Goal: Find specific page/section: Find specific page/section

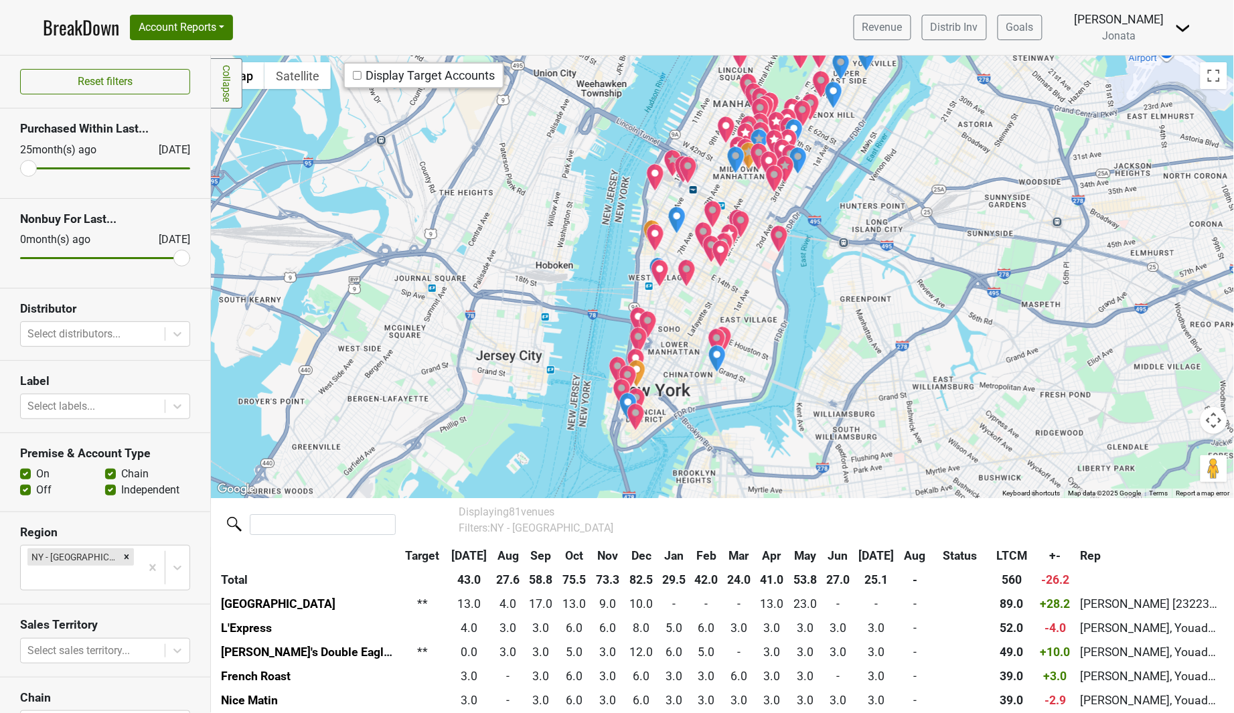
scroll to position [171, 0]
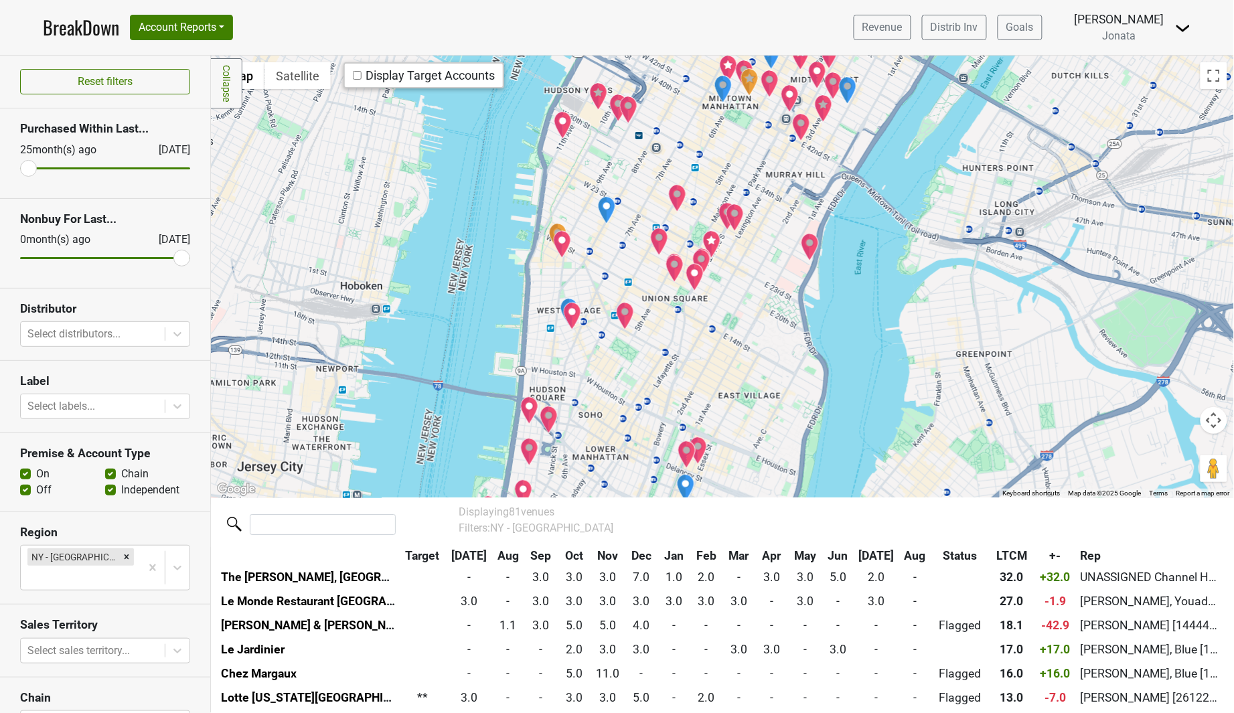
drag, startPoint x: 750, startPoint y: 280, endPoint x: 735, endPoint y: 313, distance: 36.6
click at [735, 313] on div at bounding box center [722, 277] width 1023 height 442
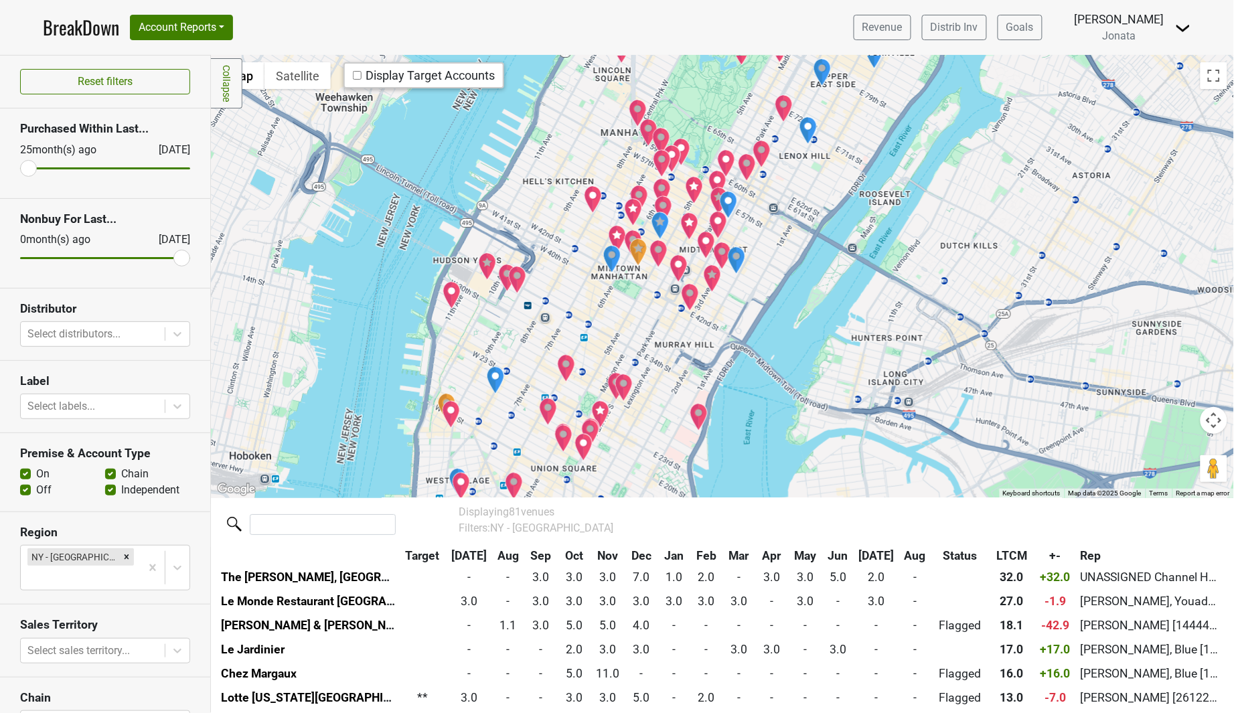
drag, startPoint x: 792, startPoint y: 236, endPoint x: 676, endPoint y: 412, distance: 211.3
click at [676, 412] on div at bounding box center [722, 277] width 1023 height 442
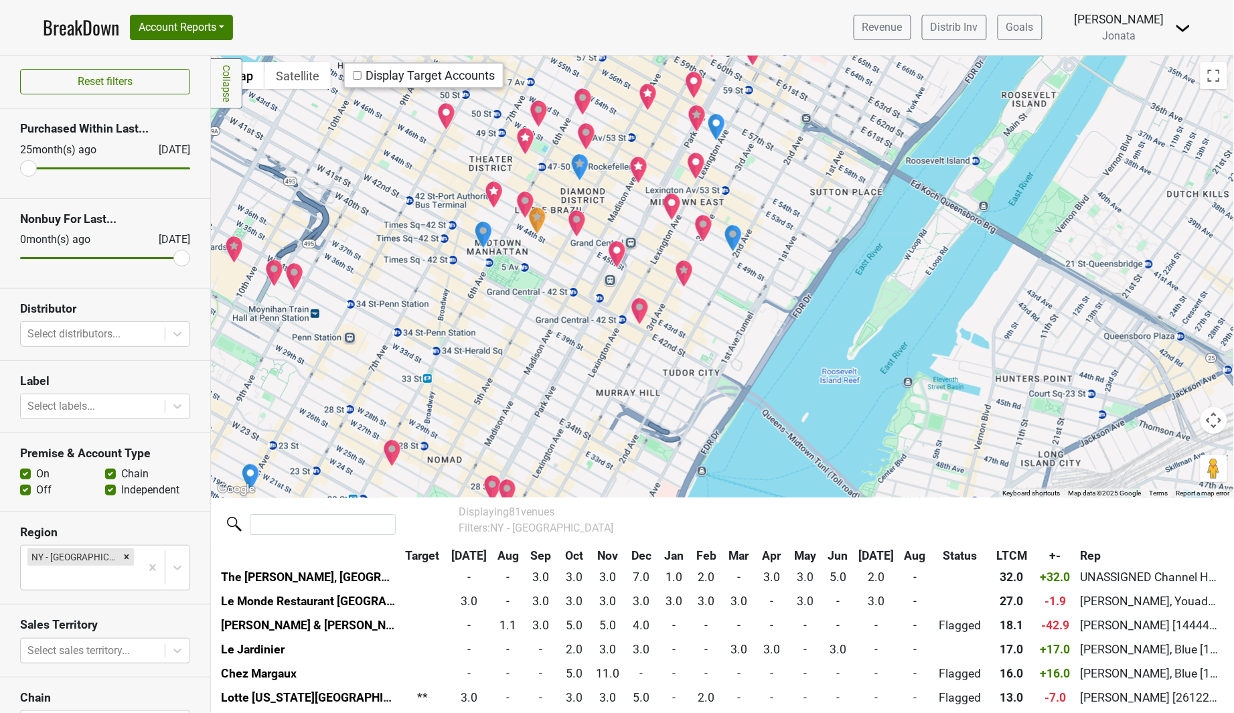
drag, startPoint x: 708, startPoint y: 312, endPoint x: 727, endPoint y: 316, distance: 19.2
click at [727, 316] on div at bounding box center [722, 277] width 1023 height 442
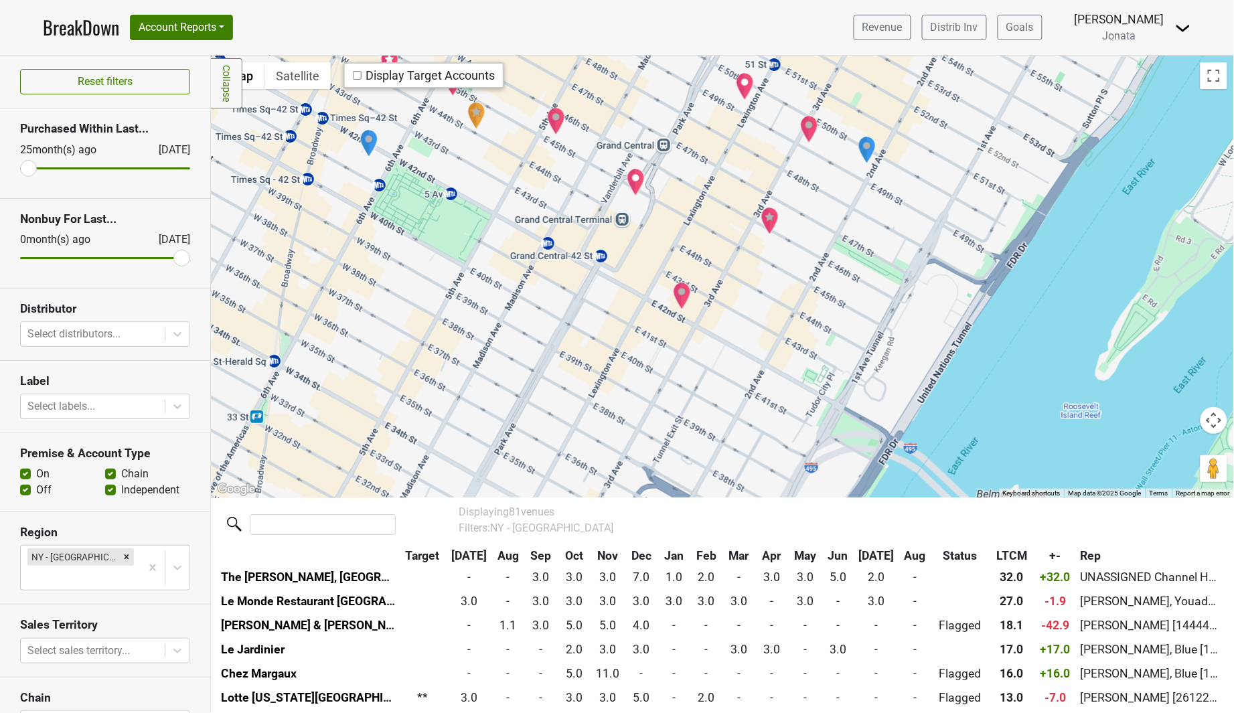
drag, startPoint x: 627, startPoint y: 322, endPoint x: 755, endPoint y: 288, distance: 132.4
click at [755, 288] on div at bounding box center [722, 277] width 1023 height 442
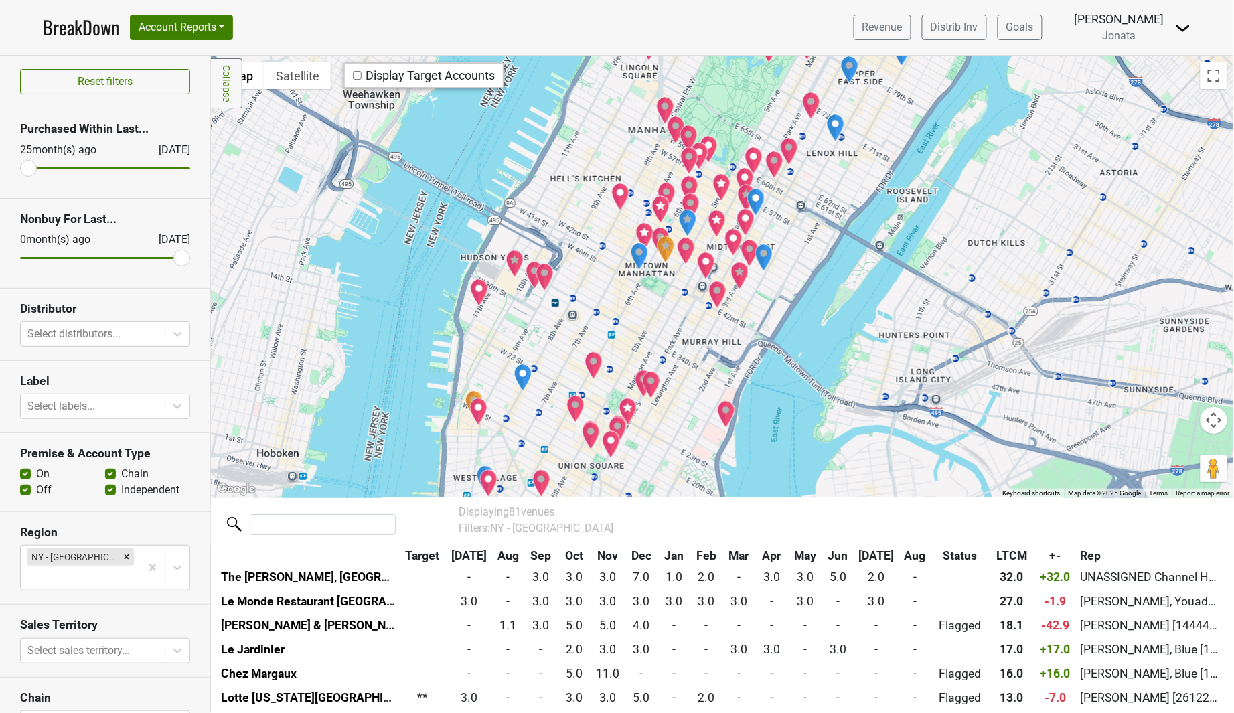
drag, startPoint x: 759, startPoint y: 286, endPoint x: 738, endPoint y: 303, distance: 26.1
click at [738, 303] on div at bounding box center [722, 277] width 1023 height 442
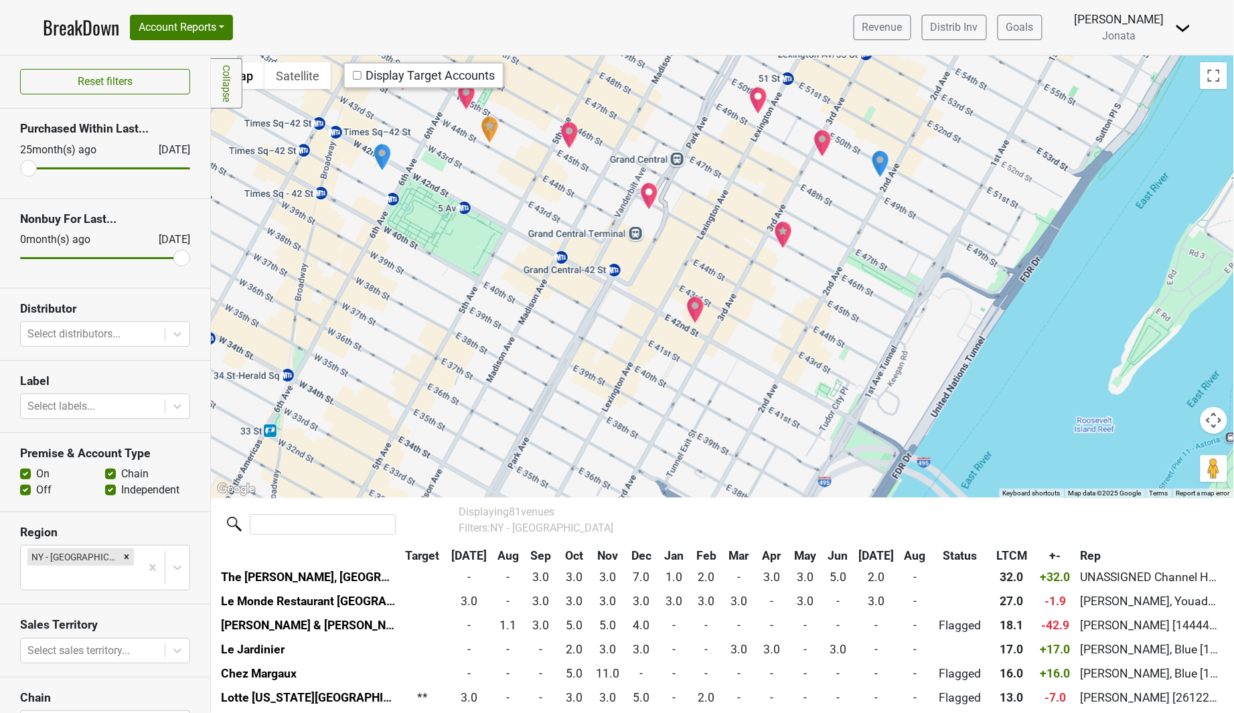
drag, startPoint x: 721, startPoint y: 266, endPoint x: 790, endPoint y: 275, distance: 69.5
click at [790, 275] on div at bounding box center [722, 277] width 1023 height 442
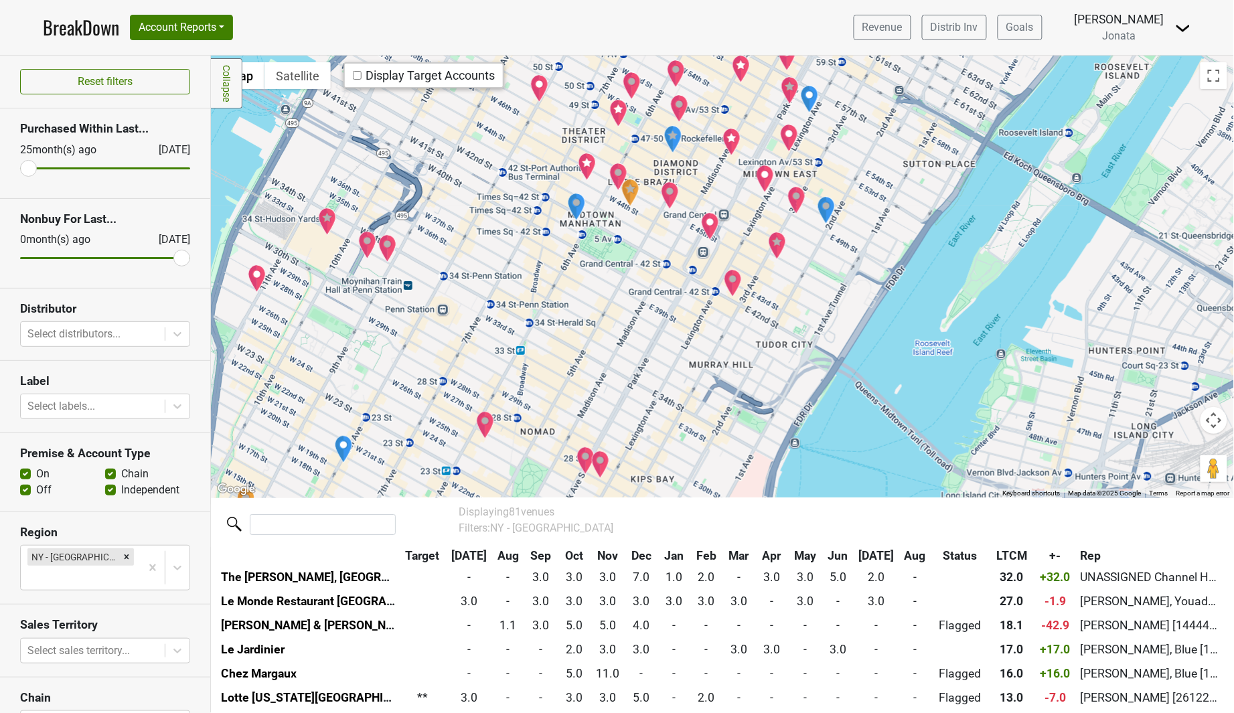
drag, startPoint x: 724, startPoint y: 395, endPoint x: 742, endPoint y: 360, distance: 38.9
click at [742, 360] on div at bounding box center [722, 277] width 1023 height 442
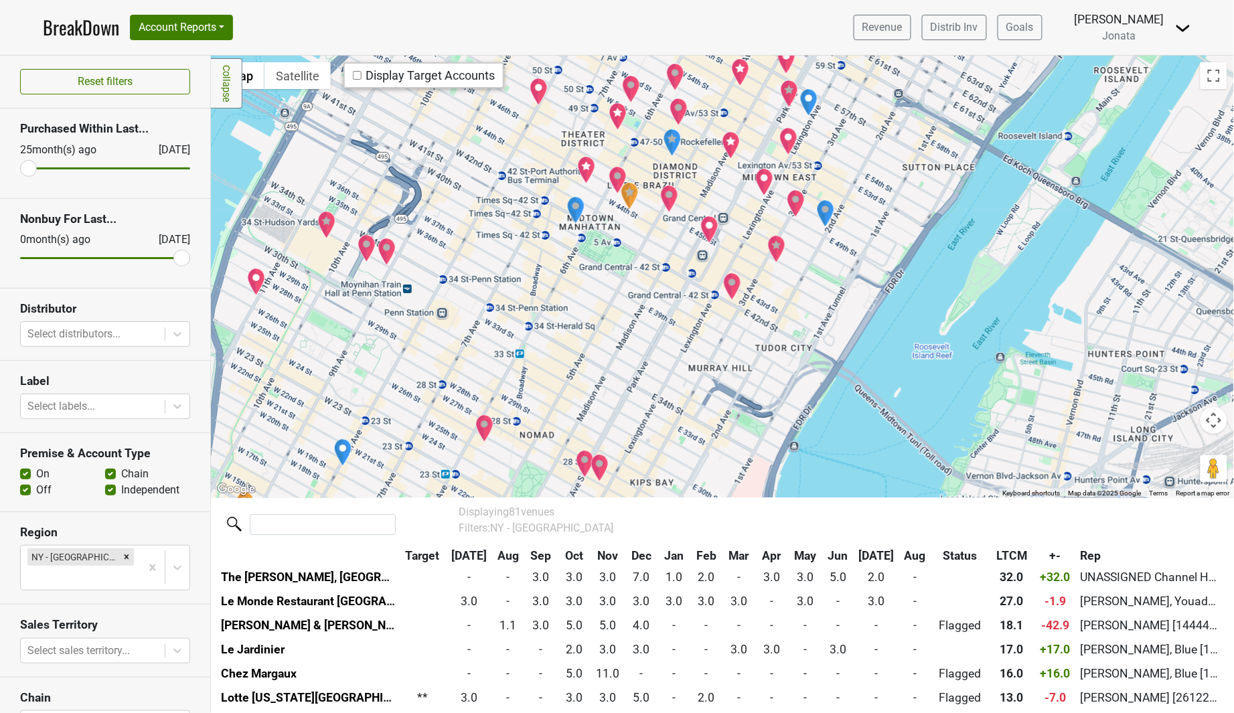
click at [714, 347] on div at bounding box center [722, 277] width 1023 height 442
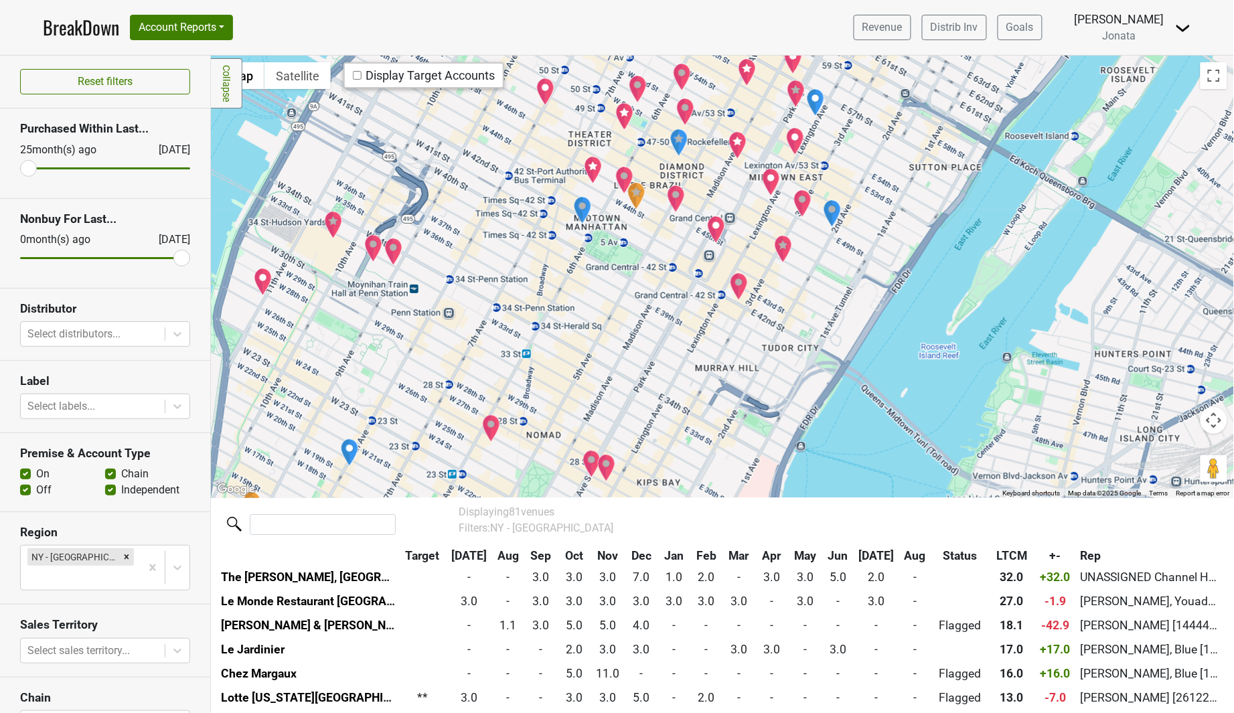
drag, startPoint x: 750, startPoint y: 335, endPoint x: 760, endPoint y: 335, distance: 10.0
click at [760, 335] on div at bounding box center [722, 277] width 1023 height 442
click at [677, 194] on img "Morton's The Steakhouse" at bounding box center [676, 199] width 19 height 28
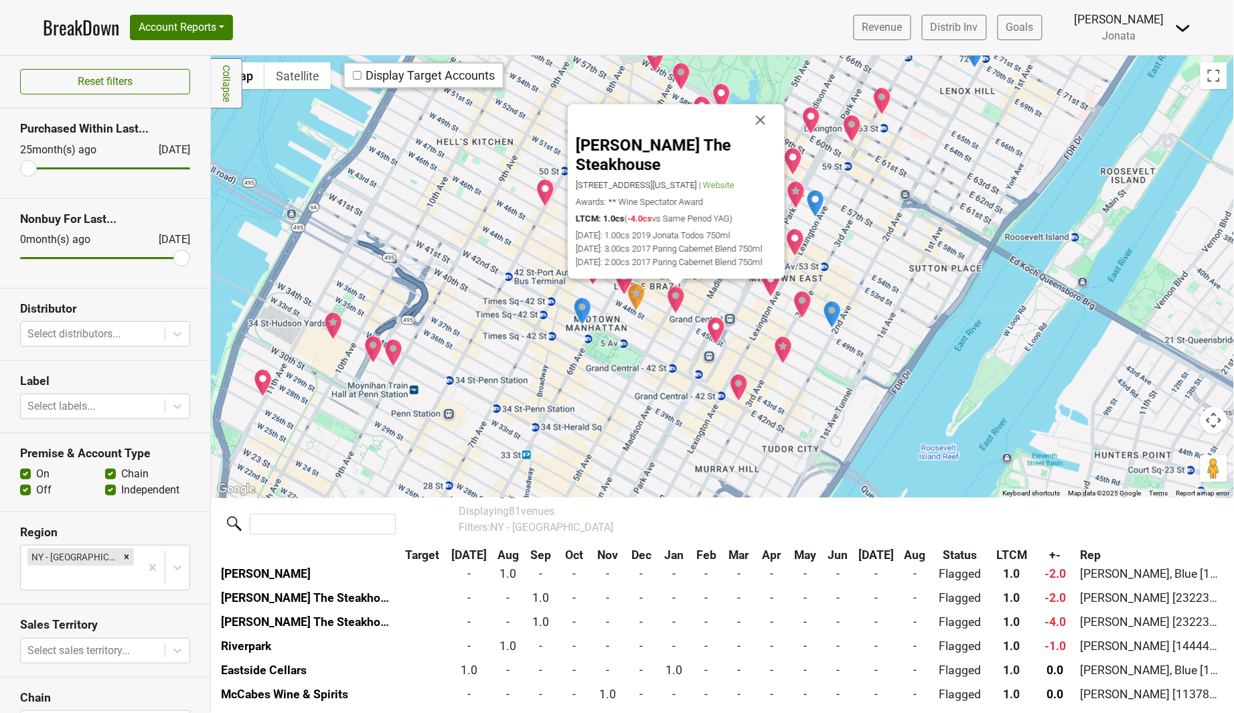
scroll to position [1159, 0]
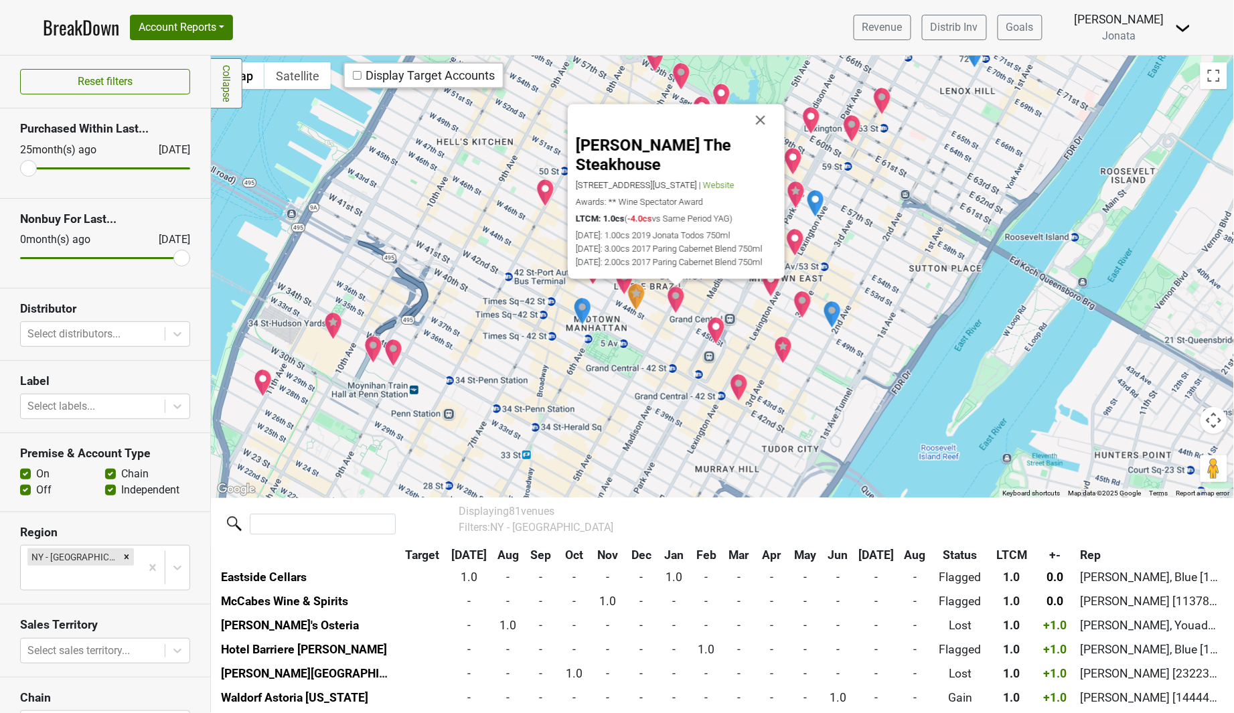
drag, startPoint x: 758, startPoint y: 114, endPoint x: 759, endPoint y: 131, distance: 16.8
click at [758, 114] on button "Close" at bounding box center [761, 120] width 32 height 32
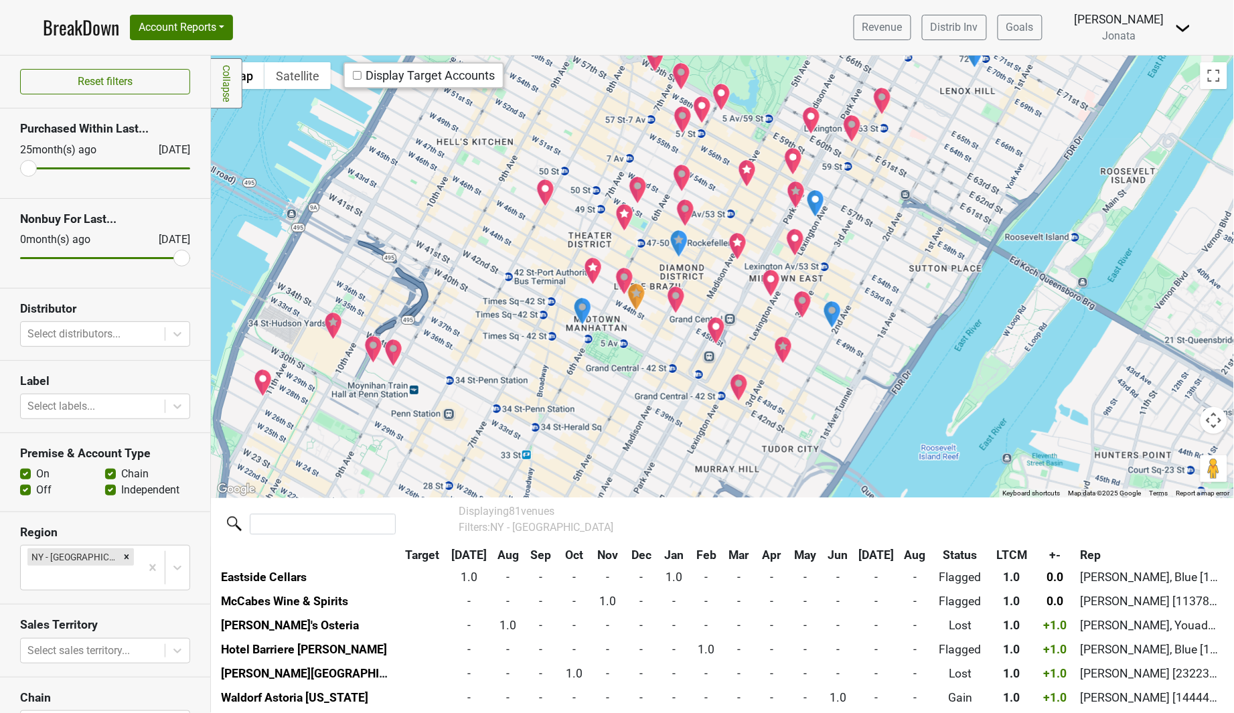
click at [714, 330] on img "The Capital Grille" at bounding box center [716, 331] width 19 height 28
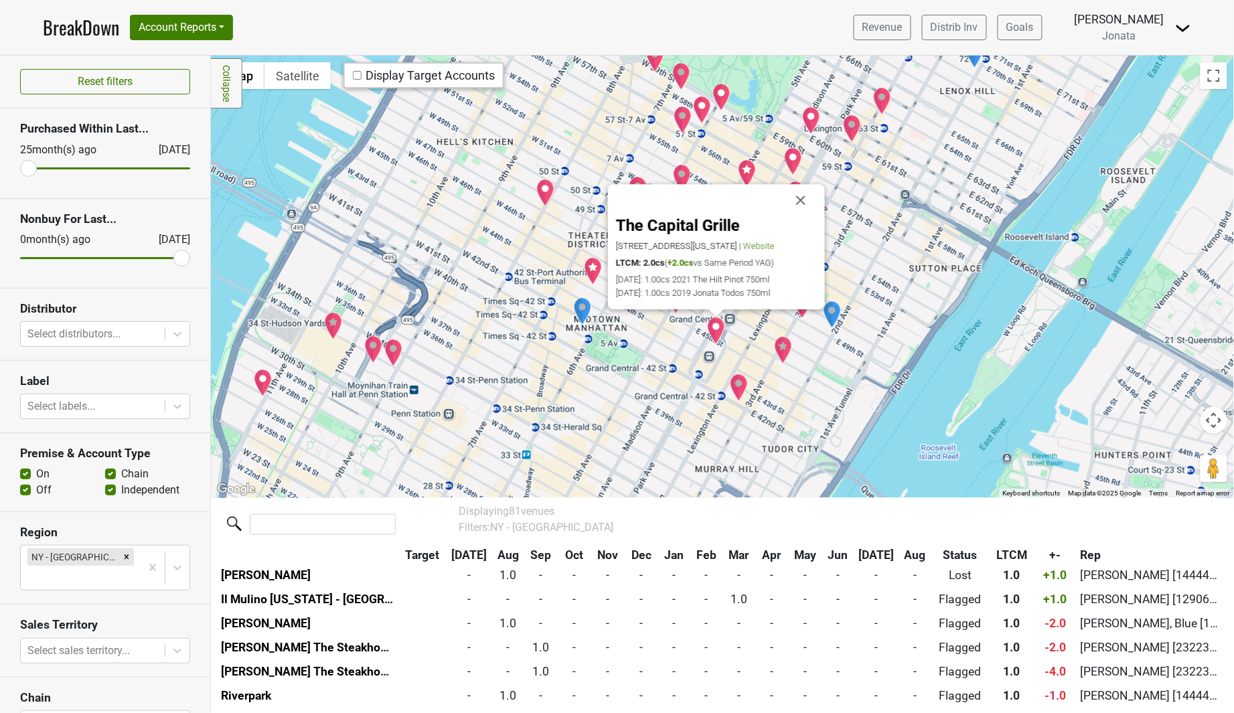
scroll to position [1014, 0]
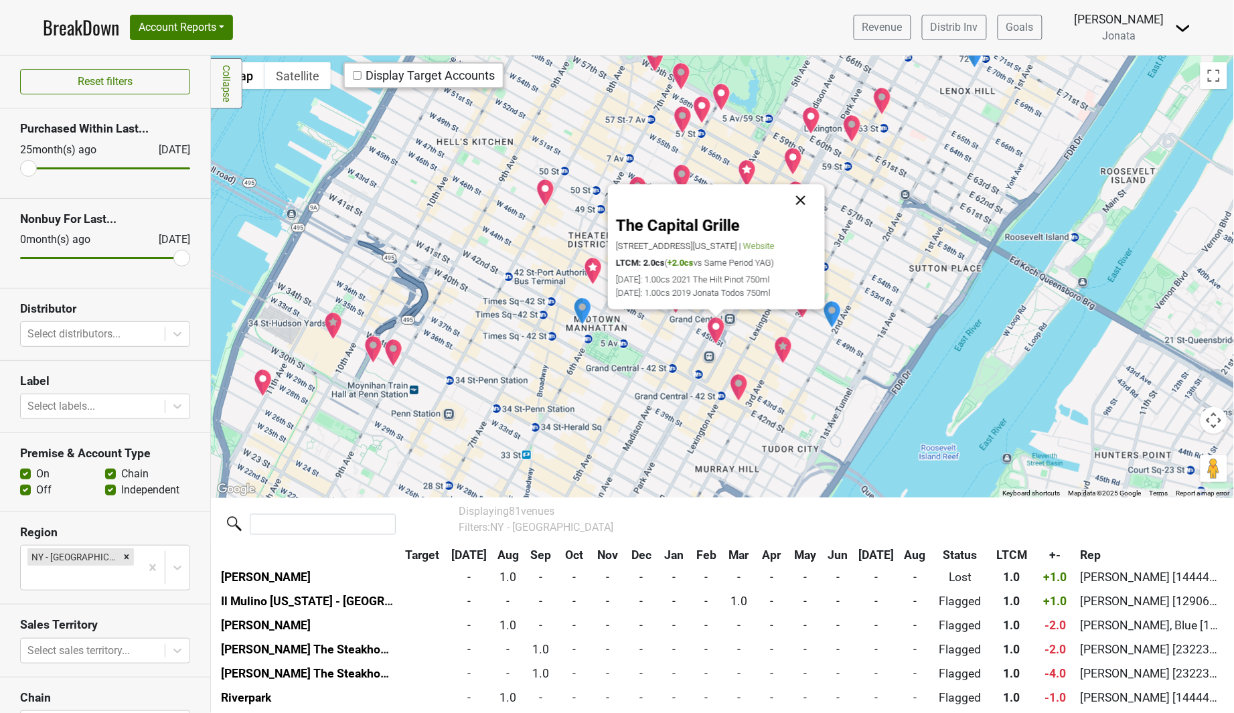
click at [805, 202] on button "Close" at bounding box center [801, 200] width 32 height 32
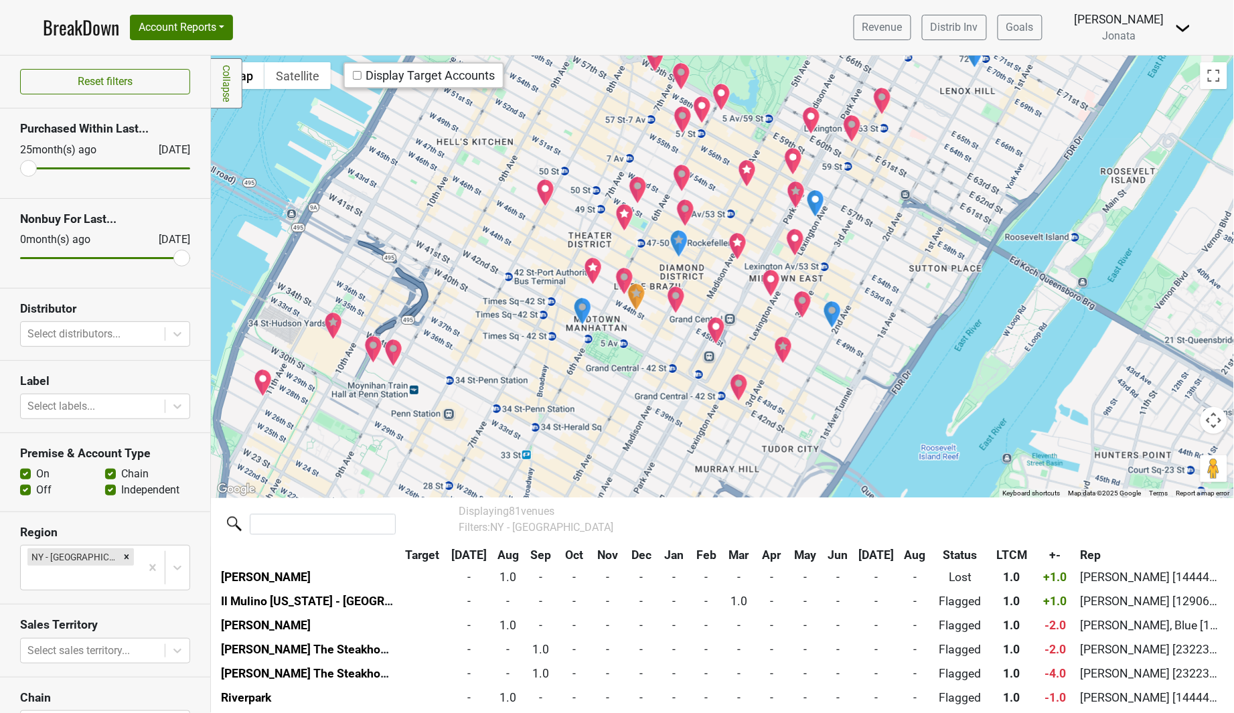
click at [745, 385] on img "The Capital Grille - 42nd St" at bounding box center [739, 388] width 19 height 28
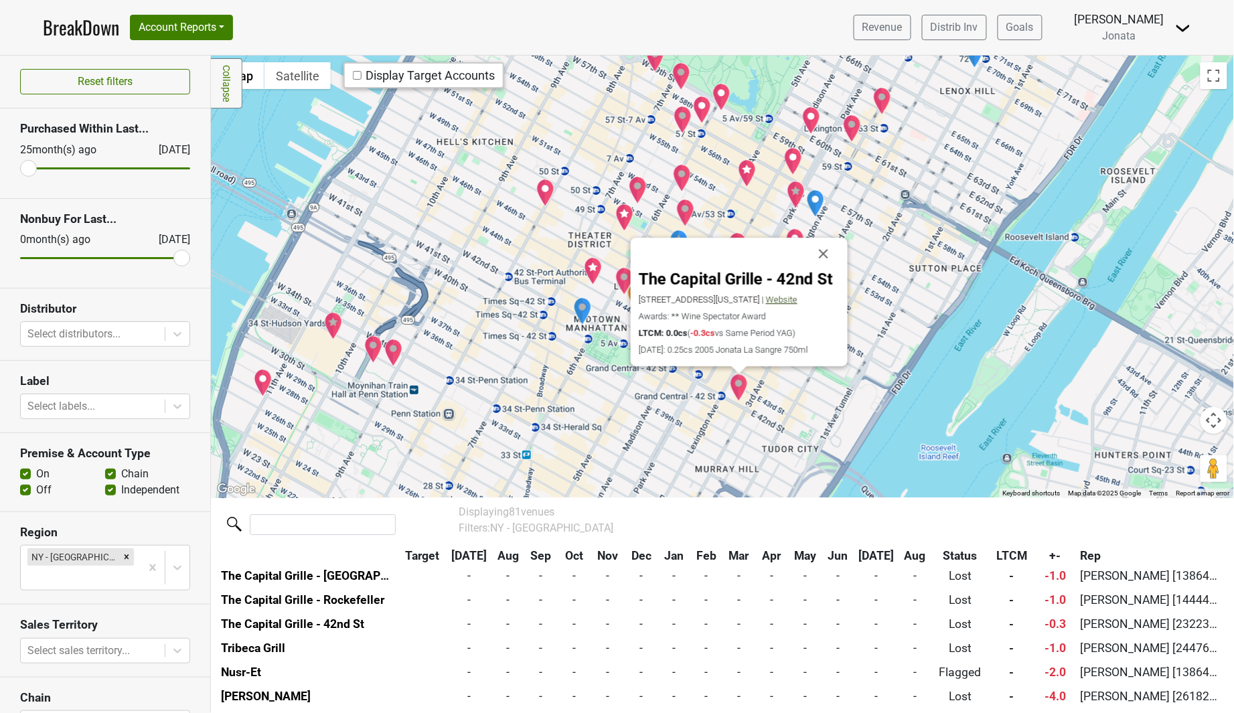
scroll to position [1689, 0]
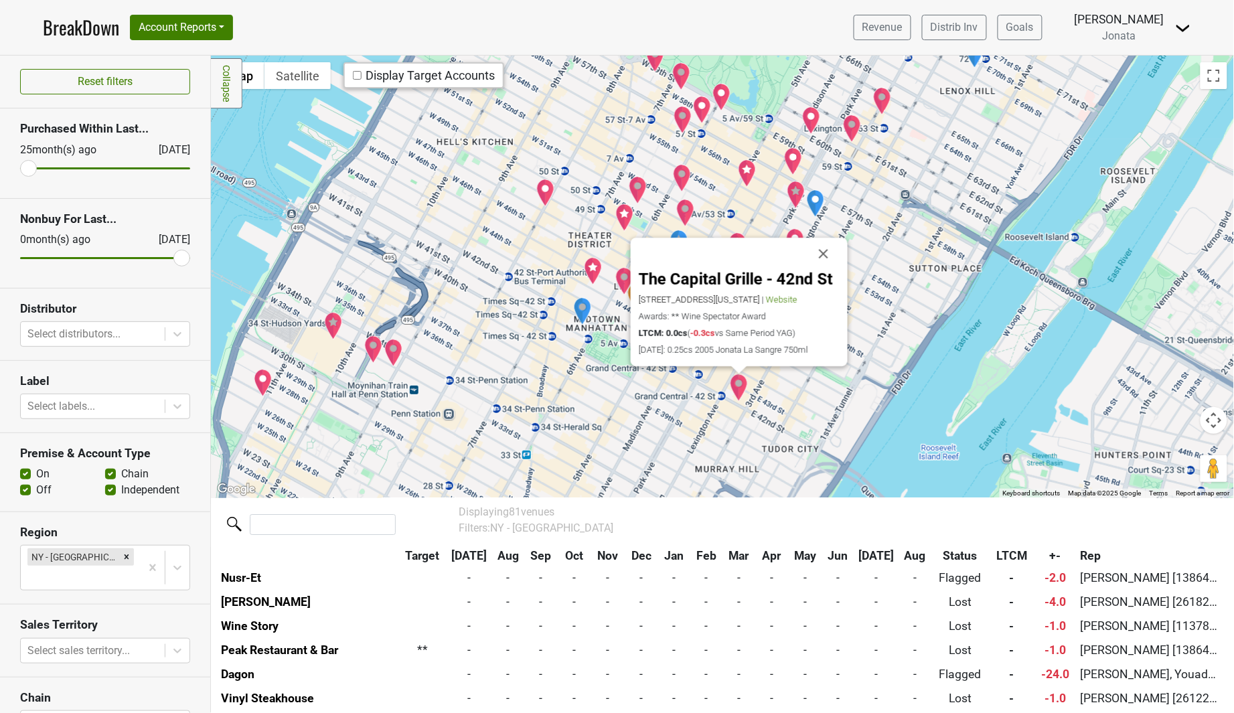
drag, startPoint x: 824, startPoint y: 248, endPoint x: 819, endPoint y: 260, distance: 12.9
click at [824, 248] on button "Close" at bounding box center [823, 254] width 32 height 32
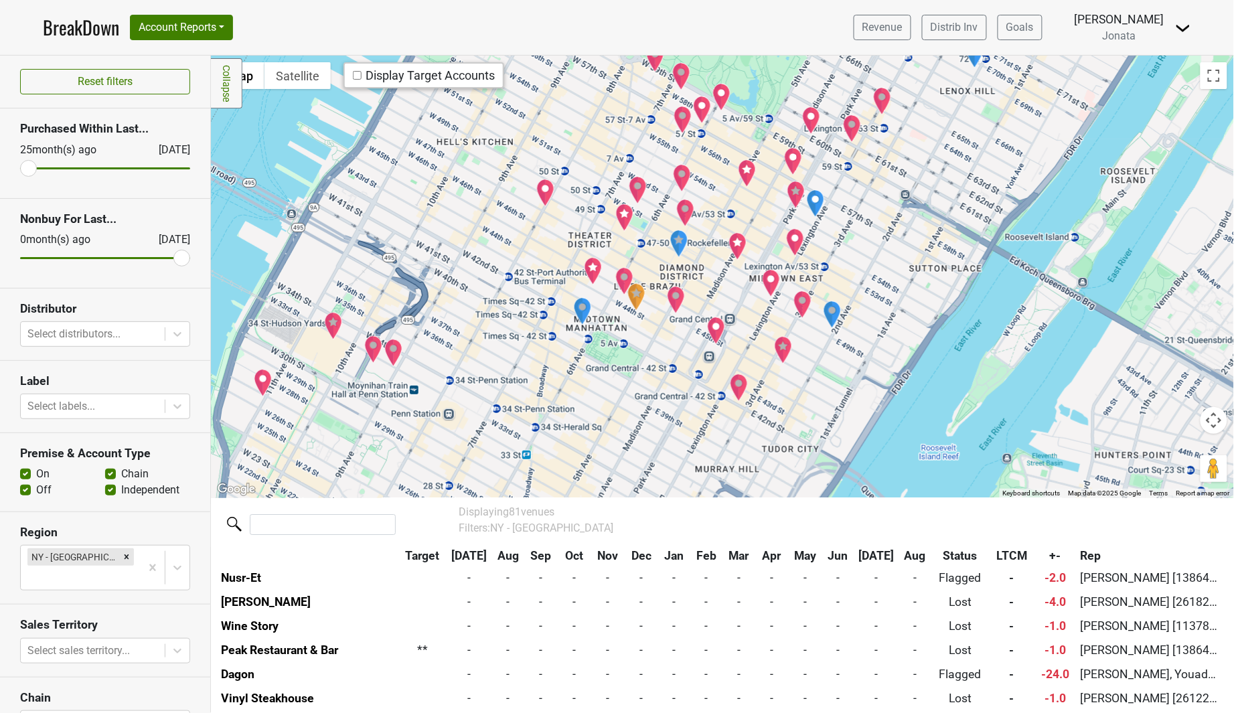
click at [787, 348] on img "Sparks Steak House" at bounding box center [783, 350] width 19 height 28
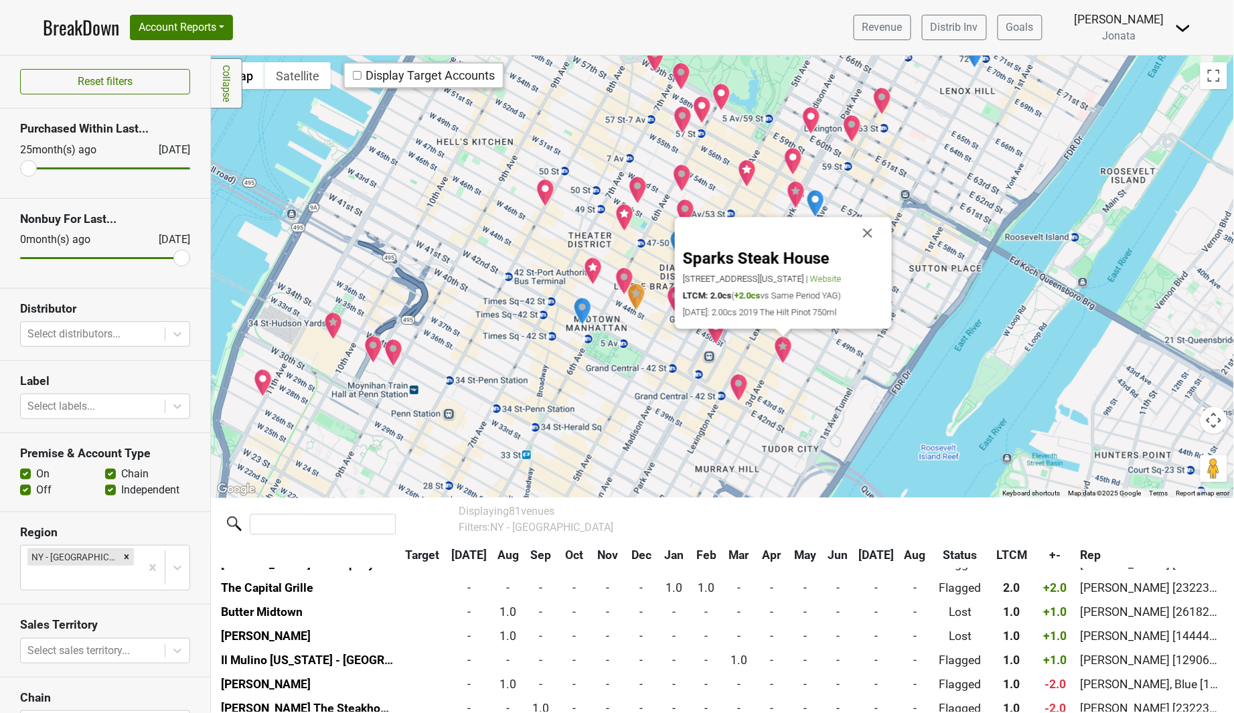
scroll to position [942, 0]
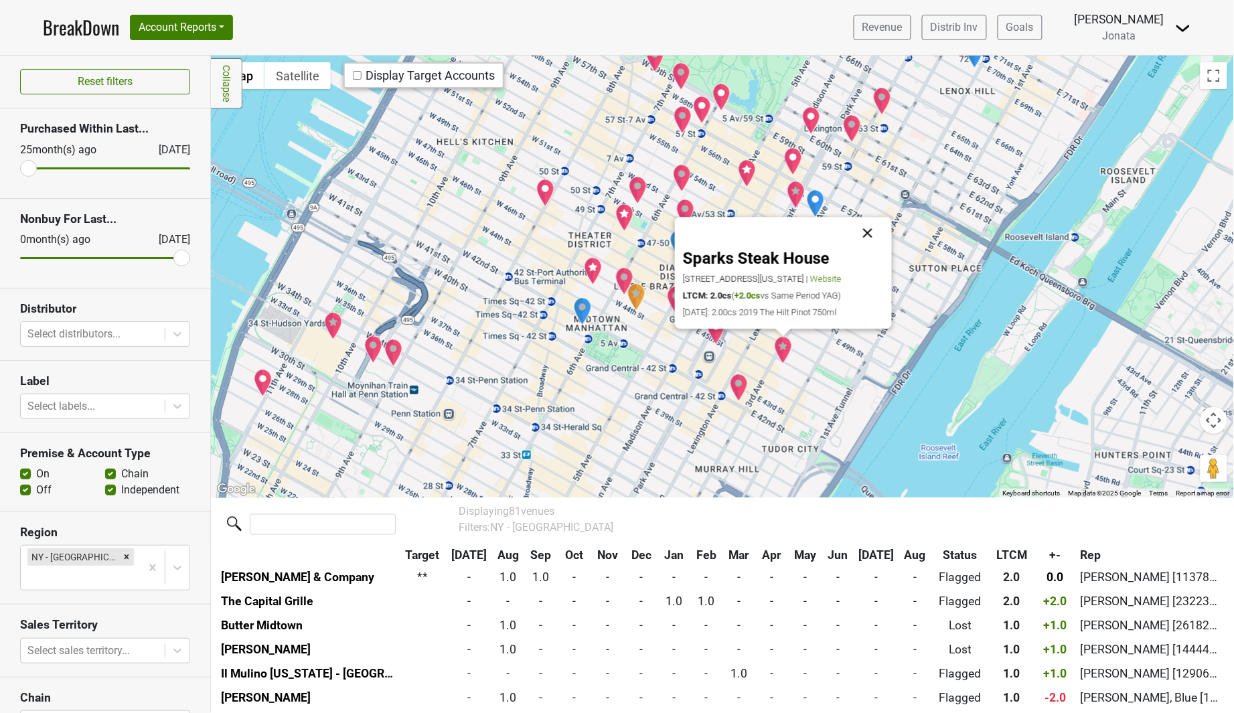
click at [871, 229] on button "Close" at bounding box center [868, 233] width 32 height 32
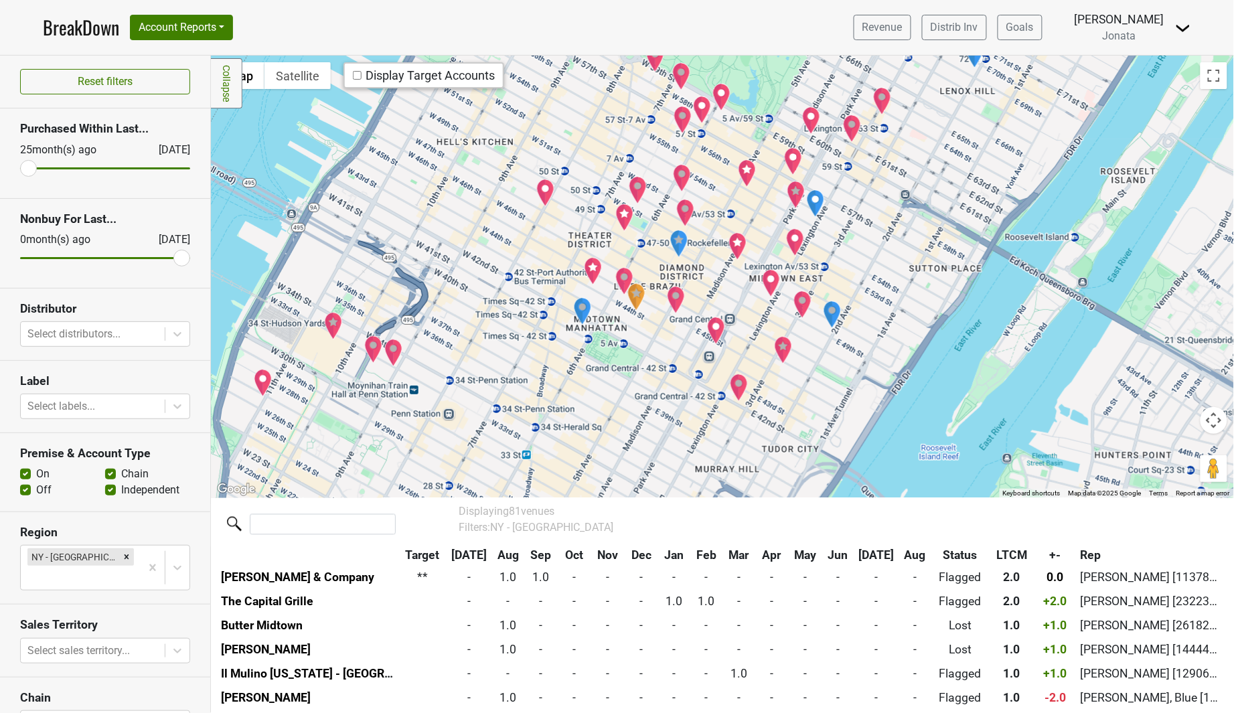
click at [798, 307] on img "Smith & Wollensky" at bounding box center [802, 305] width 19 height 28
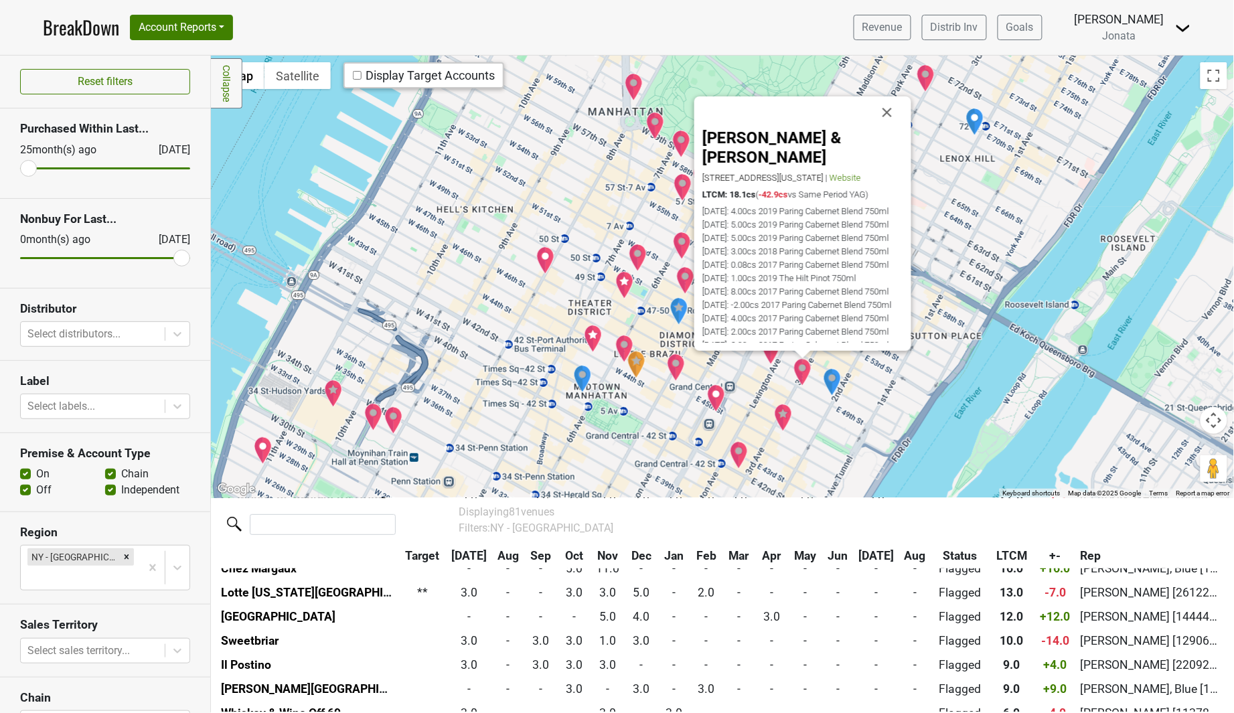
scroll to position [268, 0]
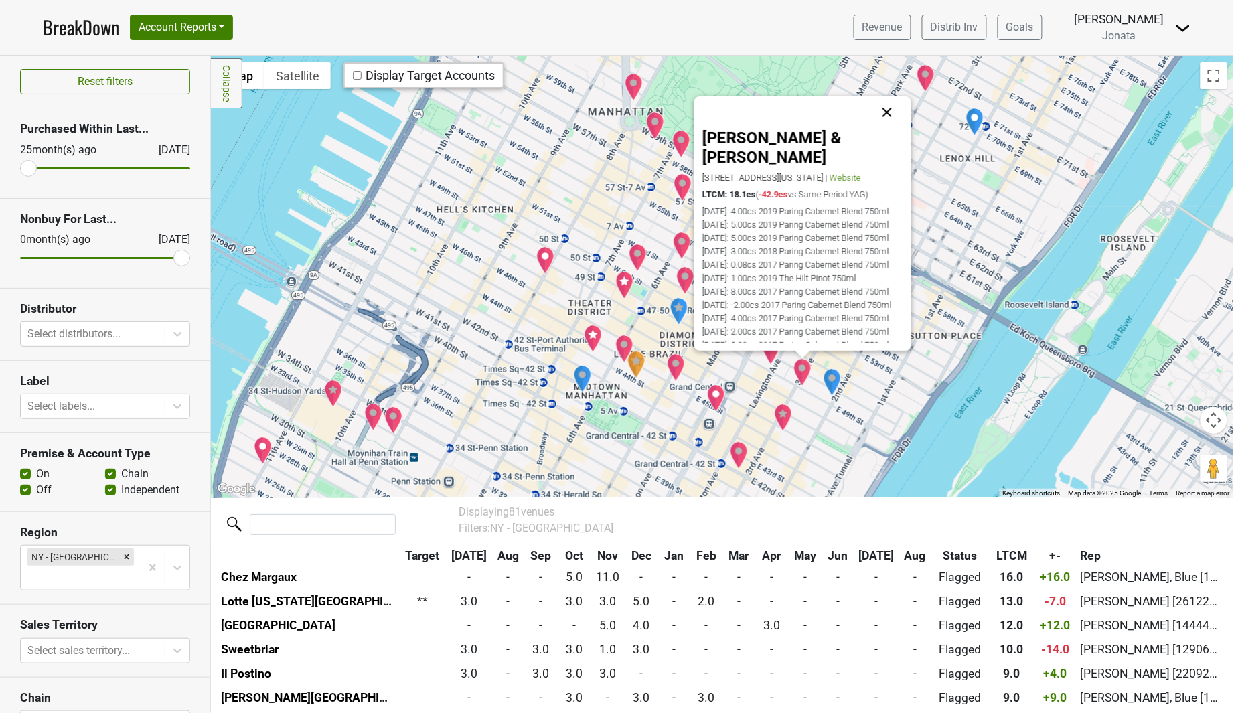
click at [891, 110] on button "Close" at bounding box center [887, 112] width 32 height 32
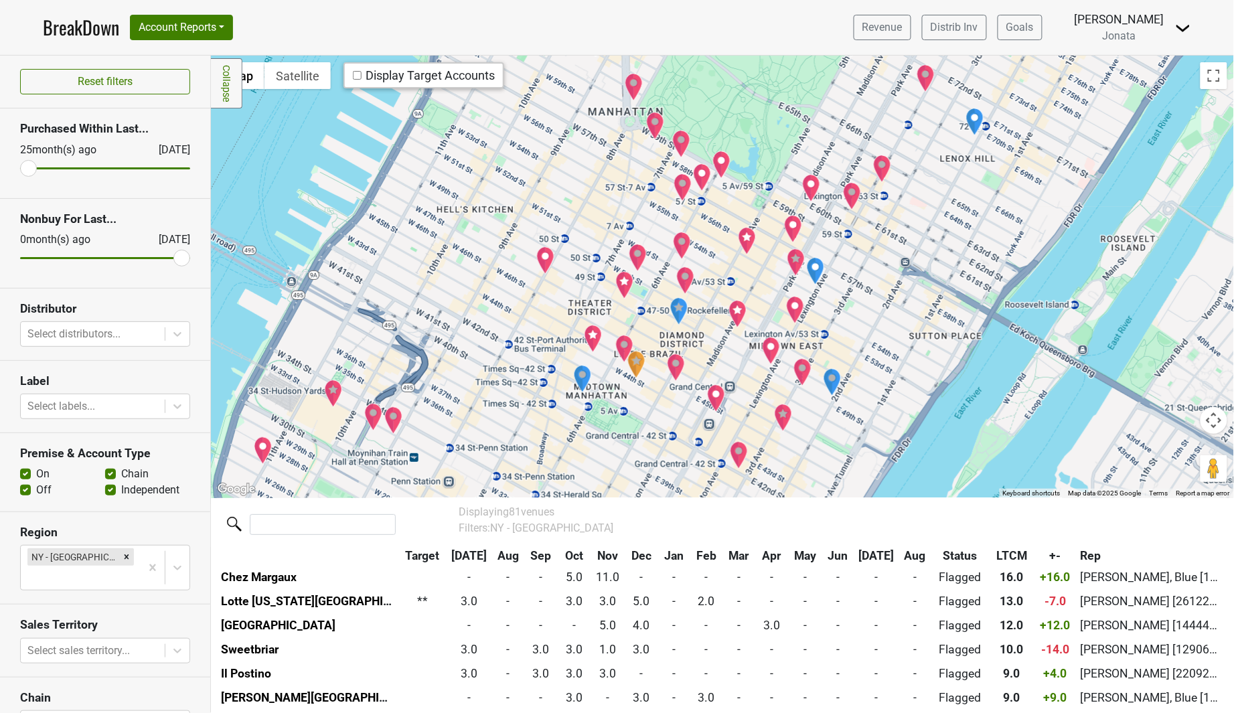
click at [773, 346] on img "Waldorf Astoria New York" at bounding box center [771, 351] width 19 height 28
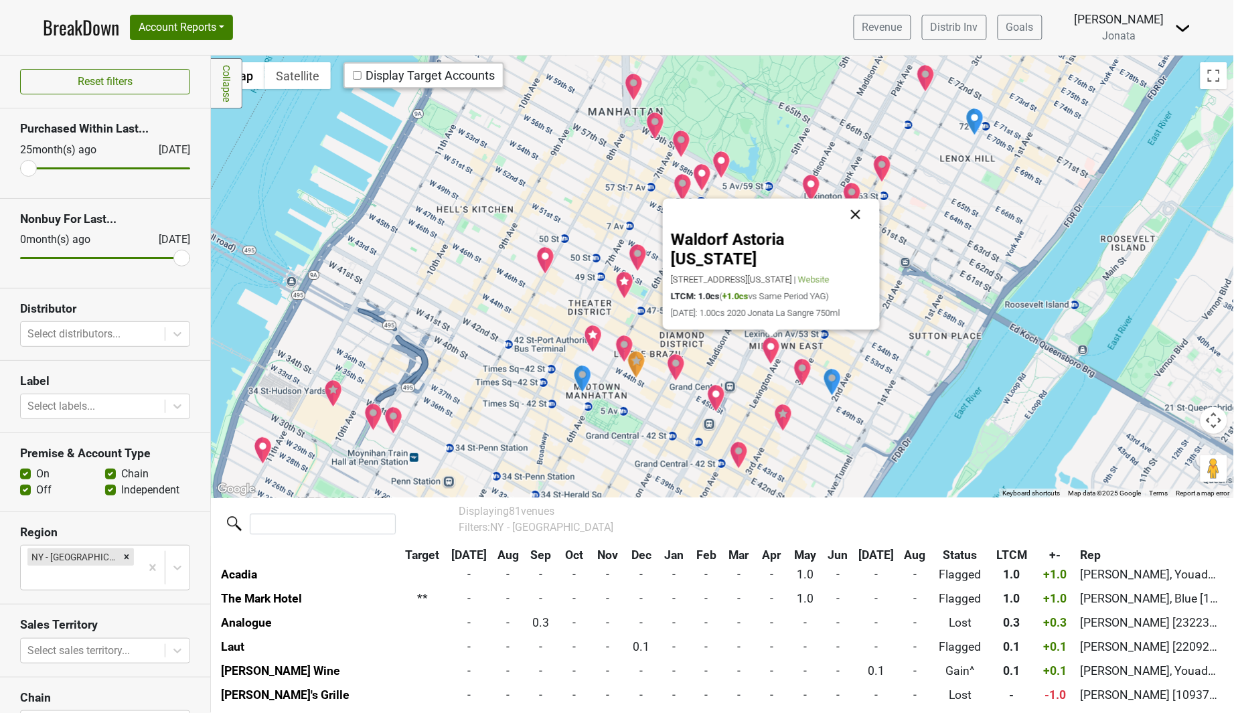
scroll to position [1327, 0]
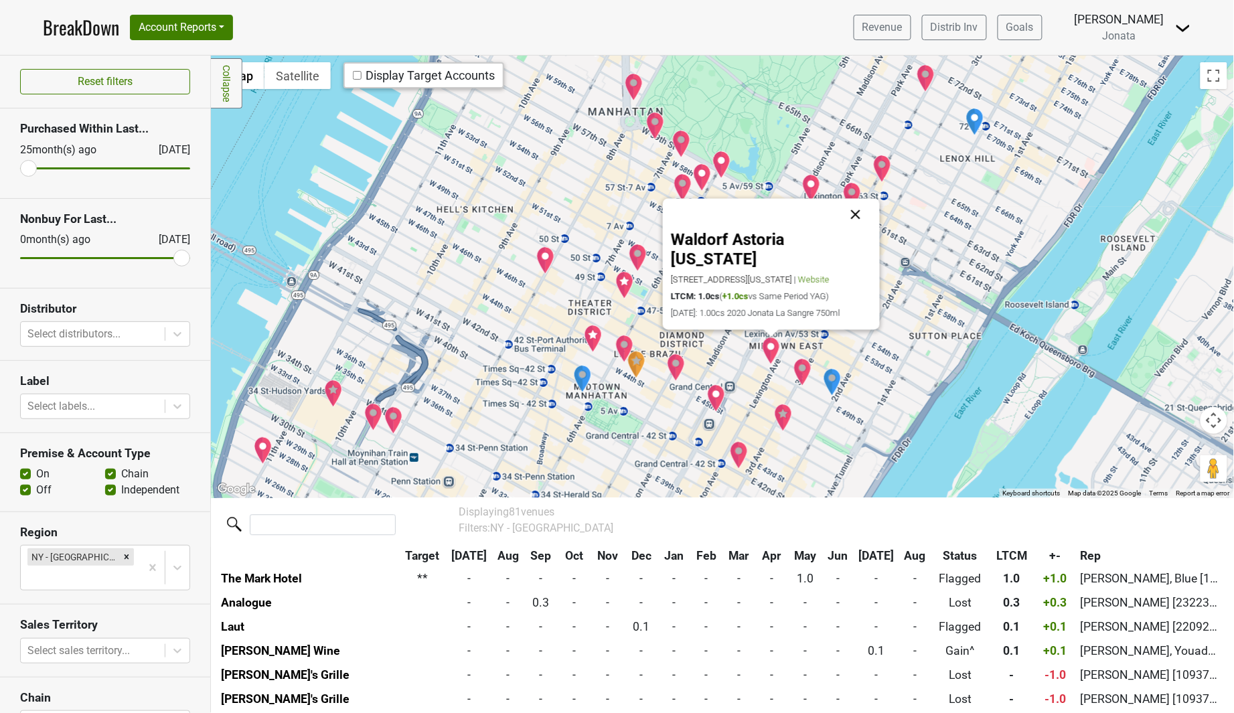
click at [855, 226] on button "Close" at bounding box center [856, 214] width 32 height 32
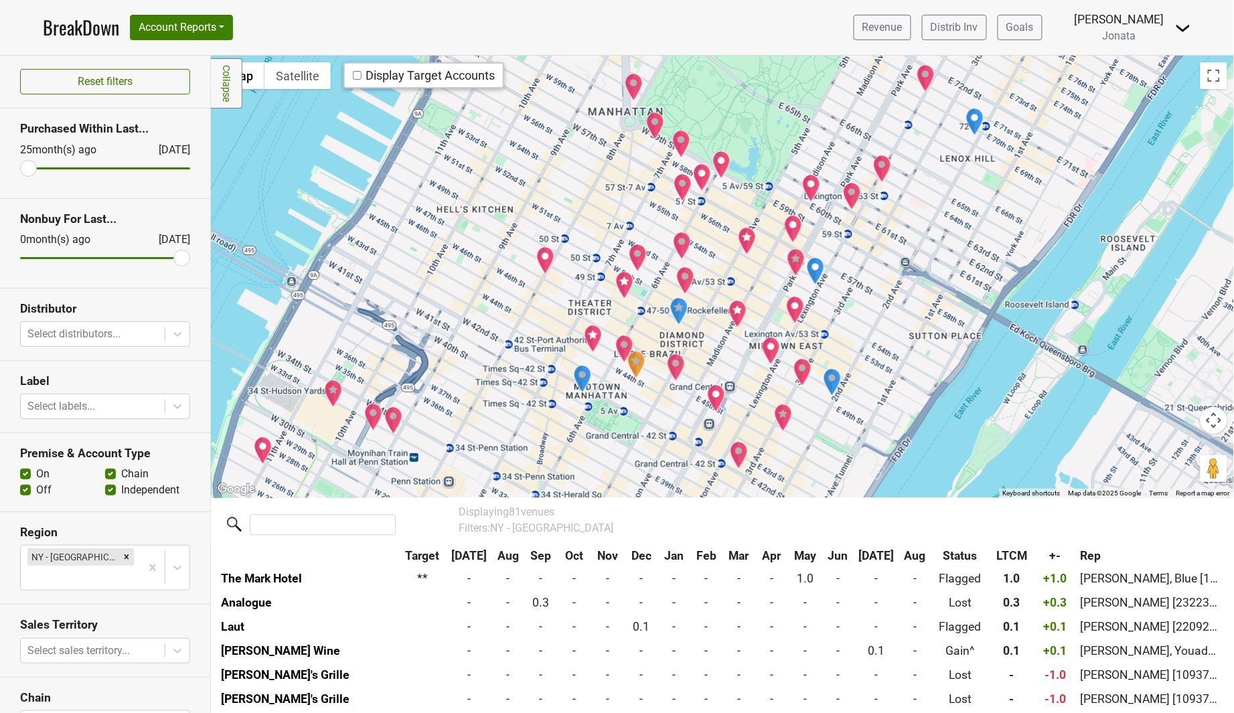
click at [740, 319] on img "Lotte New York Palace" at bounding box center [737, 314] width 19 height 28
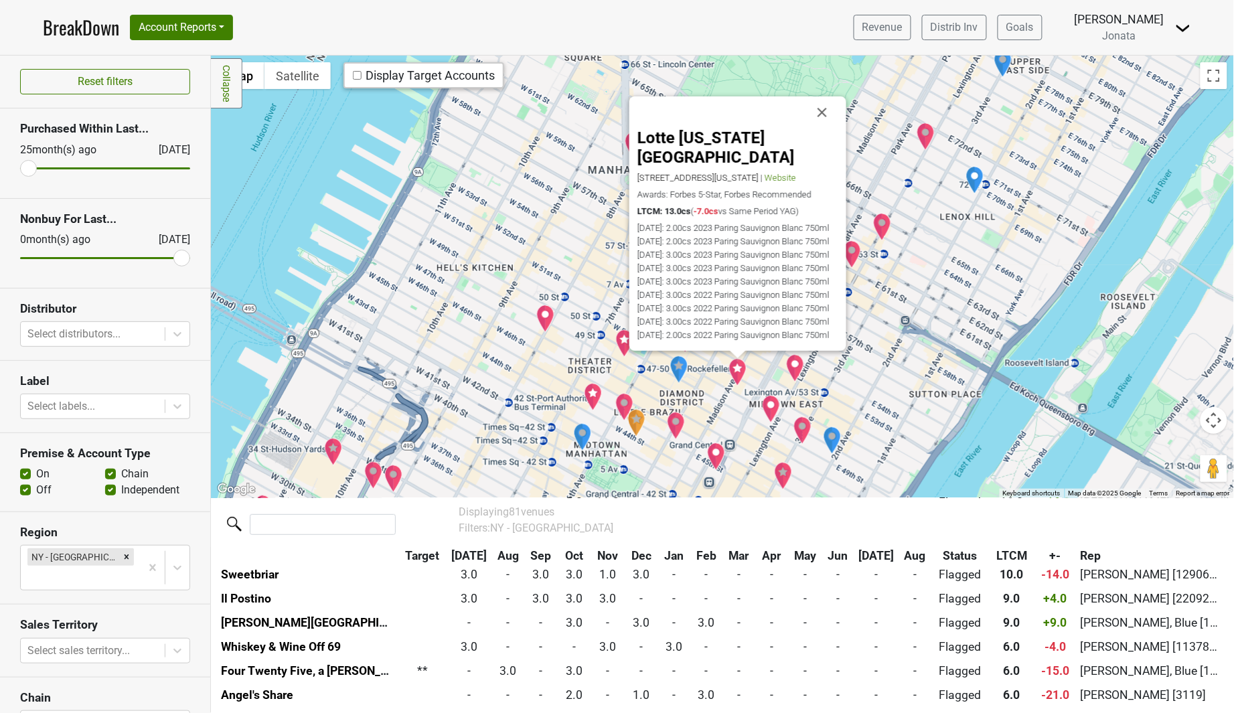
scroll to position [340, 0]
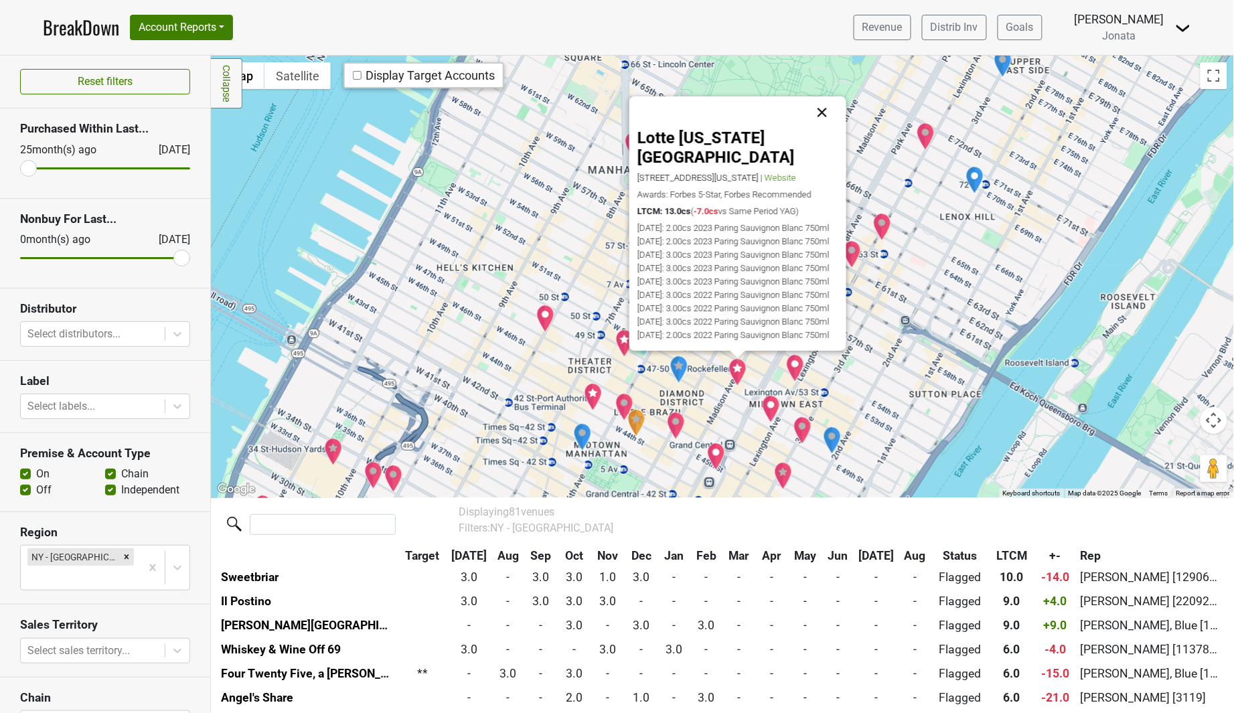
click at [832, 110] on button "Close" at bounding box center [822, 112] width 32 height 32
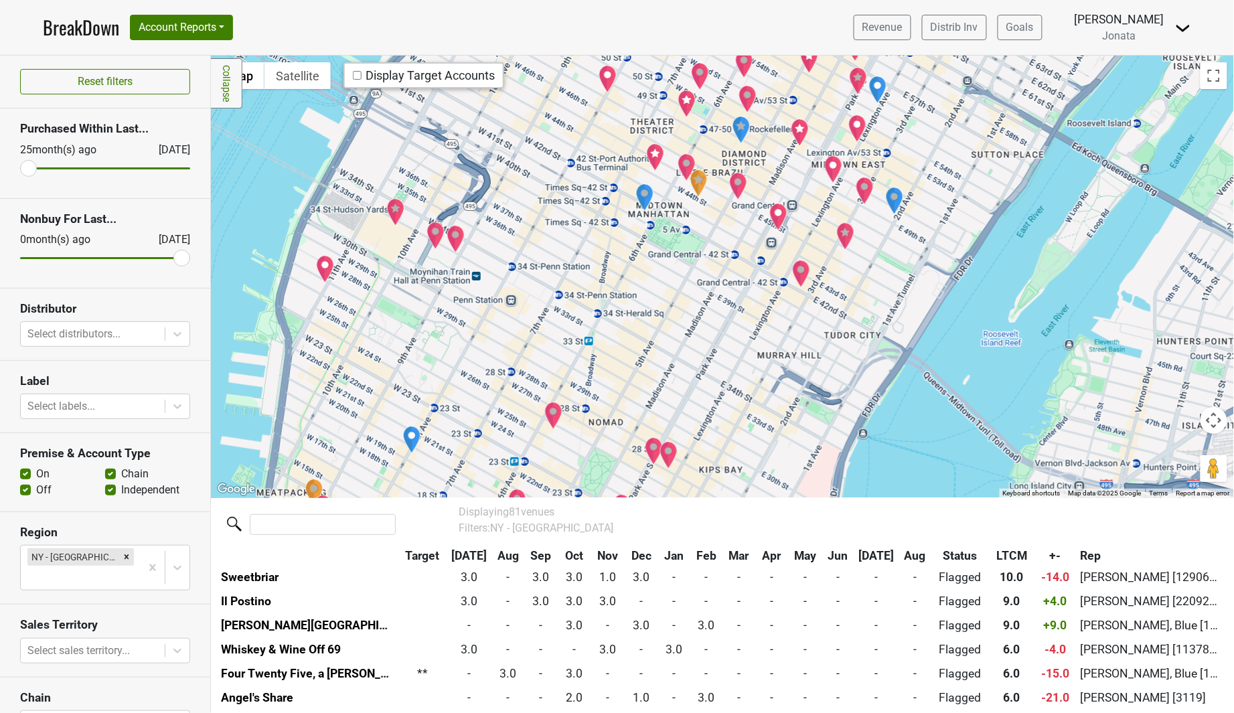
drag, startPoint x: 721, startPoint y: 386, endPoint x: 785, endPoint y: 141, distance: 254.0
click at [785, 141] on div at bounding box center [722, 277] width 1023 height 442
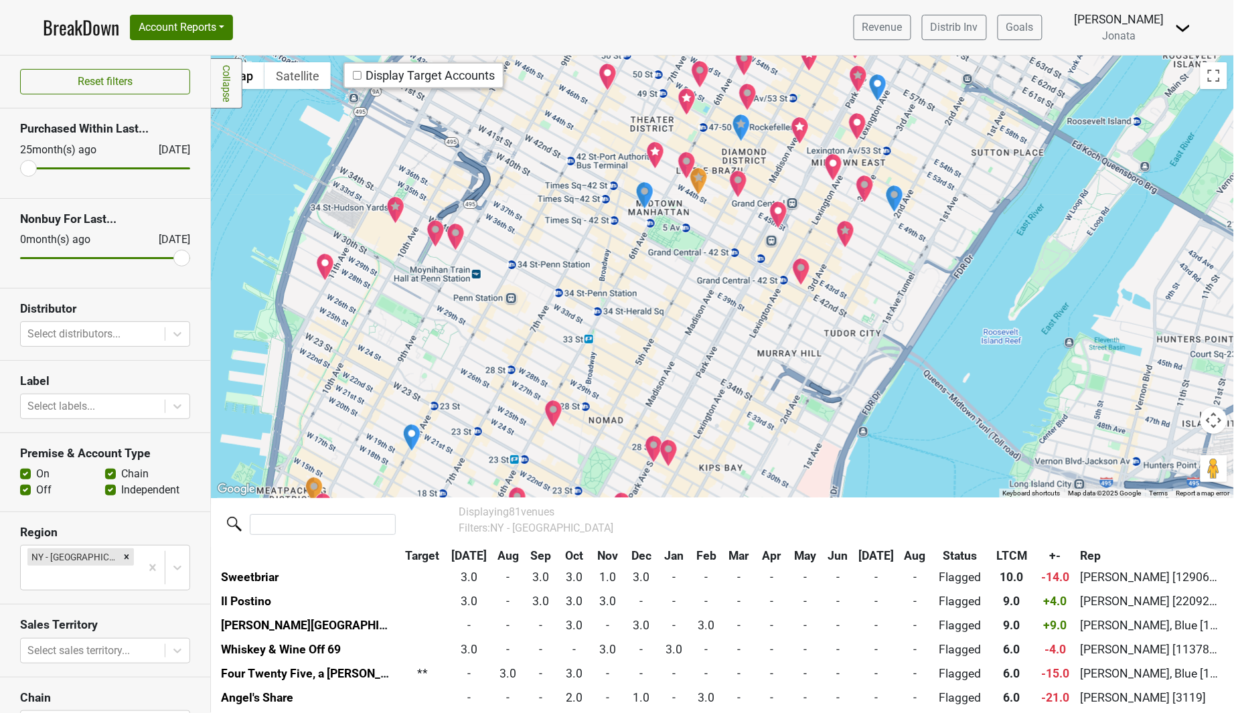
click at [668, 452] on img "Sweetbriar" at bounding box center [668, 453] width 19 height 28
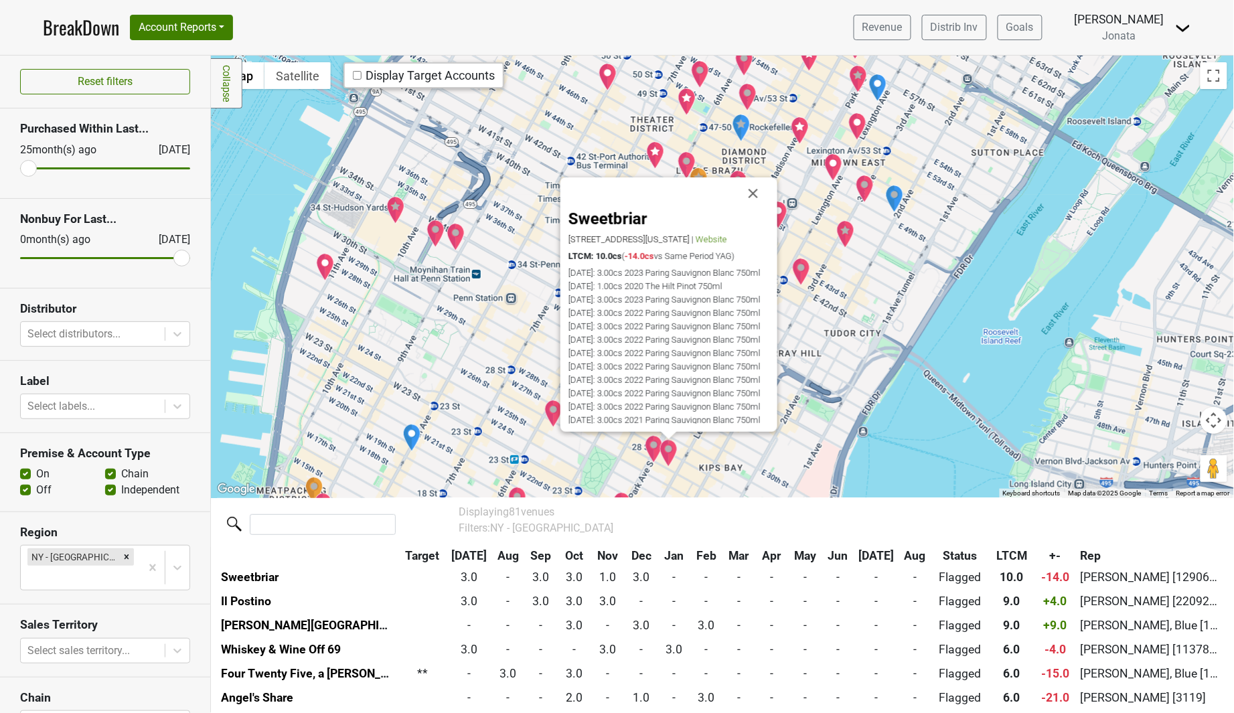
scroll to position [388, 0]
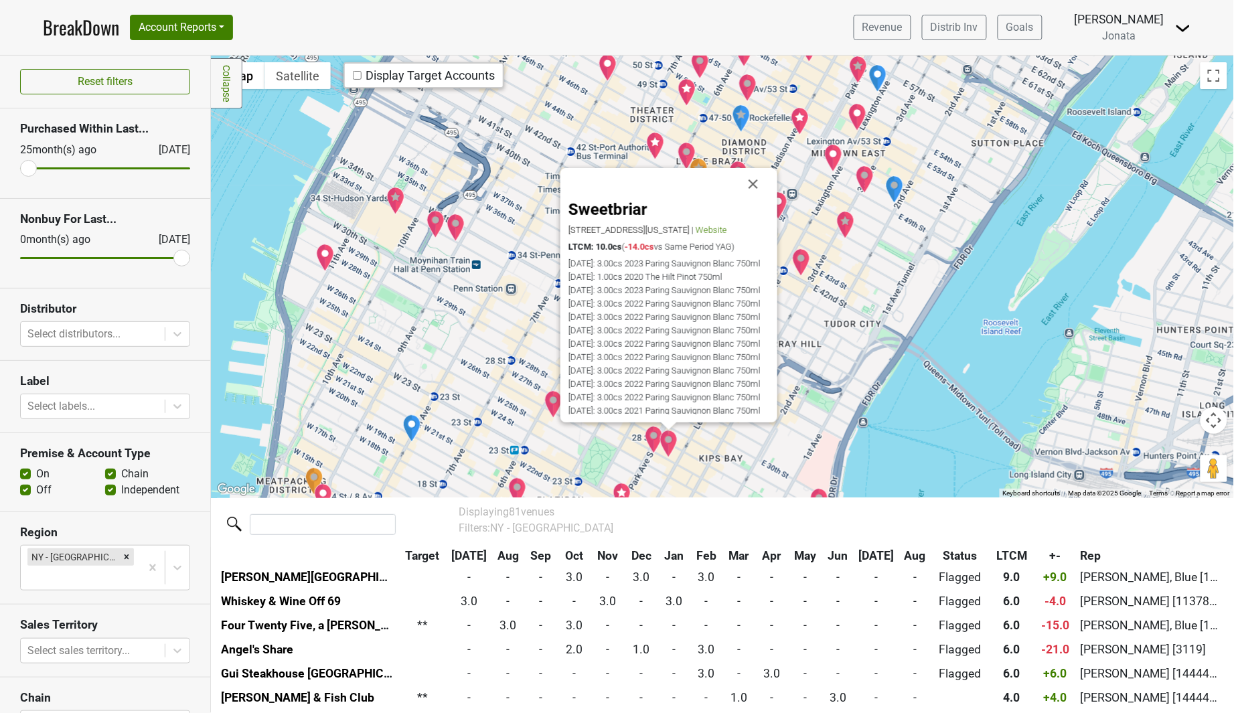
click at [650, 436] on img "Sarabeth's" at bounding box center [654, 440] width 19 height 28
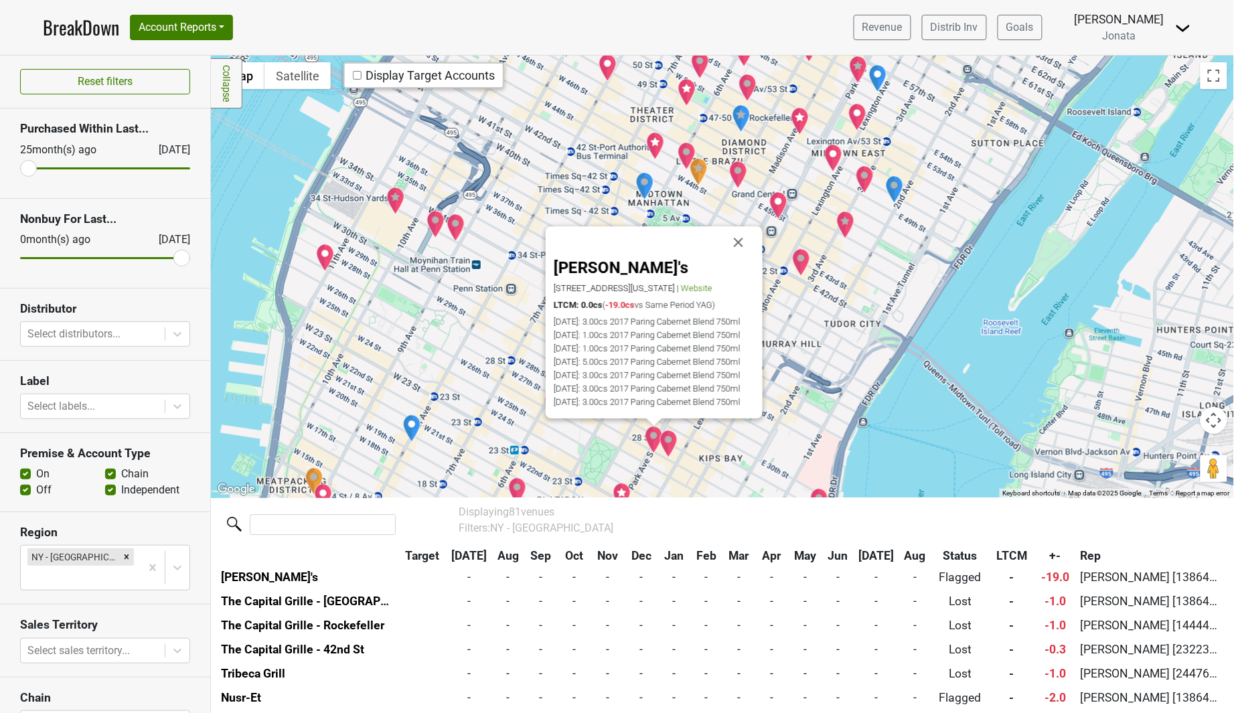
scroll to position [1616, 0]
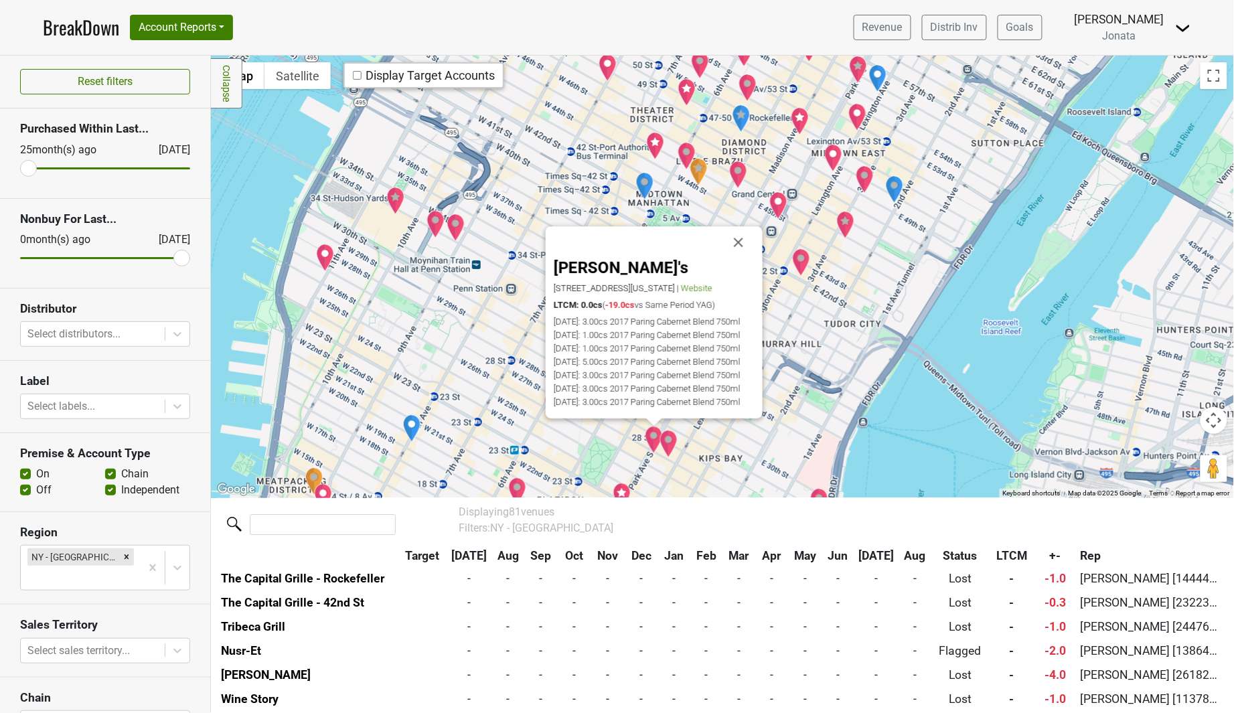
drag, startPoint x: 757, startPoint y: 439, endPoint x: 772, endPoint y: 453, distance: 20.8
click at [757, 439] on div "[PERSON_NAME]'s [STREET_ADDRESS][US_STATE] | Website LTCM: 0.0cs ( -19.0cs vs S…" at bounding box center [722, 277] width 1023 height 442
click at [819, 492] on img "Riverpark" at bounding box center [819, 502] width 19 height 28
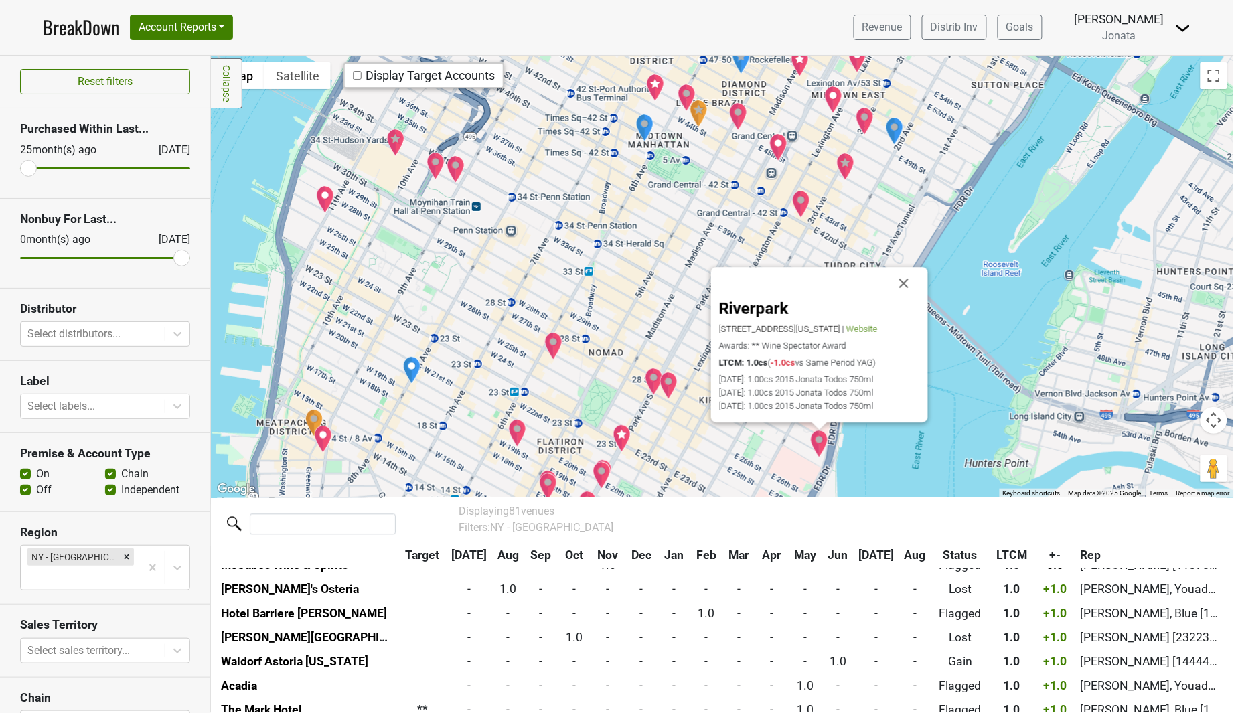
scroll to position [1182, 0]
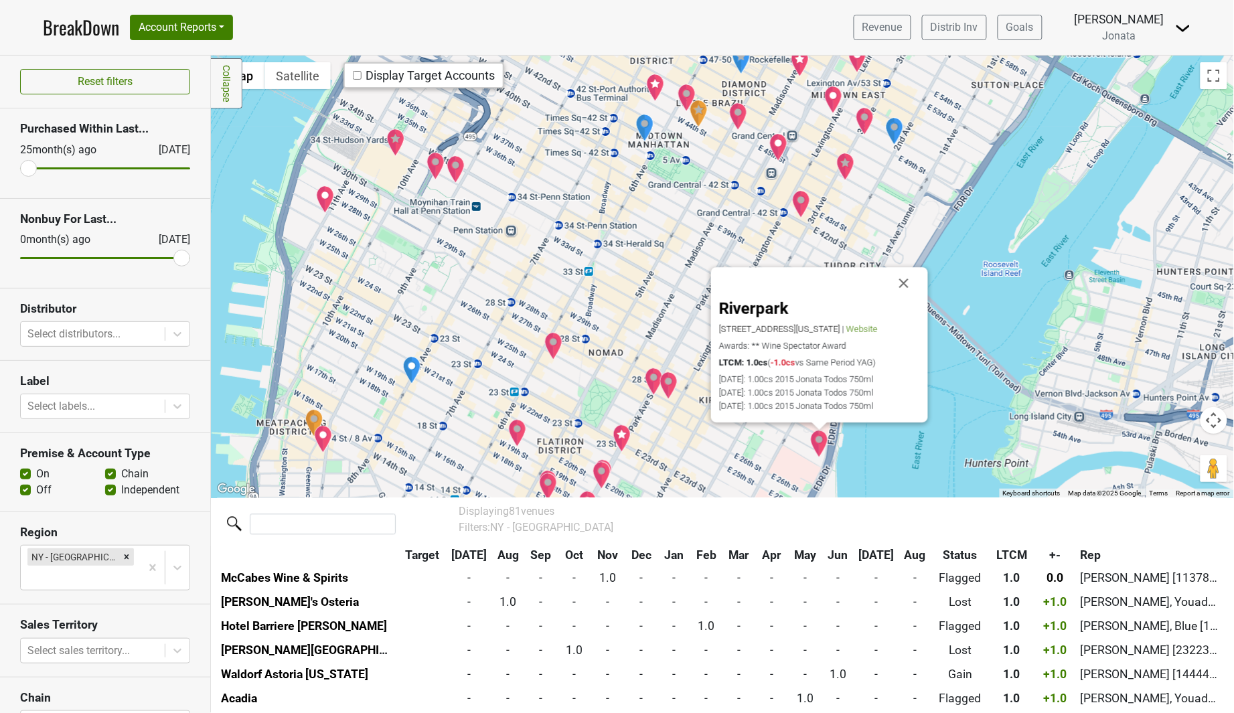
click at [556, 347] on img "The Ivory Peacock" at bounding box center [553, 346] width 19 height 28
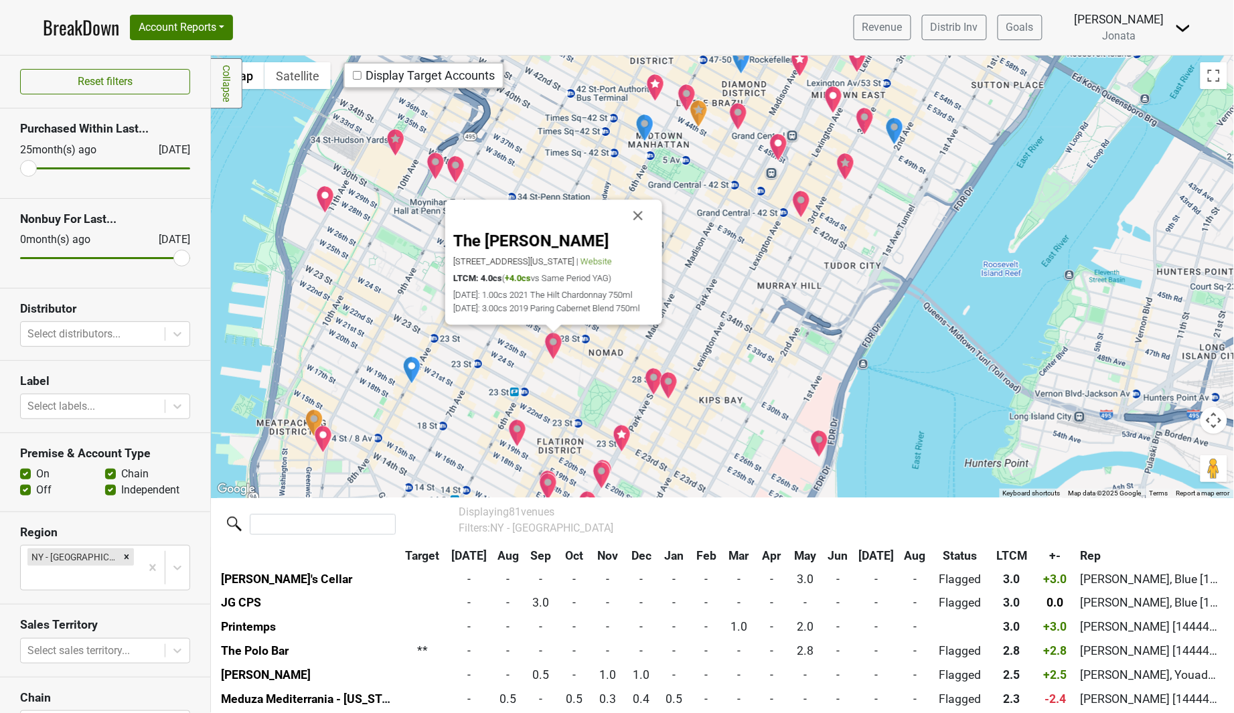
scroll to position [605, 0]
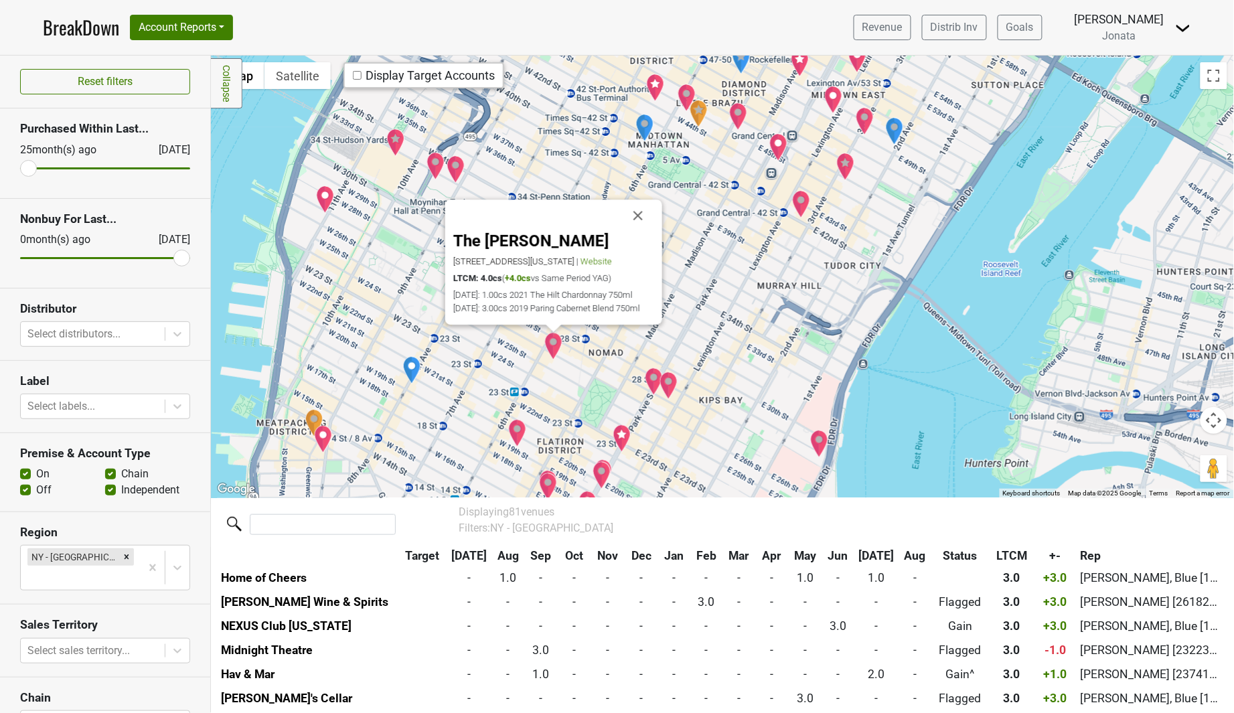
click at [648, 376] on img "Sarabeth's" at bounding box center [654, 382] width 19 height 28
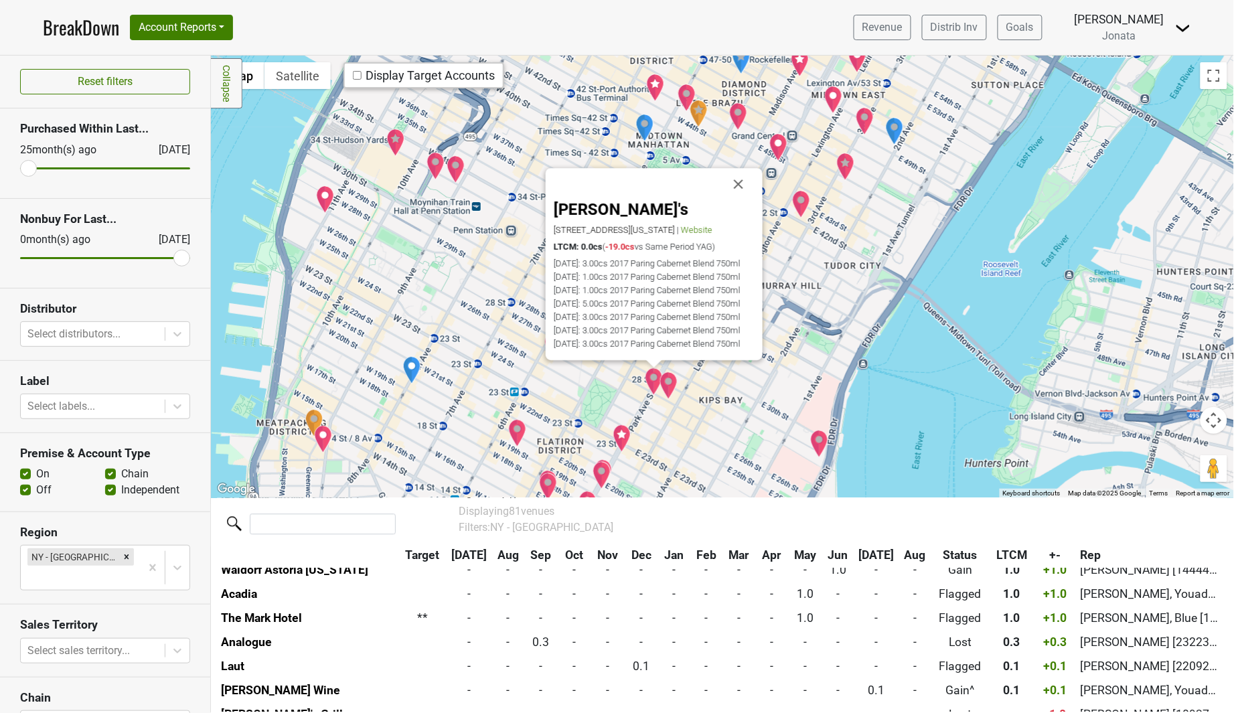
scroll to position [1616, 0]
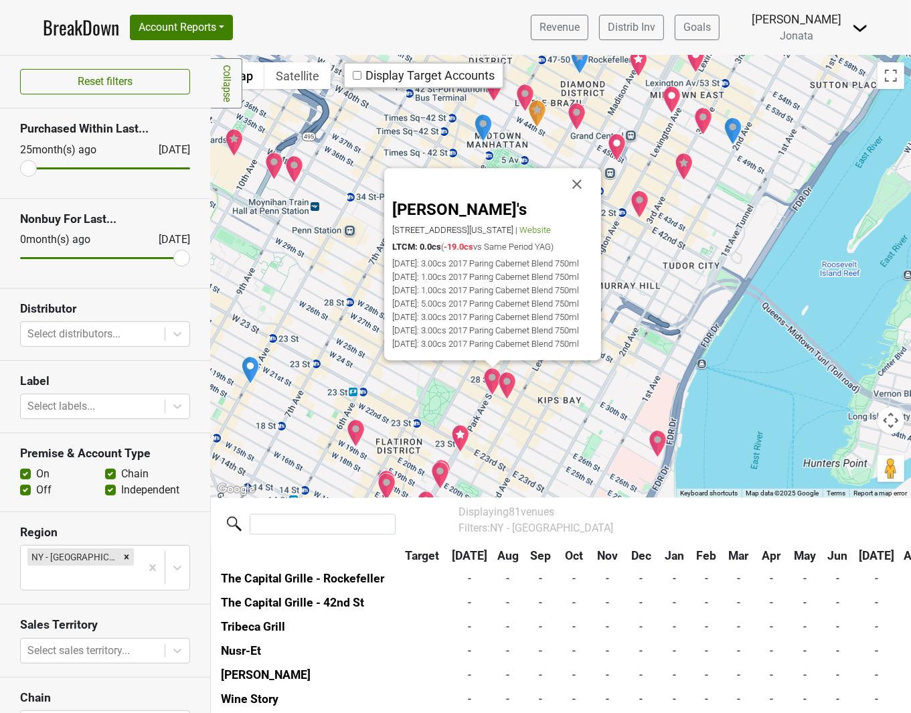
click at [582, 168] on button "Close" at bounding box center [577, 184] width 32 height 32
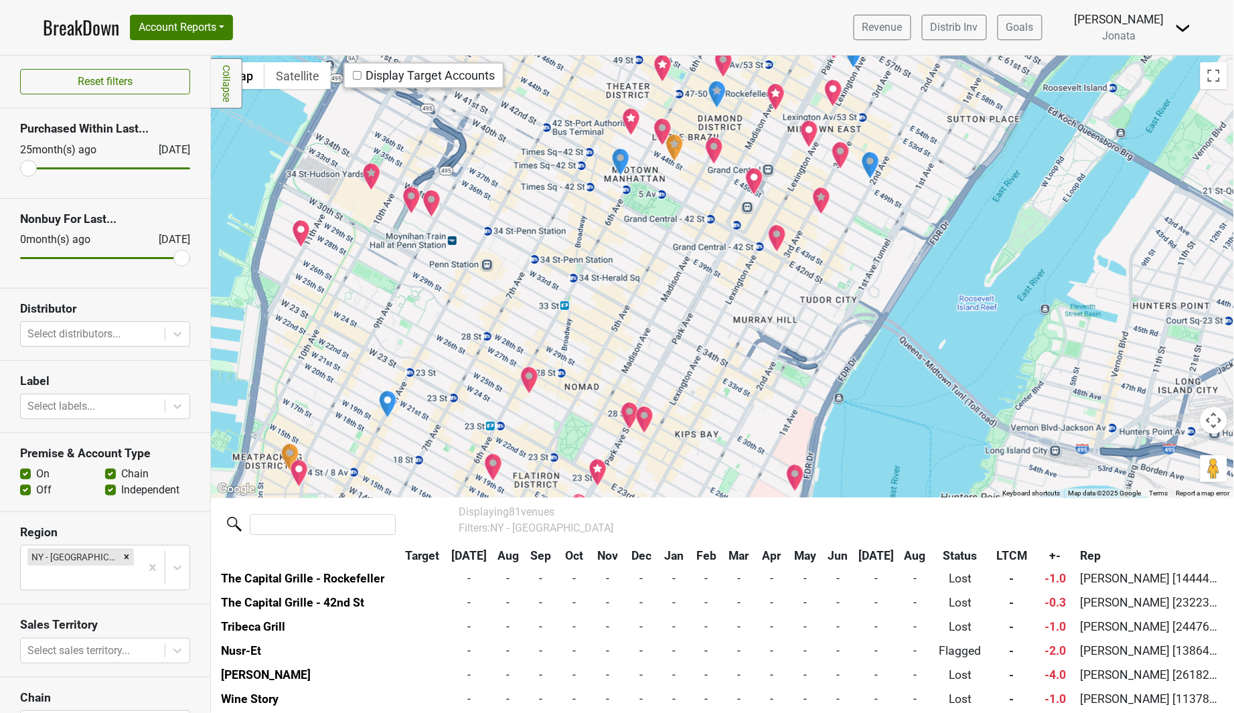
drag, startPoint x: 787, startPoint y: 382, endPoint x: 755, endPoint y: 428, distance: 56.3
click at [755, 428] on div at bounding box center [722, 277] width 1023 height 442
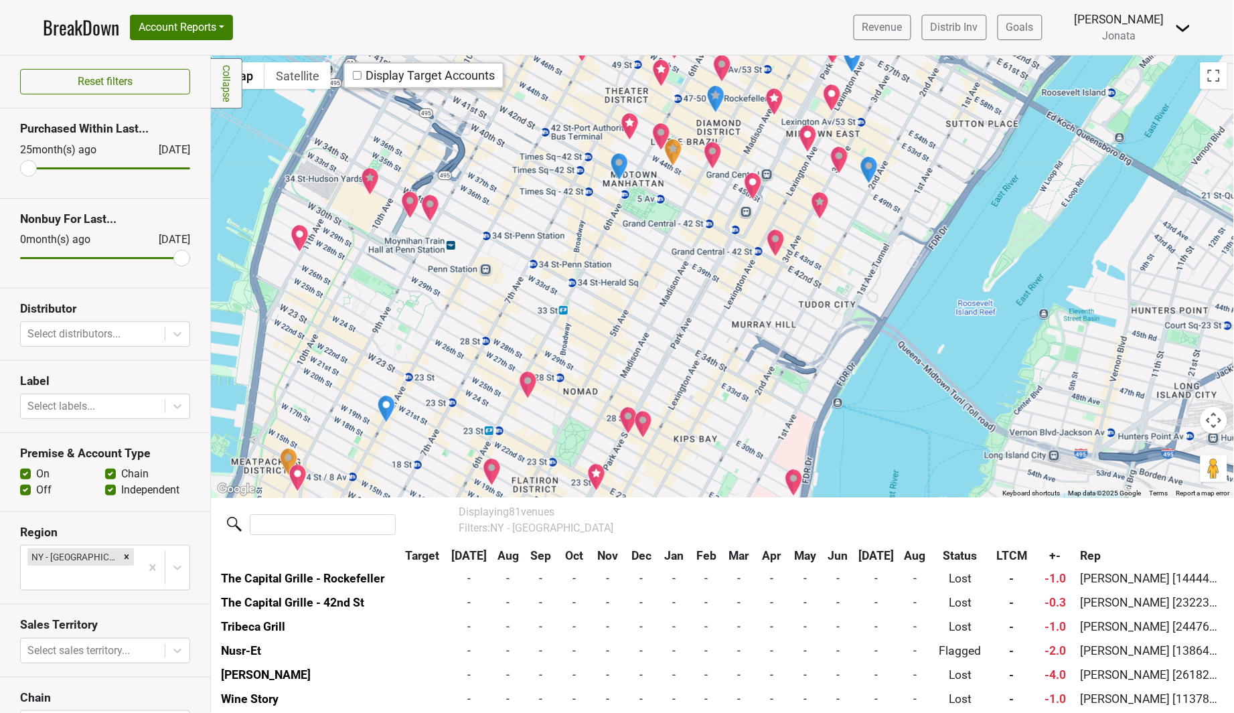
click at [431, 206] on img "EY LLP Headquarters" at bounding box center [430, 208] width 19 height 28
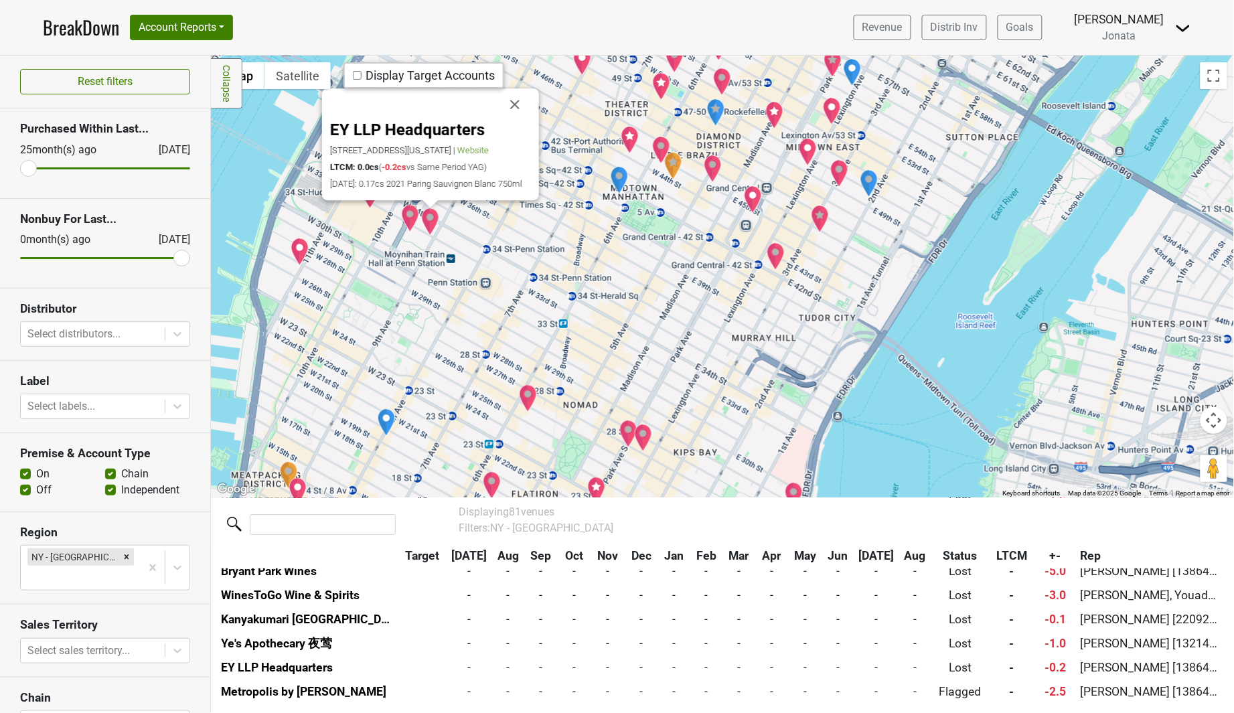
scroll to position [1853, 0]
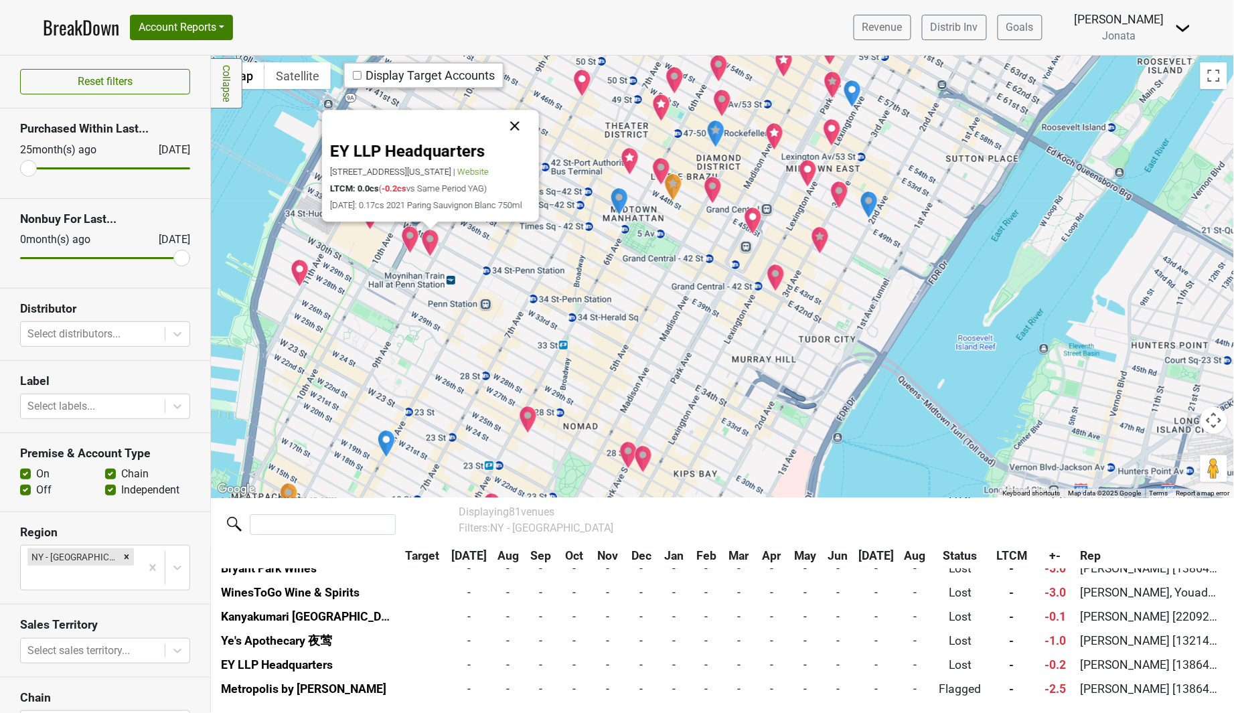
click at [514, 112] on button "Close" at bounding box center [515, 126] width 32 height 32
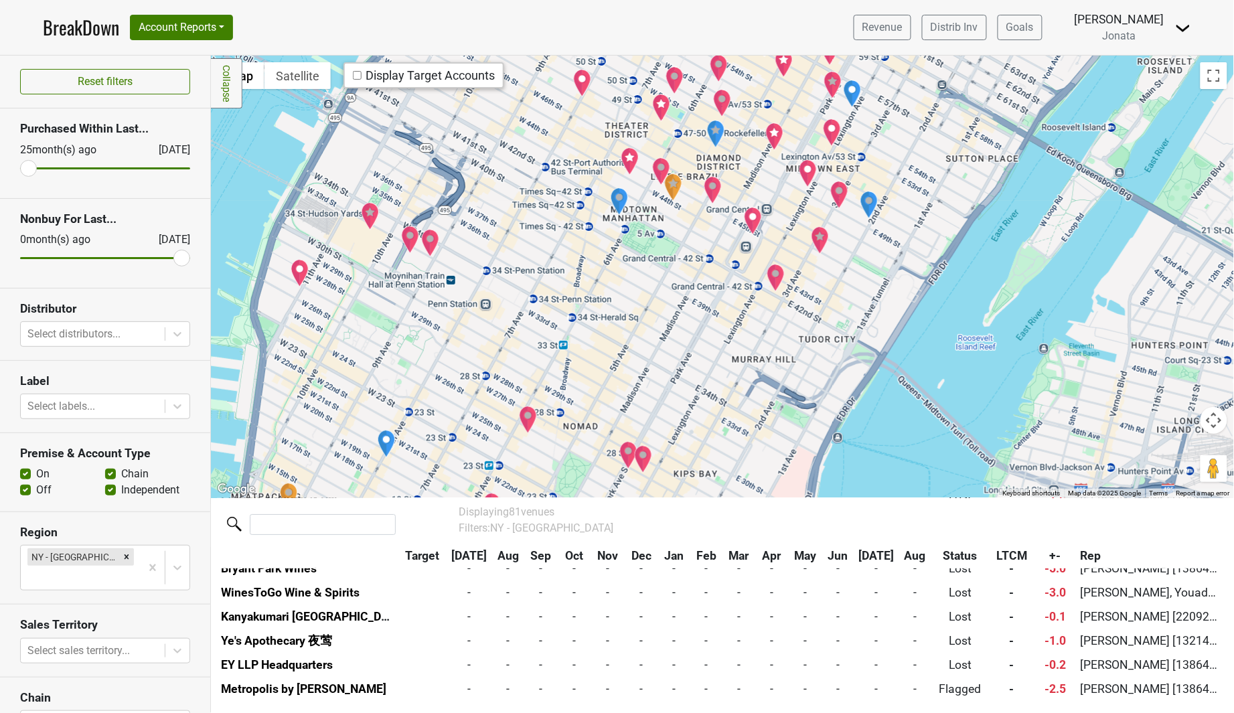
click at [406, 241] on img "Midnight Theatre" at bounding box center [410, 240] width 19 height 28
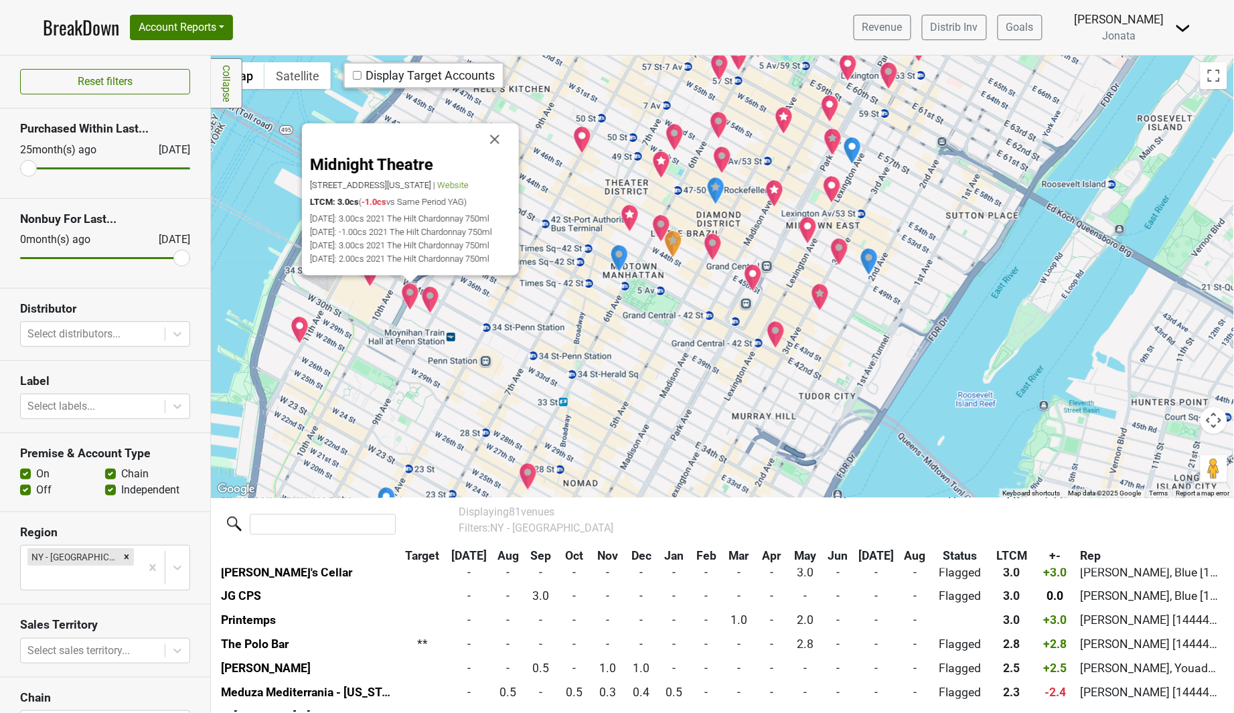
scroll to position [725, 0]
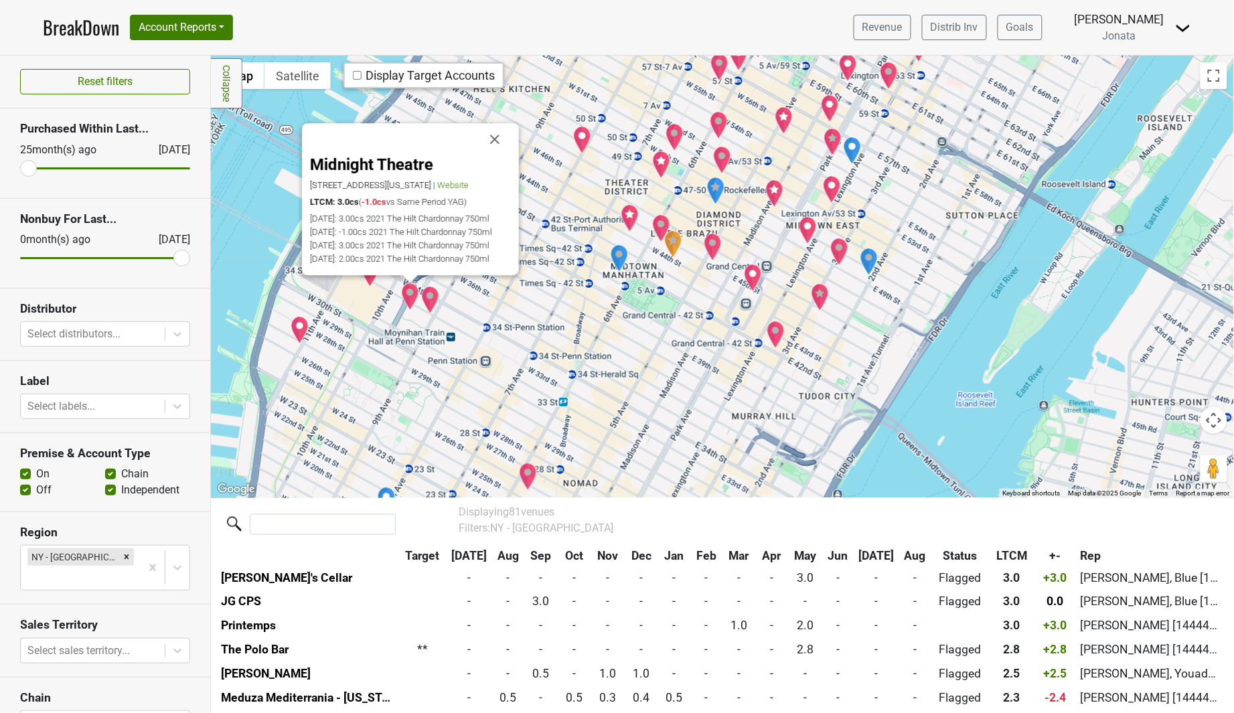
drag, startPoint x: 499, startPoint y: 116, endPoint x: 490, endPoint y: 126, distance: 13.7
click at [499, 123] on button "Close" at bounding box center [495, 139] width 32 height 32
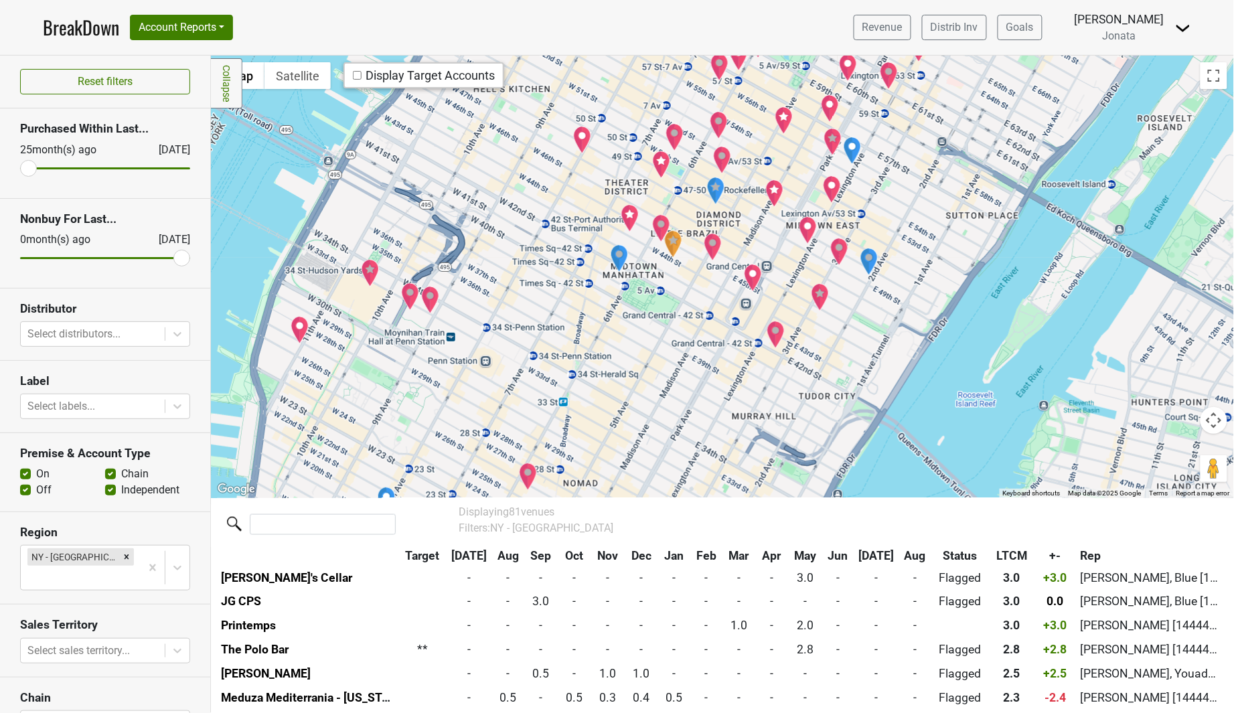
click at [302, 328] on img "Hav & Mar" at bounding box center [300, 330] width 19 height 28
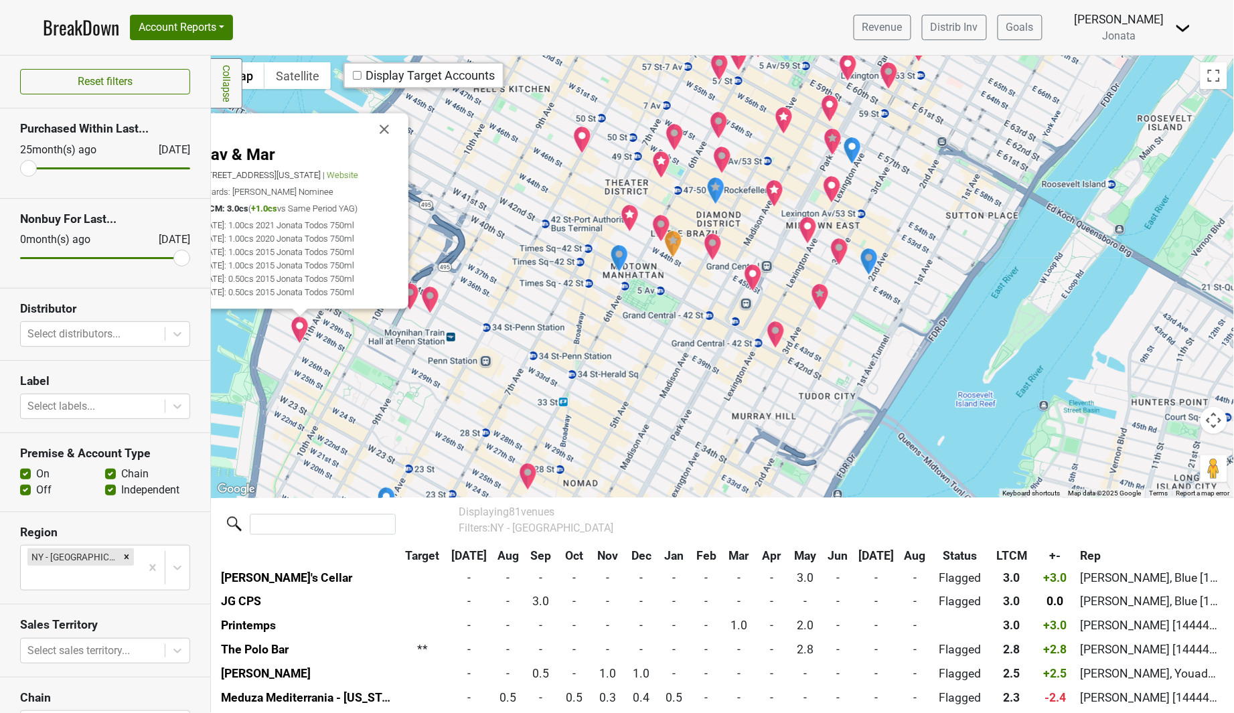
scroll to position [750, 0]
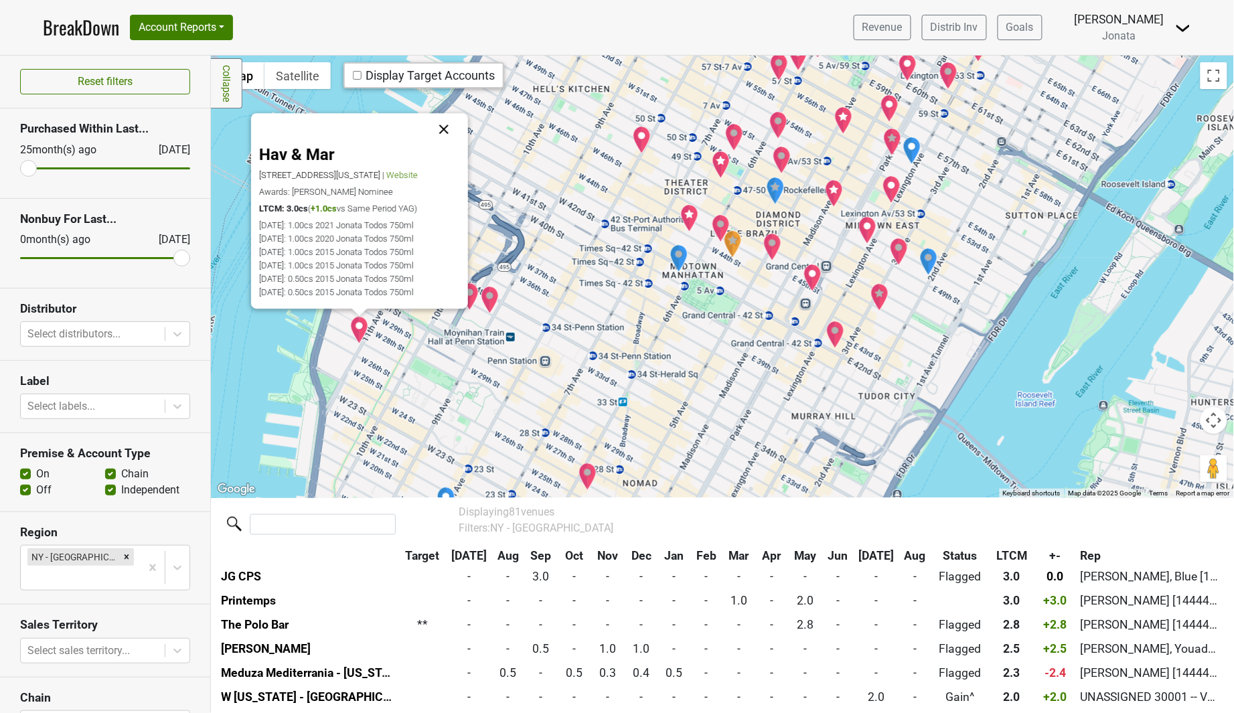
click at [443, 121] on button "Close" at bounding box center [444, 129] width 32 height 32
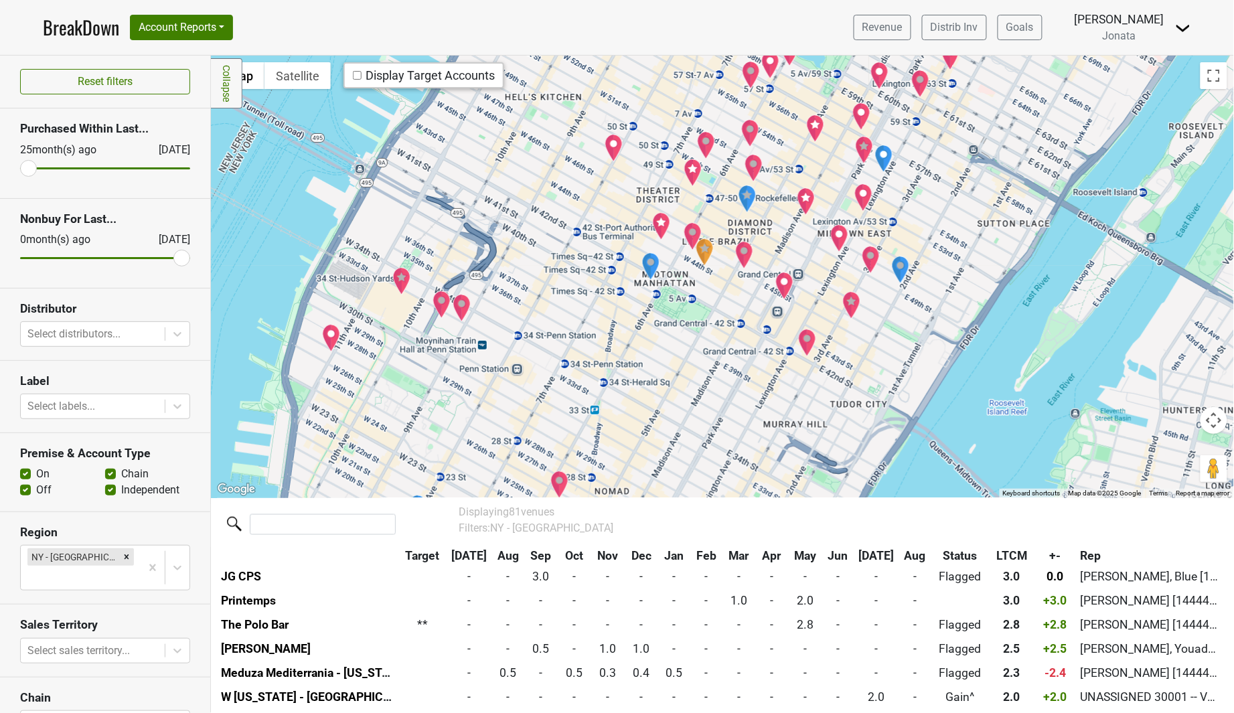
drag, startPoint x: 765, startPoint y: 396, endPoint x: 727, endPoint y: 403, distance: 38.1
click at [727, 405] on div at bounding box center [722, 277] width 1023 height 442
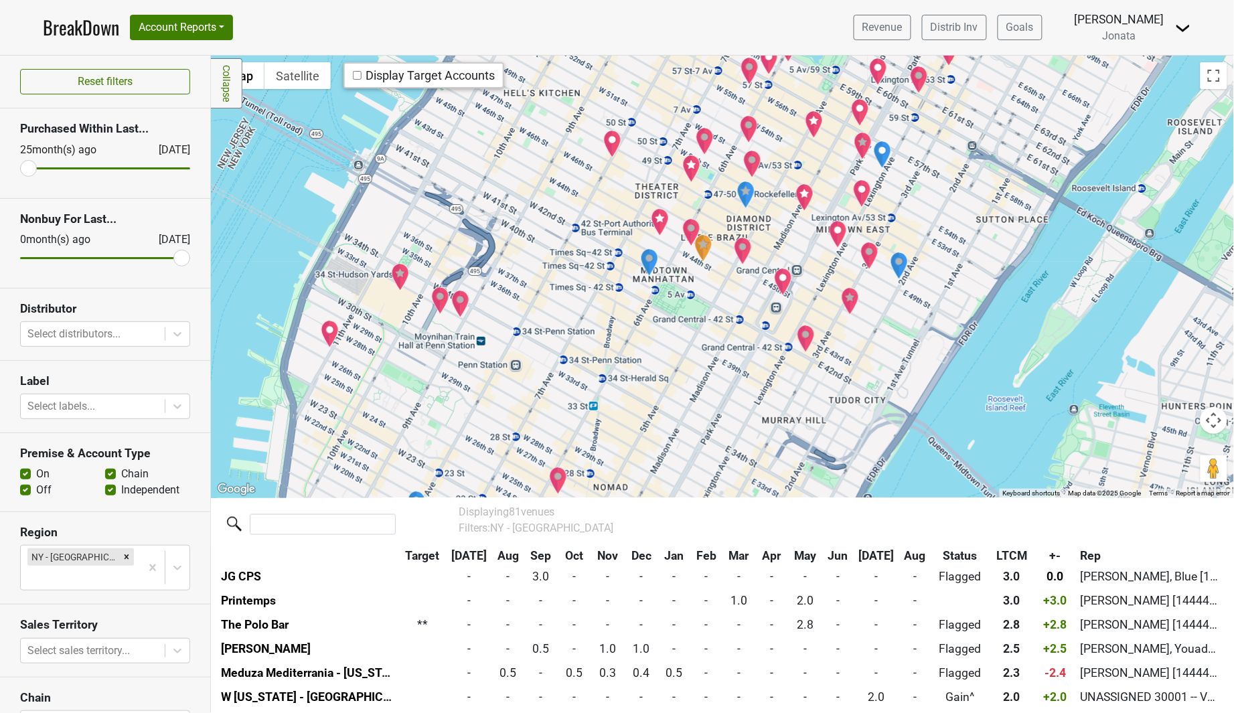
click at [807, 337] on img "The Capital Grille - 42nd St" at bounding box center [806, 339] width 19 height 28
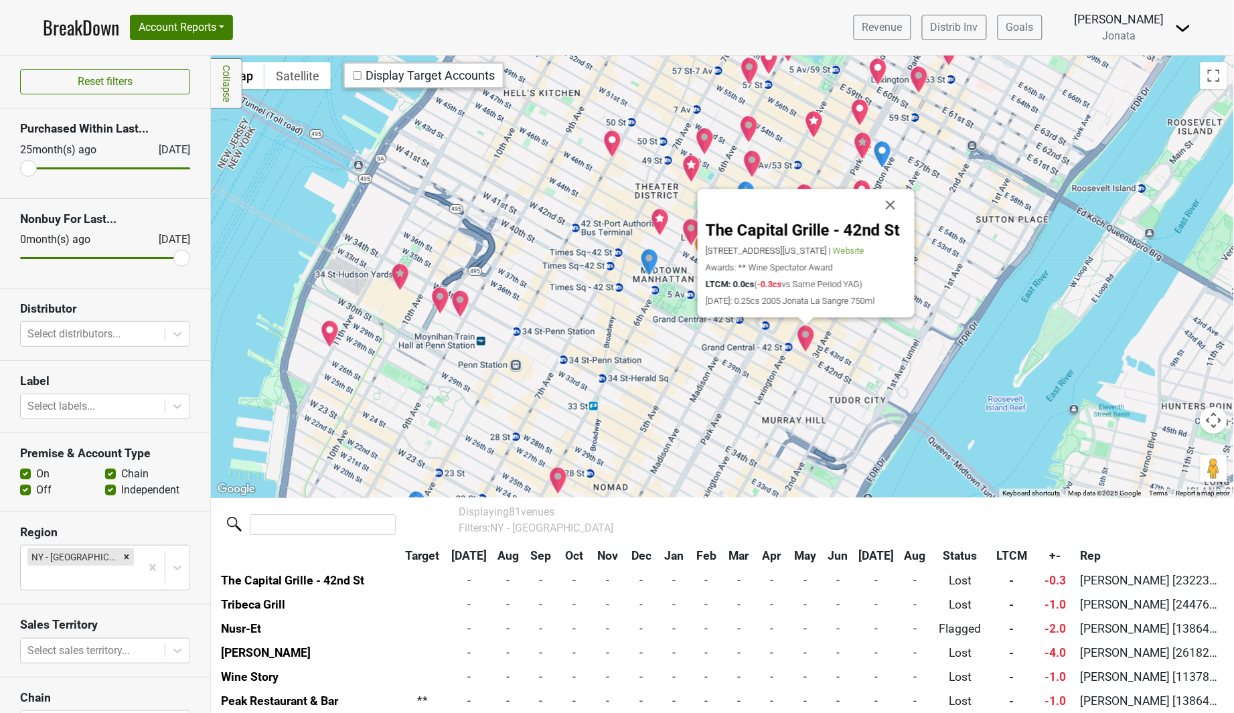
scroll to position [1689, 0]
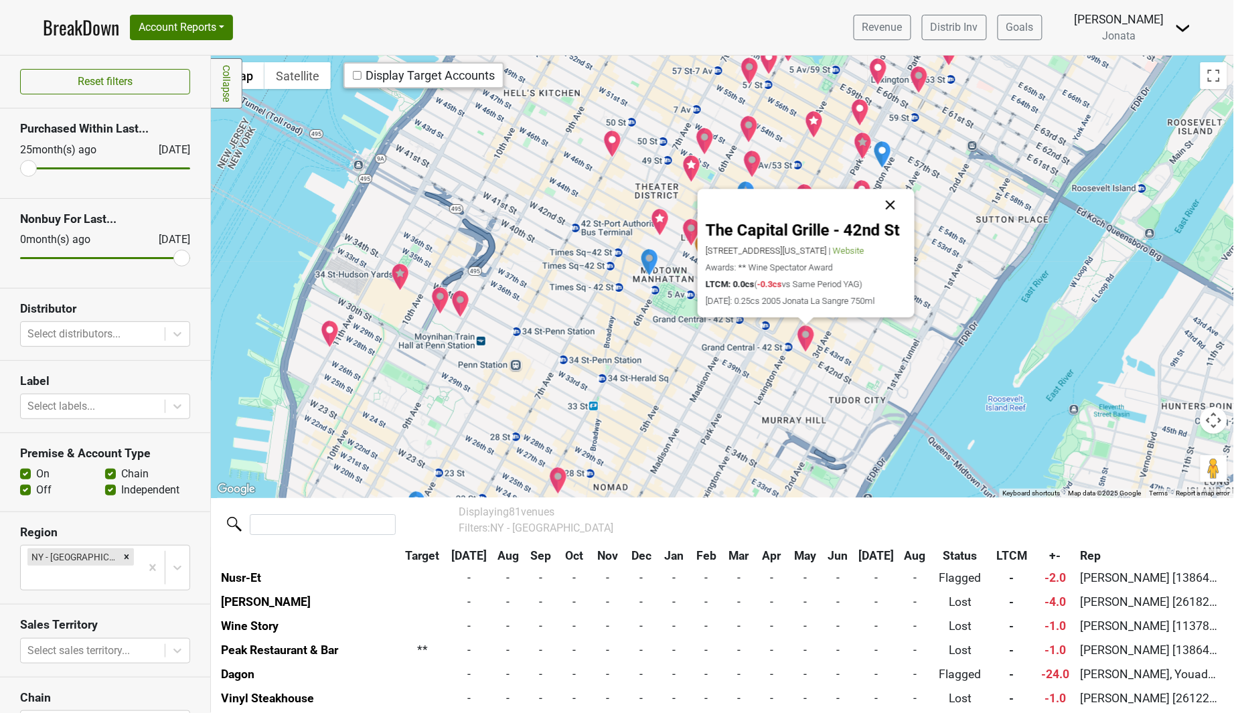
click at [892, 202] on button "Close" at bounding box center [890, 205] width 32 height 32
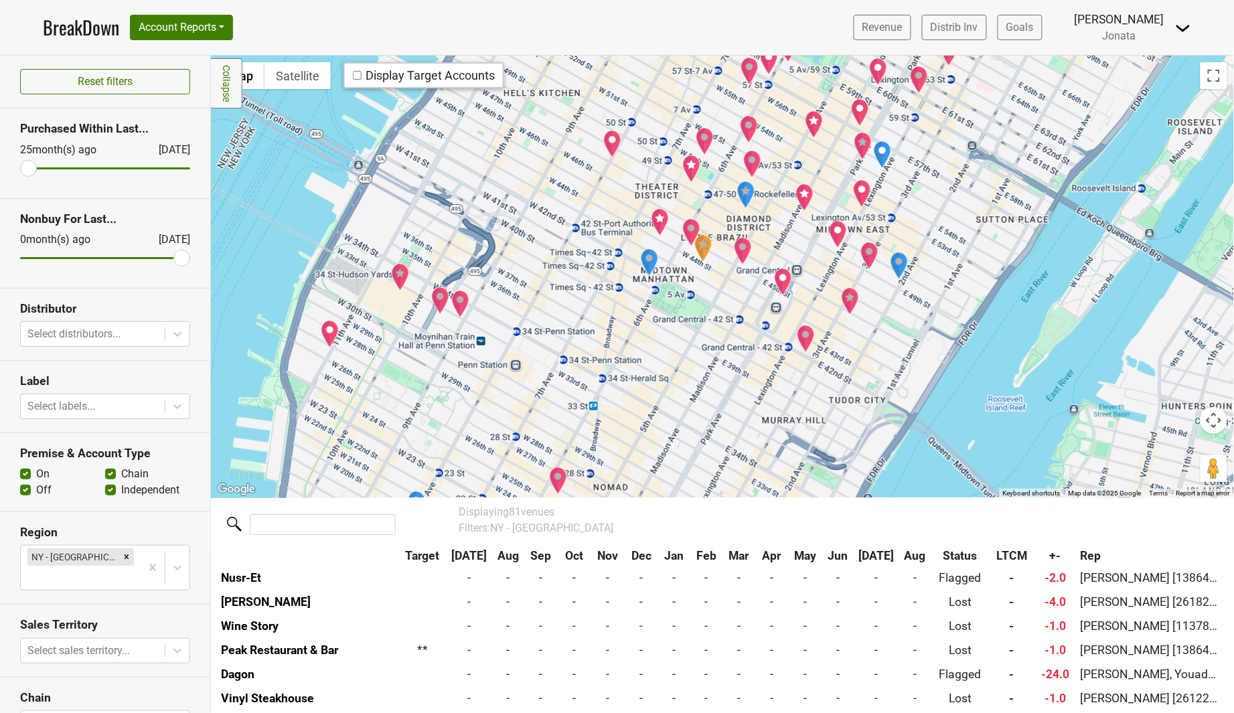
click at [781, 281] on img "The Capital Grille" at bounding box center [783, 282] width 19 height 28
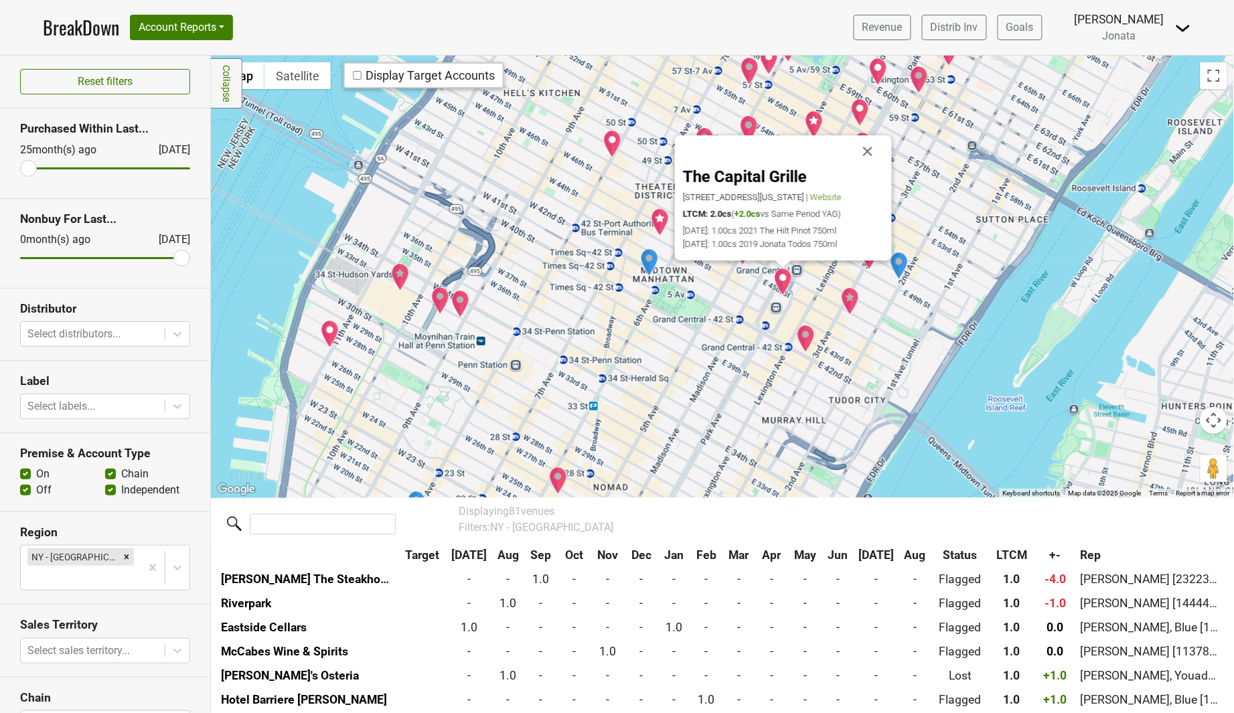
scroll to position [1014, 0]
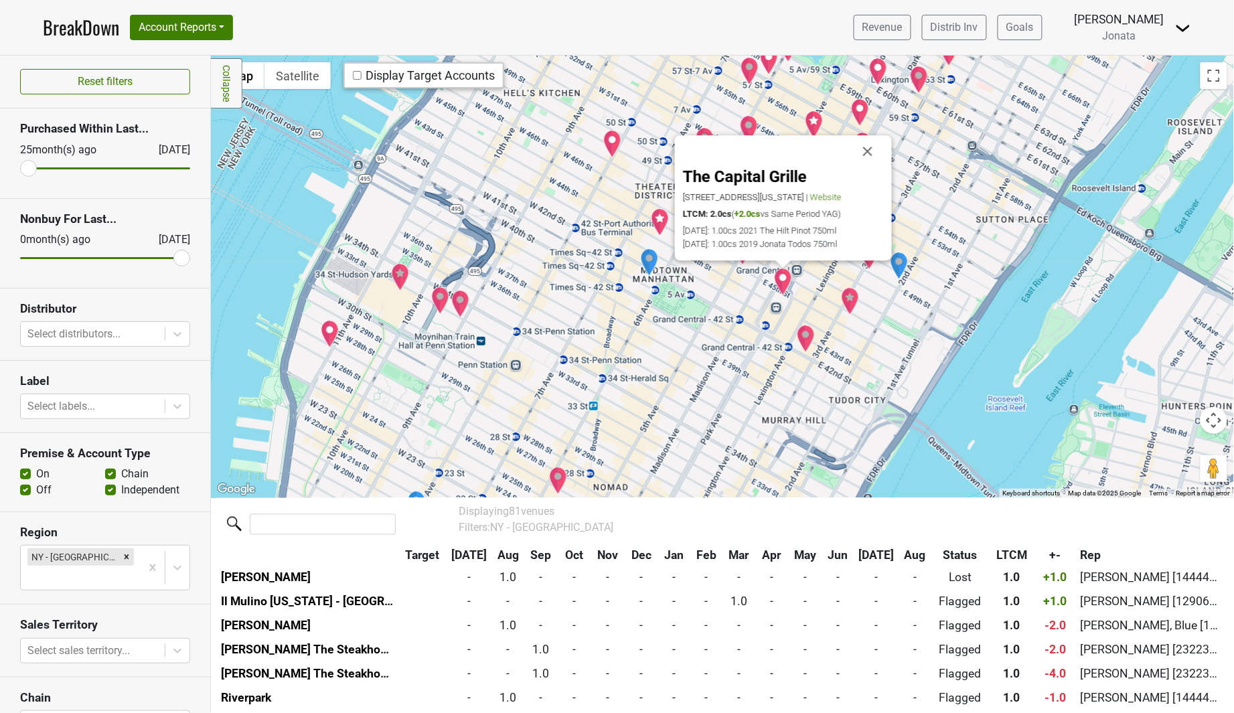
click at [866, 149] on button "Close" at bounding box center [868, 151] width 32 height 32
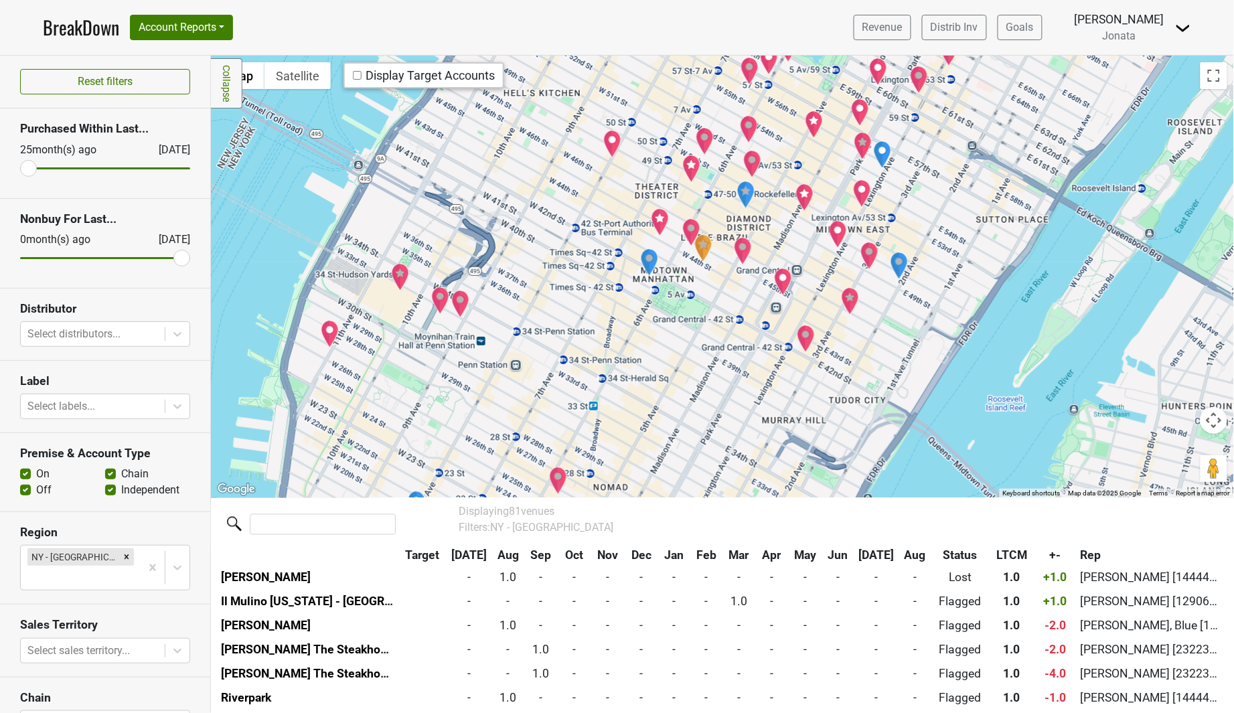
click at [850, 299] on img "Sparks Steak House" at bounding box center [850, 301] width 19 height 28
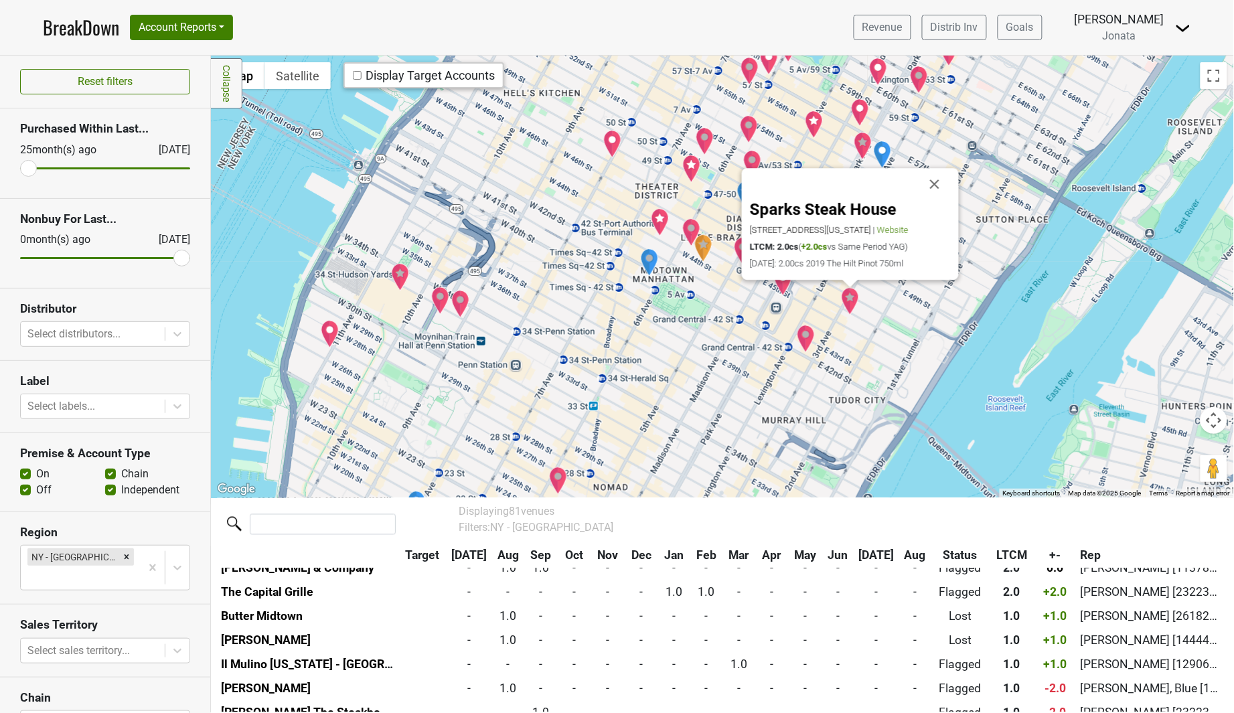
scroll to position [942, 0]
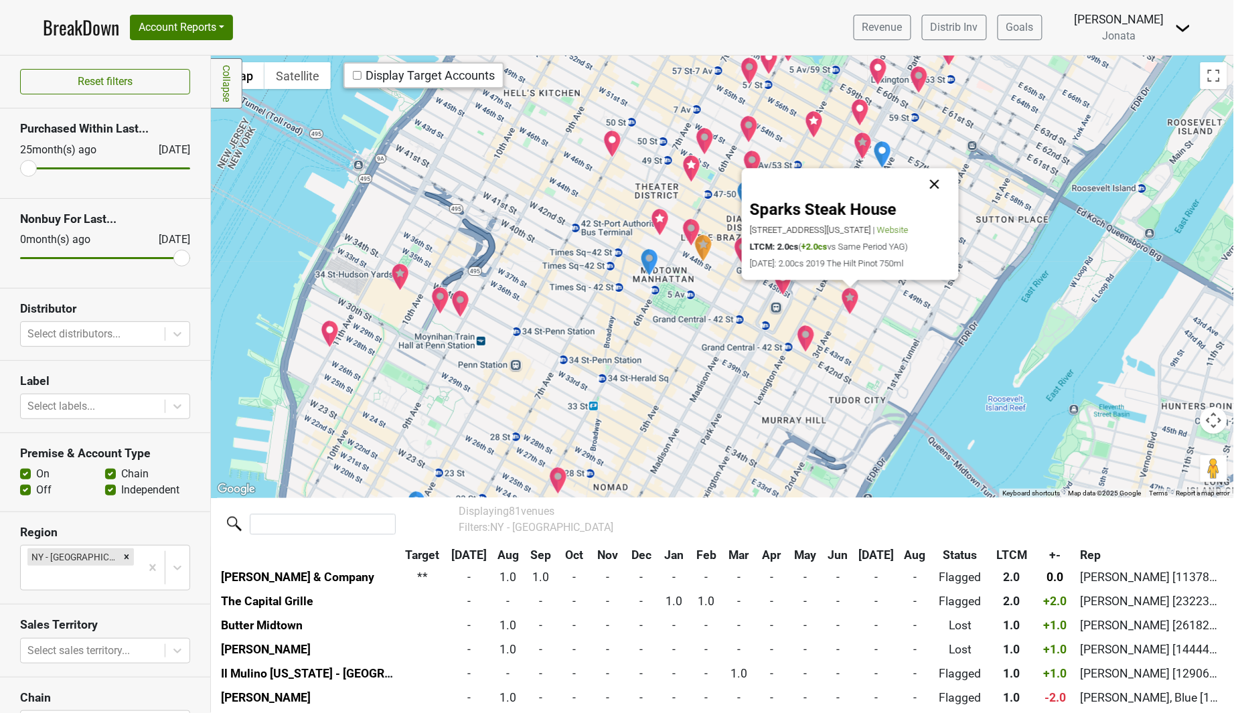
click at [941, 181] on button "Close" at bounding box center [935, 184] width 32 height 32
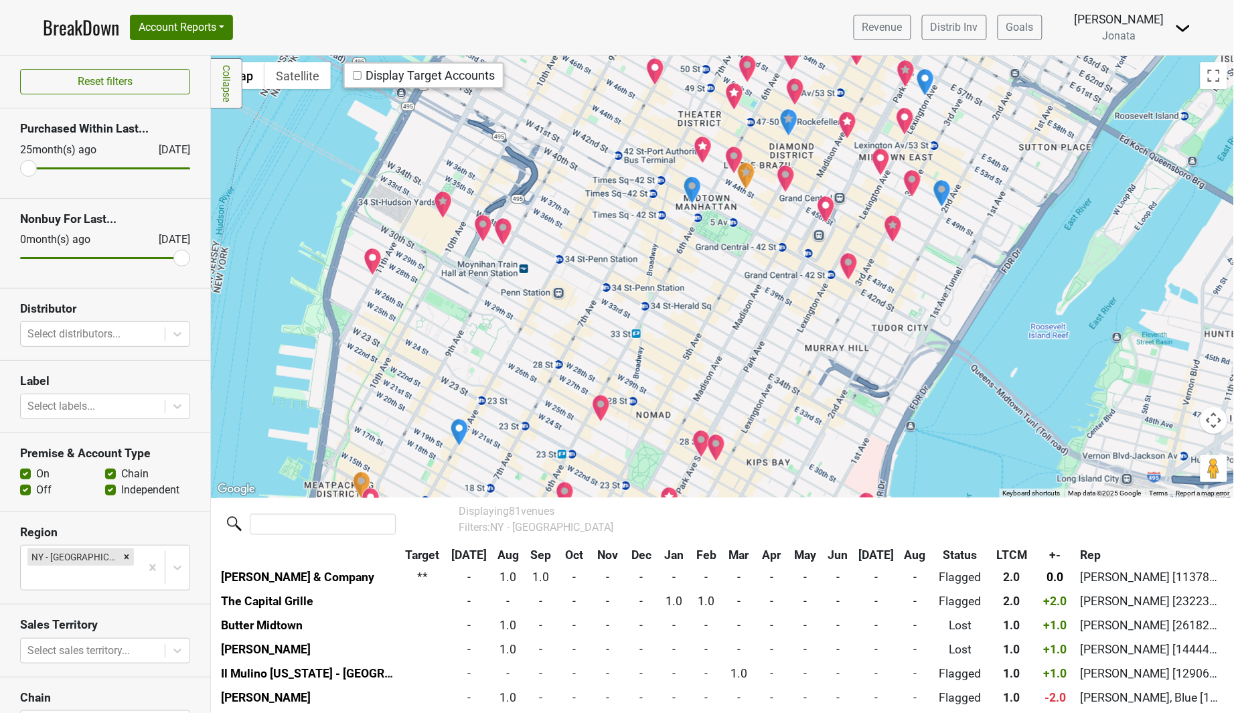
drag, startPoint x: 866, startPoint y: 342, endPoint x: 877, endPoint y: 320, distance: 24.9
click at [877, 320] on div at bounding box center [722, 277] width 1023 height 442
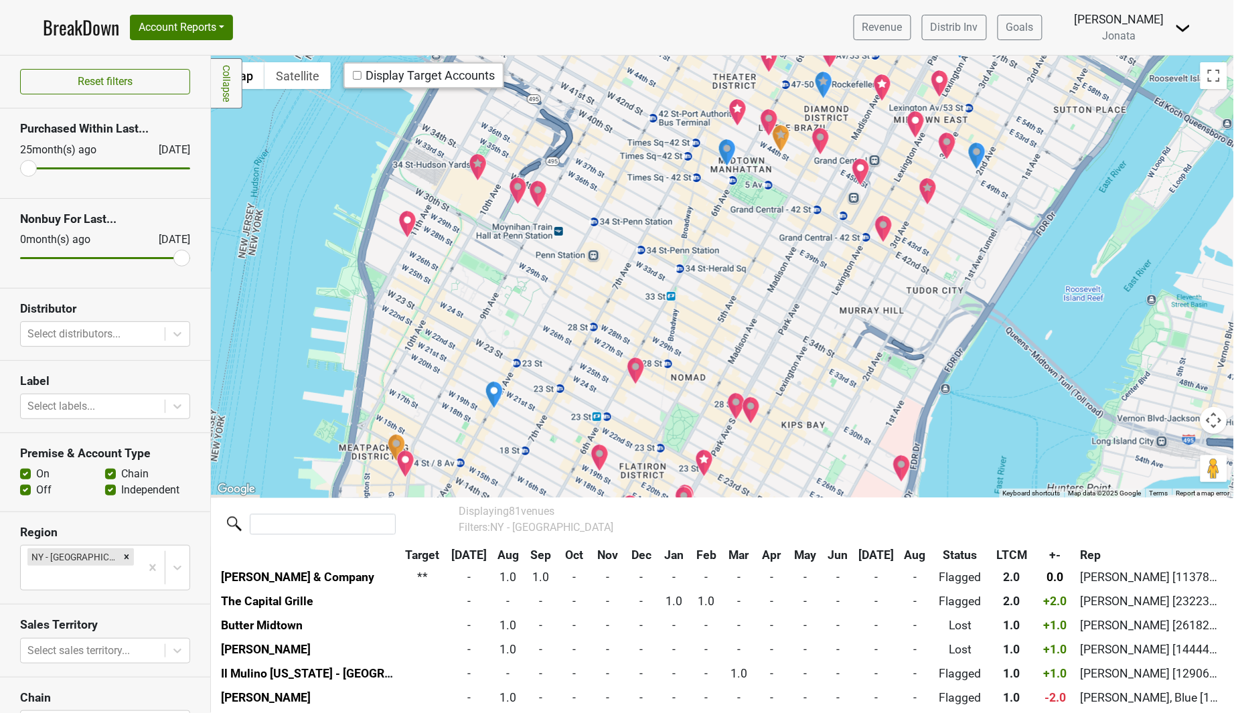
drag, startPoint x: 795, startPoint y: 382, endPoint x: 836, endPoint y: 335, distance: 62.2
click at [836, 335] on div at bounding box center [722, 277] width 1023 height 442
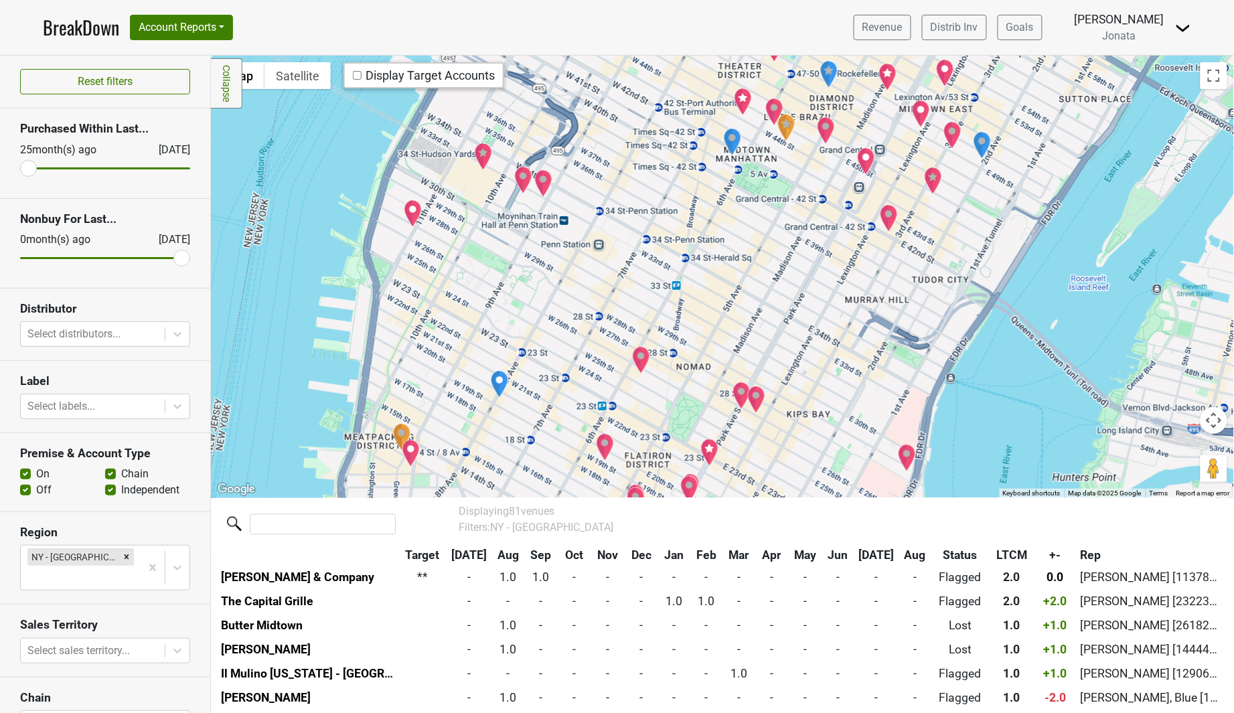
click at [708, 447] on img "Hawksmoor NYC" at bounding box center [709, 453] width 19 height 28
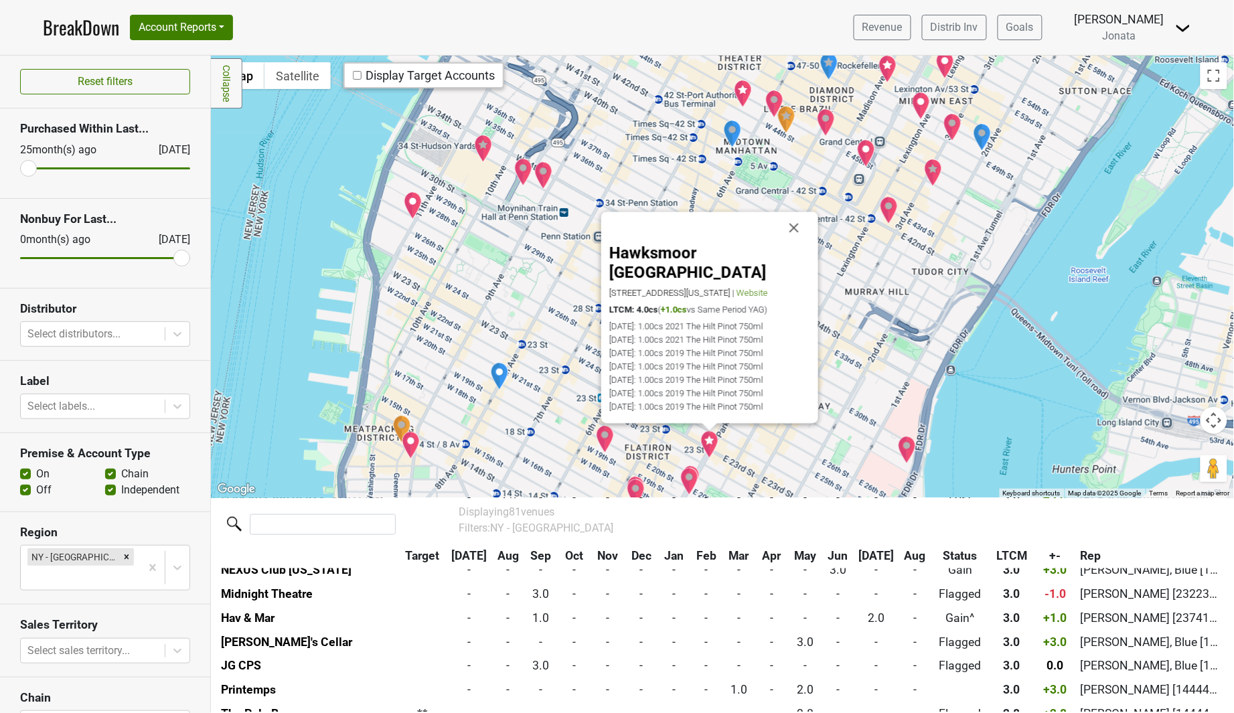
scroll to position [580, 0]
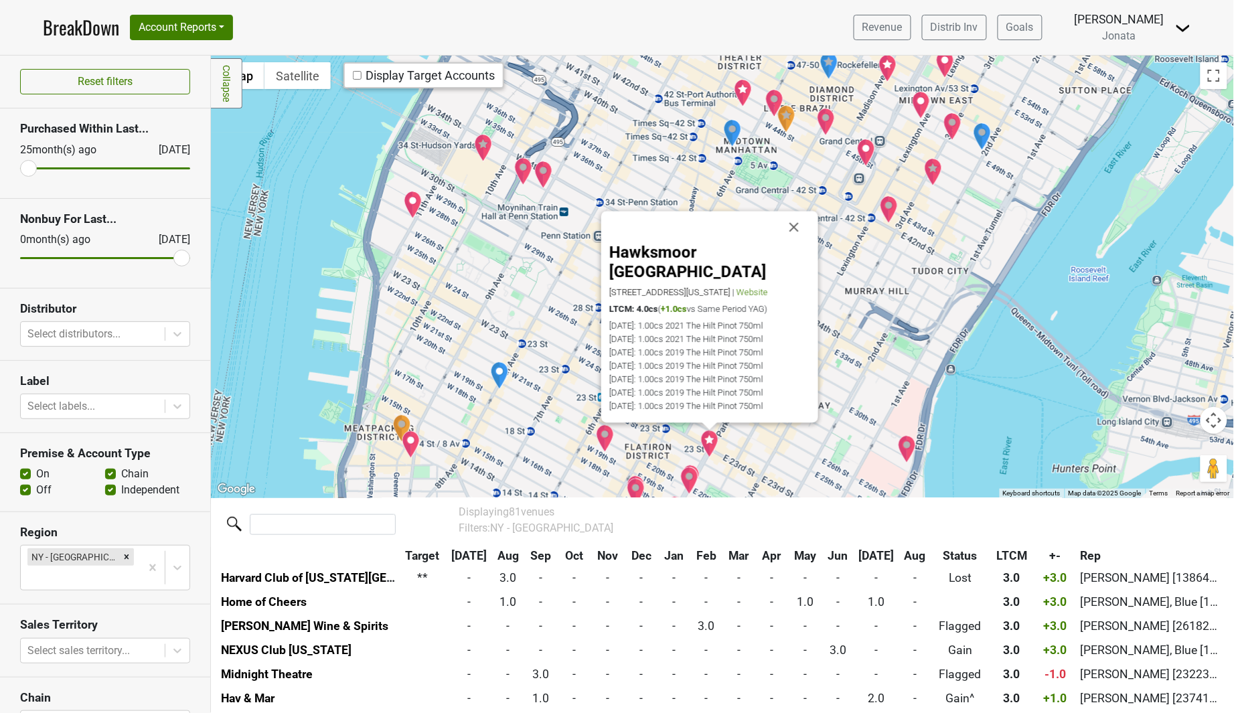
click at [885, 299] on div "Hawksmoor [GEOGRAPHIC_DATA] [STREET_ADDRESS][US_STATE] | Website LTCM: 4.0cs ( …" at bounding box center [722, 277] width 1023 height 442
click at [917, 102] on img "Waldorf Astoria New York" at bounding box center [921, 105] width 19 height 28
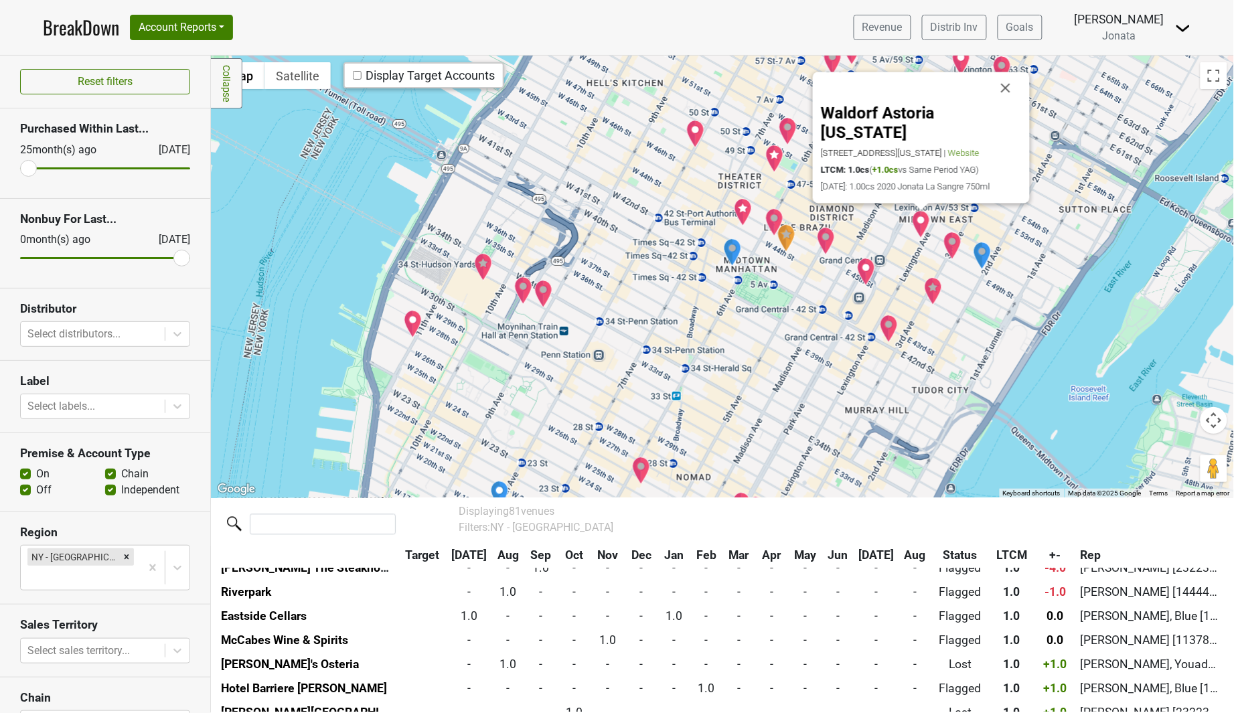
scroll to position [1327, 0]
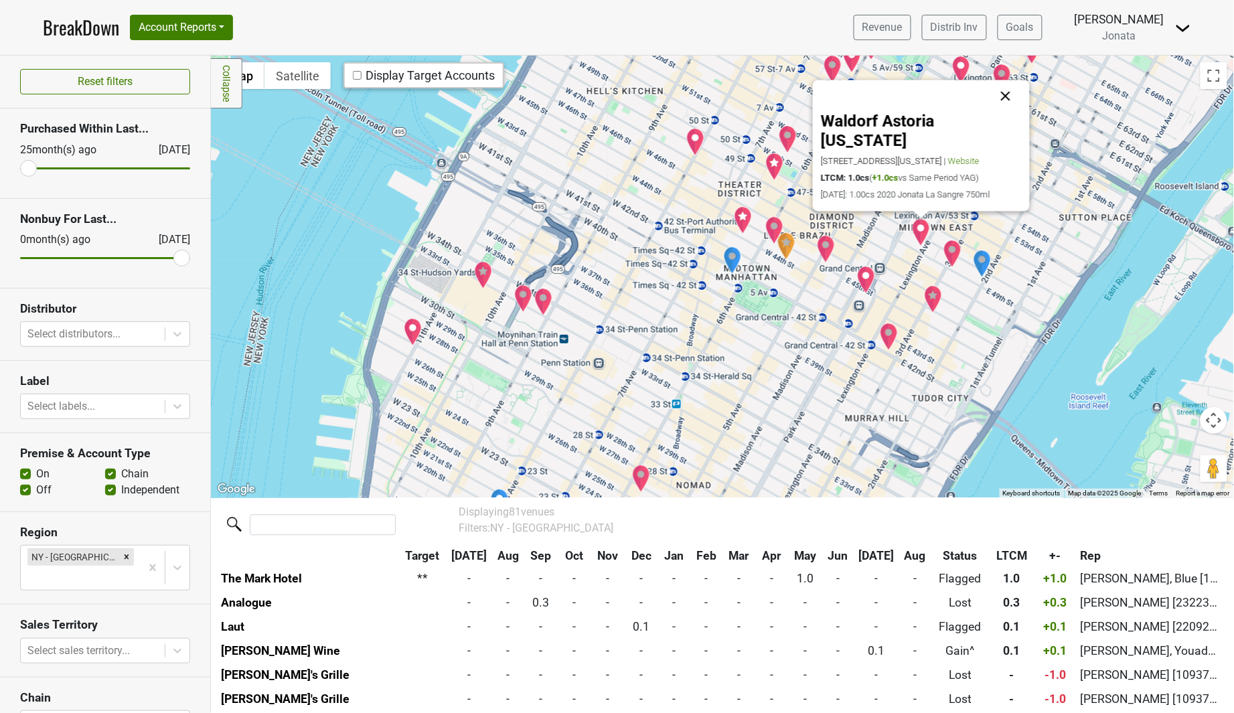
click at [1008, 112] on button "Close" at bounding box center [1006, 96] width 32 height 32
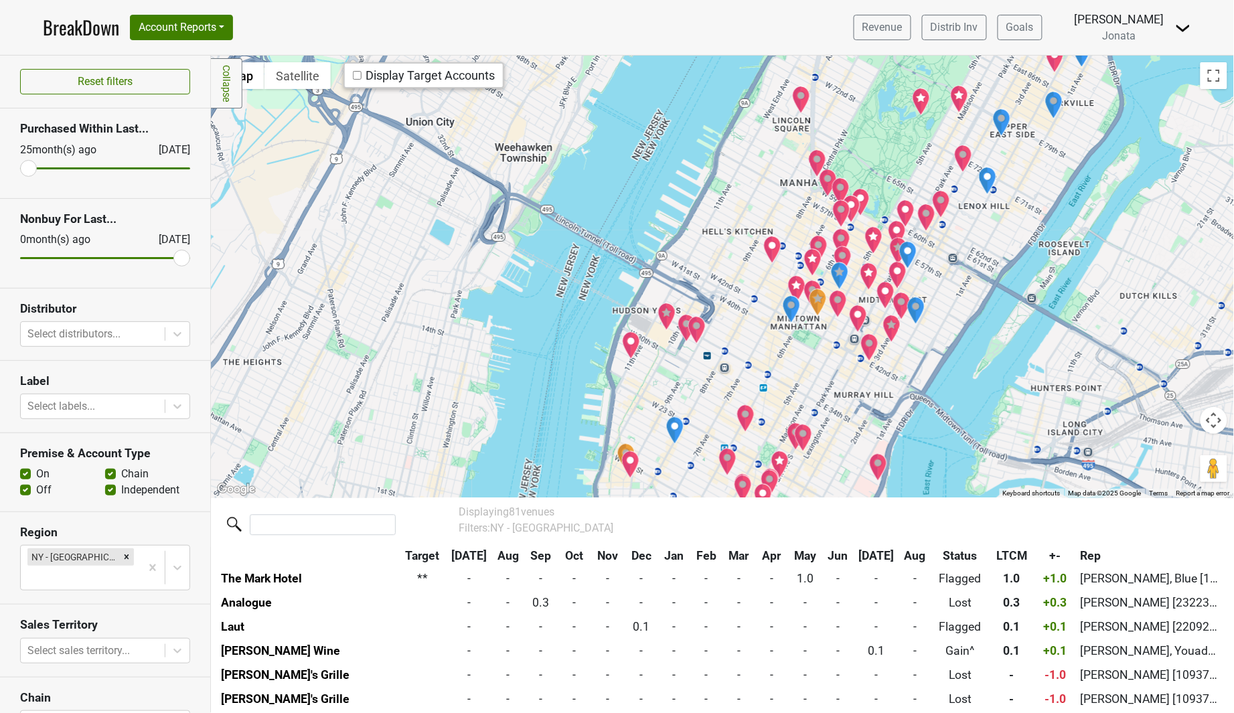
drag, startPoint x: 881, startPoint y: 398, endPoint x: 862, endPoint y: 387, distance: 22.5
click at [862, 387] on div at bounding box center [722, 277] width 1023 height 442
click at [821, 415] on div at bounding box center [722, 277] width 1023 height 442
click at [782, 463] on img "Hawksmoor NYC" at bounding box center [780, 465] width 19 height 28
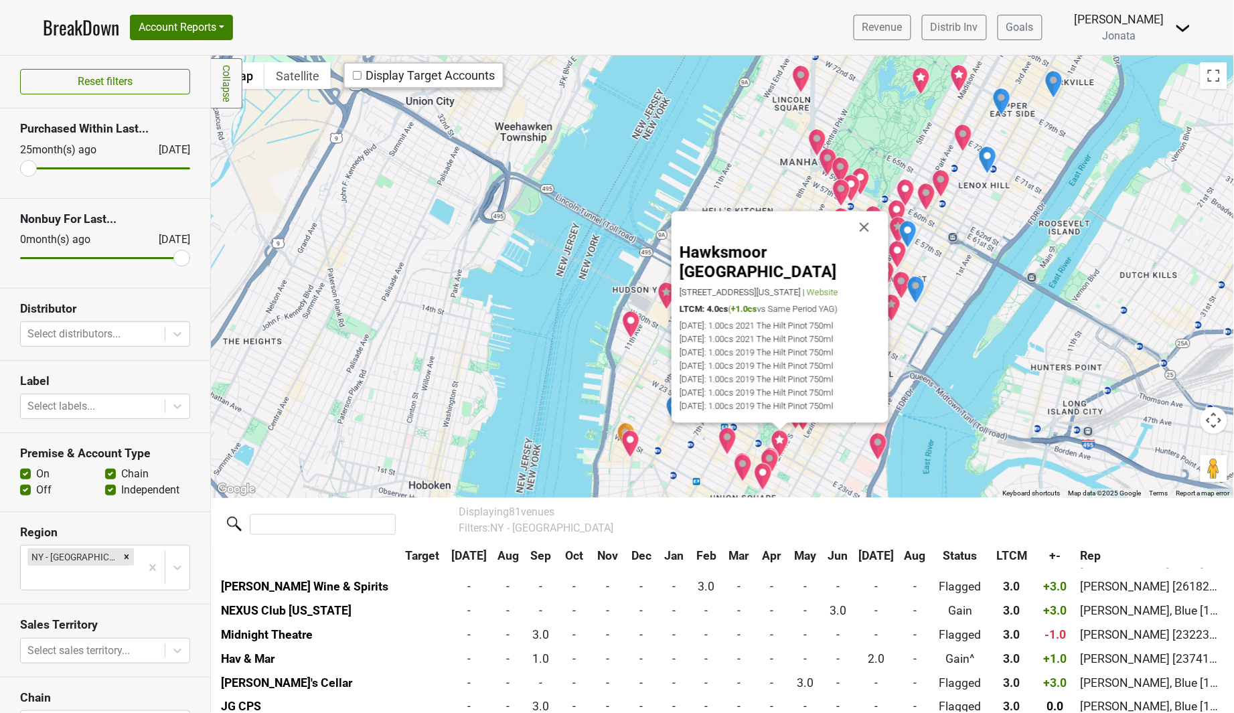
scroll to position [580, 0]
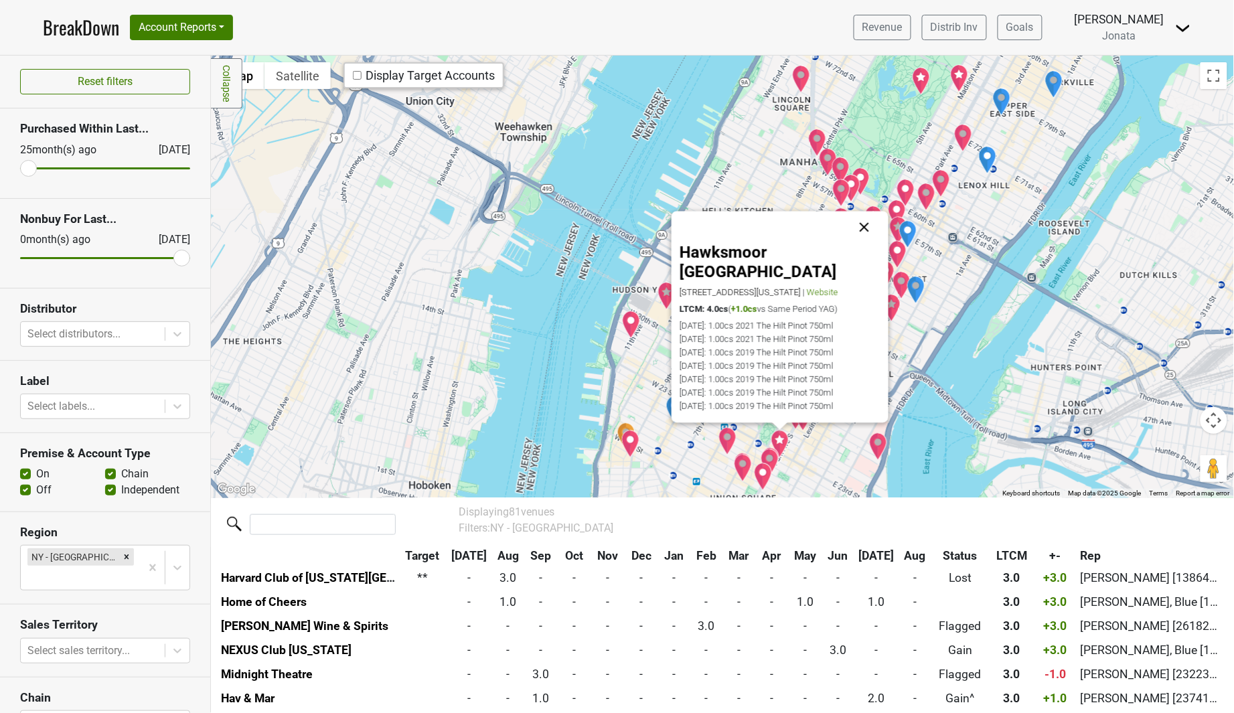
click at [868, 241] on button "Close" at bounding box center [864, 227] width 32 height 32
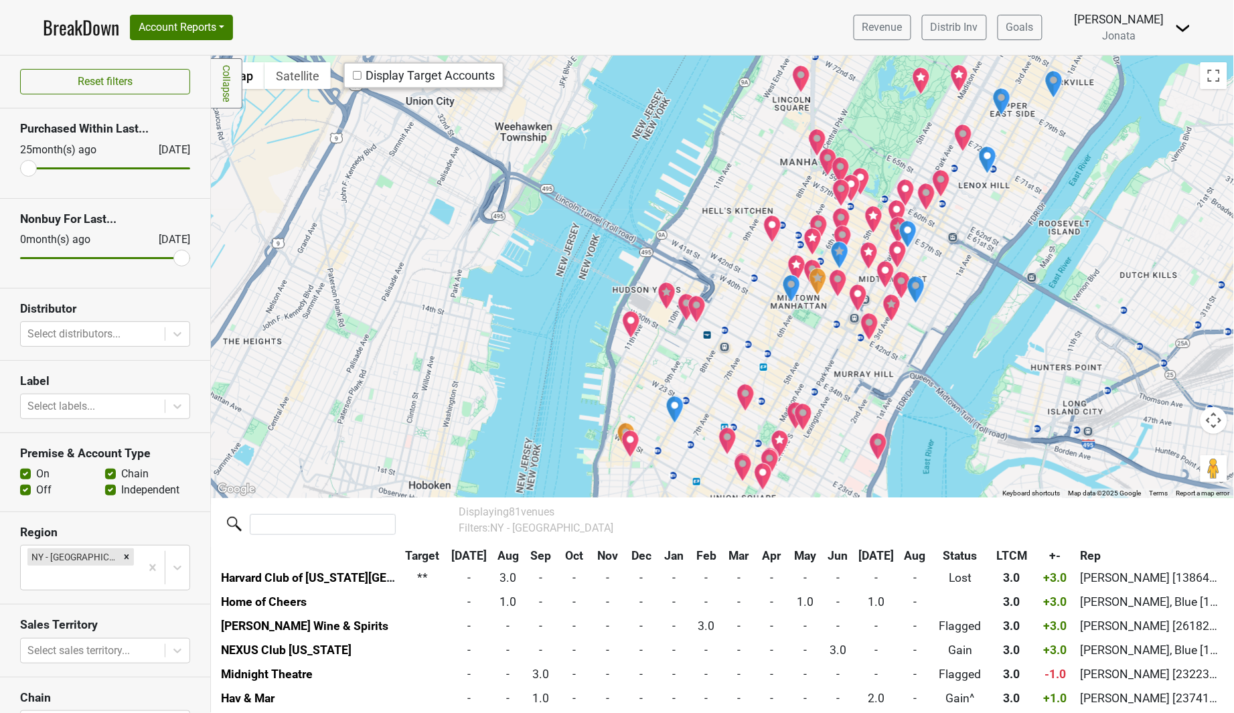
click at [844, 400] on div "To navigate, press the arrow keys." at bounding box center [722, 277] width 1023 height 442
click at [844, 400] on div at bounding box center [722, 277] width 1023 height 442
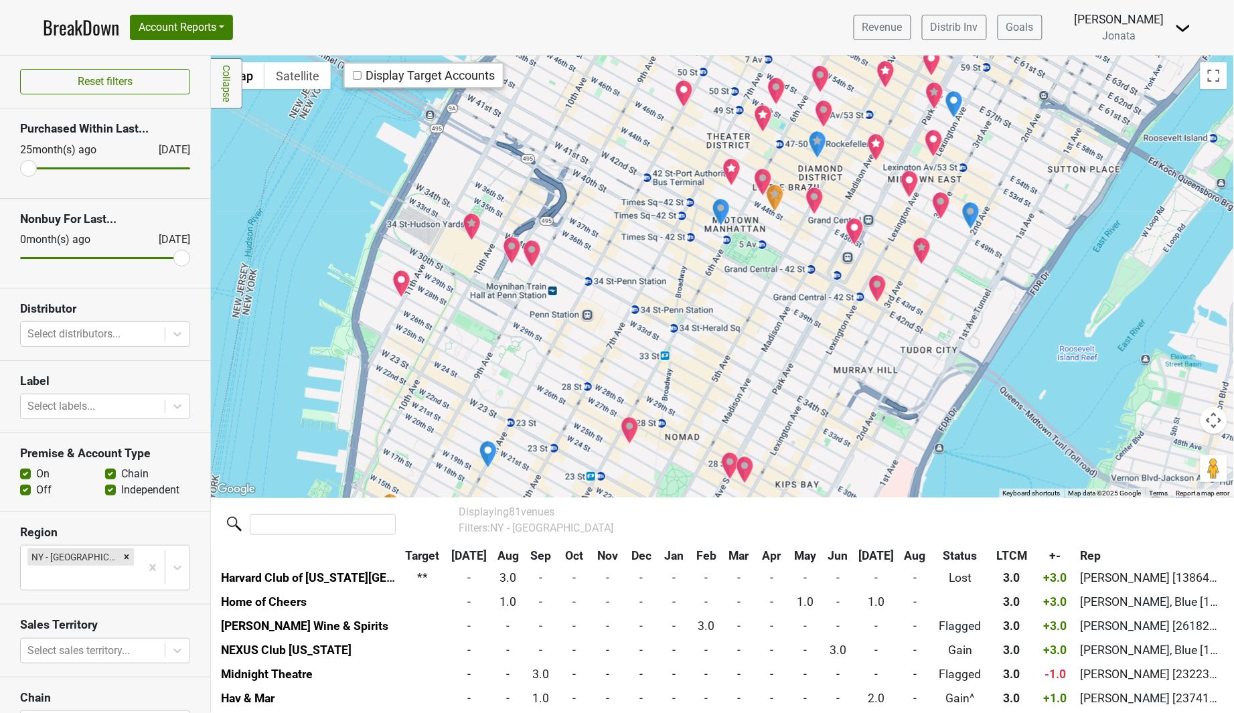
drag, startPoint x: 848, startPoint y: 412, endPoint x: 825, endPoint y: 439, distance: 35.1
click at [825, 439] on div at bounding box center [722, 277] width 1023 height 442
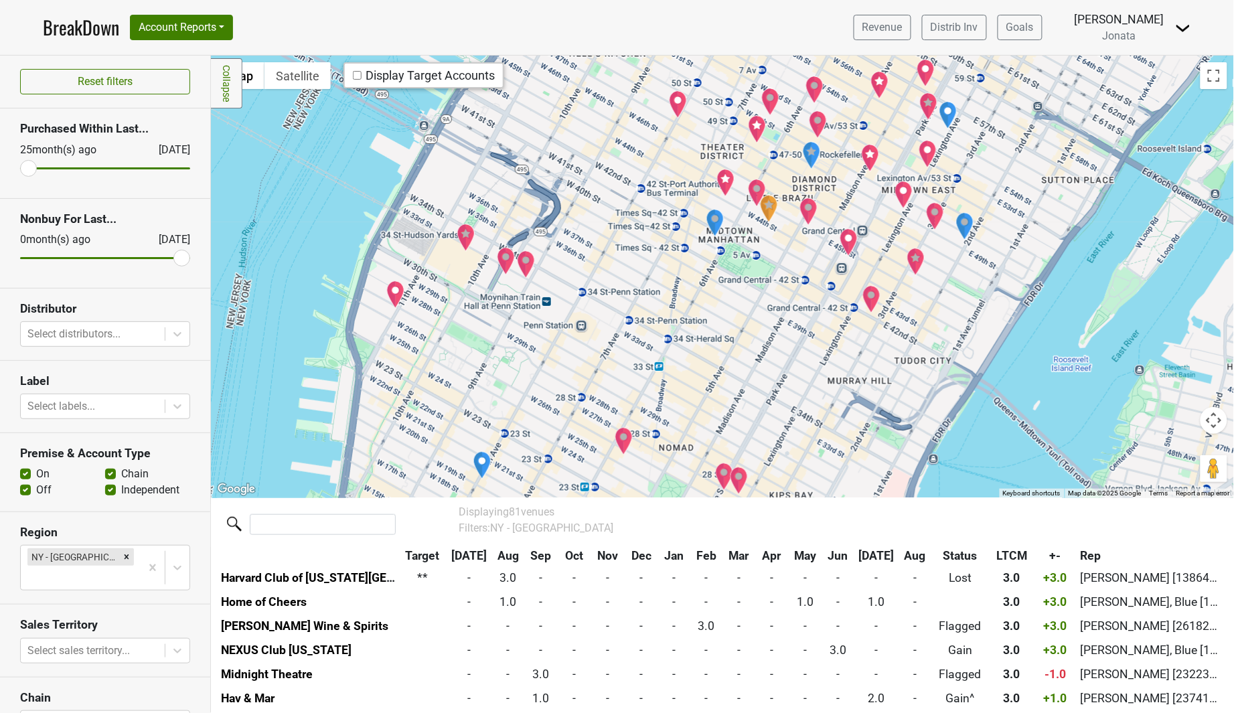
click at [844, 238] on img "The Capital Grille" at bounding box center [849, 242] width 19 height 28
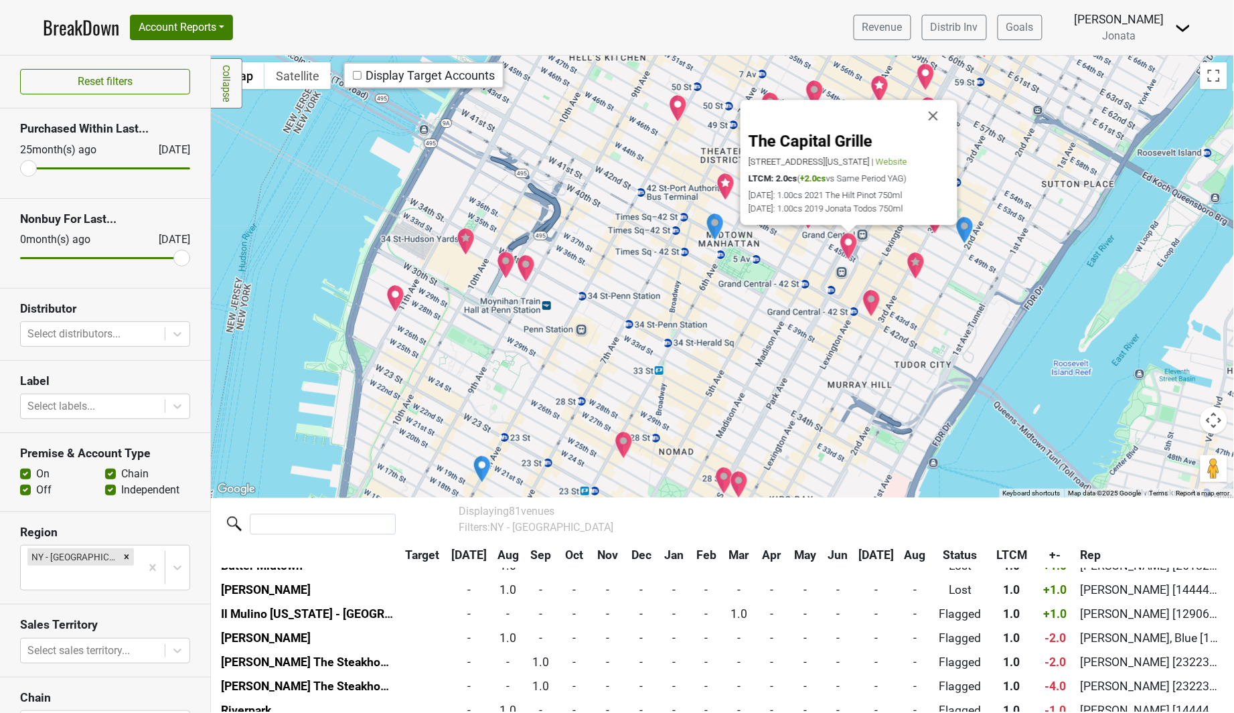
scroll to position [1014, 0]
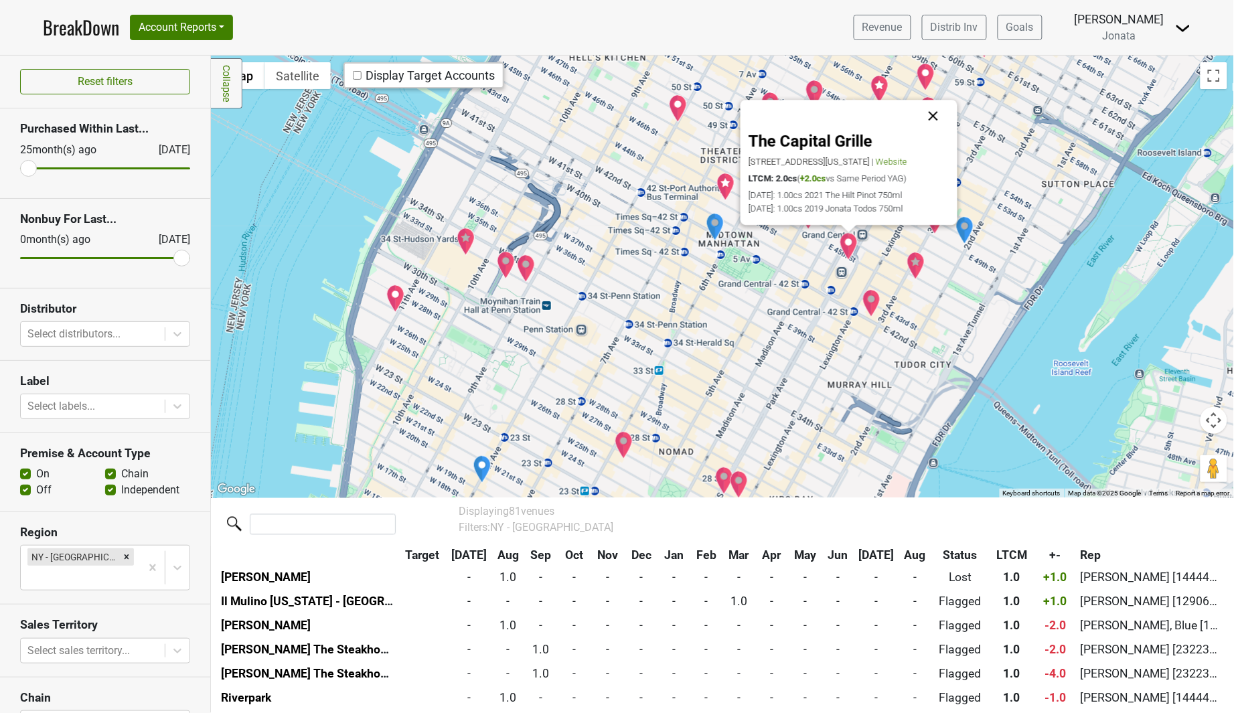
click at [936, 109] on button "Close" at bounding box center [933, 116] width 32 height 32
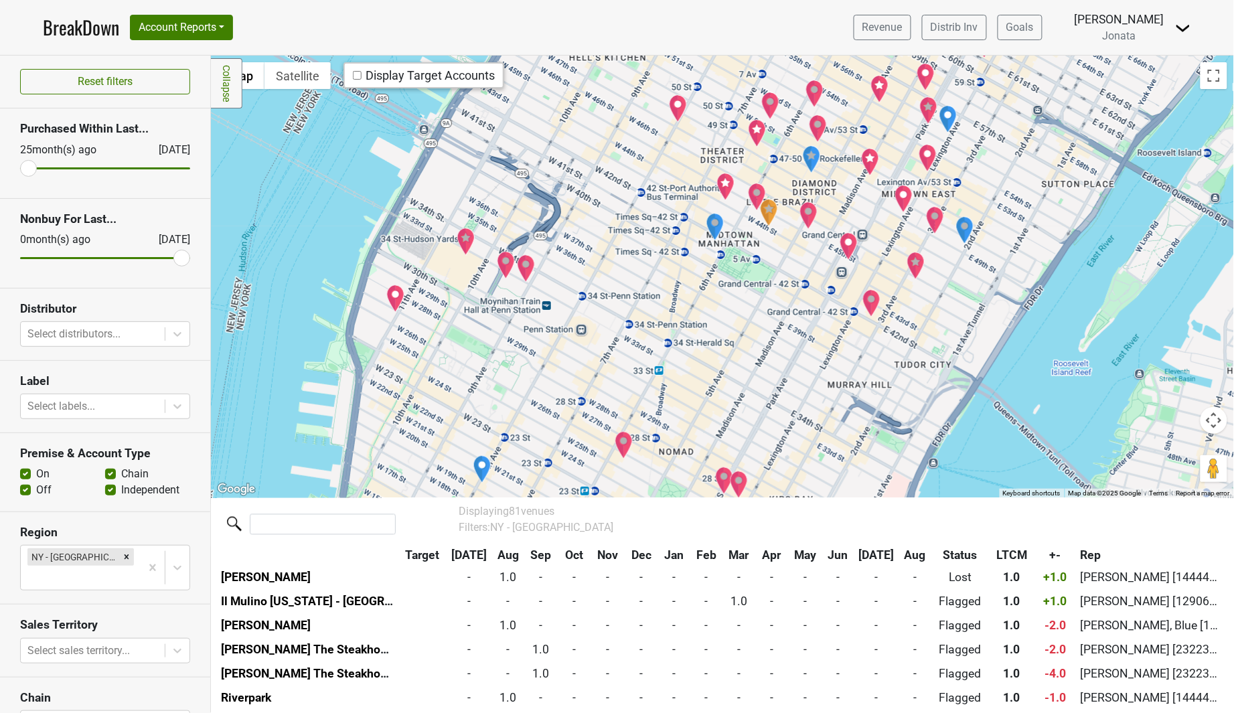
click at [902, 202] on img "Waldorf Astoria New York" at bounding box center [903, 199] width 19 height 28
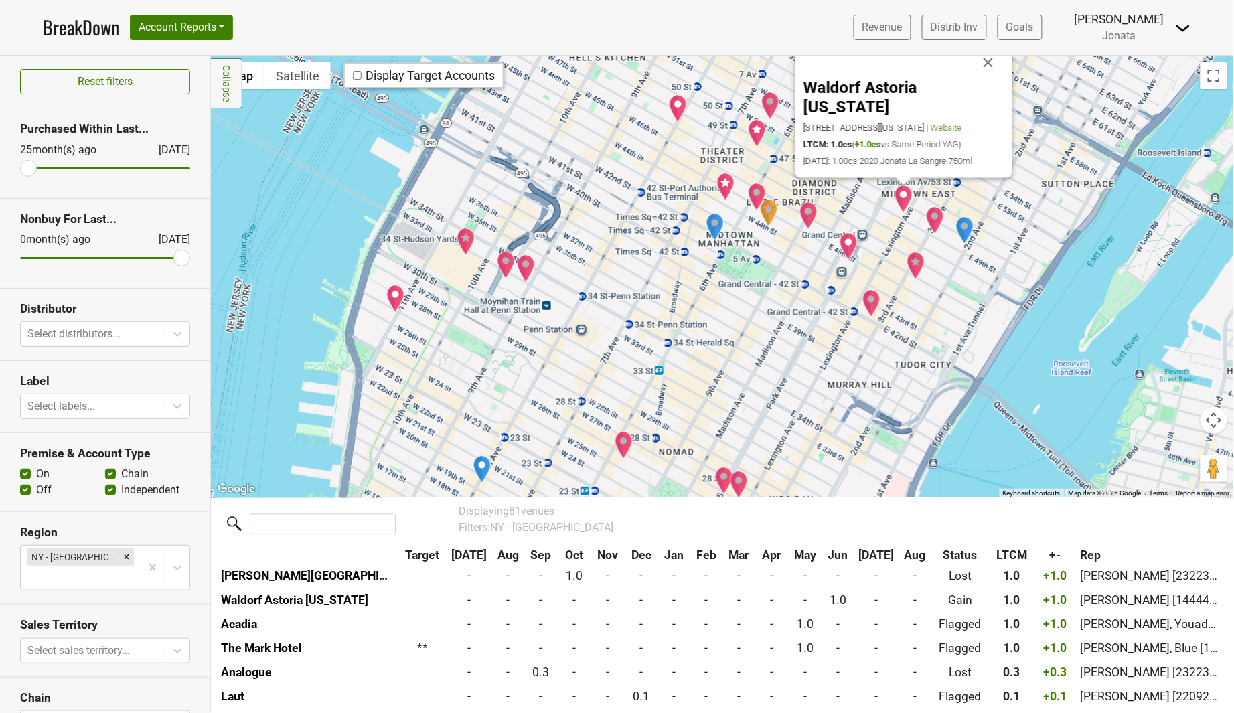
scroll to position [1327, 0]
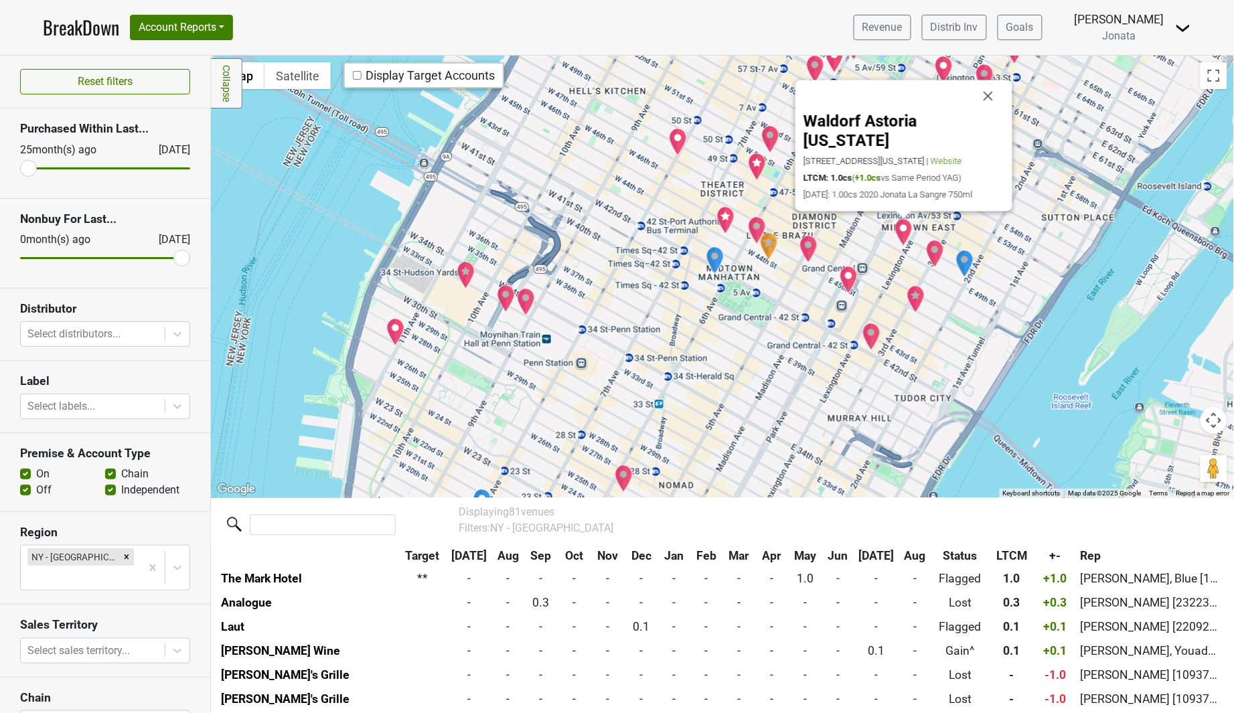
click at [986, 112] on button "Close" at bounding box center [988, 96] width 32 height 32
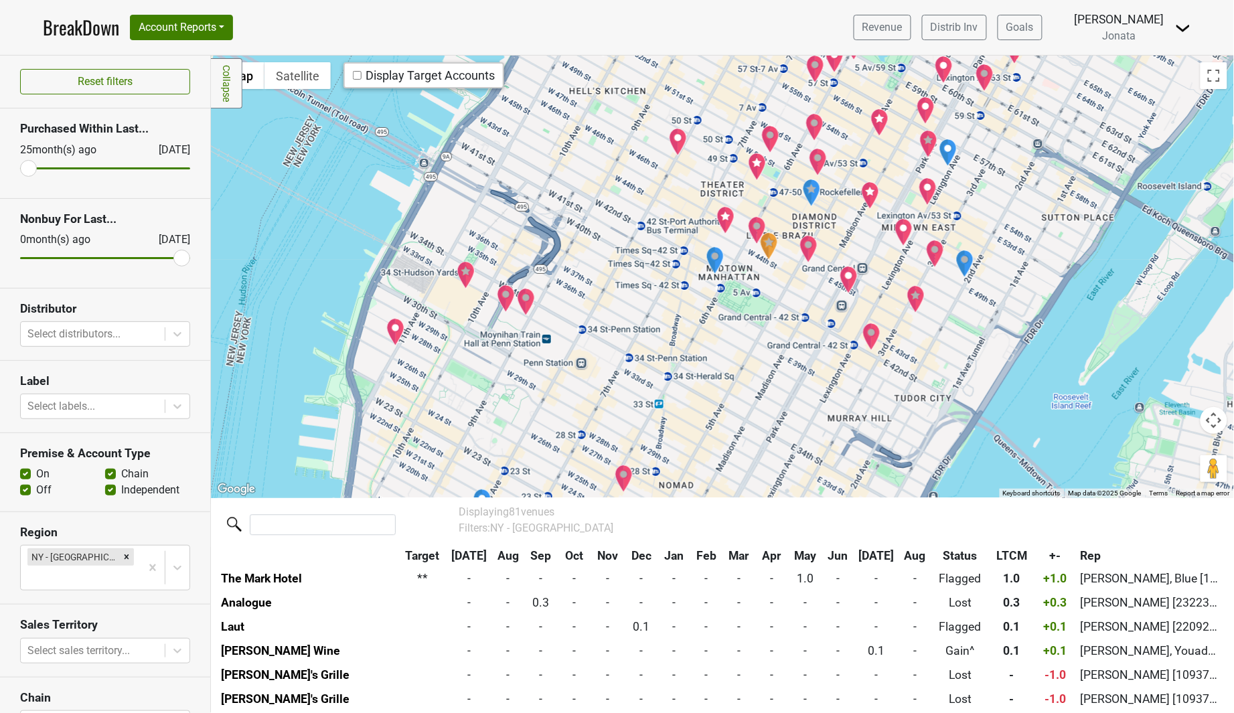
click at [875, 189] on img "Lotte New York Palace" at bounding box center [870, 195] width 19 height 28
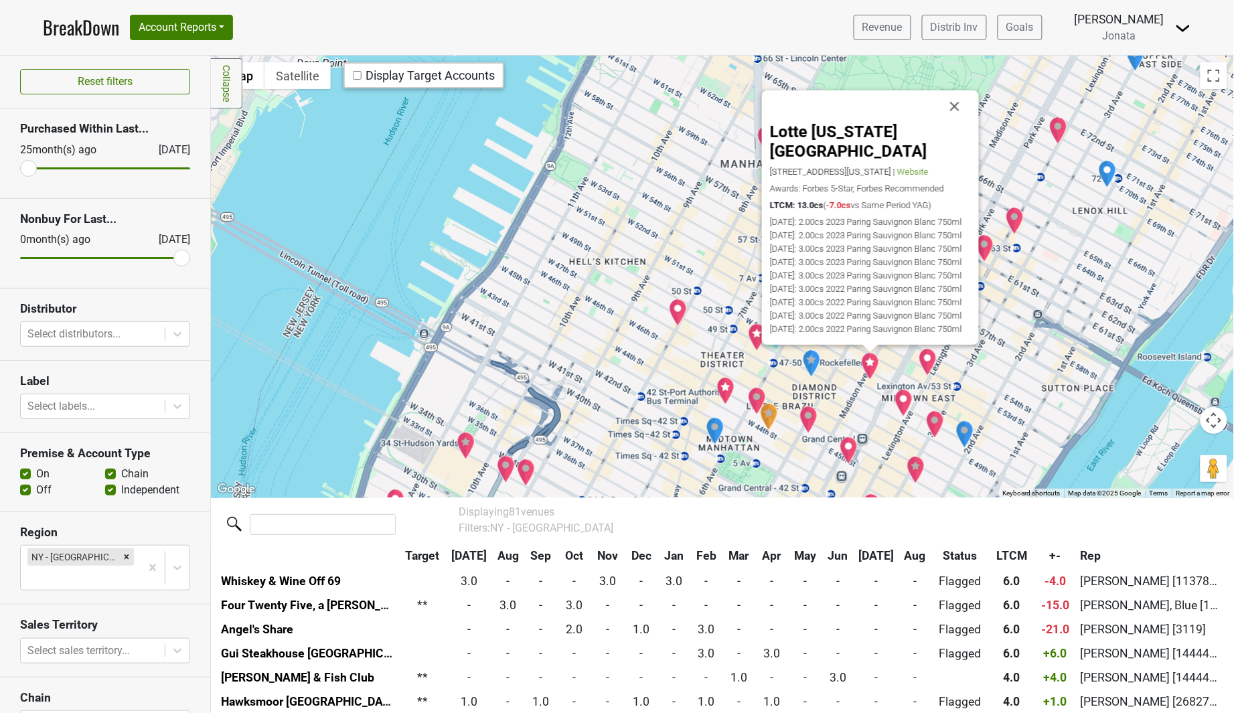
scroll to position [340, 0]
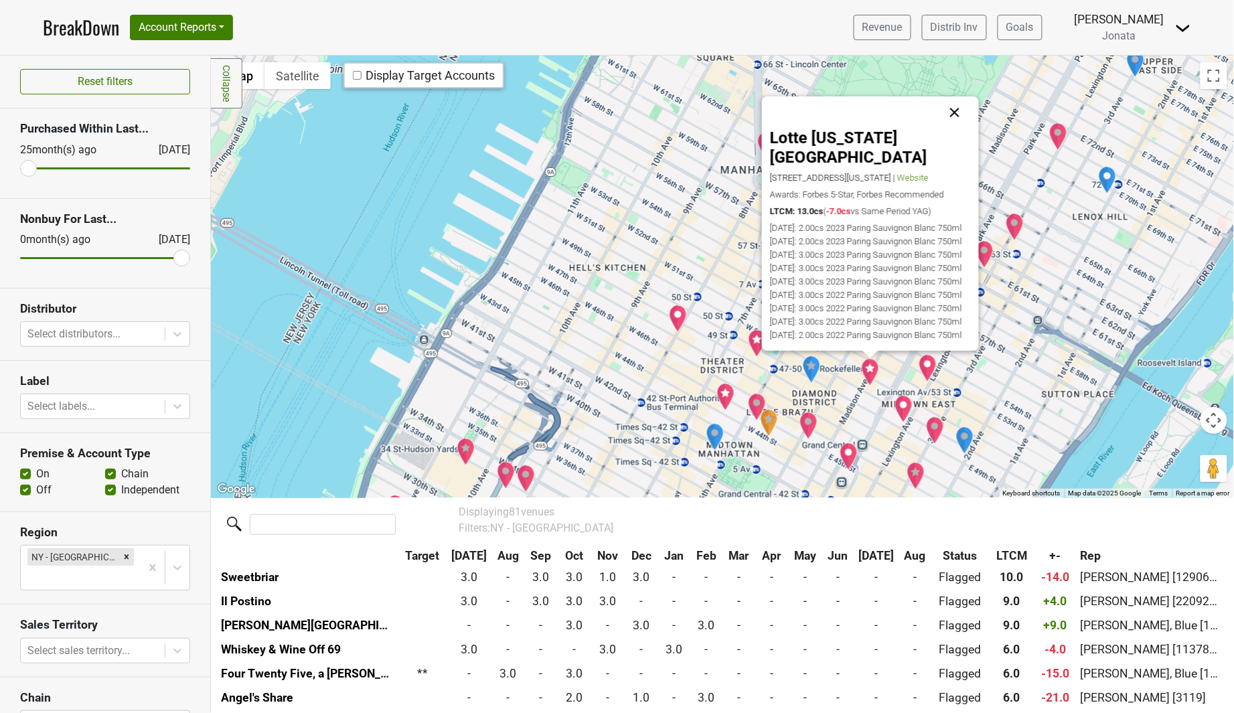
click at [966, 111] on button "Close" at bounding box center [955, 112] width 32 height 32
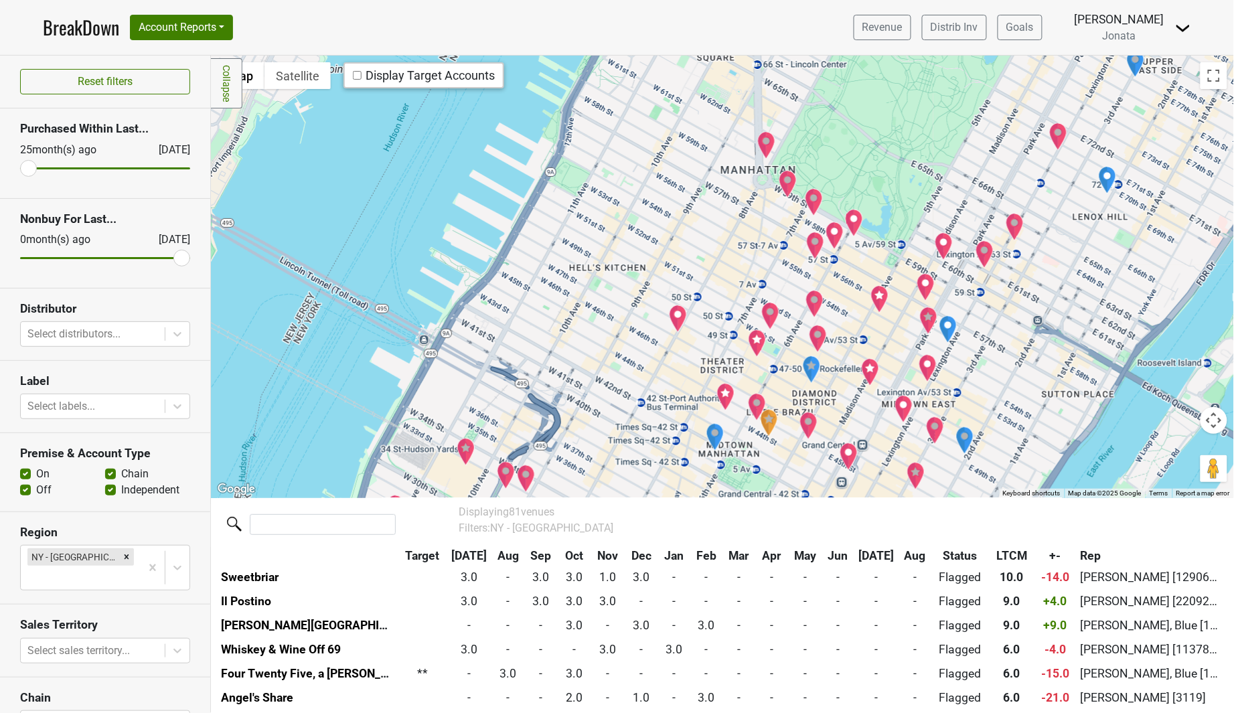
click at [932, 370] on img "Le Jardinier" at bounding box center [928, 368] width 19 height 28
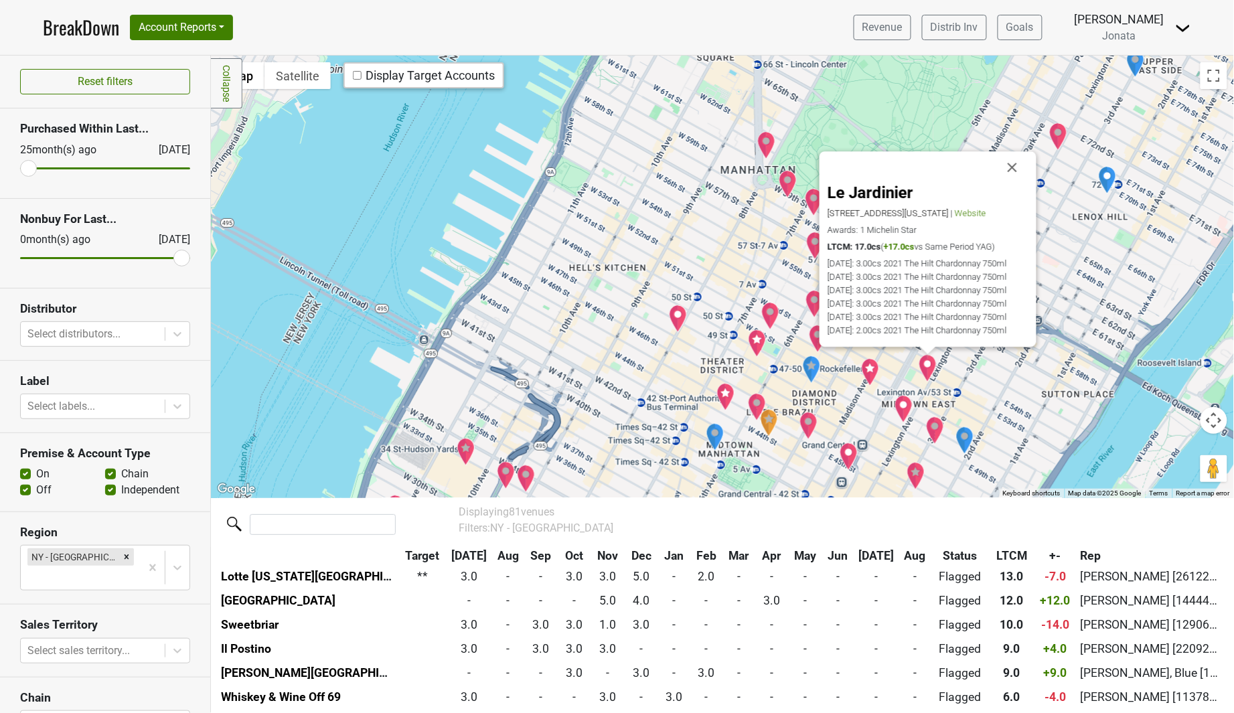
scroll to position [292, 0]
click at [903, 406] on img "Waldorf Astoria New York" at bounding box center [903, 409] width 19 height 28
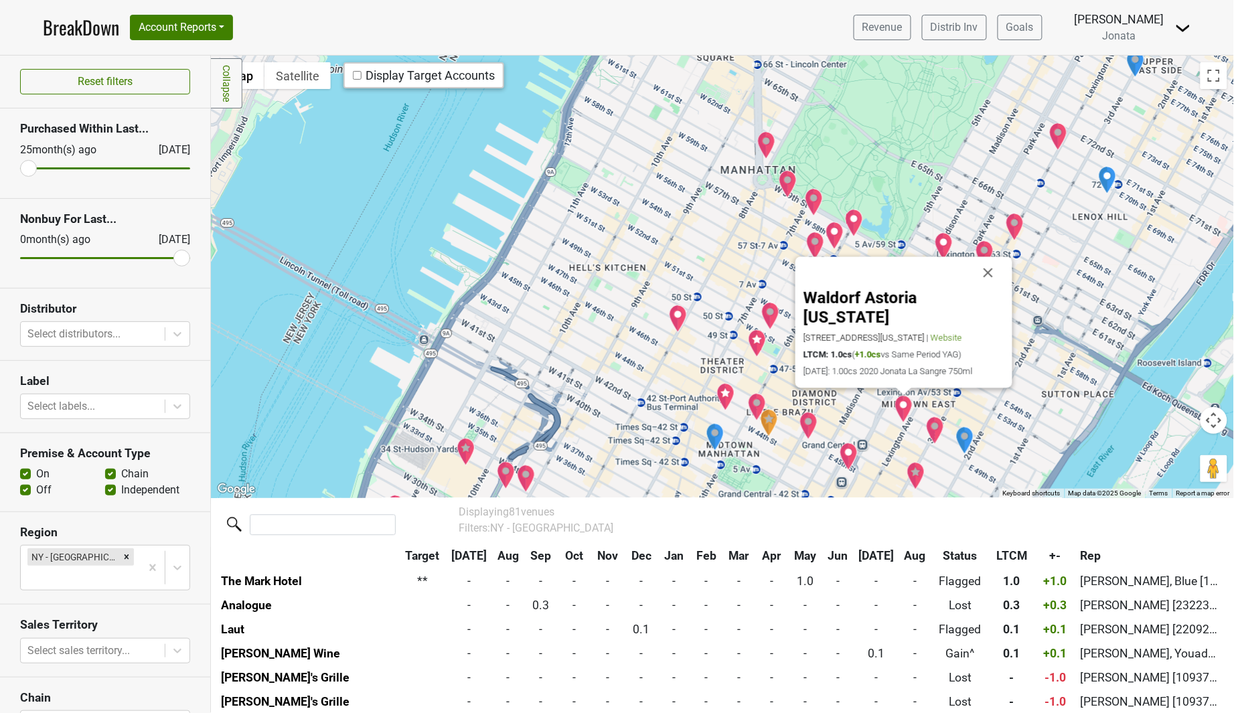
scroll to position [1327, 0]
click at [994, 289] on button "Close" at bounding box center [988, 272] width 32 height 32
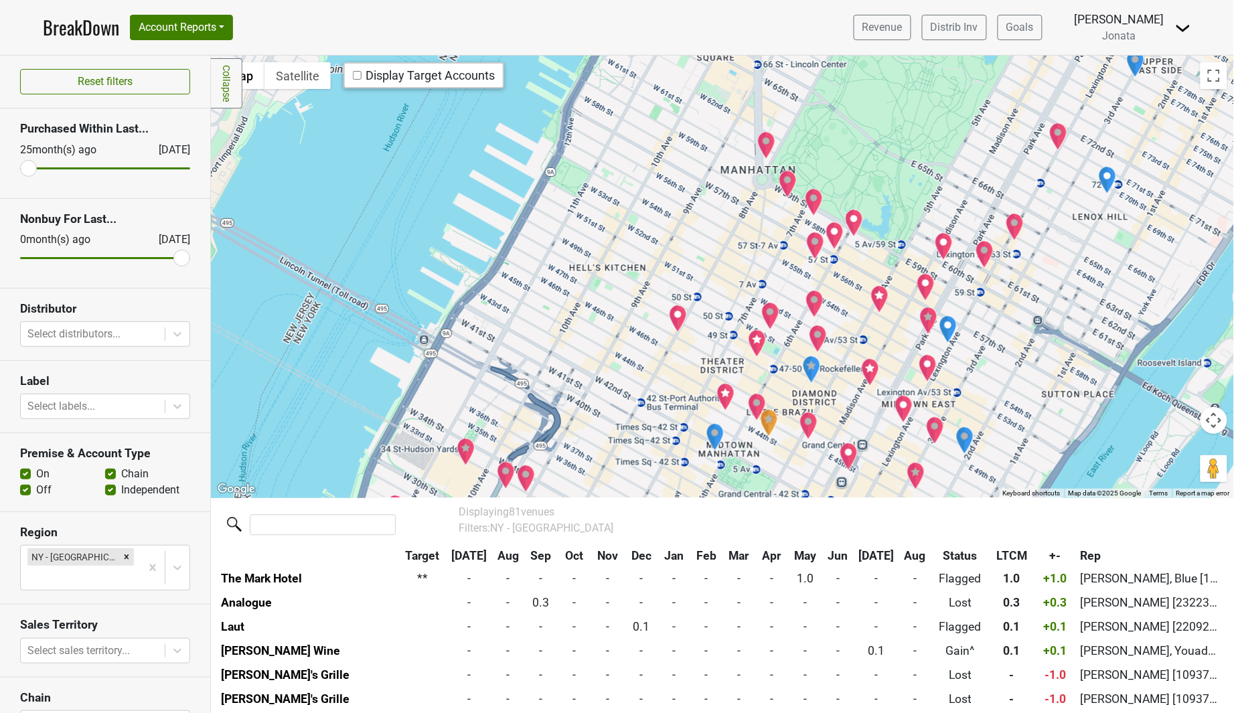
click at [946, 240] on img "Il Mulino New York - Uptown" at bounding box center [944, 246] width 19 height 28
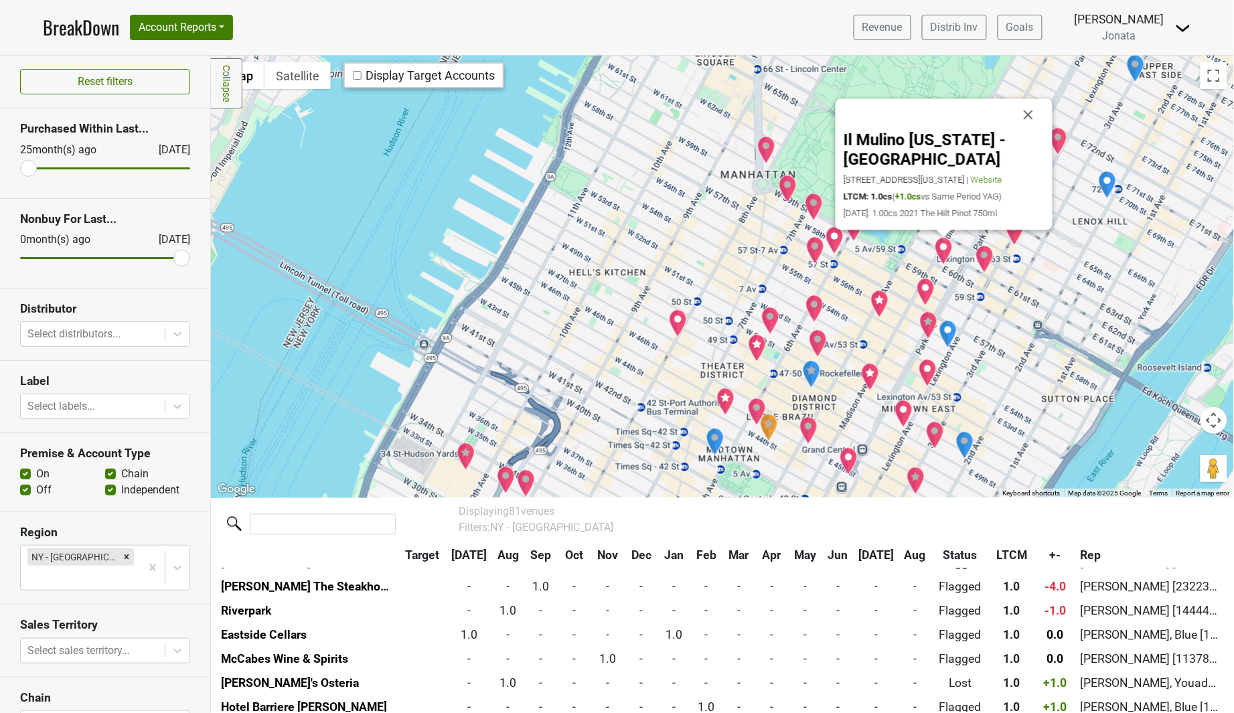
scroll to position [1086, 0]
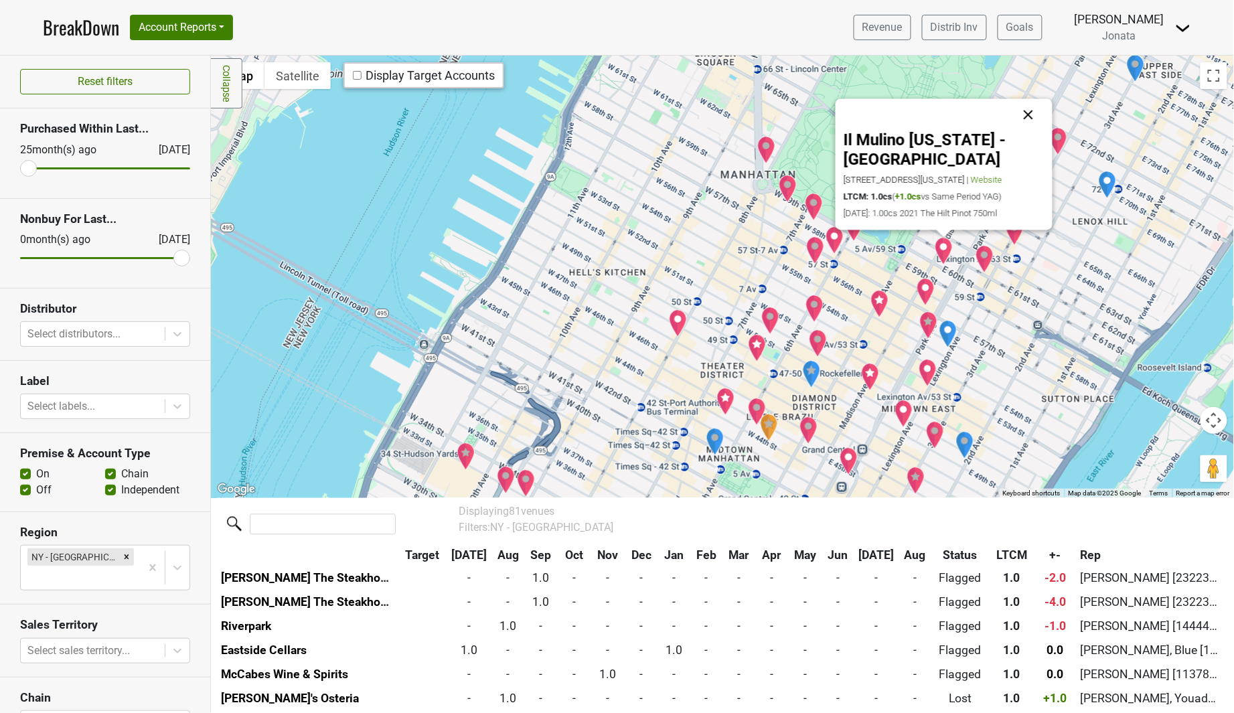
click at [1026, 112] on button "Close" at bounding box center [1028, 114] width 32 height 32
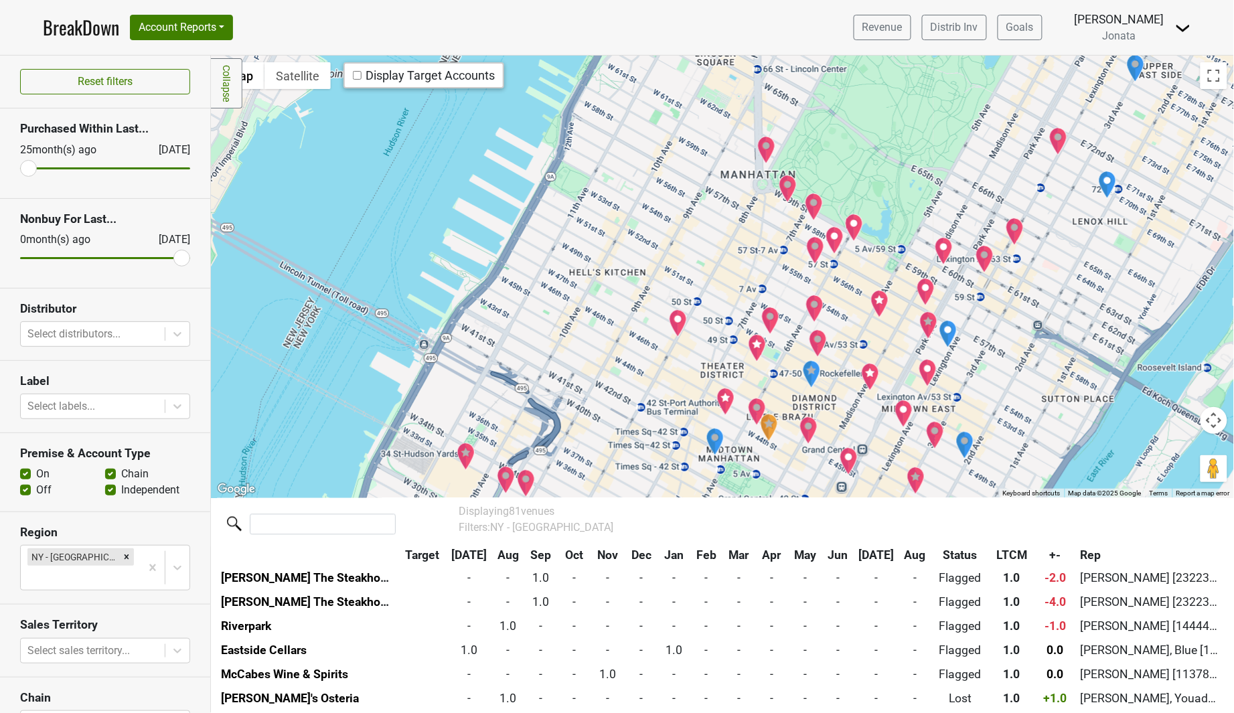
click at [926, 290] on img "Four Seasons Hotel" at bounding box center [926, 292] width 19 height 28
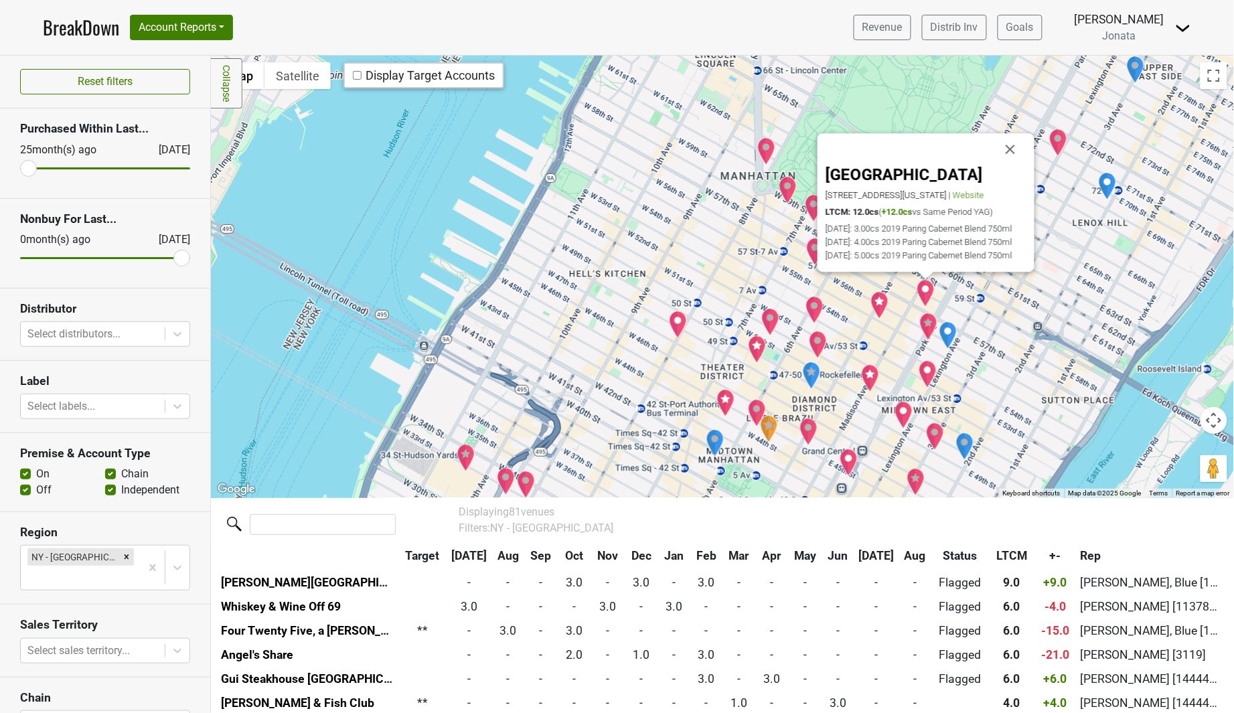
scroll to position [364, 0]
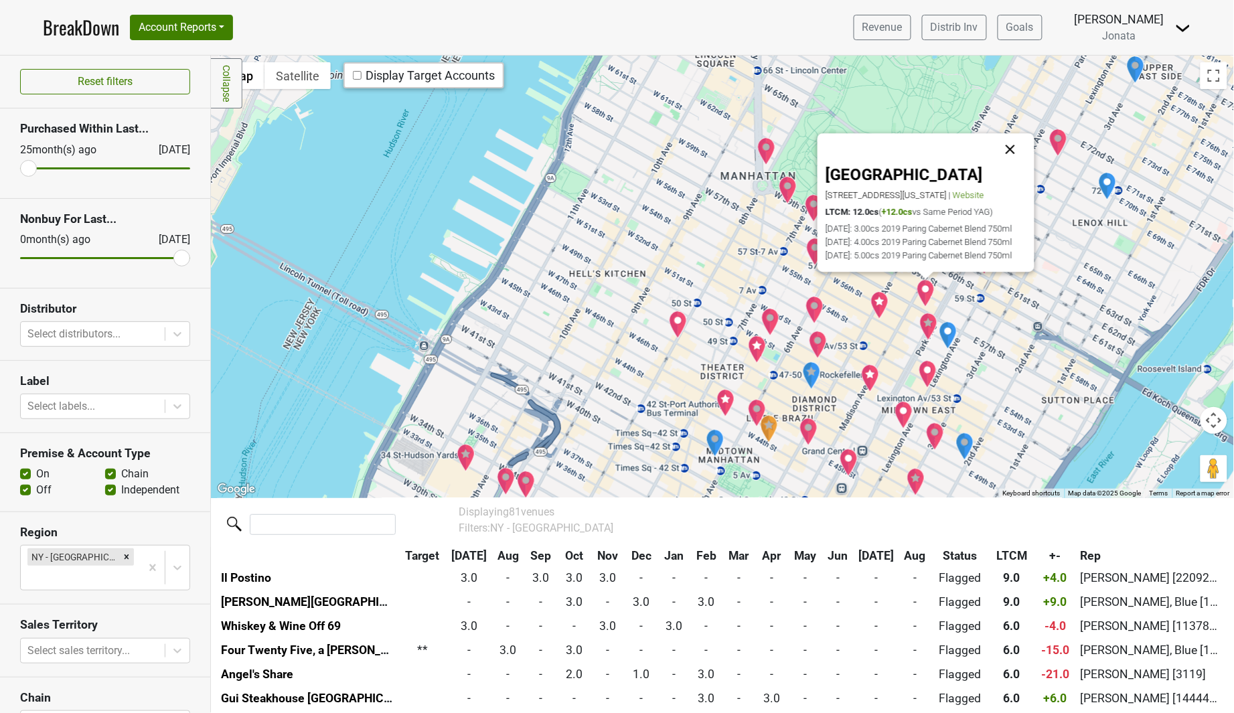
click at [1015, 133] on button "Close" at bounding box center [1010, 149] width 32 height 32
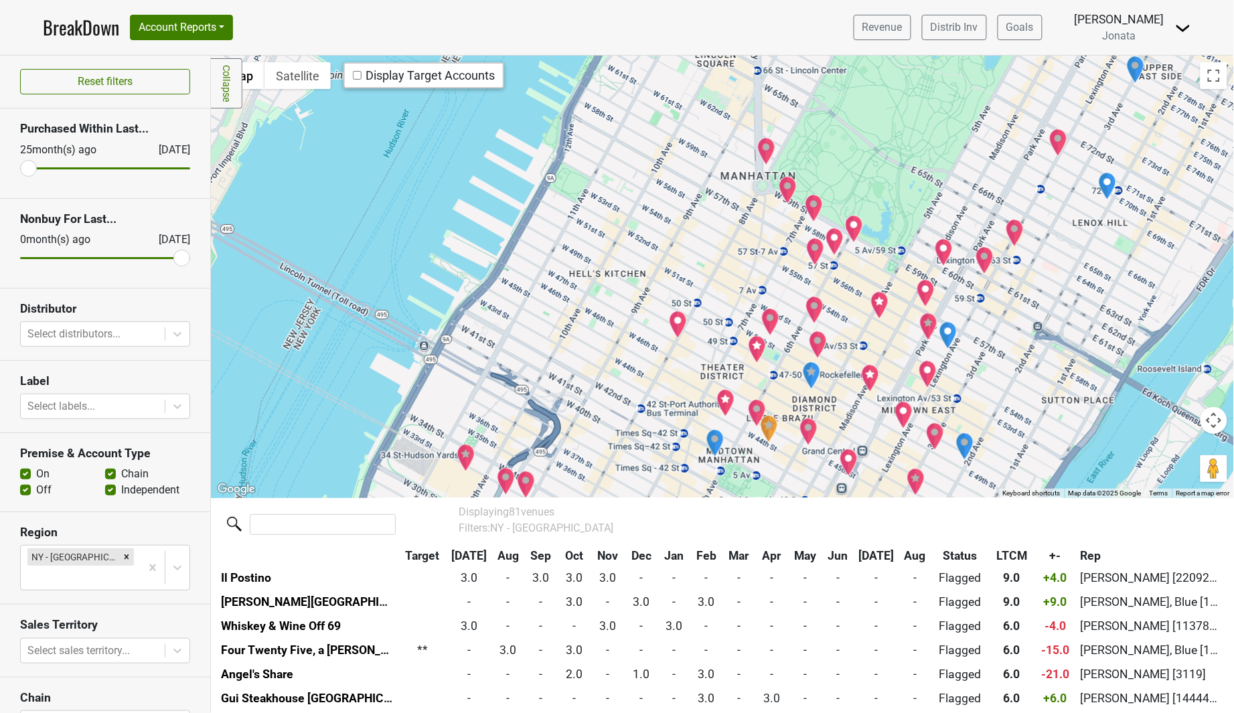
click at [882, 303] on img "The Polo Bar" at bounding box center [879, 305] width 19 height 28
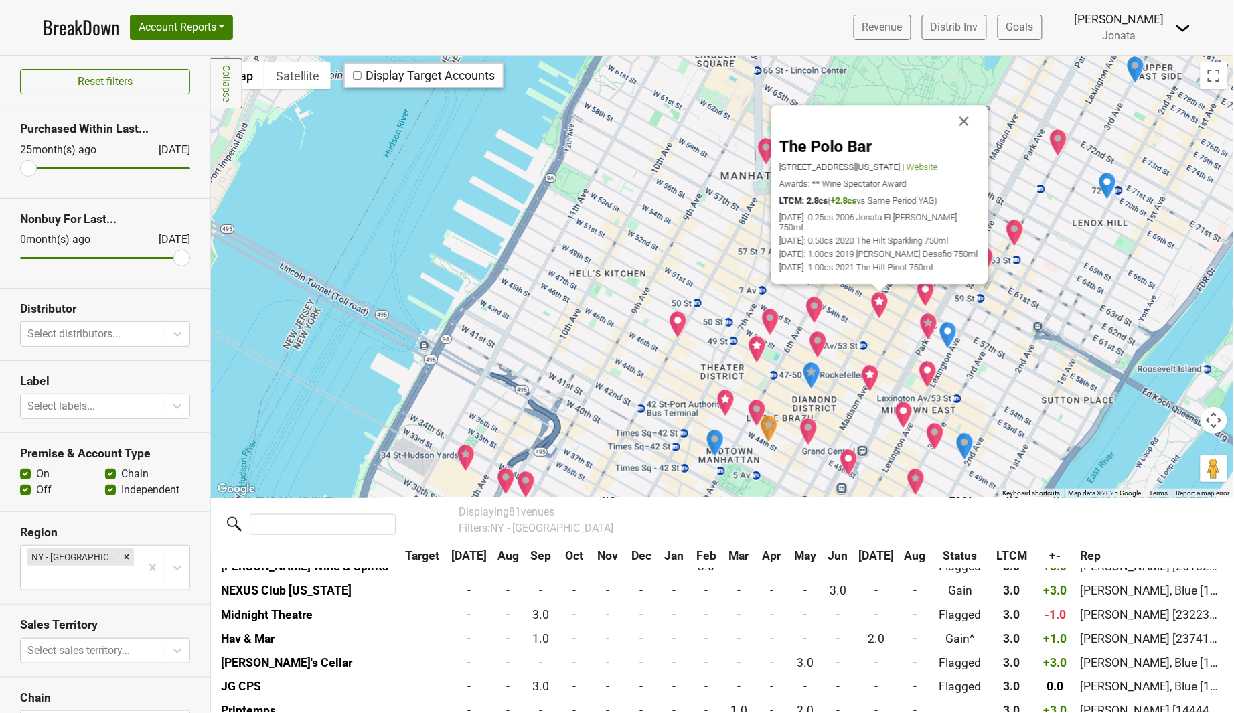
scroll to position [846, 0]
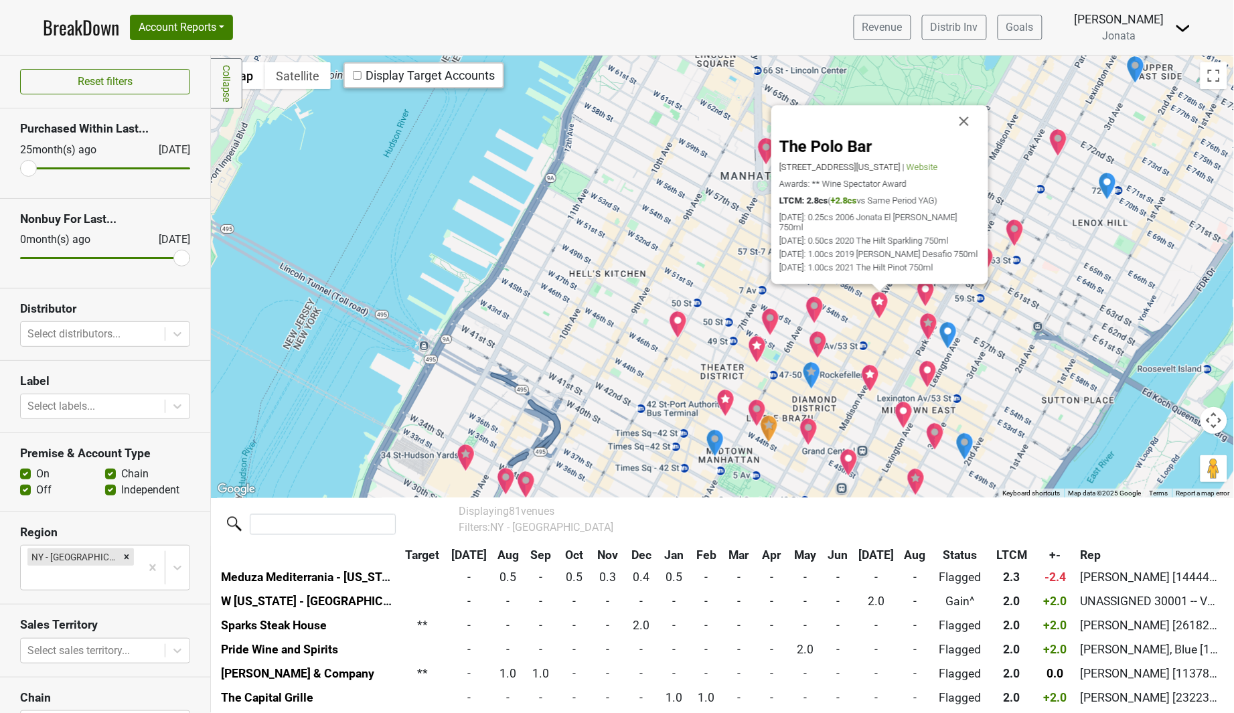
click at [965, 125] on button "Close" at bounding box center [964, 121] width 32 height 32
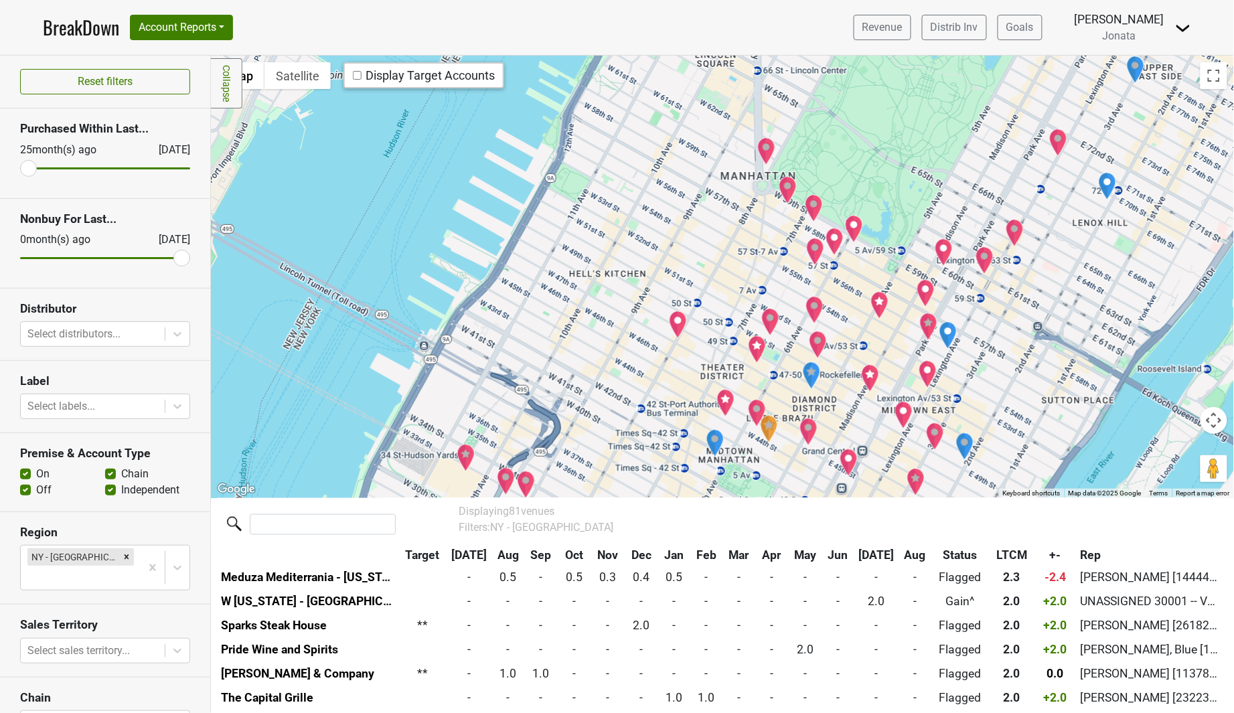
click at [754, 346] on img "Del Frisco's Double Eagle Steakhouse" at bounding box center [757, 349] width 19 height 28
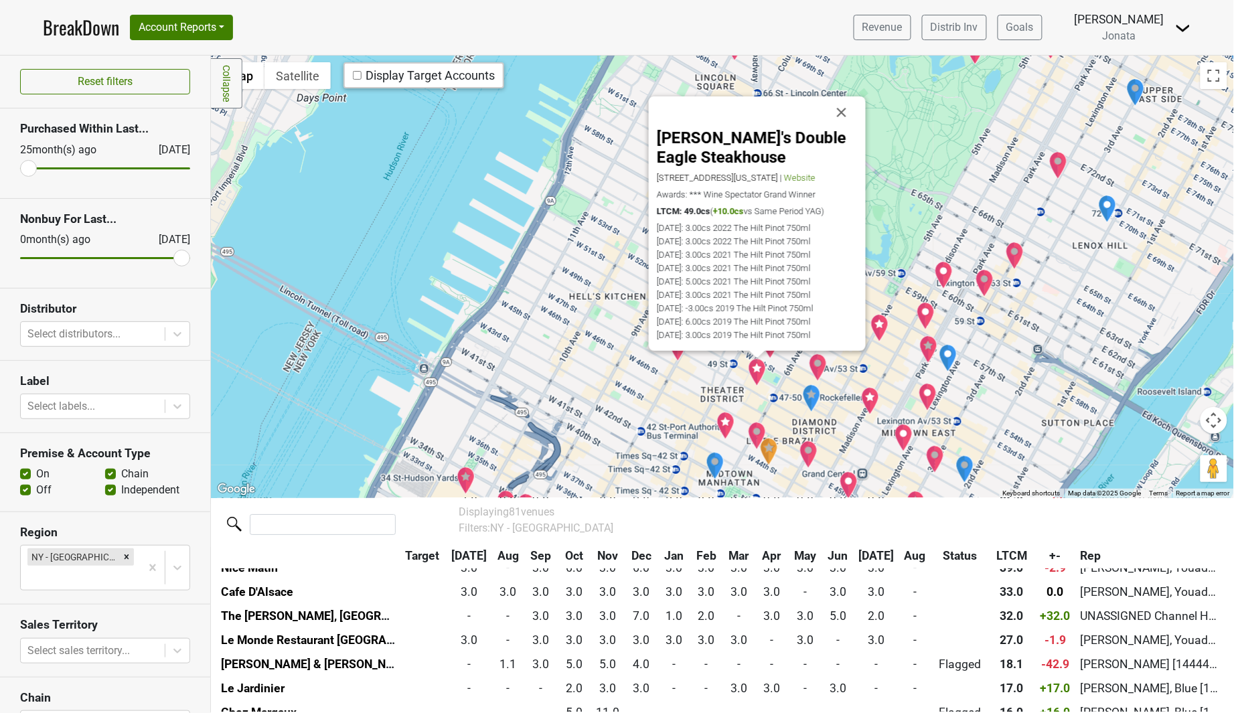
scroll to position [124, 0]
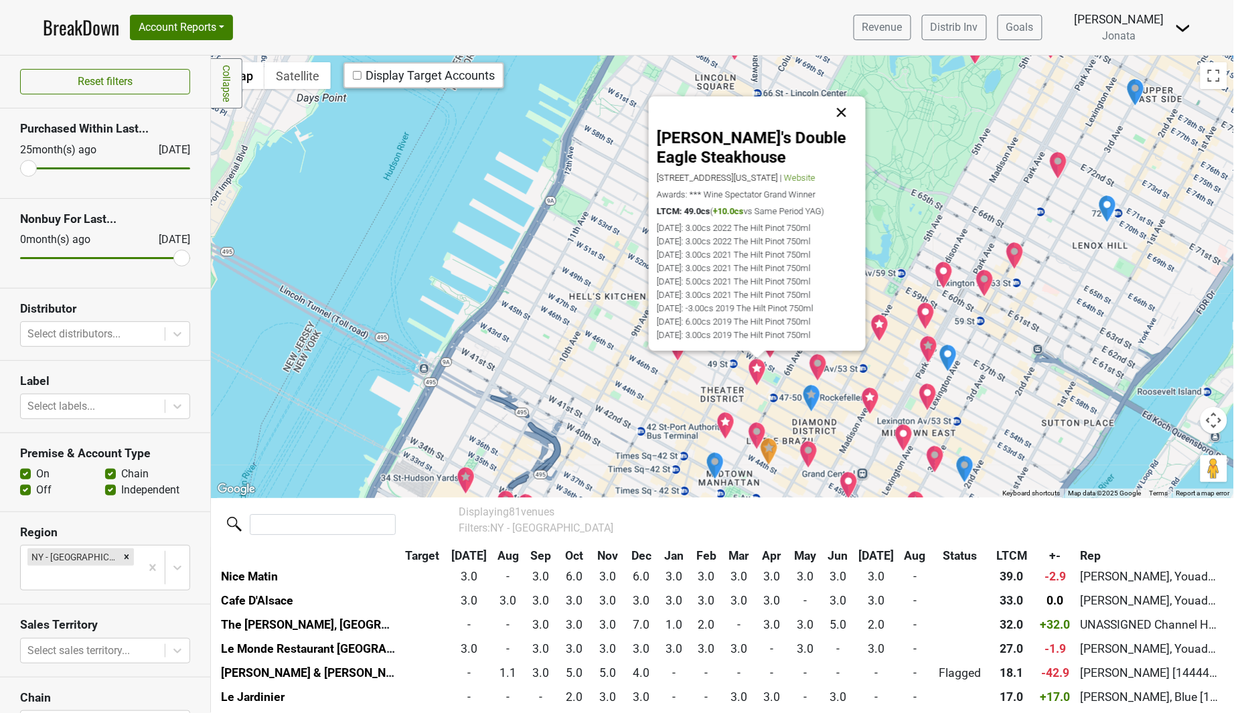
click at [846, 114] on button "Close" at bounding box center [842, 112] width 32 height 32
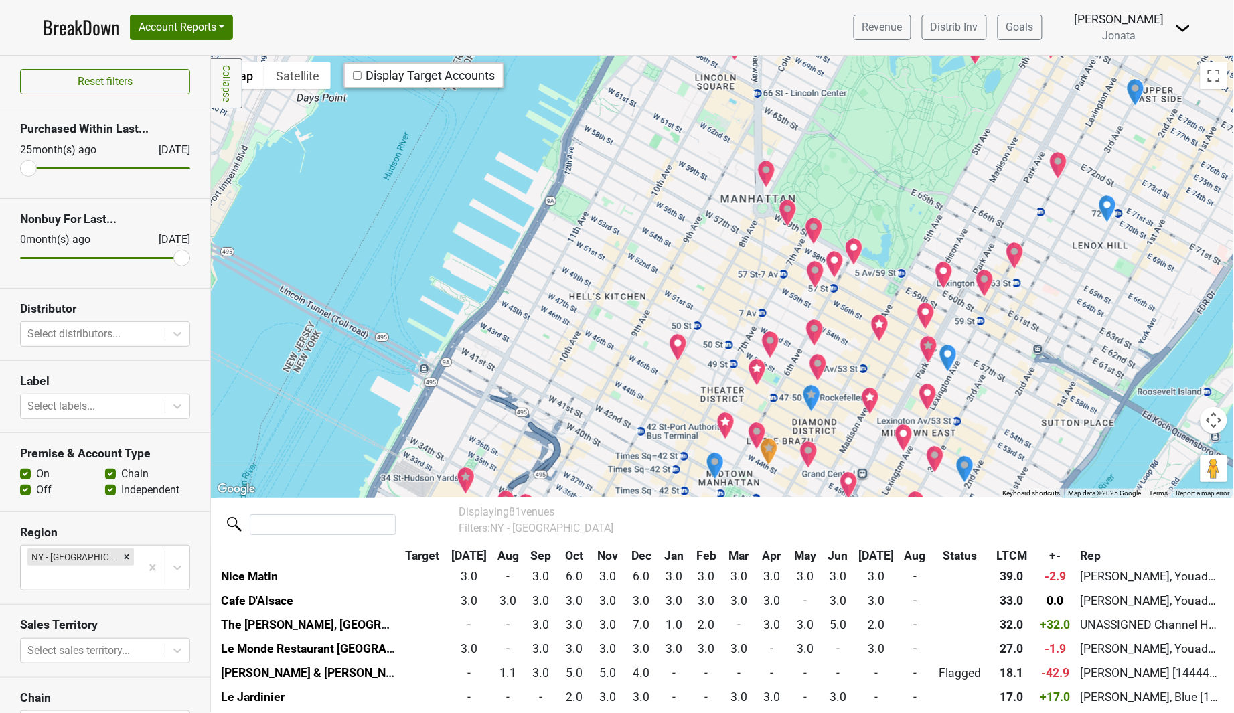
click at [724, 422] on img "Hunt & Fish Club" at bounding box center [725, 426] width 19 height 28
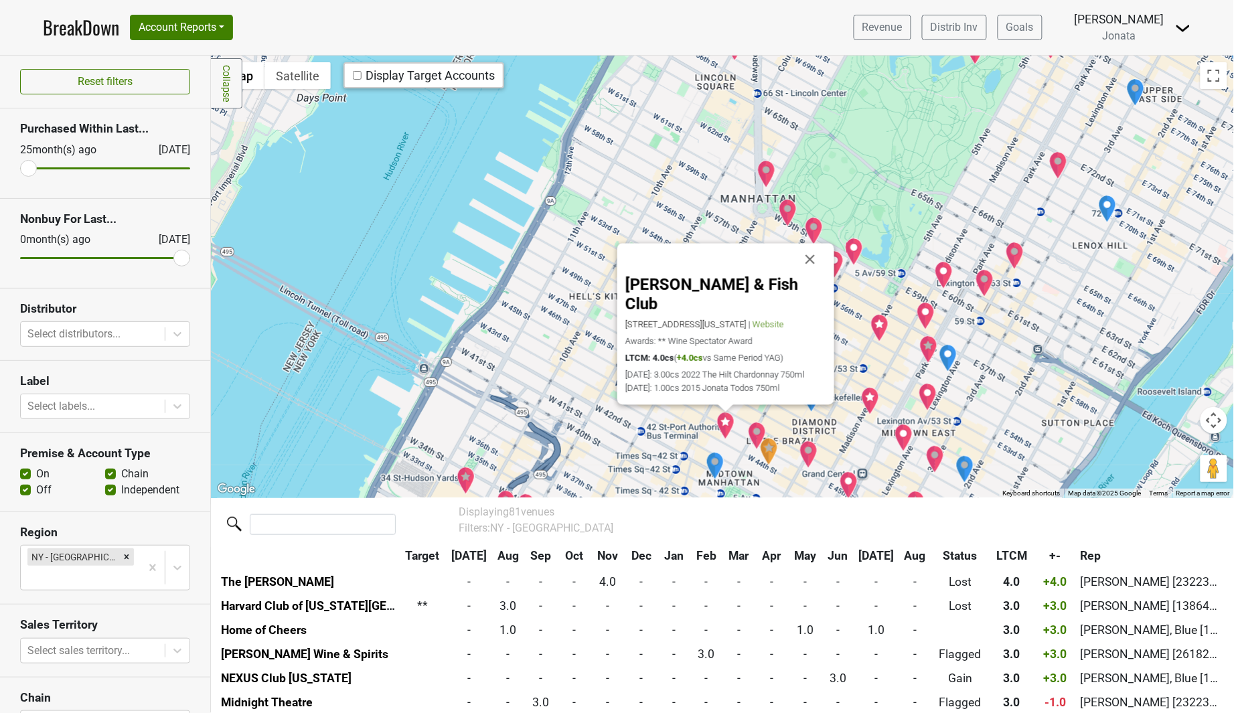
scroll to position [557, 0]
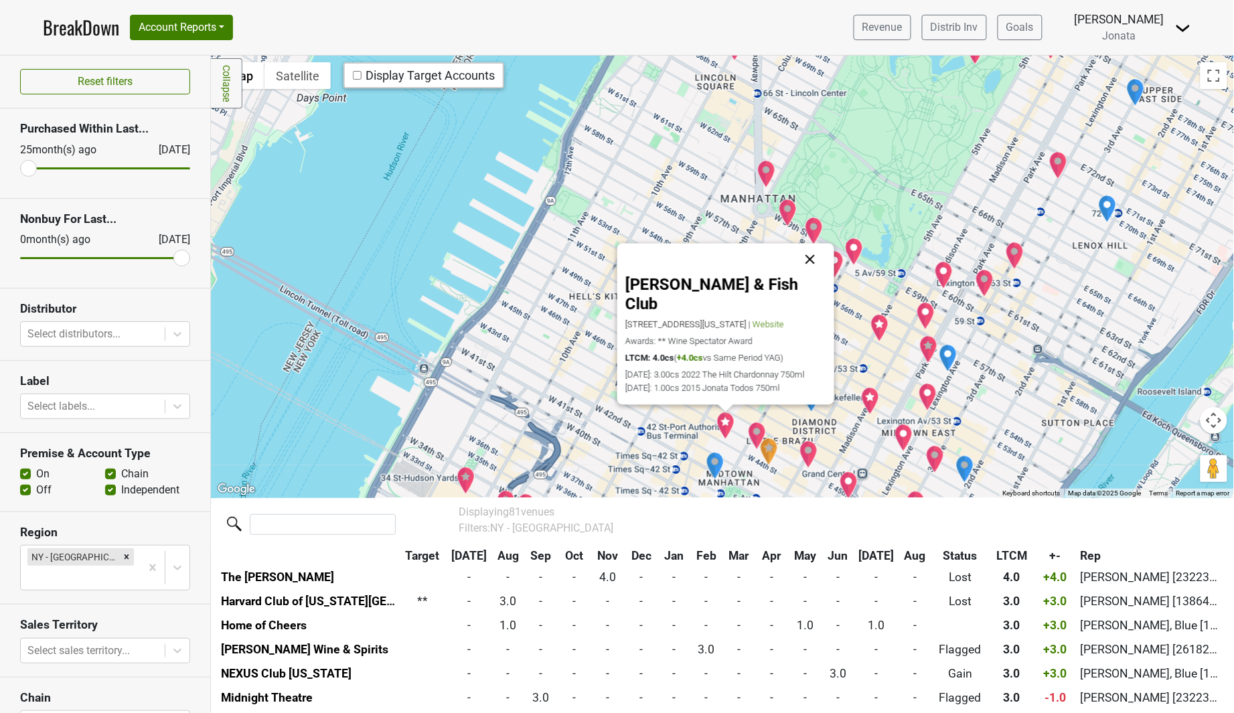
click at [813, 272] on button "Close" at bounding box center [810, 259] width 32 height 32
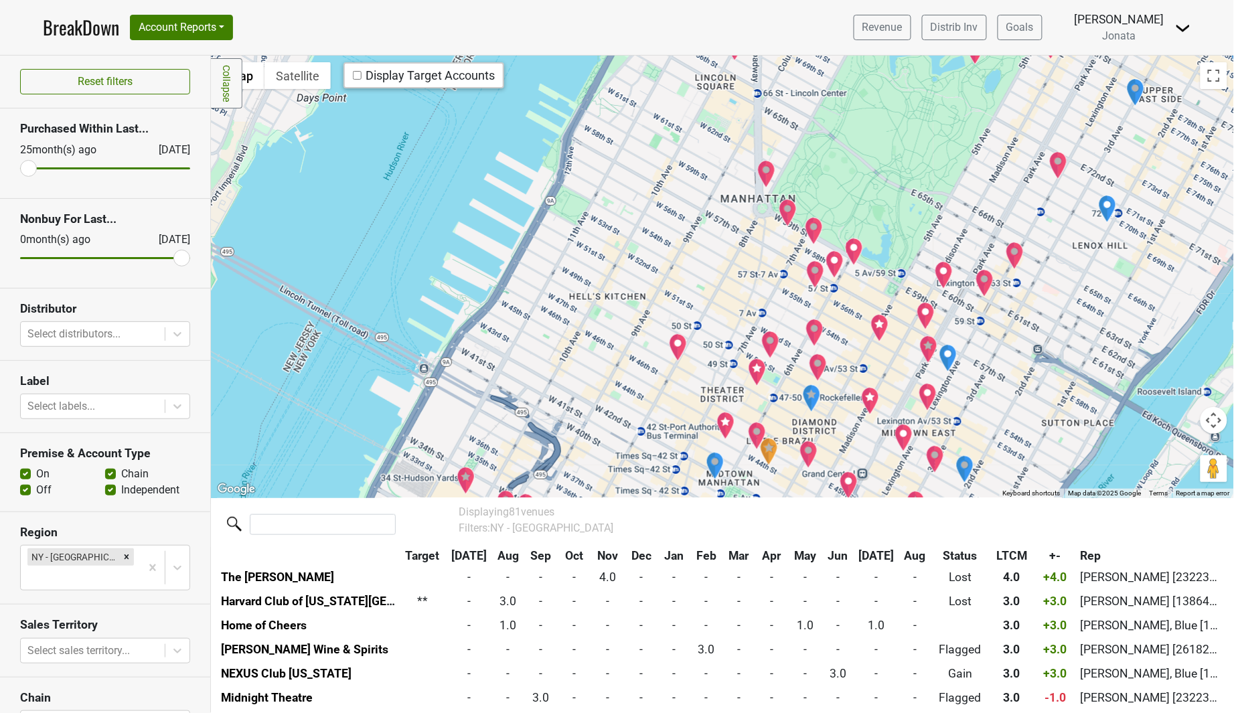
click at [975, 402] on div at bounding box center [722, 277] width 1023 height 442
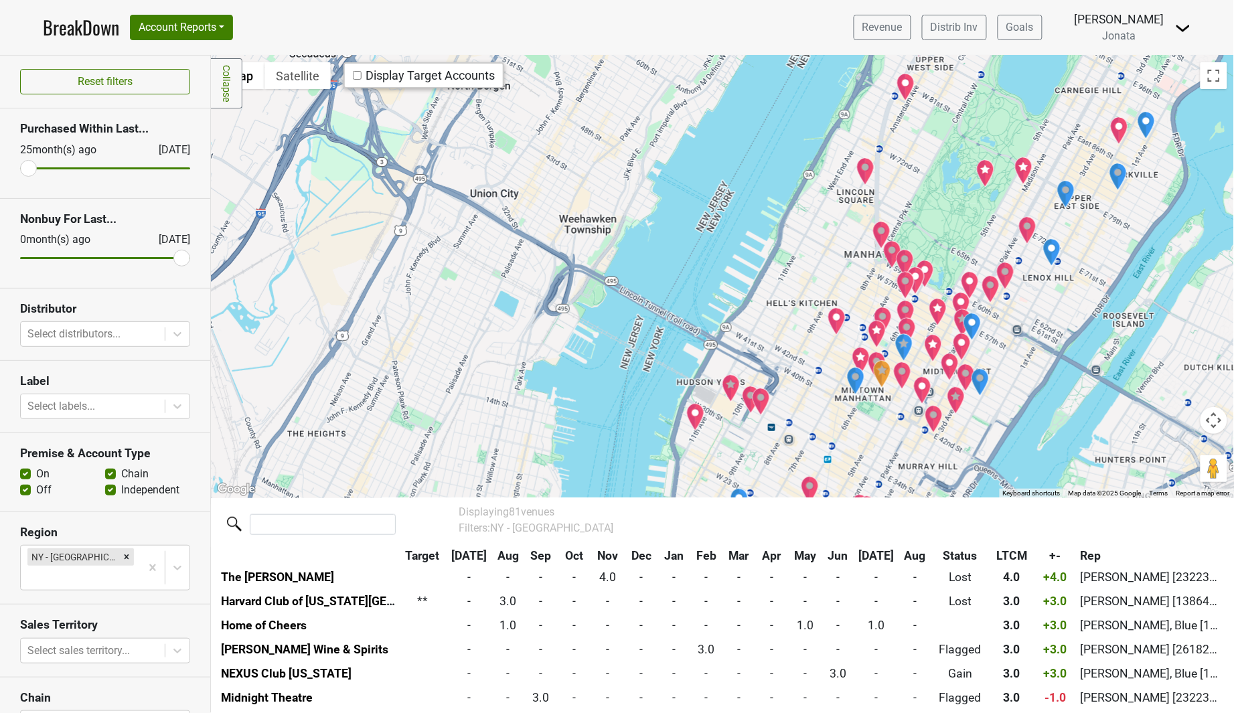
drag, startPoint x: 978, startPoint y: 439, endPoint x: 1012, endPoint y: 341, distance: 102.7
click at [1012, 341] on div at bounding box center [722, 277] width 1023 height 442
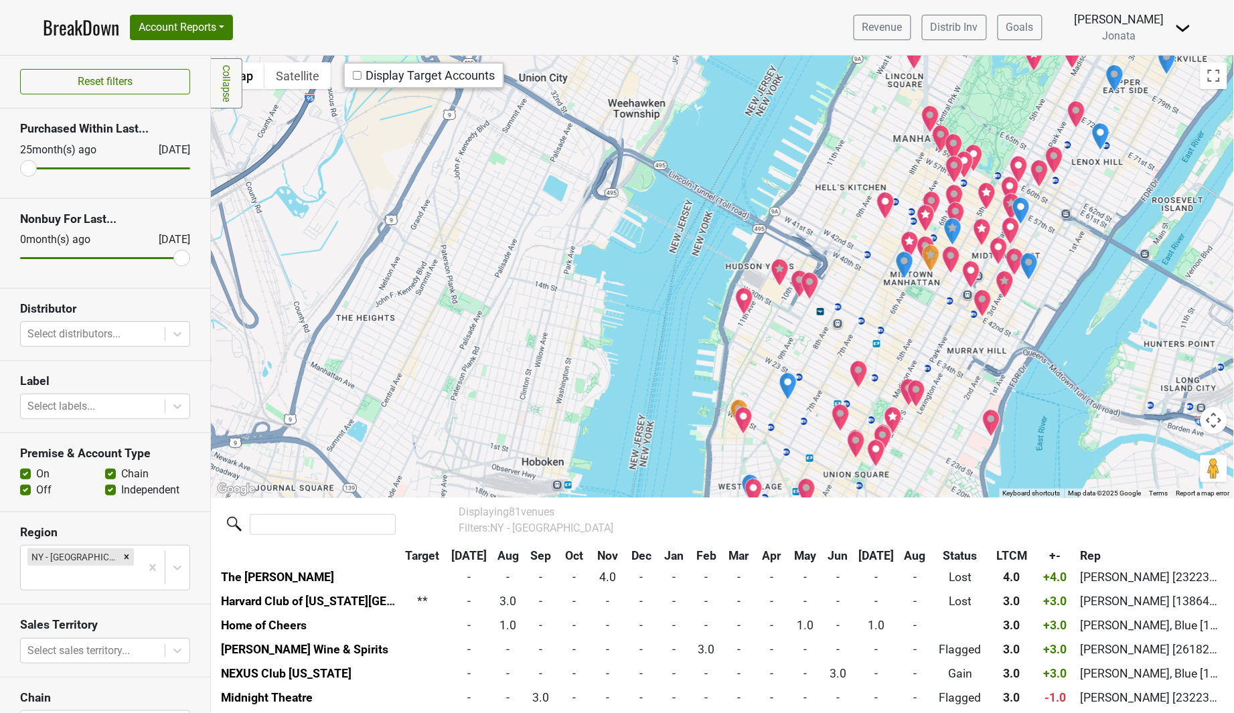
drag, startPoint x: 914, startPoint y: 422, endPoint x: 931, endPoint y: 372, distance: 52.3
click at [948, 355] on div at bounding box center [722, 277] width 1023 height 442
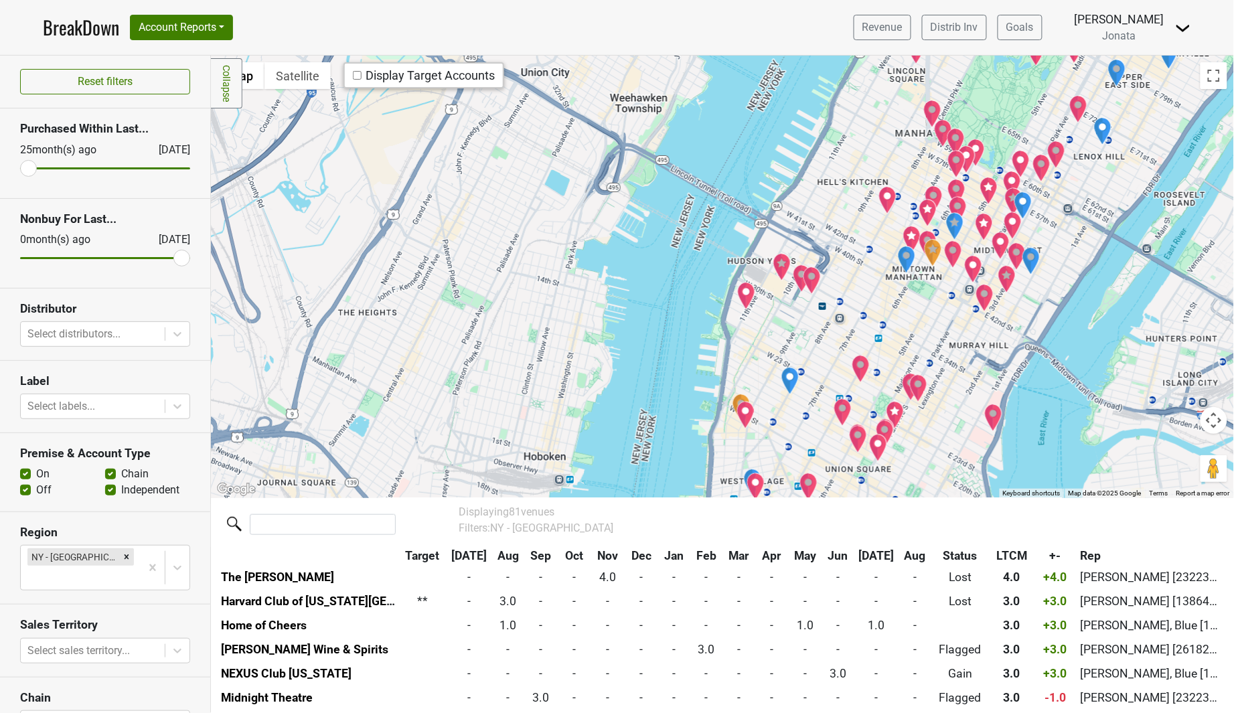
click at [890, 410] on img "Hawksmoor NYC" at bounding box center [895, 415] width 19 height 28
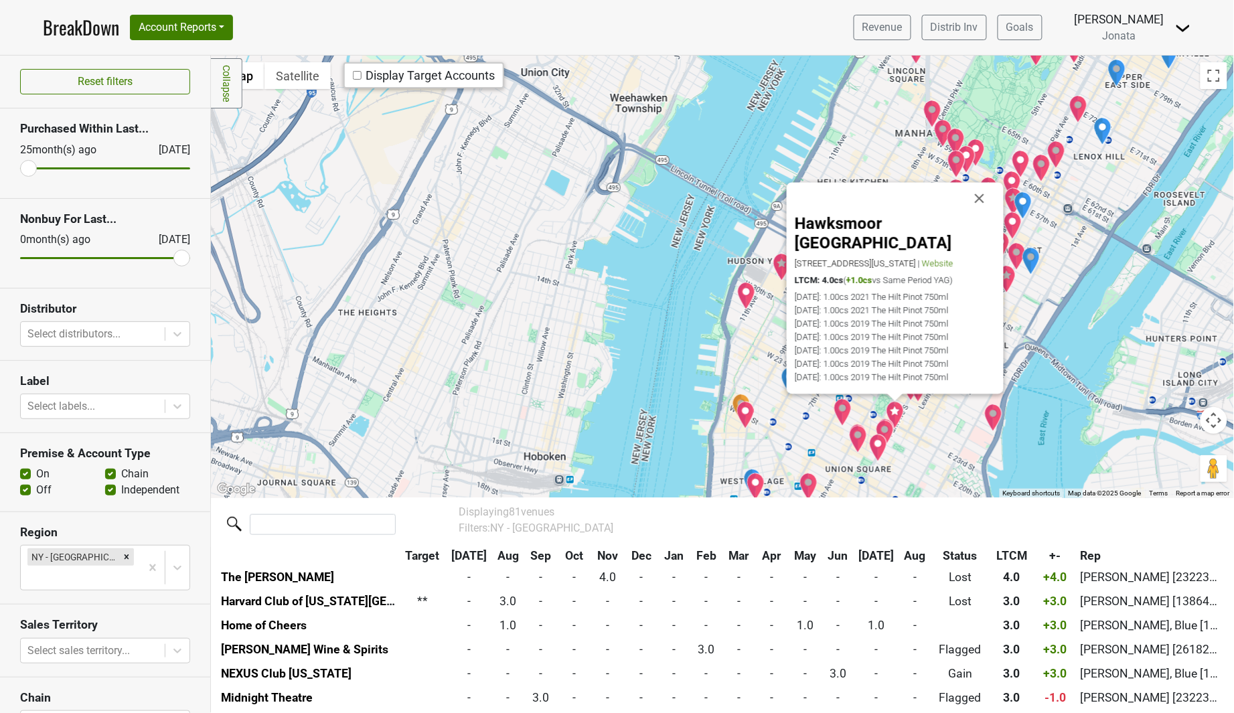
scroll to position [580, 0]
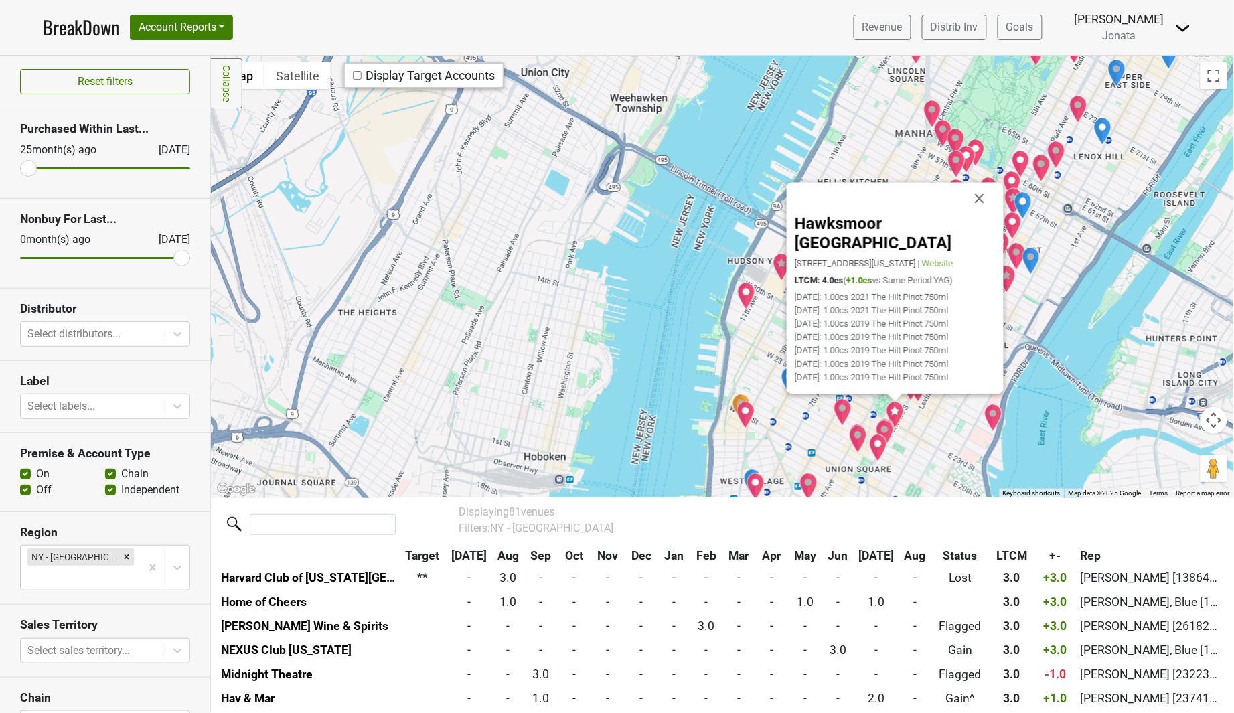
click at [980, 206] on button "Close" at bounding box center [979, 198] width 32 height 32
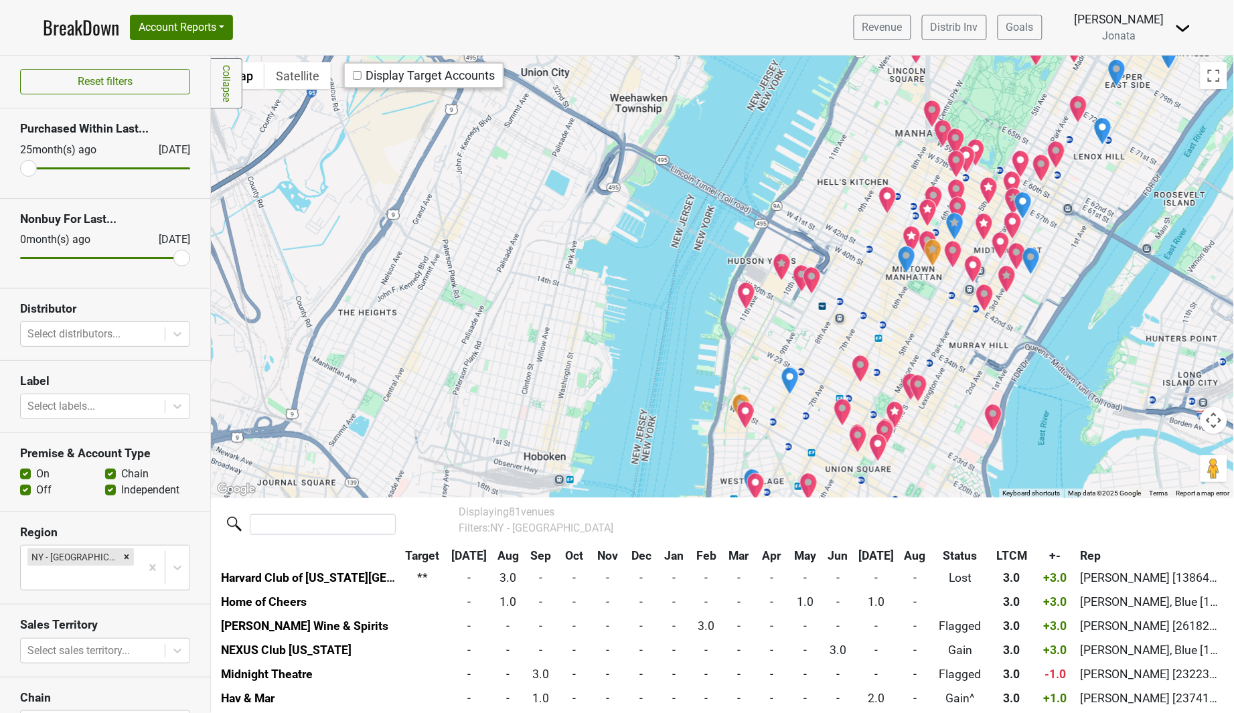
click at [888, 446] on img "W New York - Union Square" at bounding box center [878, 448] width 19 height 28
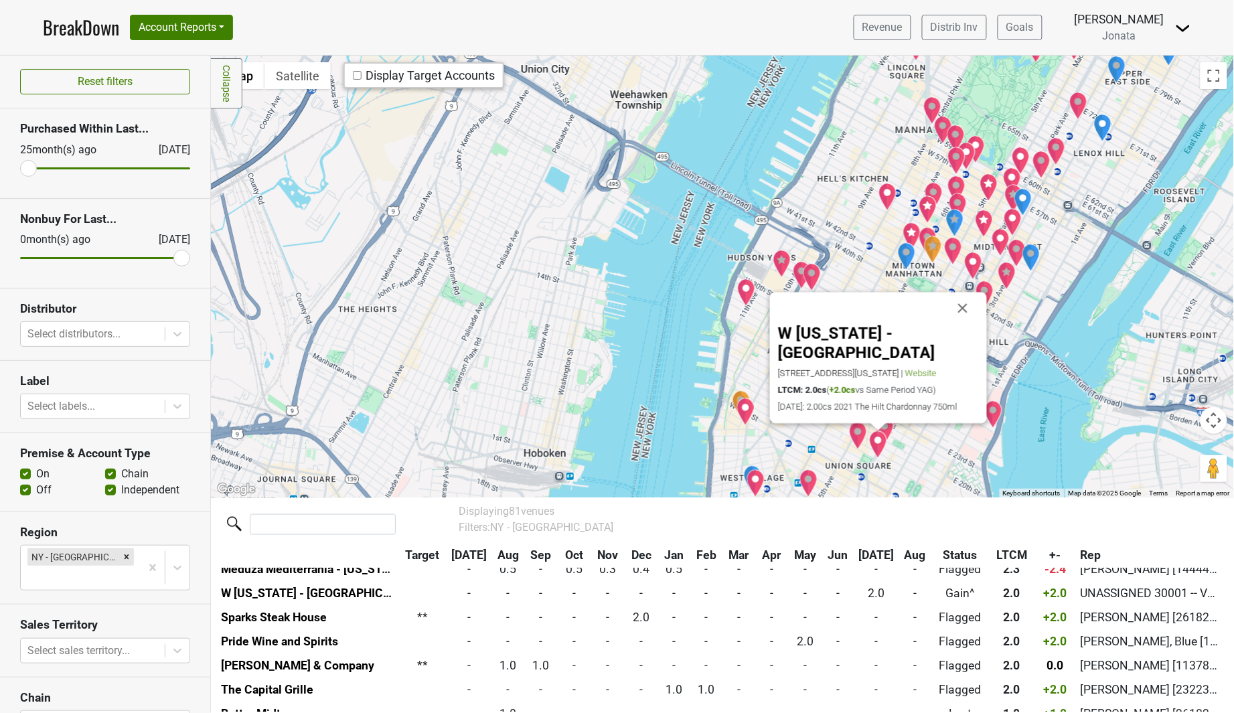
scroll to position [918, 0]
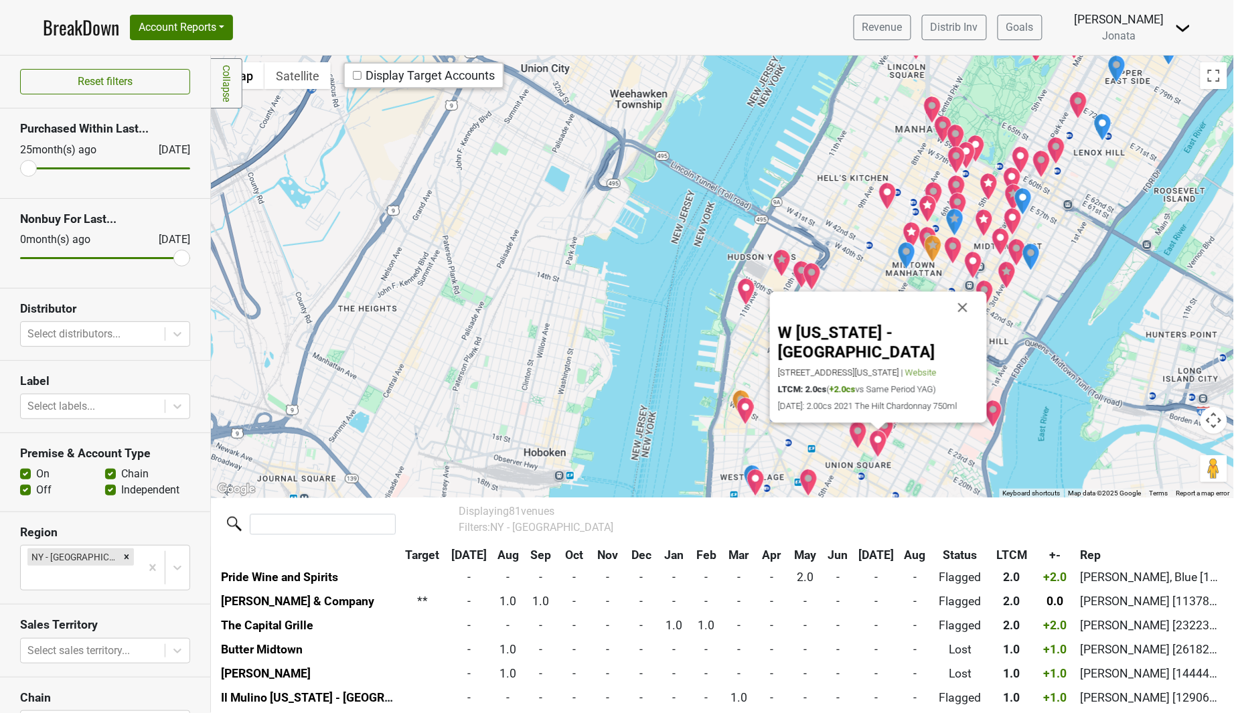
drag, startPoint x: 961, startPoint y: 325, endPoint x: 951, endPoint y: 376, distance: 51.2
click at [961, 323] on button "Close" at bounding box center [963, 307] width 32 height 32
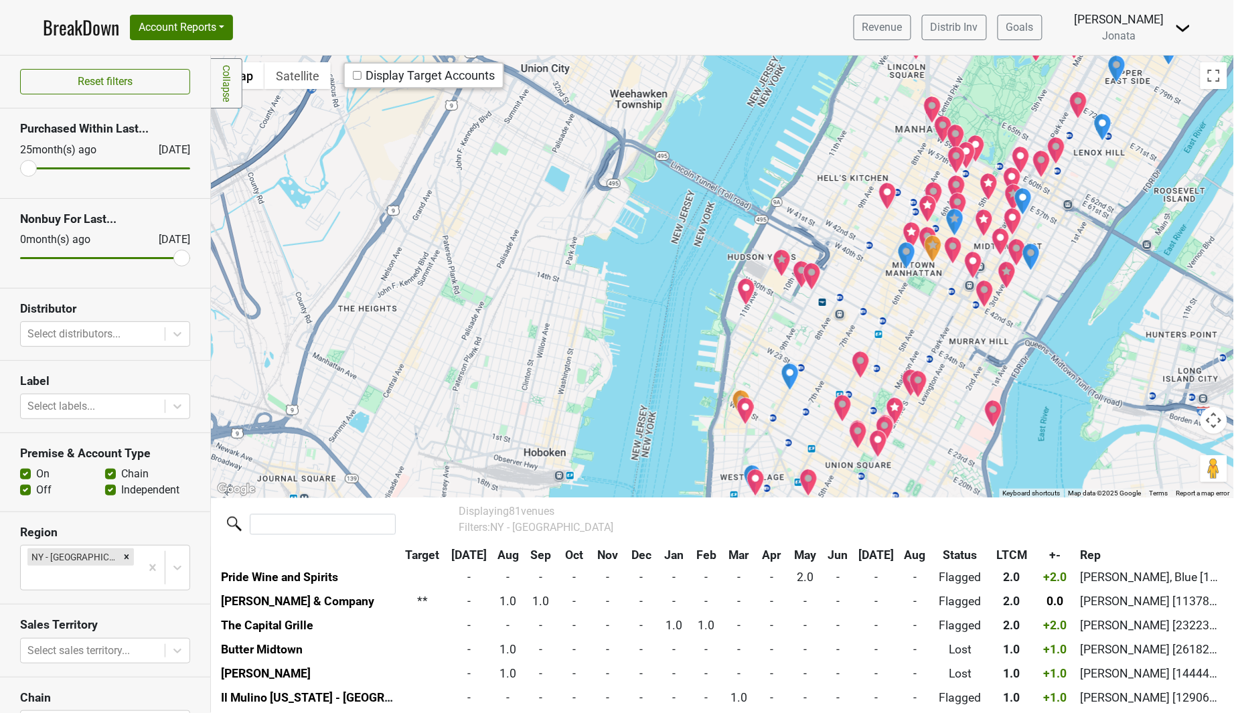
click at [995, 412] on img "Riverpark" at bounding box center [993, 414] width 19 height 28
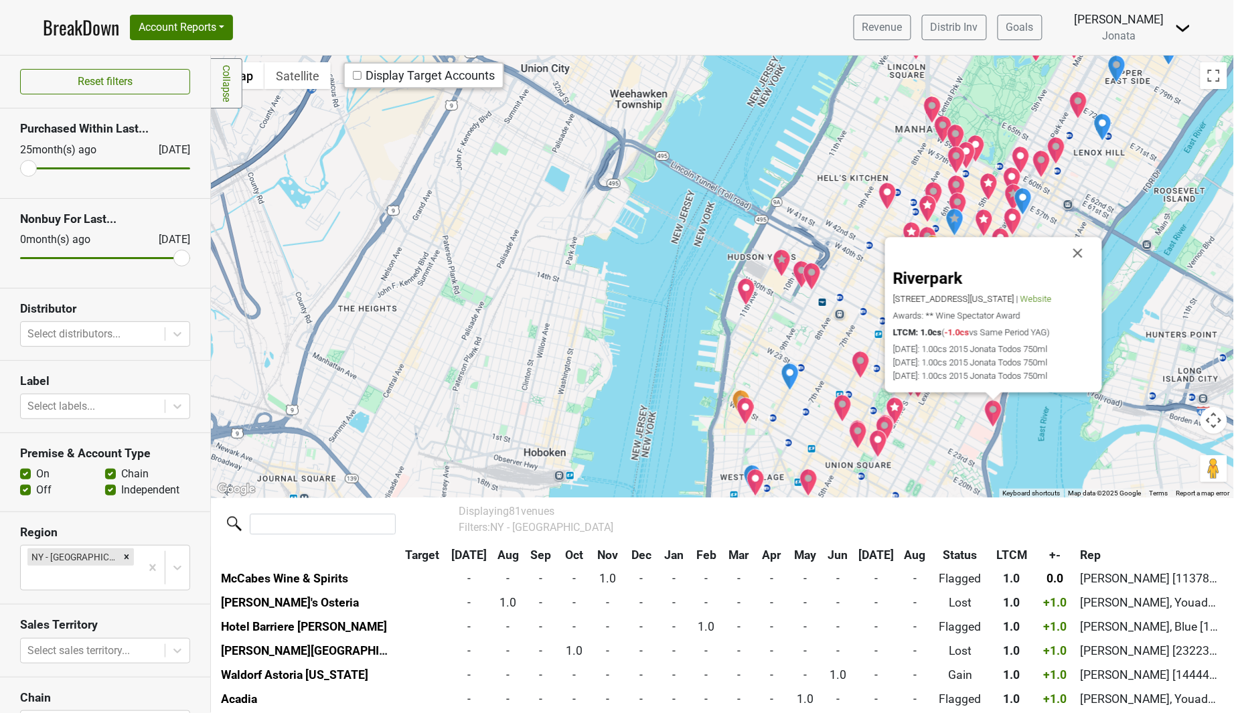
scroll to position [1182, 0]
drag, startPoint x: 1082, startPoint y: 249, endPoint x: 1063, endPoint y: 249, distance: 19.4
click at [1082, 249] on button "Close" at bounding box center [1078, 253] width 32 height 32
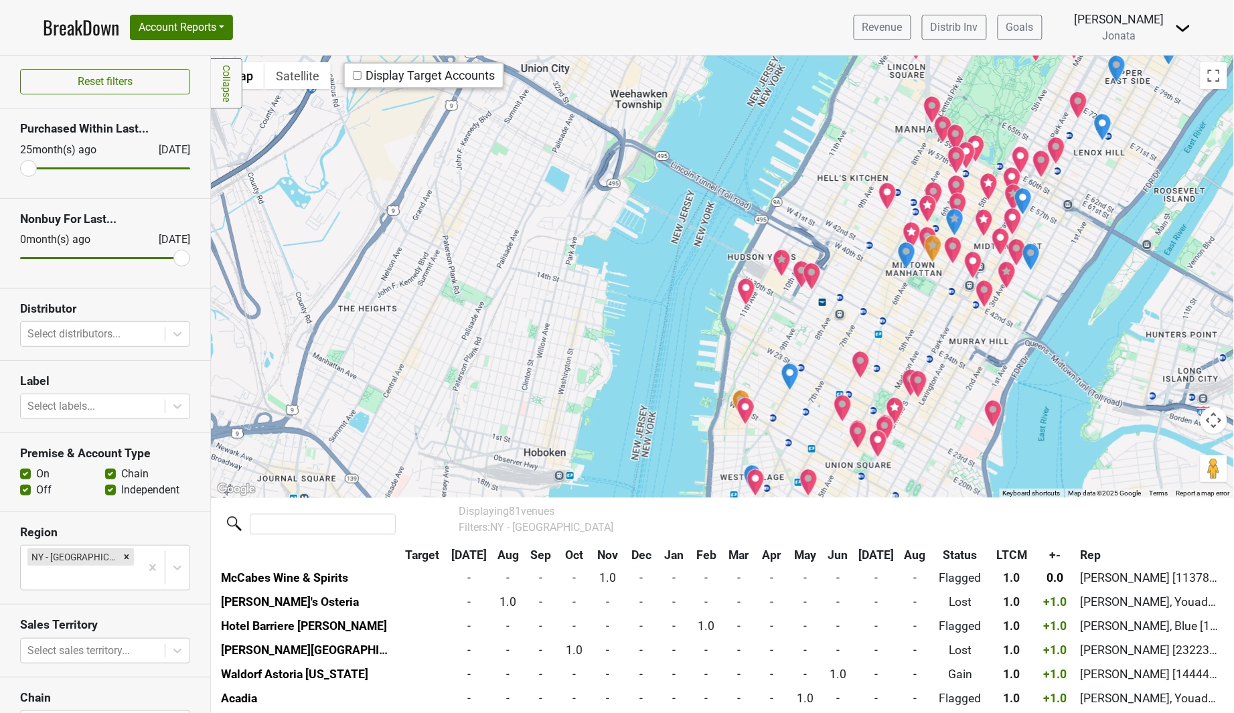
click at [912, 451] on div at bounding box center [722, 277] width 1023 height 442
click at [888, 422] on img "Isabelle's Osteria" at bounding box center [885, 430] width 19 height 28
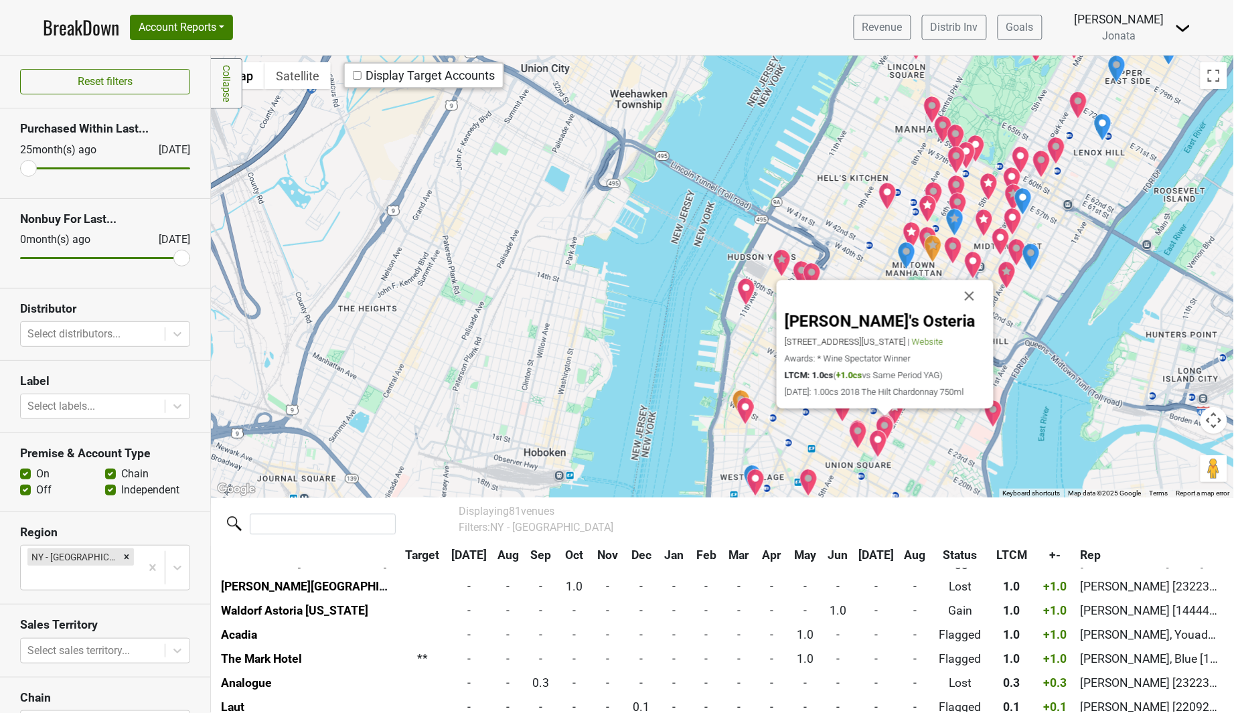
scroll to position [1255, 0]
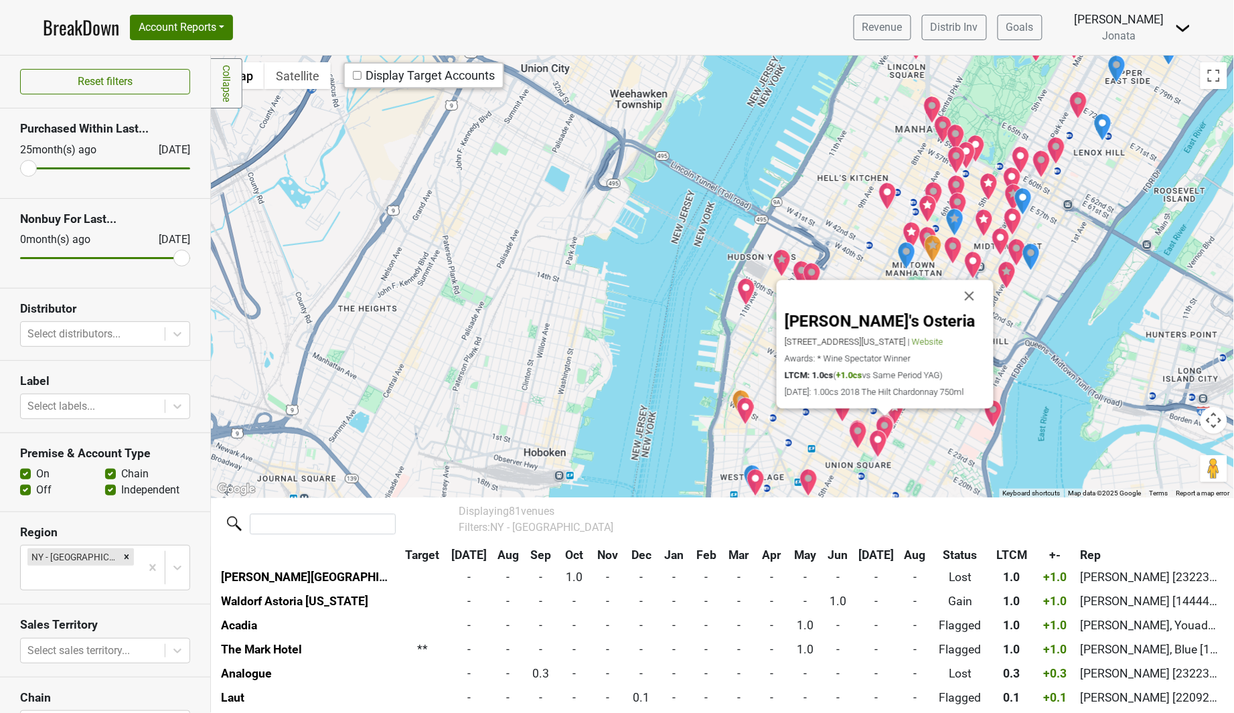
click at [888, 415] on div at bounding box center [885, 412] width 17 height 8
click at [898, 425] on div "[PERSON_NAME]'s Osteria [STREET_ADDRESS][US_STATE] | Website Awards: * Wine Spe…" at bounding box center [722, 277] width 1023 height 442
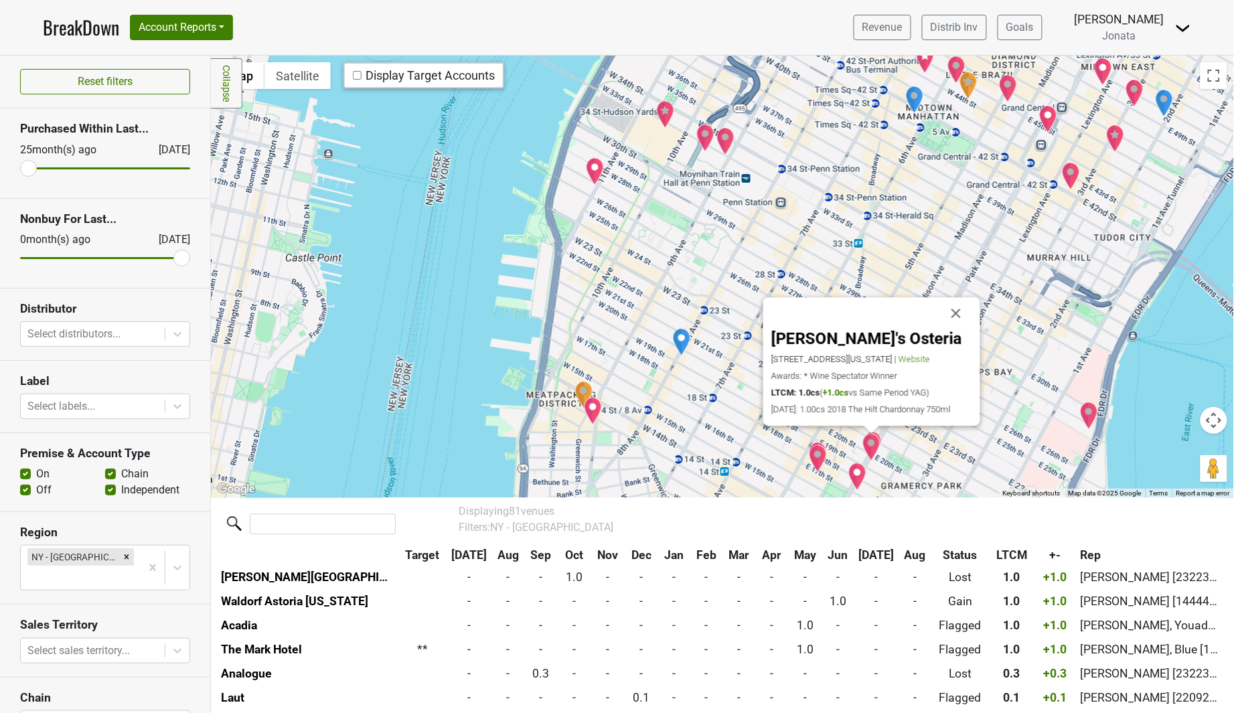
click at [908, 447] on div "[PERSON_NAME]'s Osteria [STREET_ADDRESS][US_STATE] | Website Awards: * Wine Spe…" at bounding box center [722, 277] width 1023 height 442
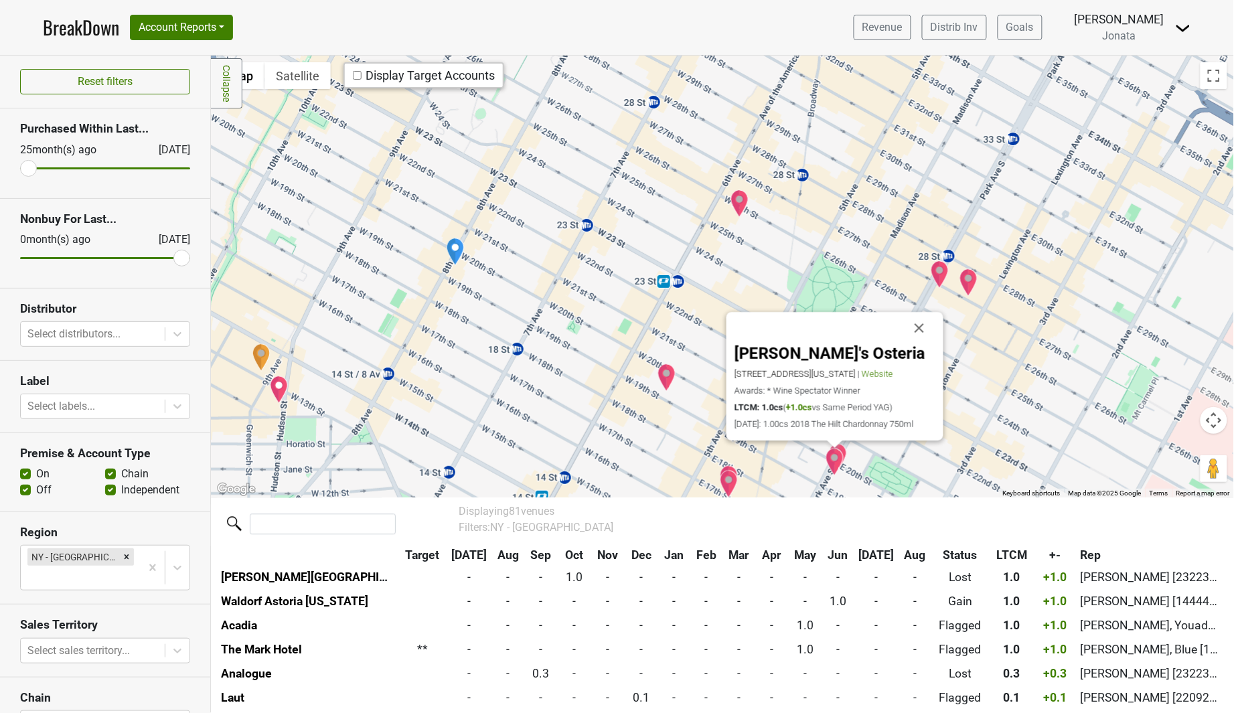
click at [846, 449] on img "L'Express" at bounding box center [838, 457] width 19 height 28
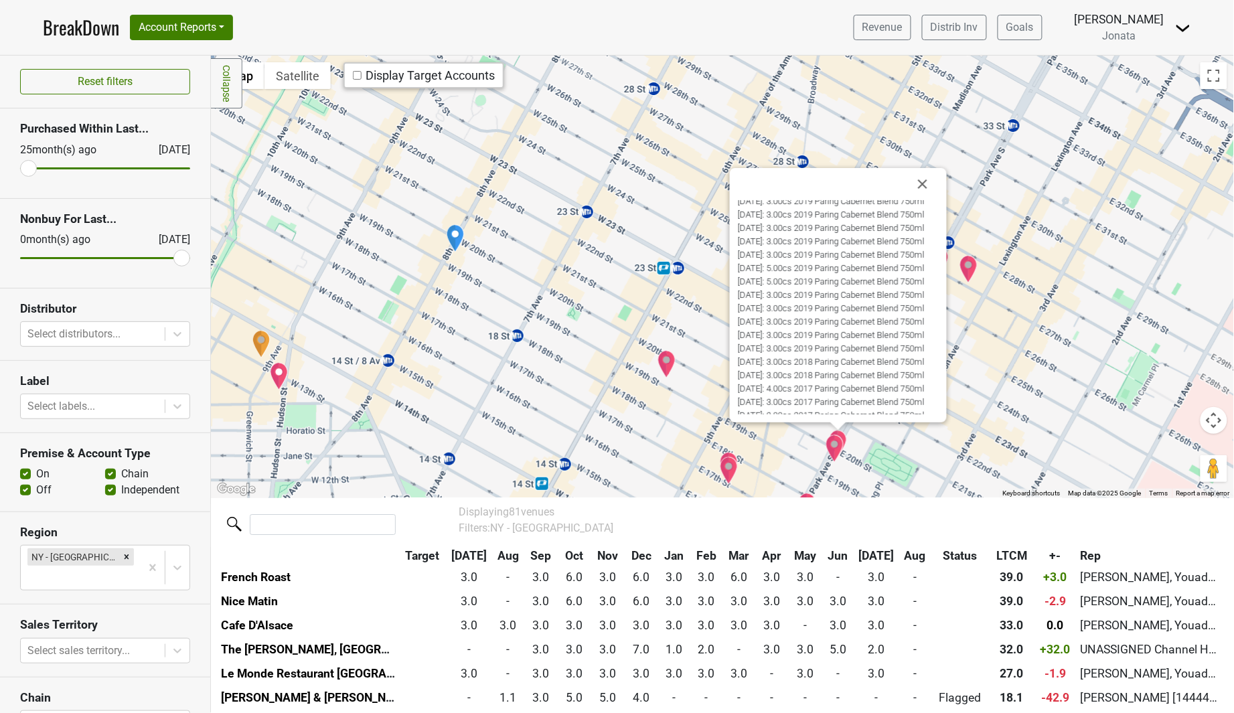
scroll to position [0, 0]
click at [909, 430] on div "L'Express [STREET_ADDRESS][US_STATE] | Website Awards: * Wine Spectator Winner …" at bounding box center [722, 277] width 1023 height 442
click at [882, 444] on div "L'Express [STREET_ADDRESS][US_STATE] | Website Awards: * Wine Spectator Winner …" at bounding box center [722, 277] width 1023 height 442
click at [929, 182] on button "Close" at bounding box center [923, 184] width 32 height 32
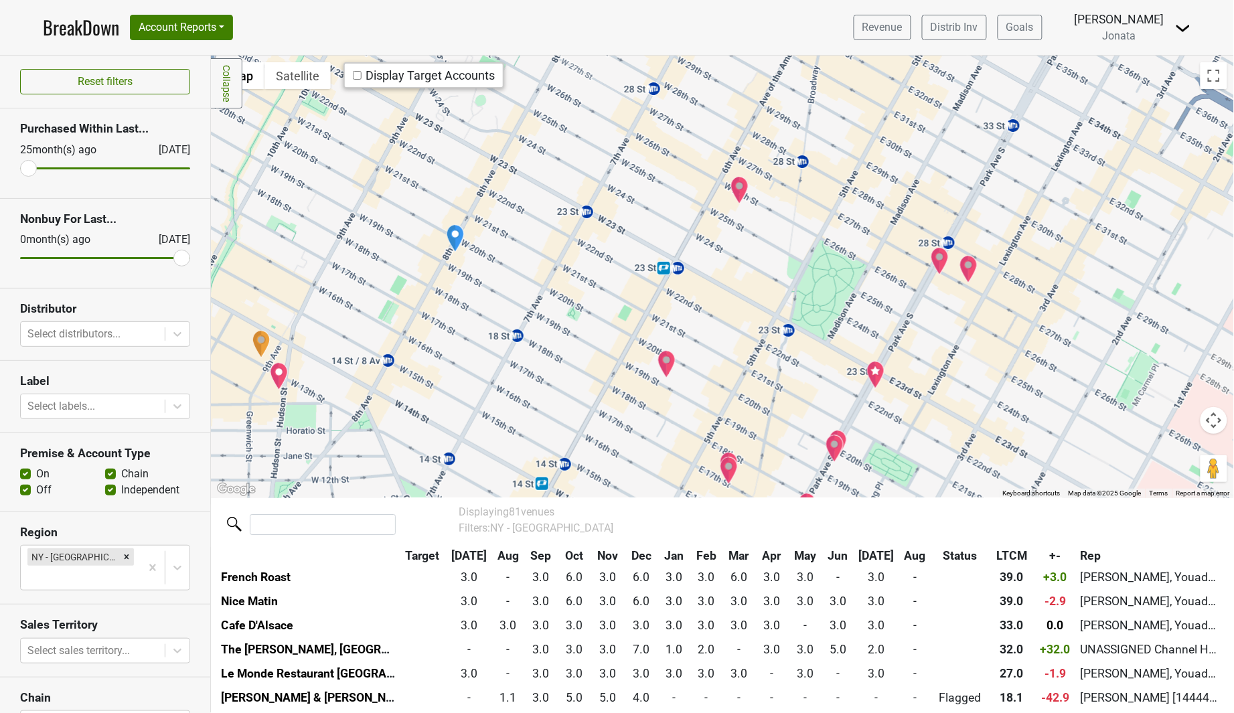
click at [869, 375] on img "Hawksmoor NYC" at bounding box center [875, 375] width 19 height 28
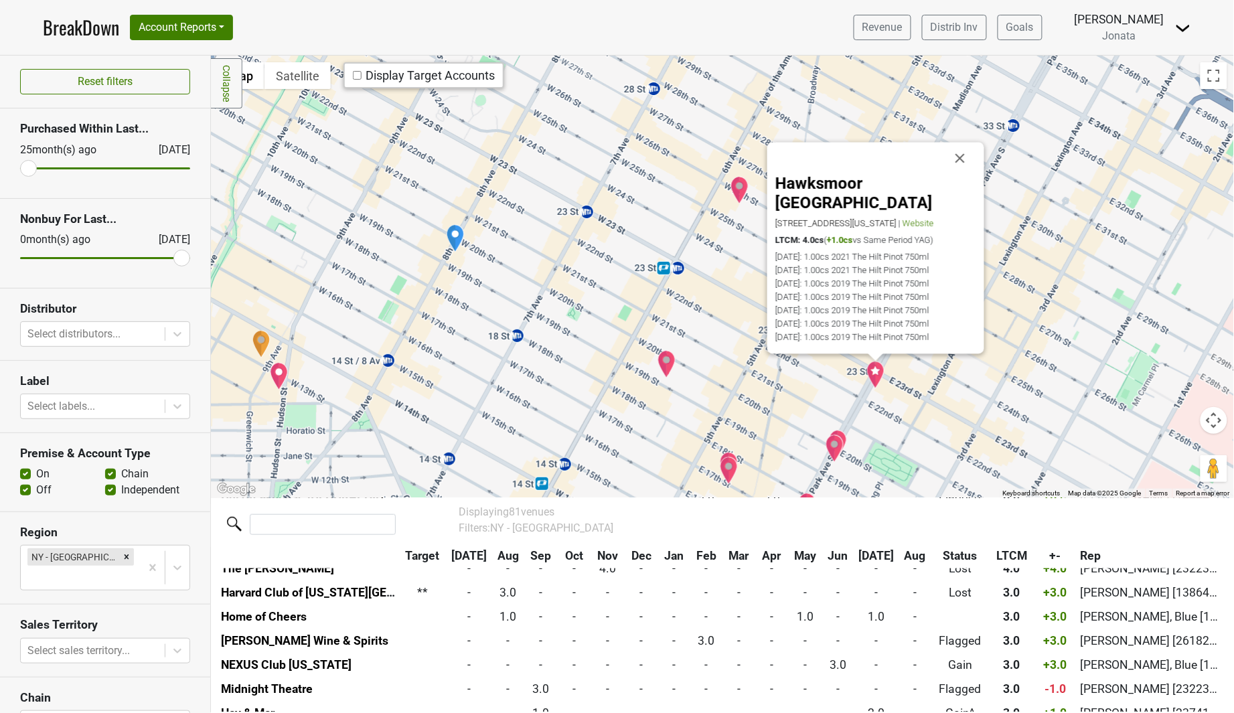
scroll to position [580, 0]
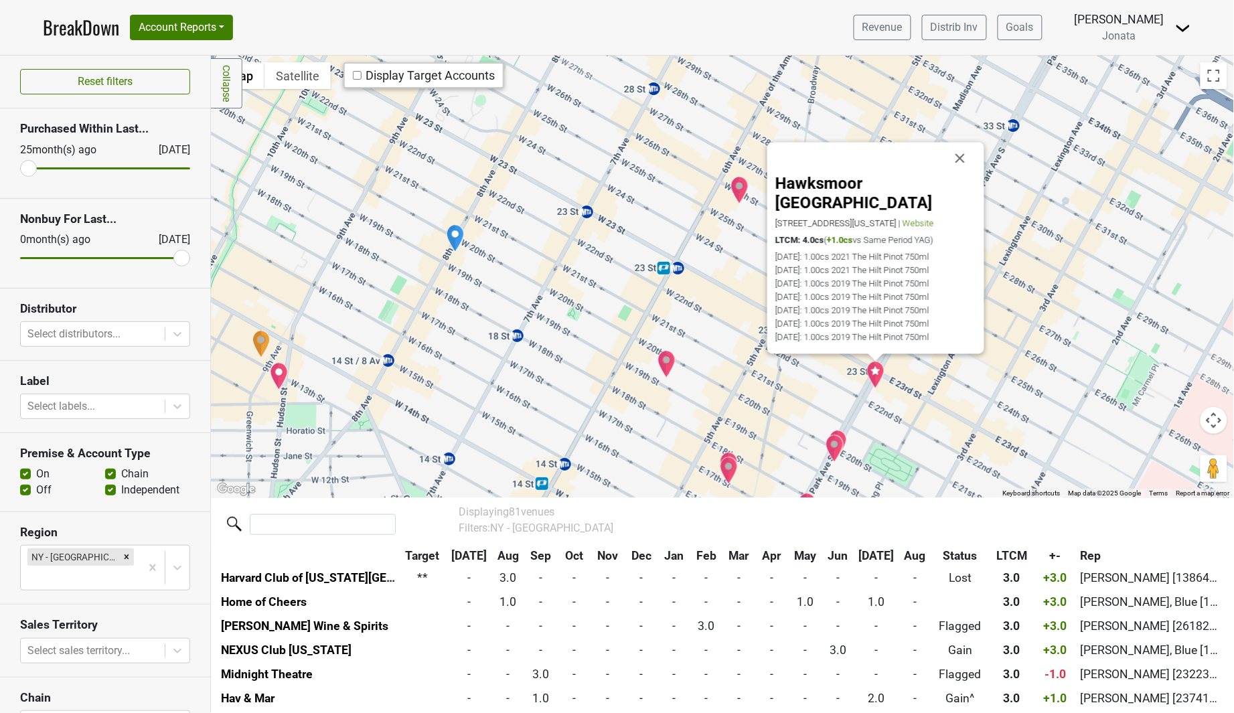
click at [844, 436] on img "Isabelle's Osteria" at bounding box center [835, 449] width 19 height 28
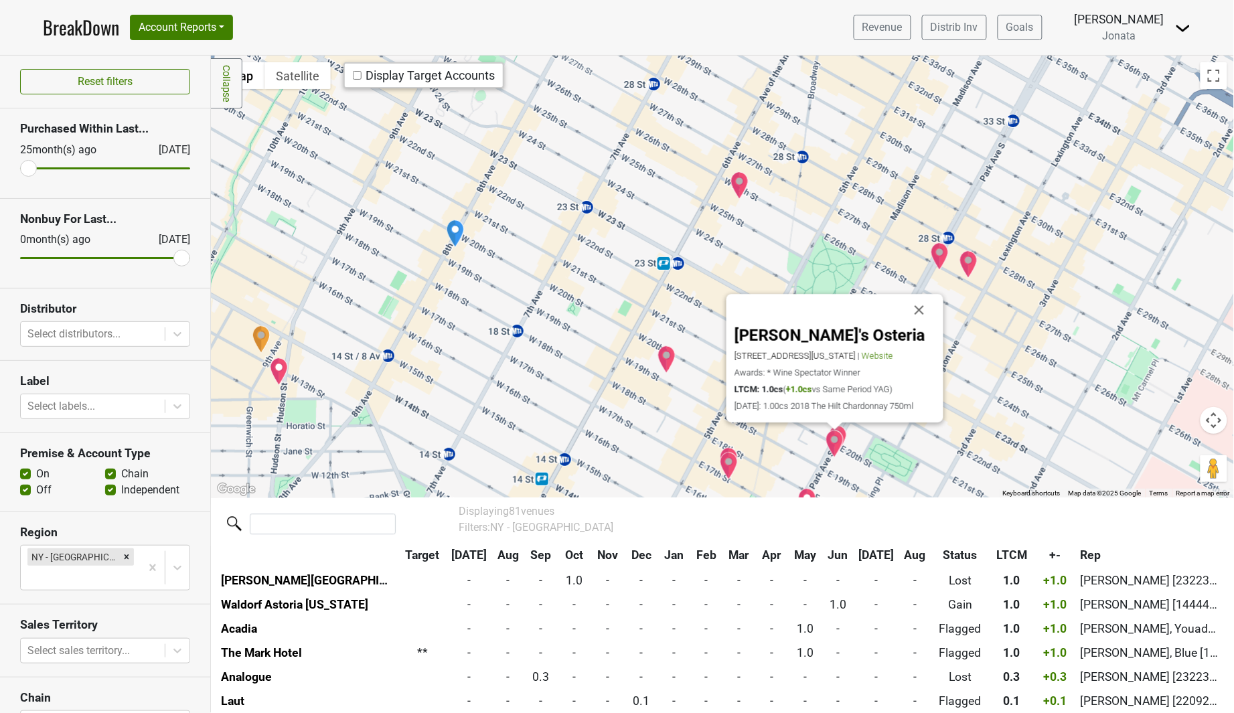
scroll to position [1255, 0]
click at [846, 429] on img "L'Express" at bounding box center [838, 439] width 19 height 28
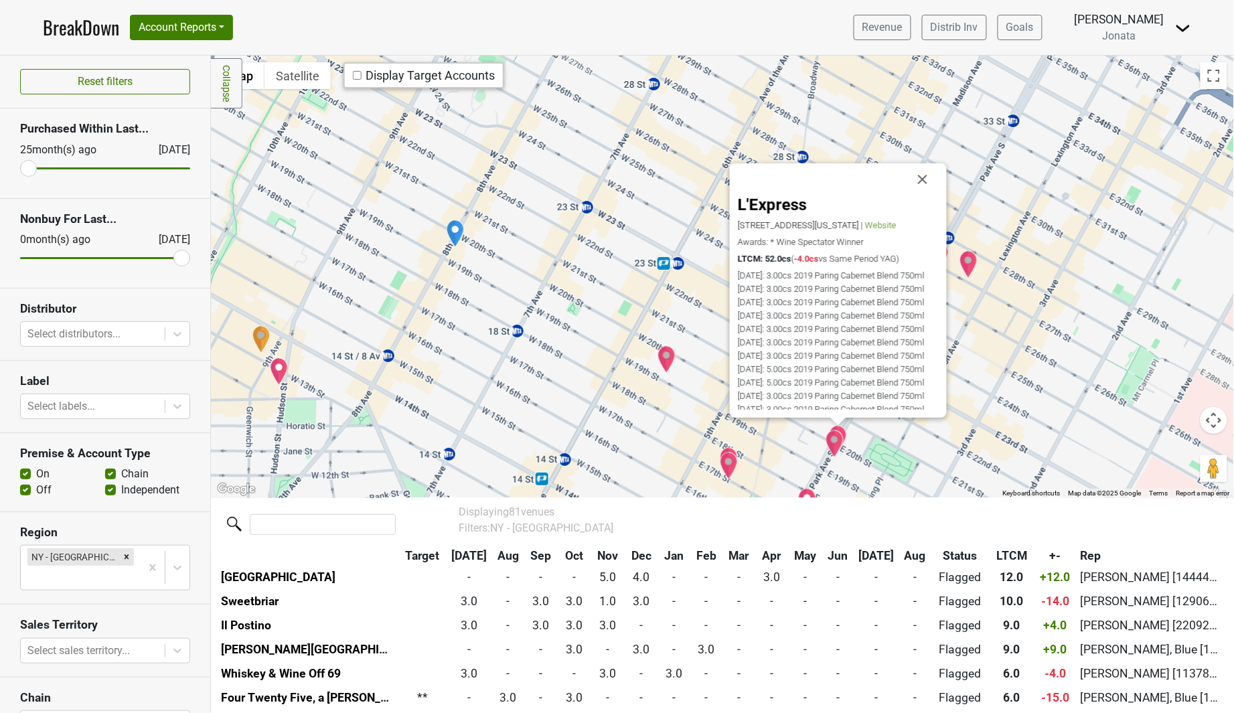
scroll to position [99, 0]
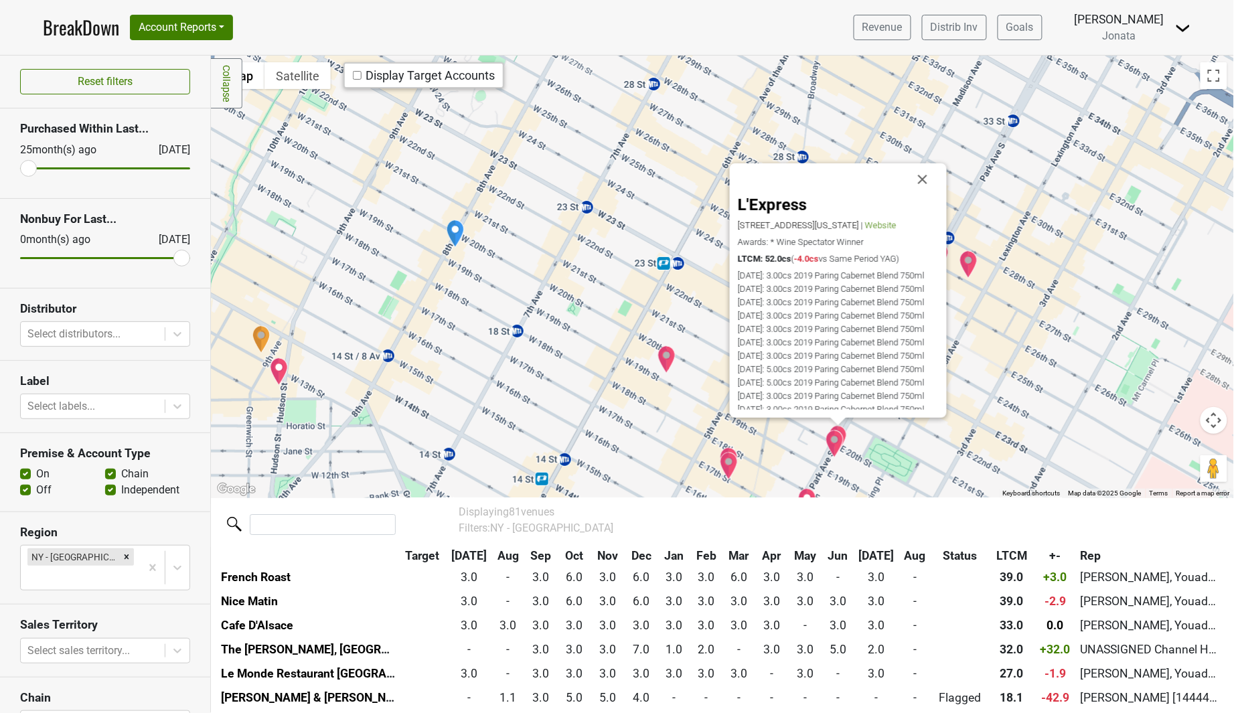
click at [838, 443] on img "Isabelle's Osteria" at bounding box center [835, 444] width 19 height 28
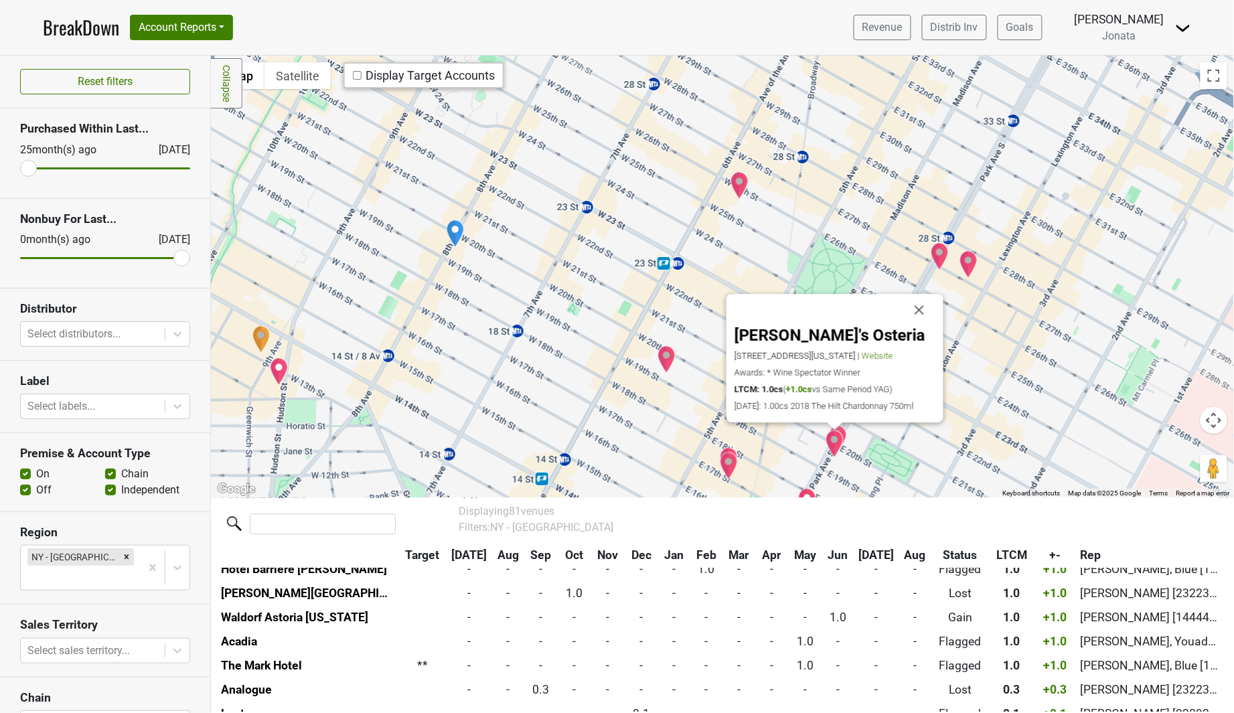
scroll to position [1255, 0]
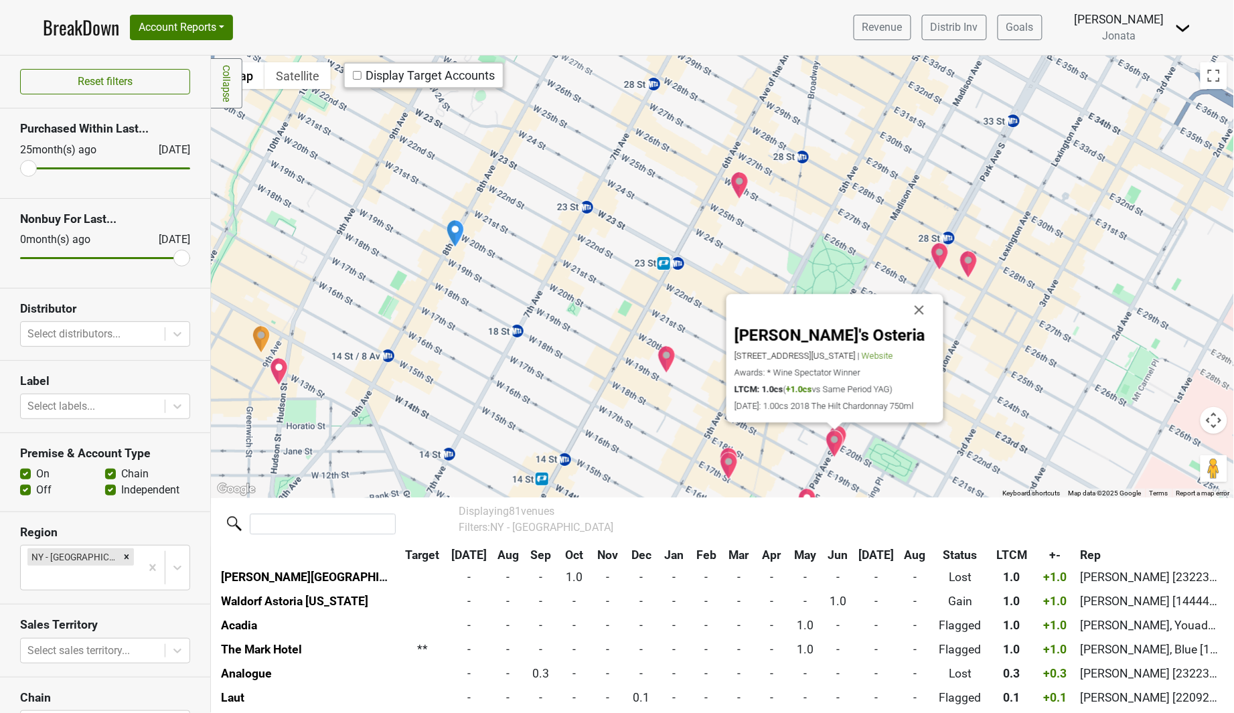
click at [803, 492] on img "W New York - Union Square" at bounding box center [807, 502] width 19 height 28
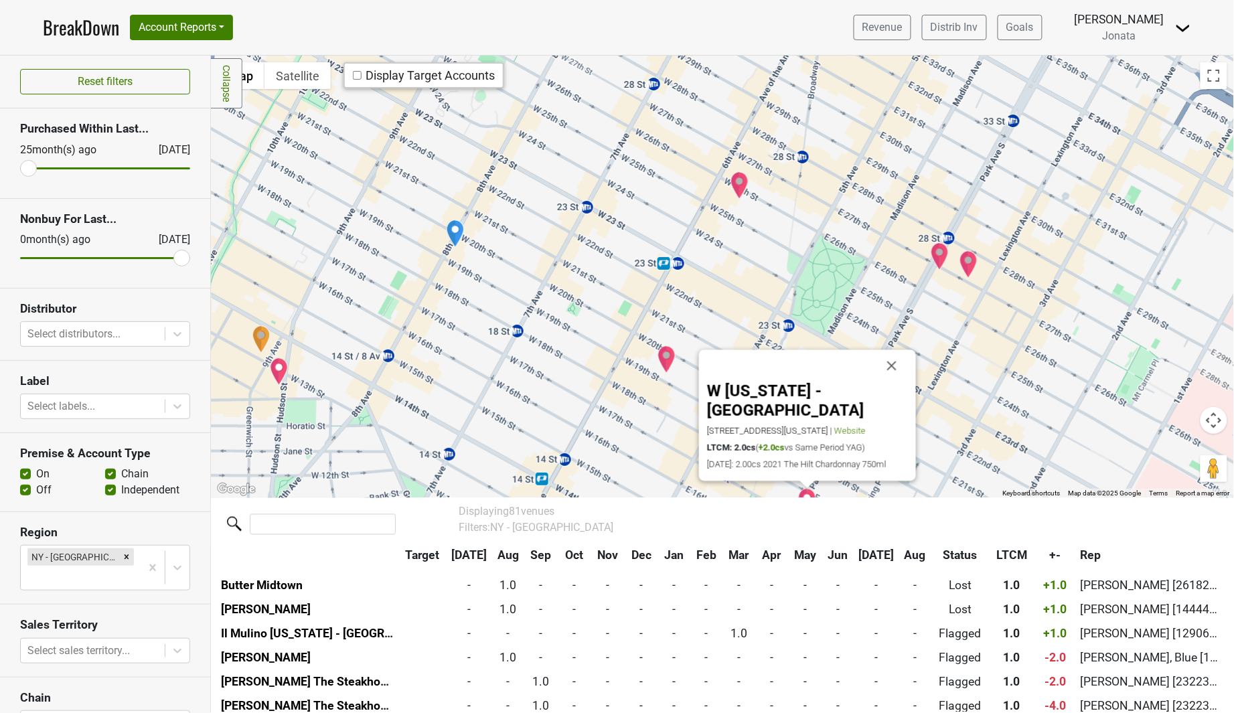
scroll to position [918, 0]
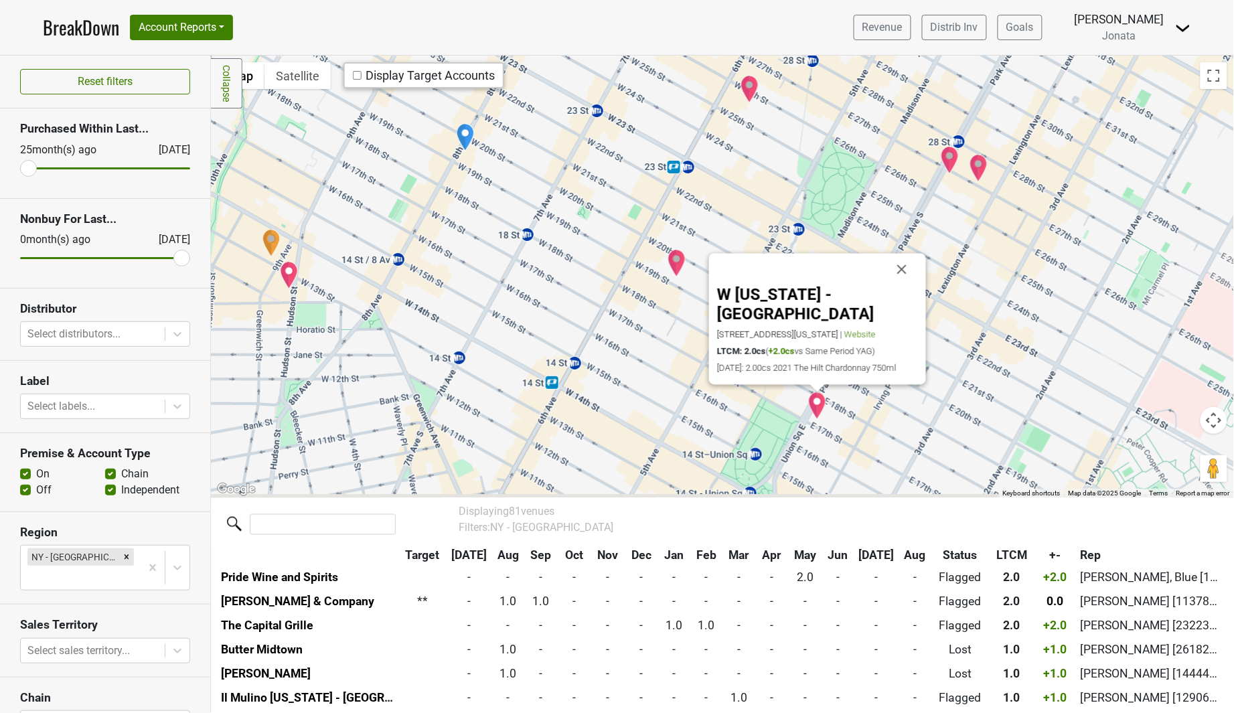
drag, startPoint x: 935, startPoint y: 436, endPoint x: 948, endPoint y: 385, distance: 52.4
click at [948, 385] on div "W [US_STATE] - [GEOGRAPHIC_DATA] [STREET_ADDRESS][US_STATE] | Website LTCM: 2.0…" at bounding box center [722, 277] width 1023 height 442
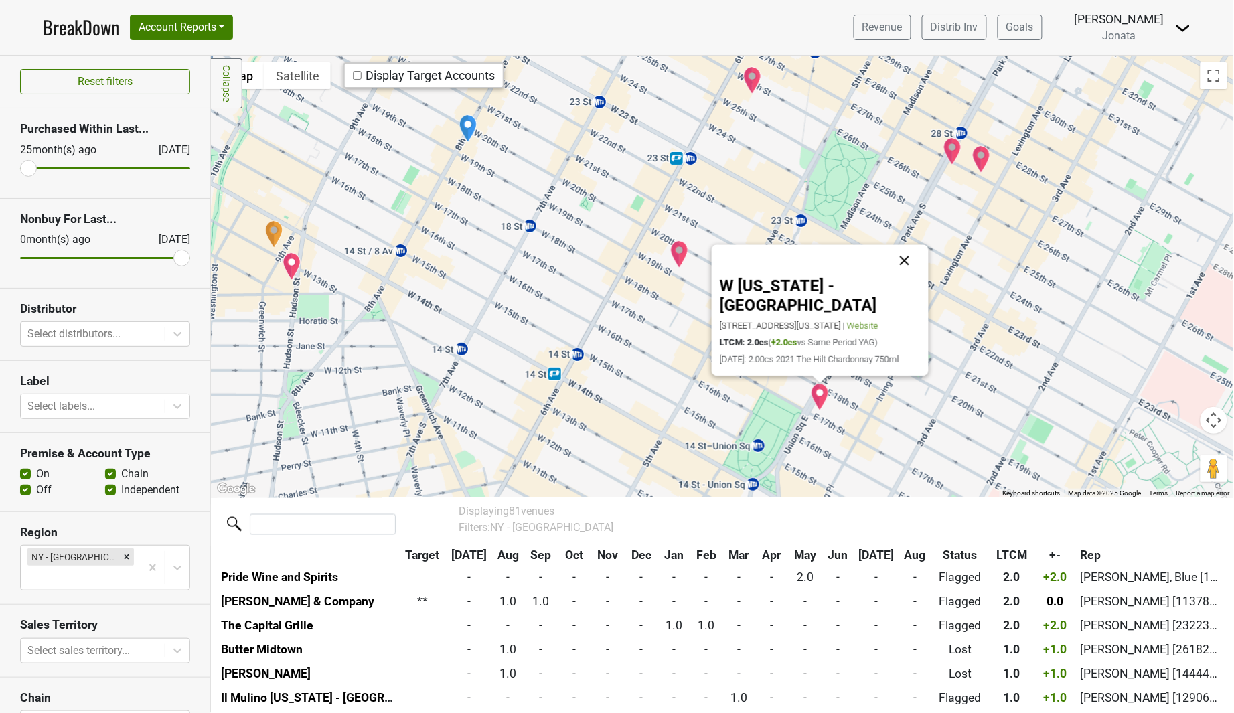
click at [905, 277] on button "Close" at bounding box center [904, 260] width 32 height 32
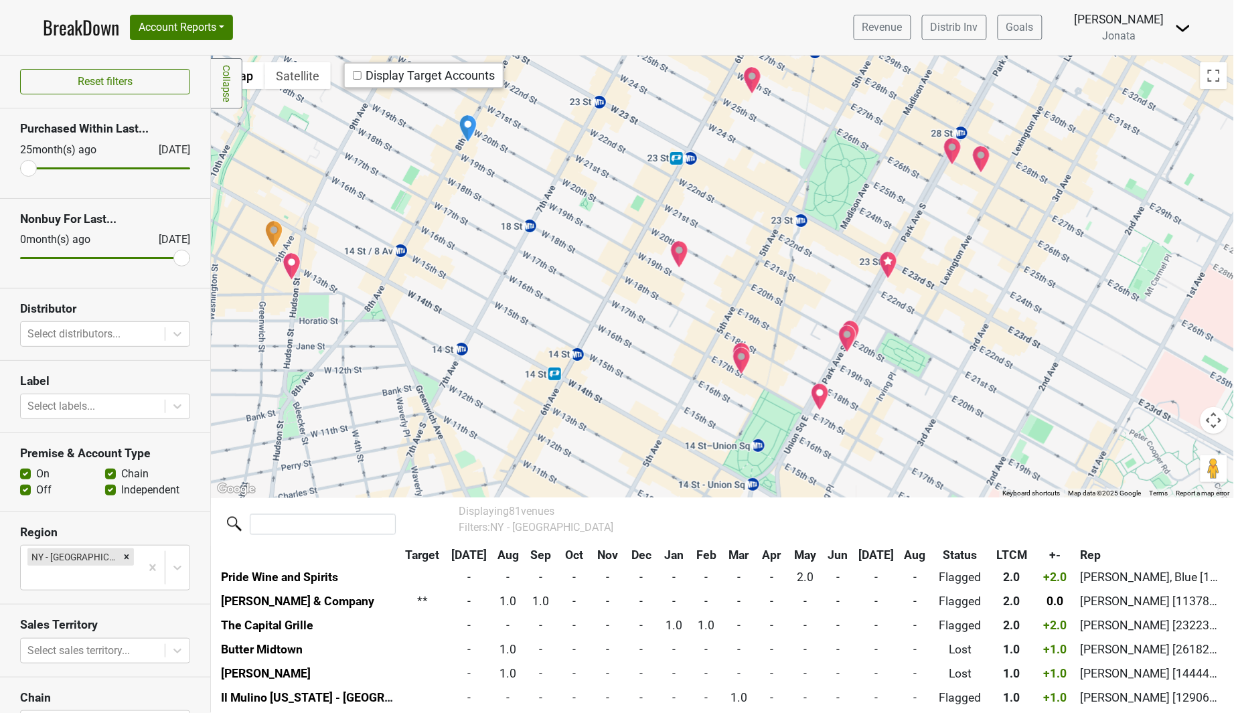
click at [745, 347] on img "Kanyakumari NYC" at bounding box center [741, 361] width 19 height 28
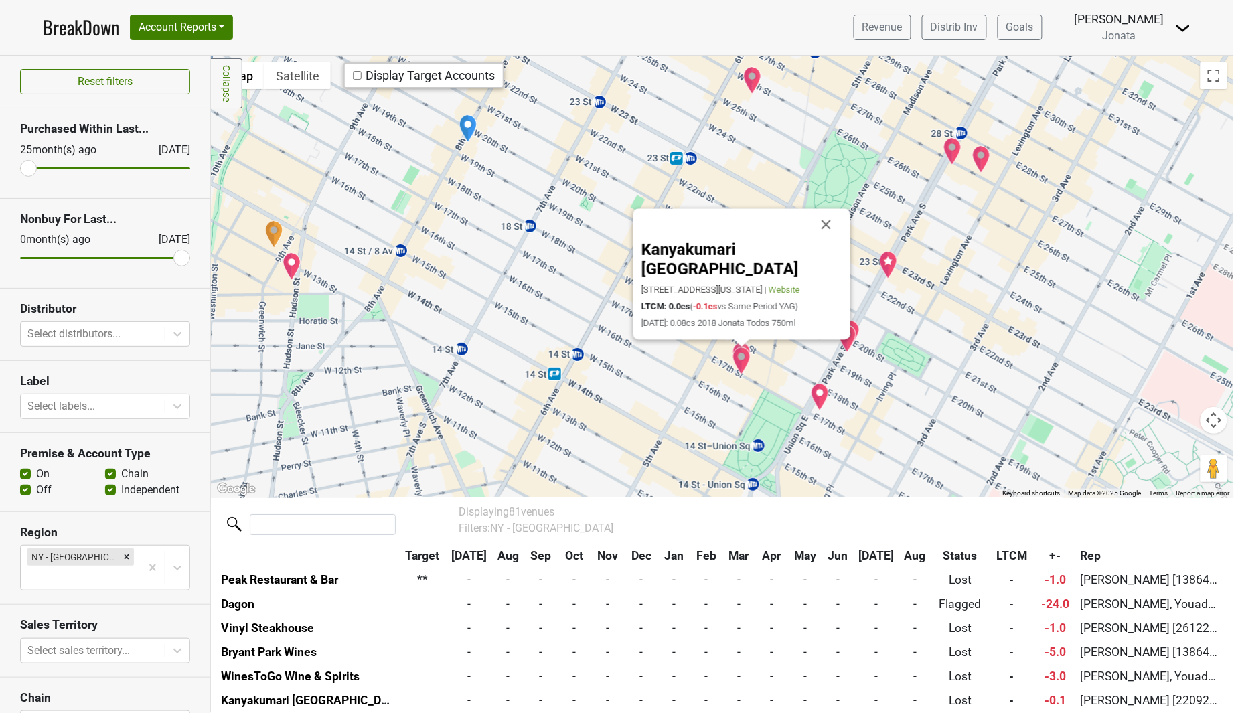
scroll to position [1853, 0]
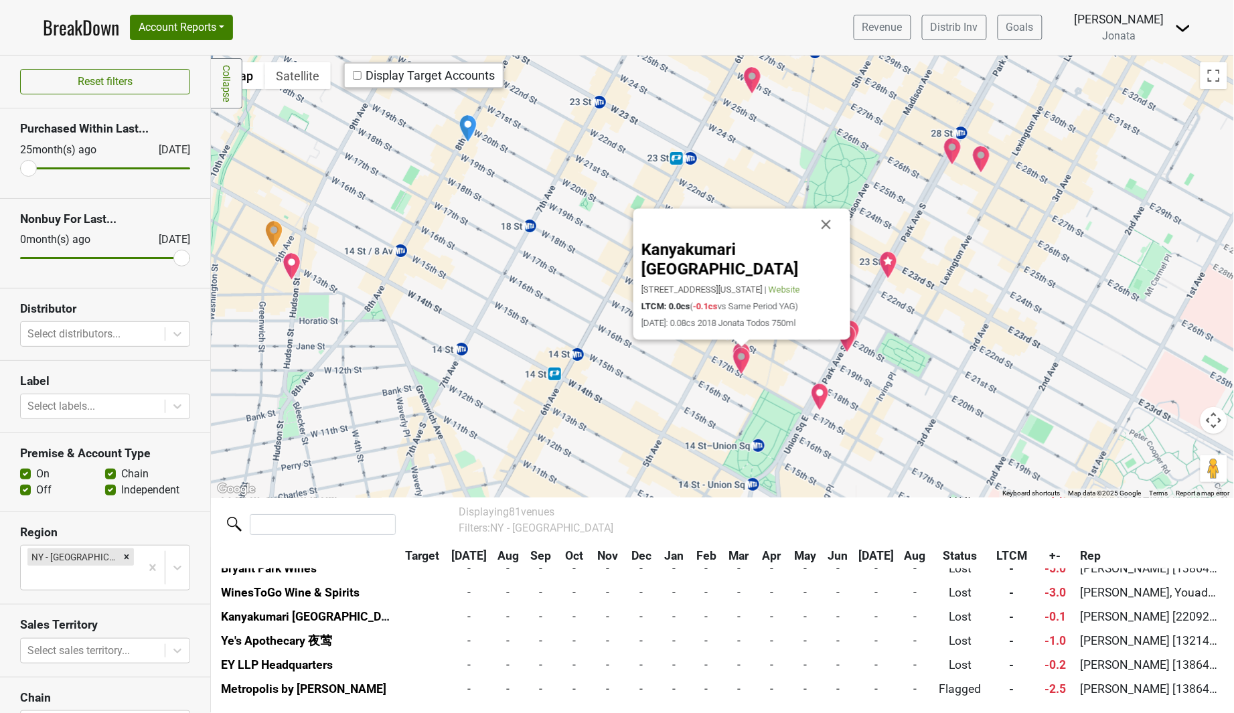
drag, startPoint x: 824, startPoint y: 238, endPoint x: 819, endPoint y: 243, distance: 7.1
click at [824, 238] on button "Close" at bounding box center [826, 224] width 32 height 32
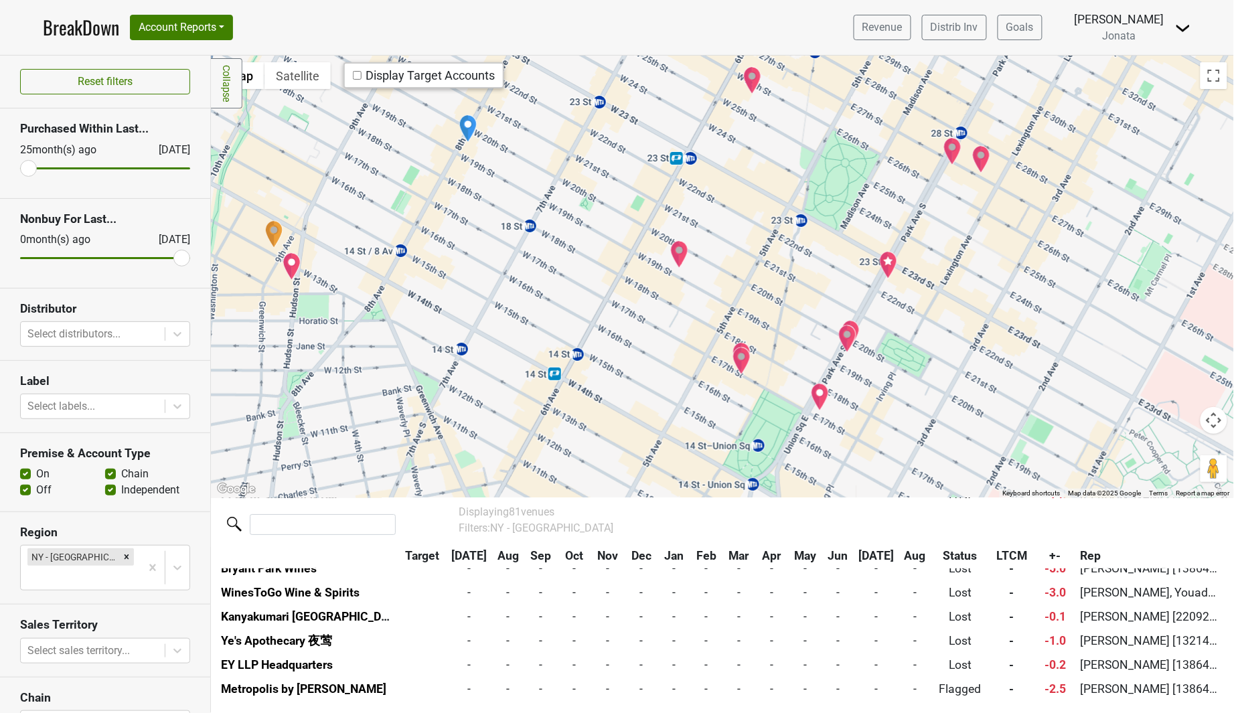
click at [740, 342] on img "Laut" at bounding box center [741, 356] width 19 height 28
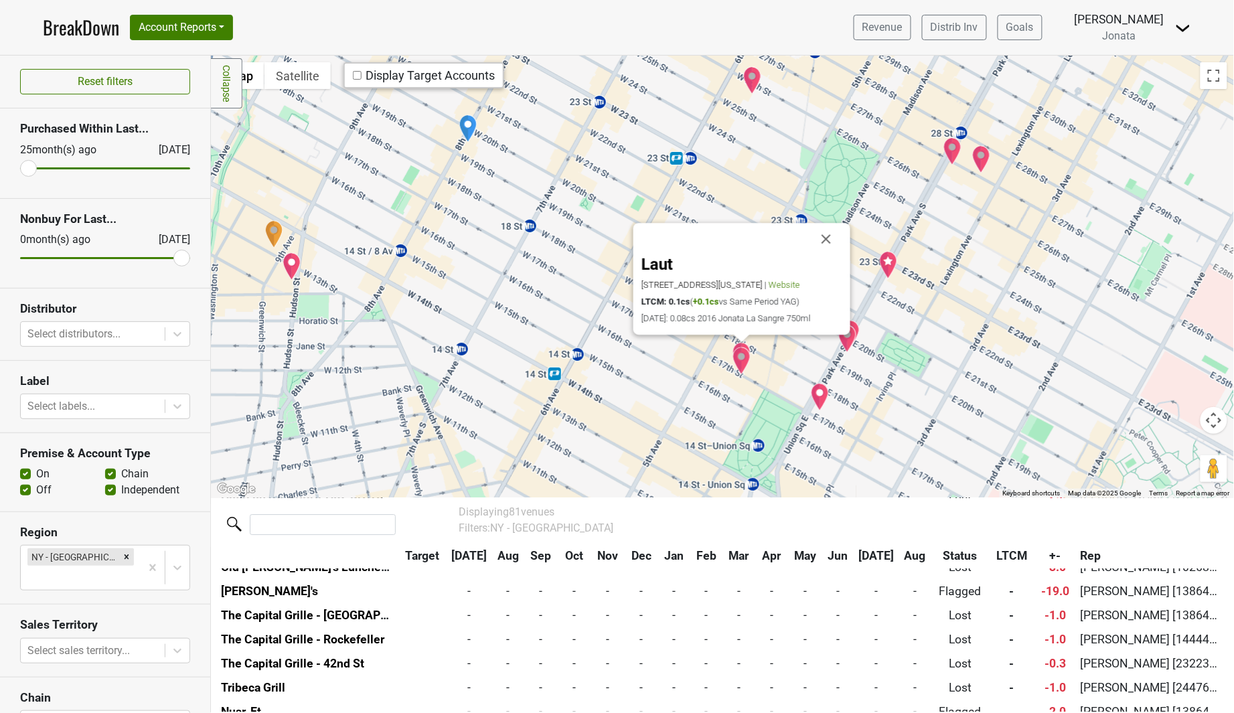
scroll to position [1423, 0]
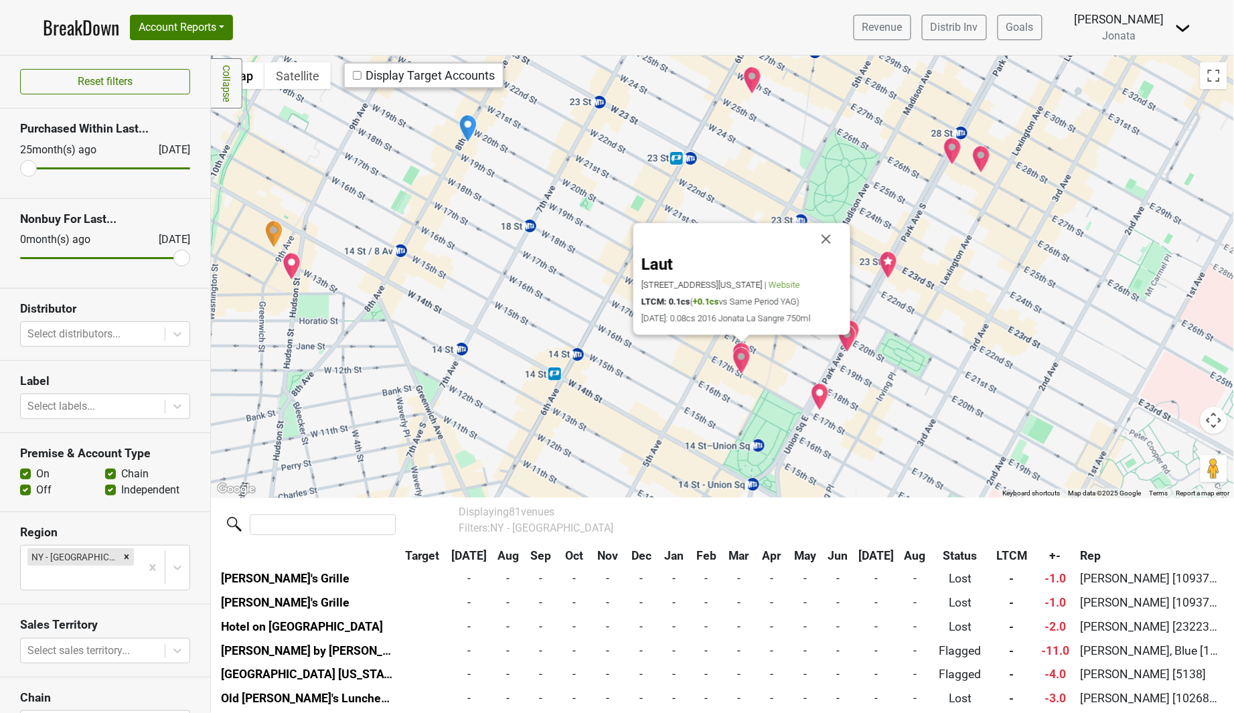
click at [827, 236] on button "Close" at bounding box center [826, 239] width 32 height 32
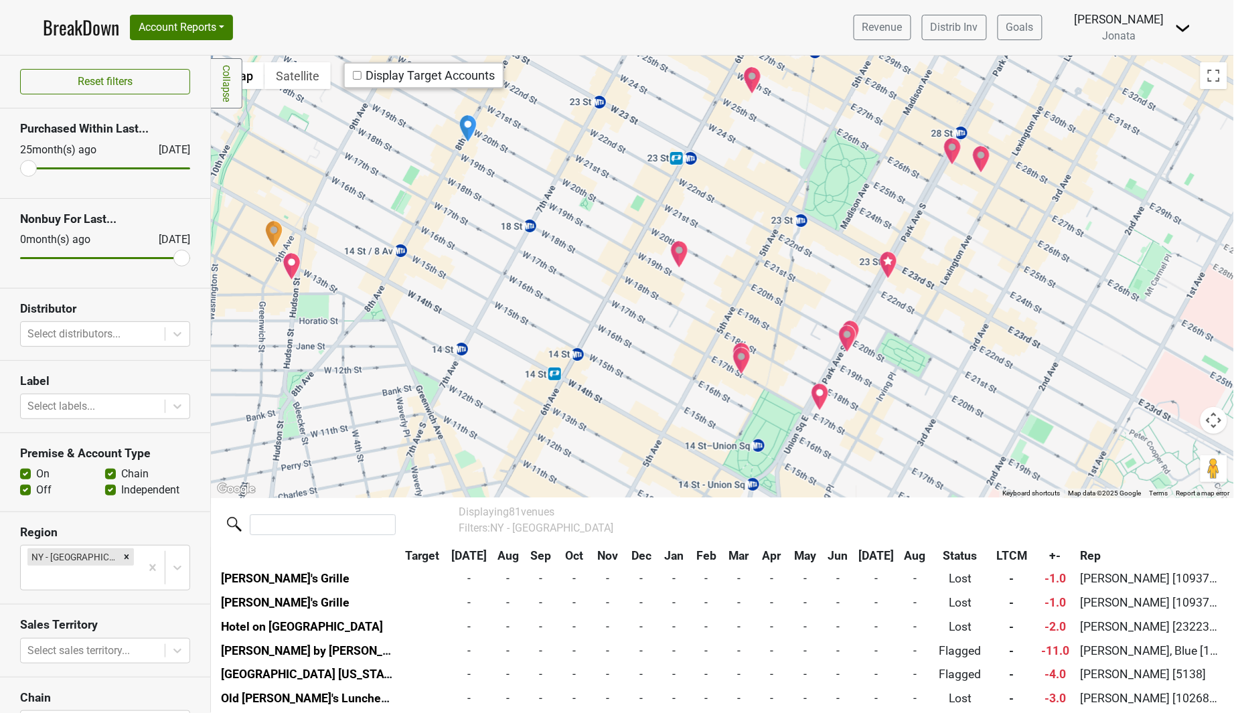
click at [680, 254] on img "Vinyl Steakhouse" at bounding box center [679, 254] width 19 height 28
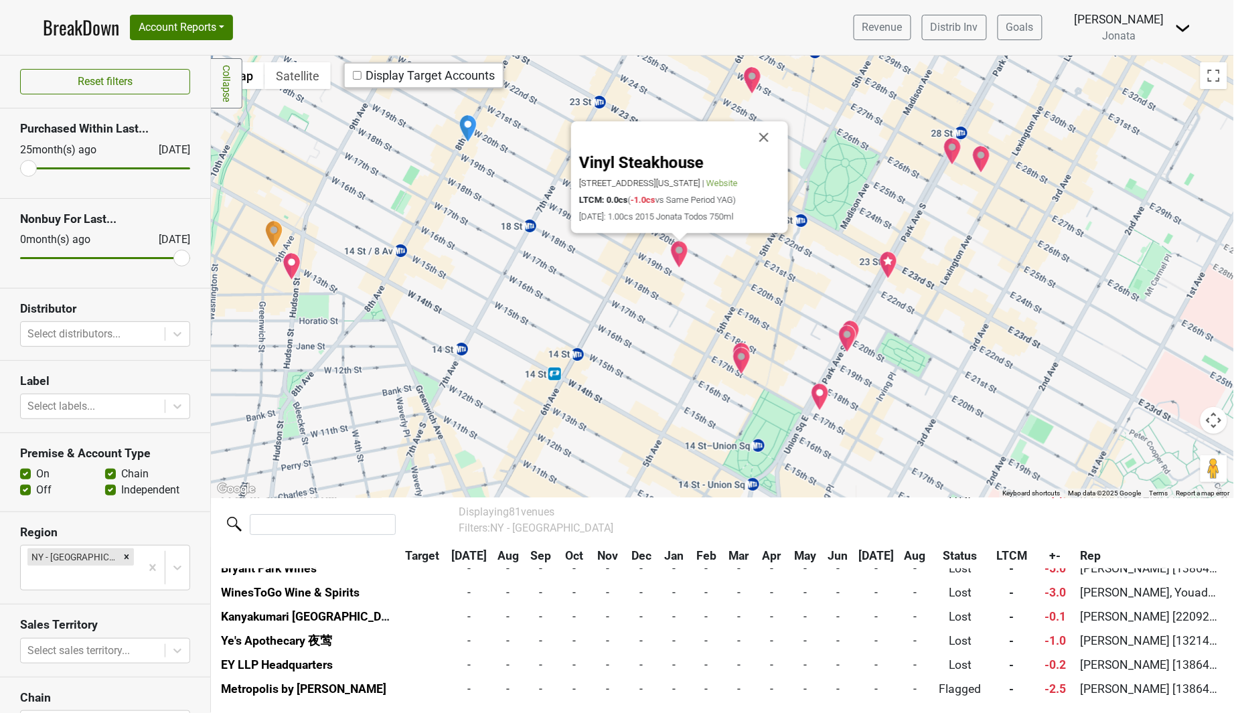
scroll to position [1853, 0]
click at [763, 135] on button "Close" at bounding box center [764, 137] width 32 height 32
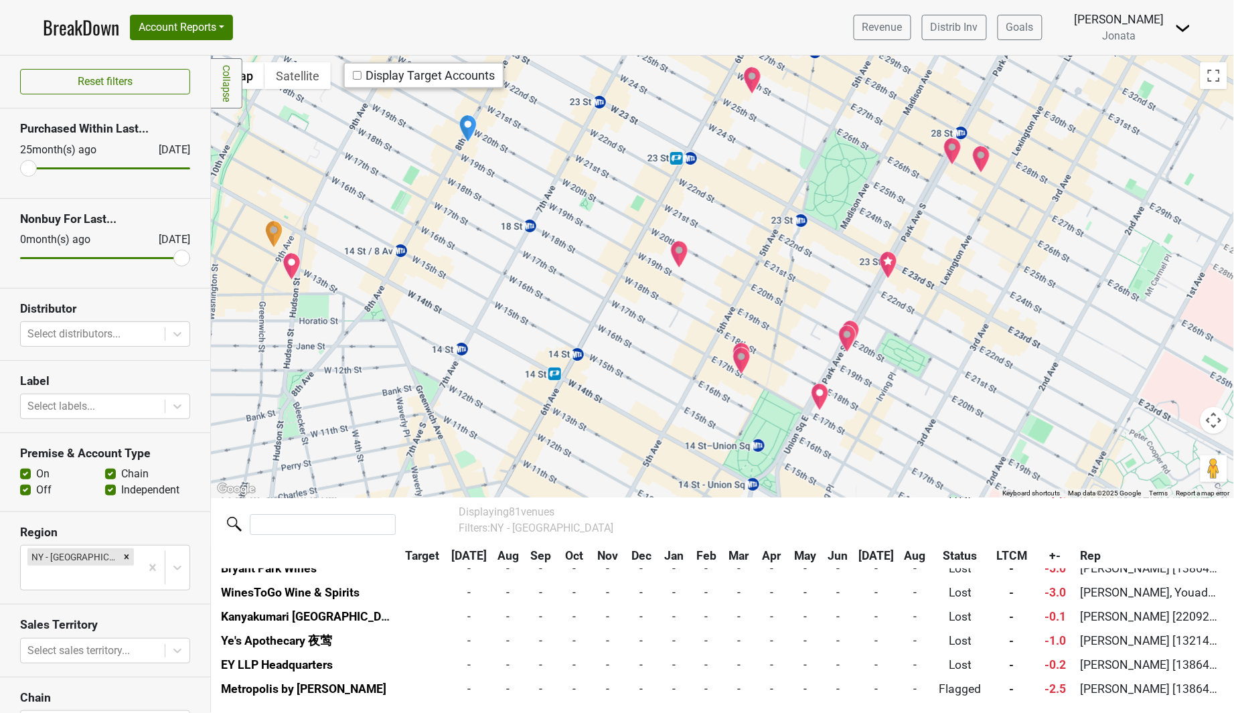
click at [758, 80] on img "The Ivory Peacock" at bounding box center [752, 80] width 19 height 28
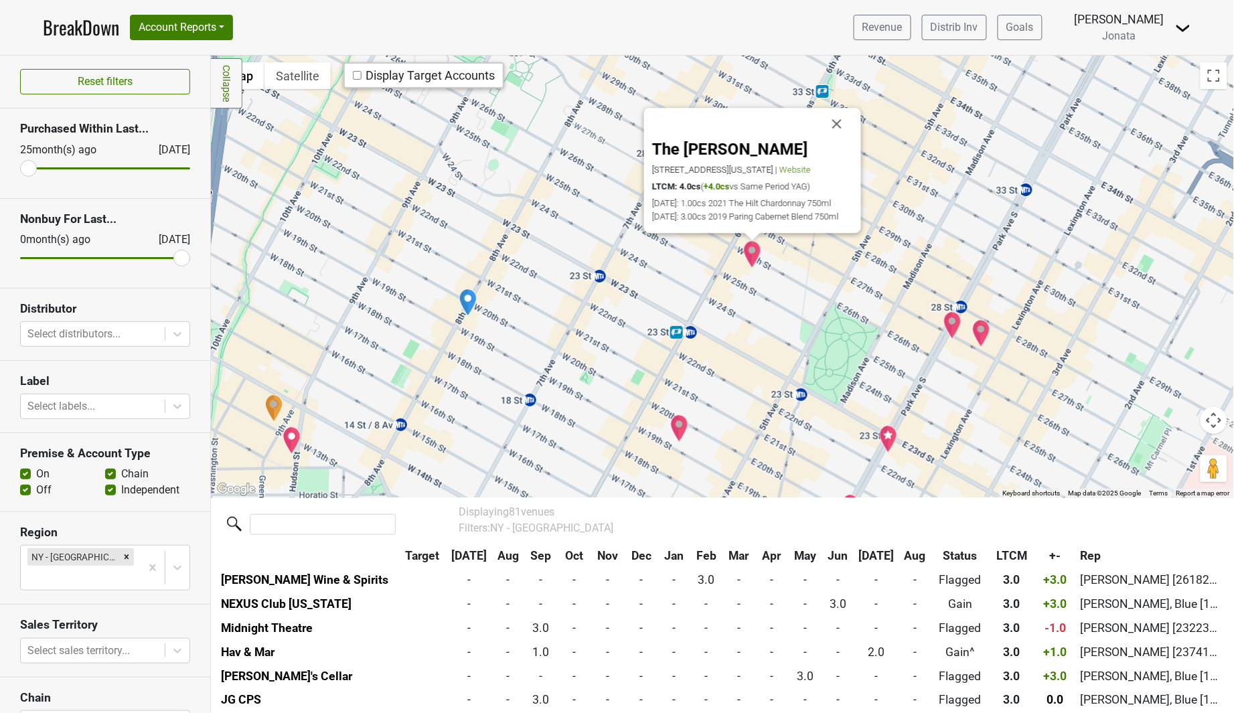
scroll to position [605, 0]
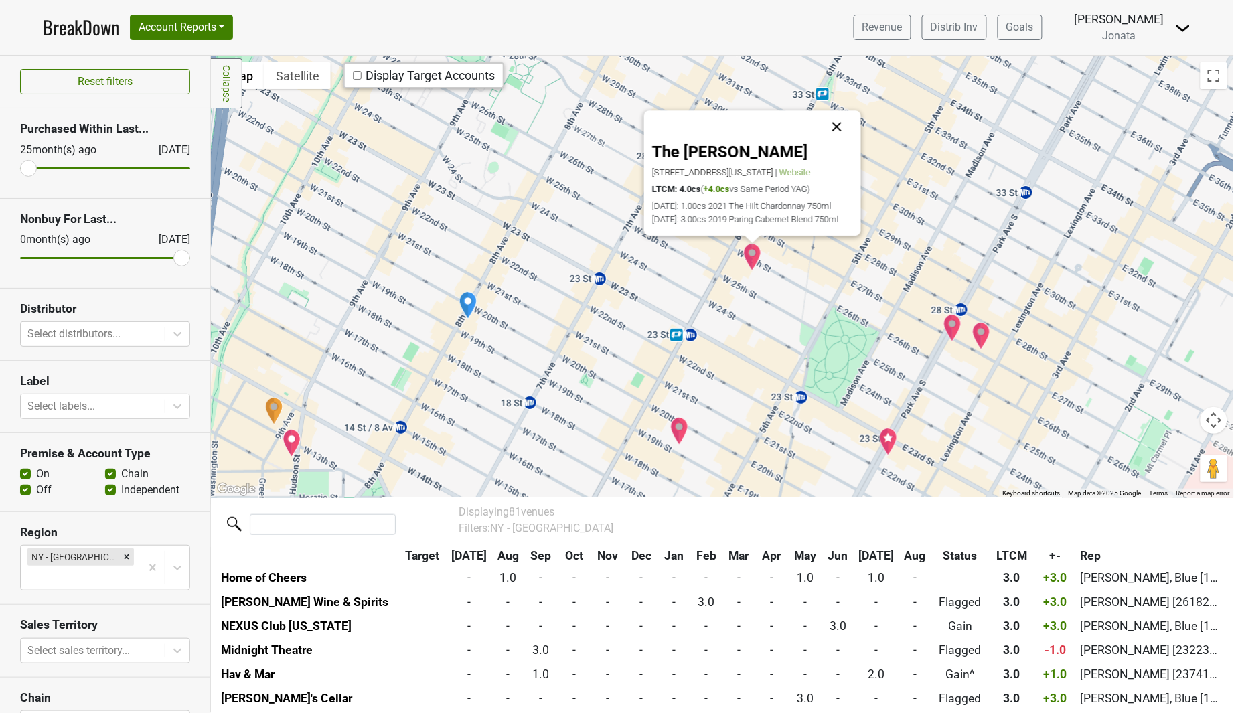
click at [836, 111] on button "Close" at bounding box center [837, 126] width 32 height 32
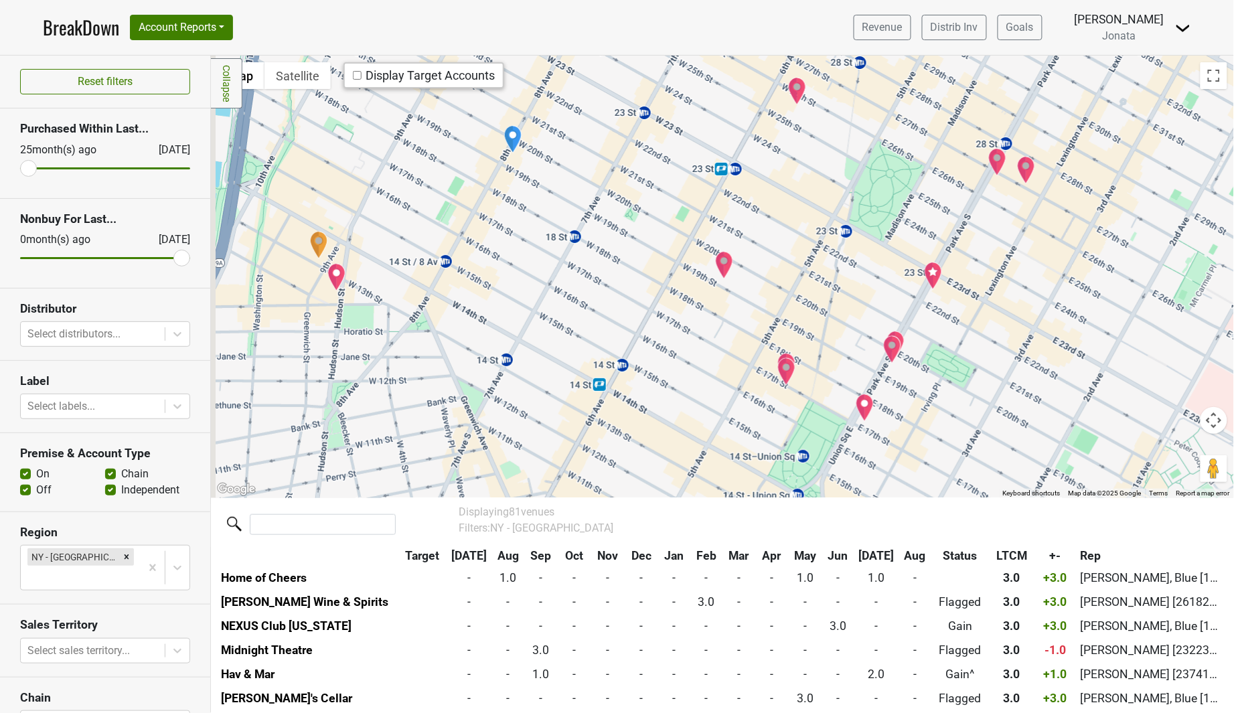
drag, startPoint x: 817, startPoint y: 327, endPoint x: 862, endPoint y: 155, distance: 178.0
click at [862, 155] on div at bounding box center [722, 277] width 1023 height 442
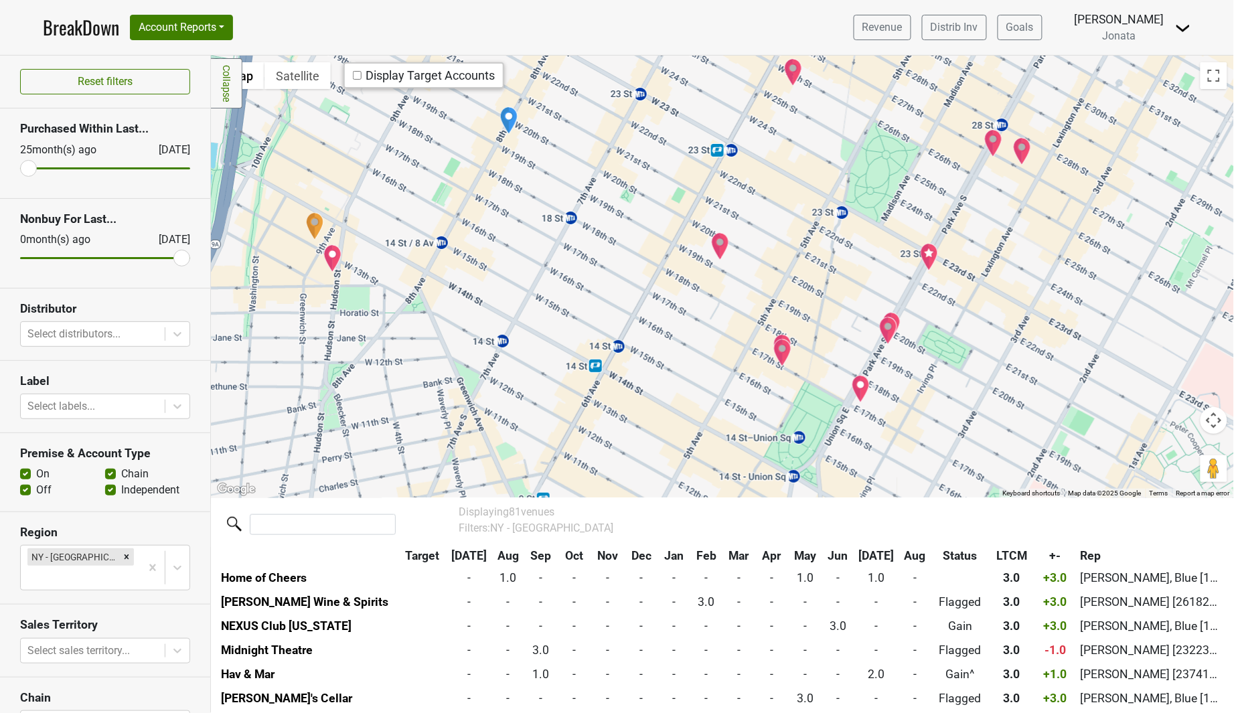
drag, startPoint x: 830, startPoint y: 368, endPoint x: 821, endPoint y: 290, distance: 78.9
click at [821, 290] on div at bounding box center [722, 277] width 1023 height 442
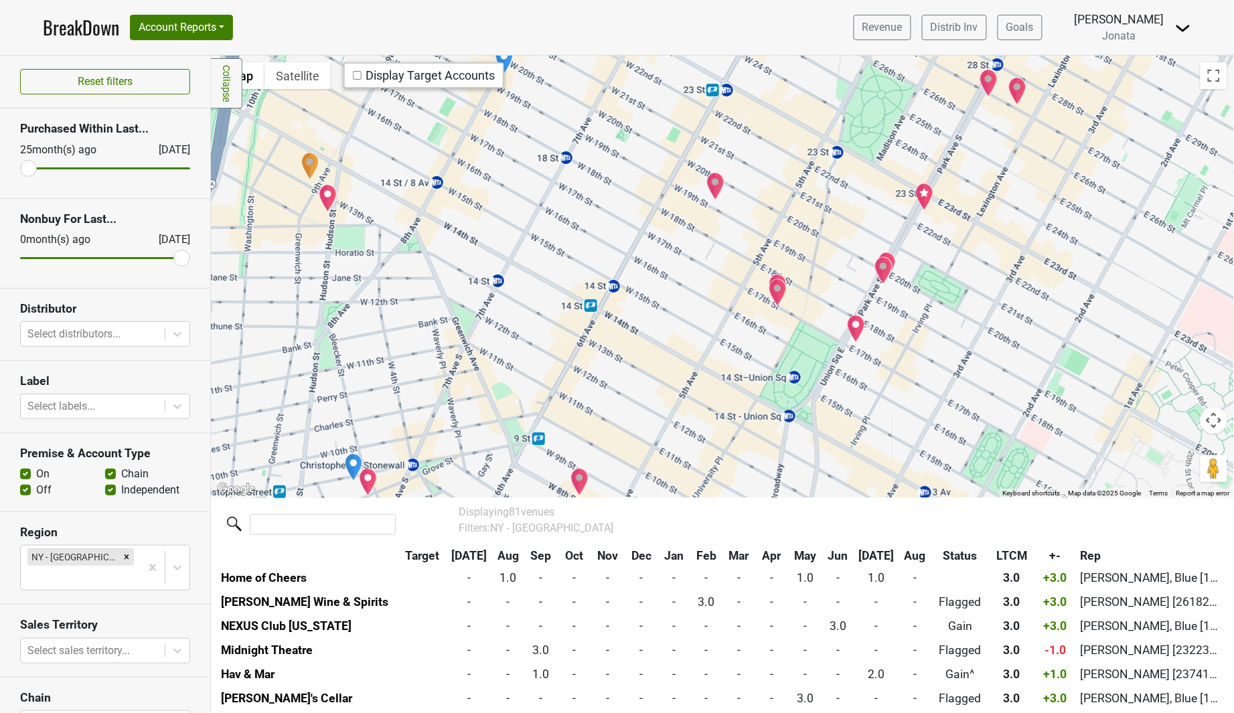
click at [780, 288] on img "Kanyakumari NYC" at bounding box center [778, 293] width 19 height 28
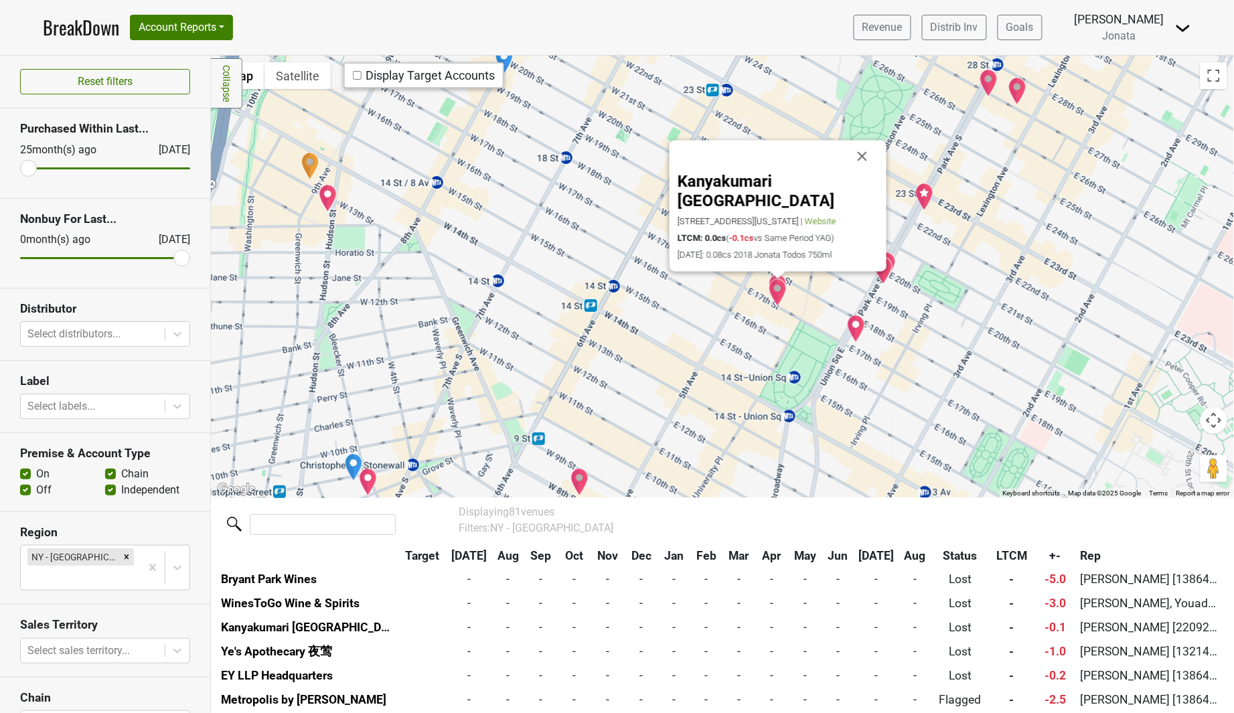
scroll to position [1853, 0]
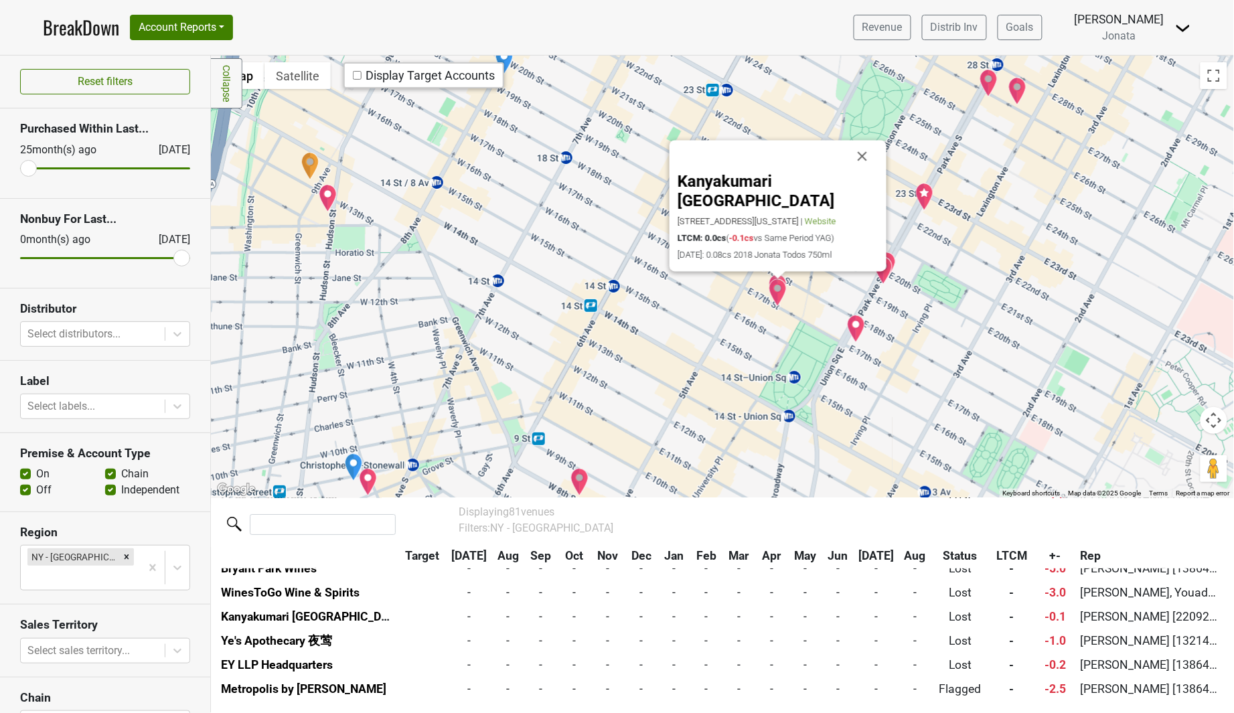
click at [785, 277] on div at bounding box center [778, 275] width 17 height 8
click at [771, 283] on img "Kanyakumari NYC" at bounding box center [778, 293] width 19 height 28
click at [771, 282] on img "Kanyakumari NYC" at bounding box center [778, 293] width 19 height 28
click at [859, 171] on button "Close" at bounding box center [862, 156] width 32 height 32
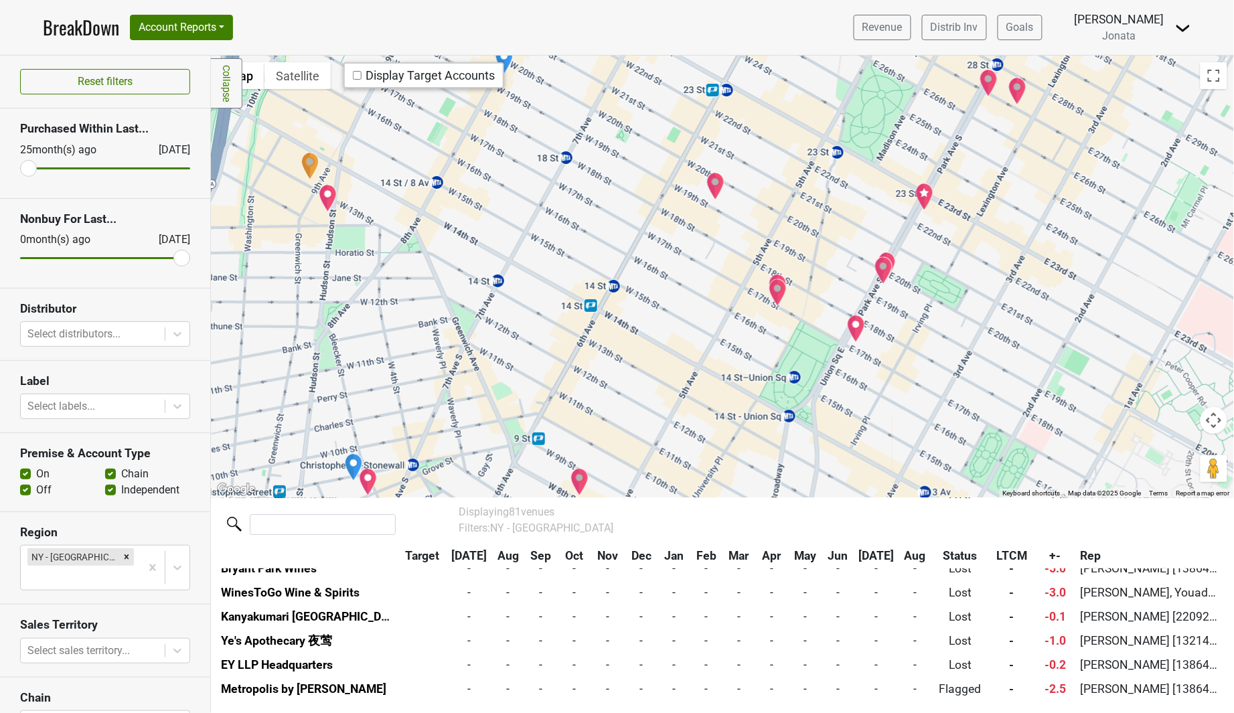
click at [785, 276] on img "Laut" at bounding box center [778, 288] width 19 height 28
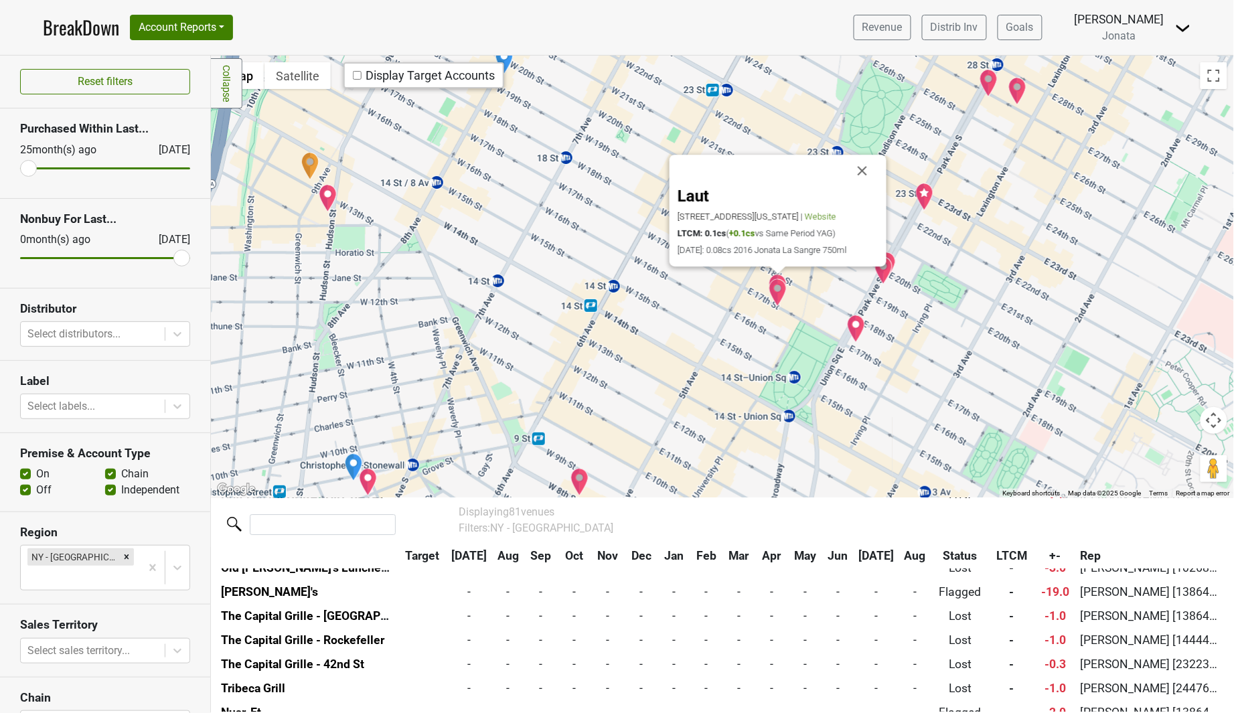
scroll to position [1423, 0]
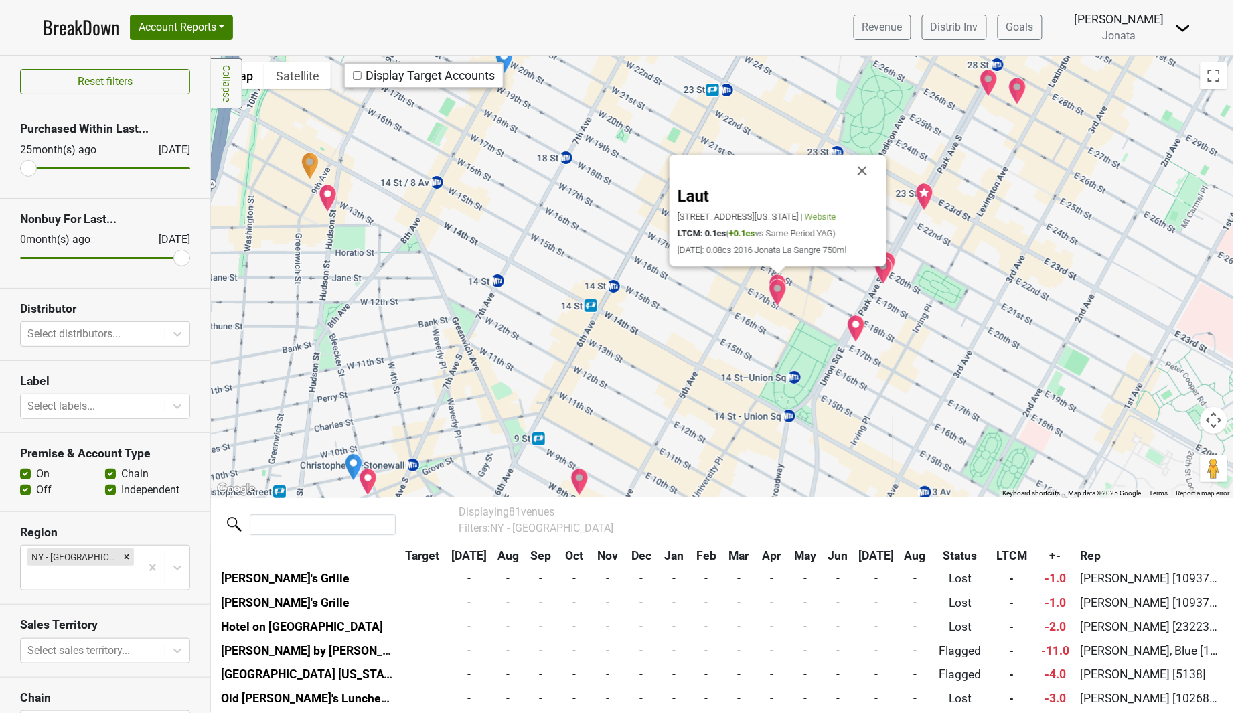
drag, startPoint x: 865, startPoint y: 165, endPoint x: 864, endPoint y: 196, distance: 30.8
click at [865, 165] on button "Close" at bounding box center [862, 171] width 32 height 32
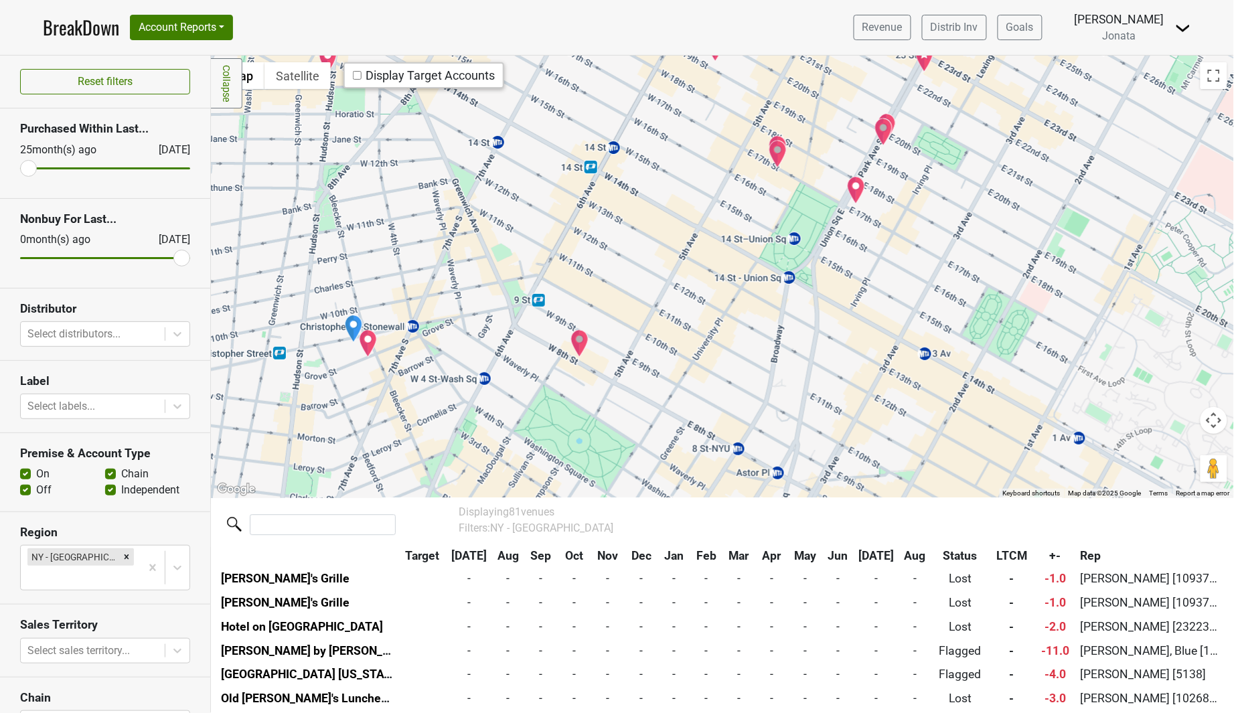
drag, startPoint x: 790, startPoint y: 384, endPoint x: 790, endPoint y: 241, distance: 142.6
click at [790, 241] on div at bounding box center [722, 277] width 1023 height 442
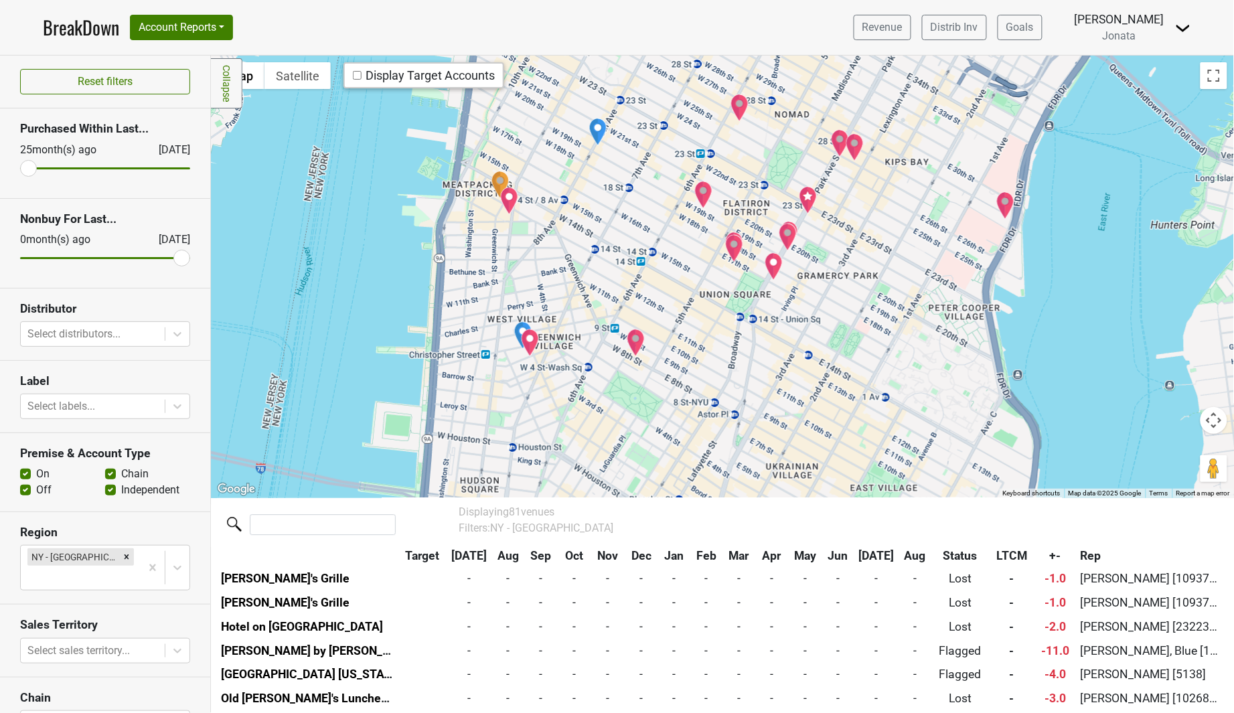
drag, startPoint x: 939, startPoint y: 275, endPoint x: 819, endPoint y: 325, distance: 130.6
click at [819, 326] on div at bounding box center [722, 277] width 1023 height 442
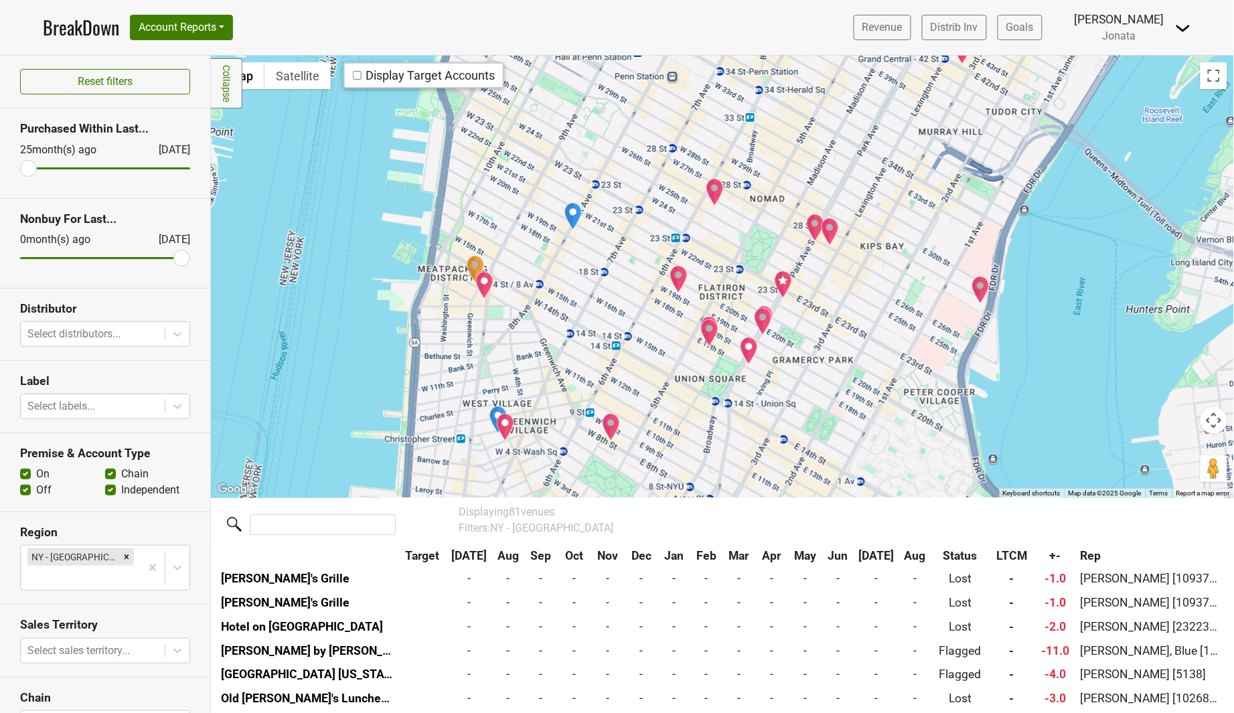
drag, startPoint x: 856, startPoint y: 280, endPoint x: 851, endPoint y: 308, distance: 28.5
click at [851, 308] on div at bounding box center [722, 277] width 1023 height 442
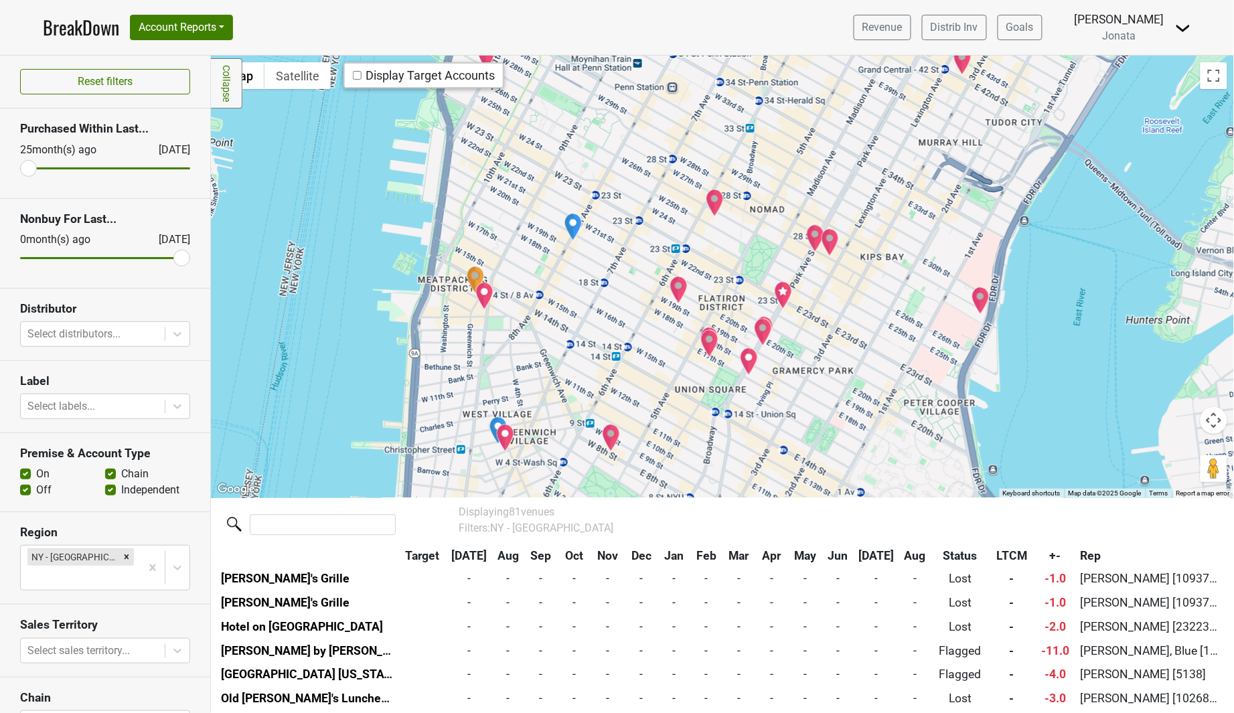
click at [834, 238] on img "Sweetbriar" at bounding box center [830, 242] width 19 height 28
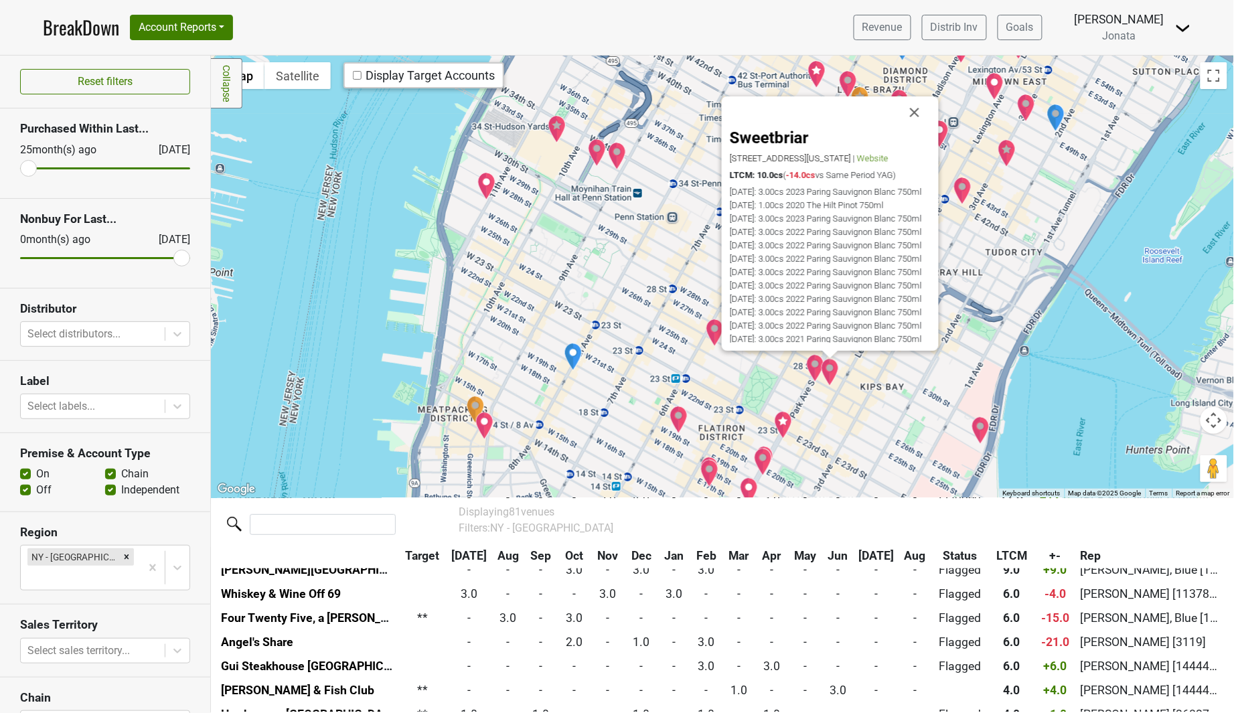
scroll to position [388, 0]
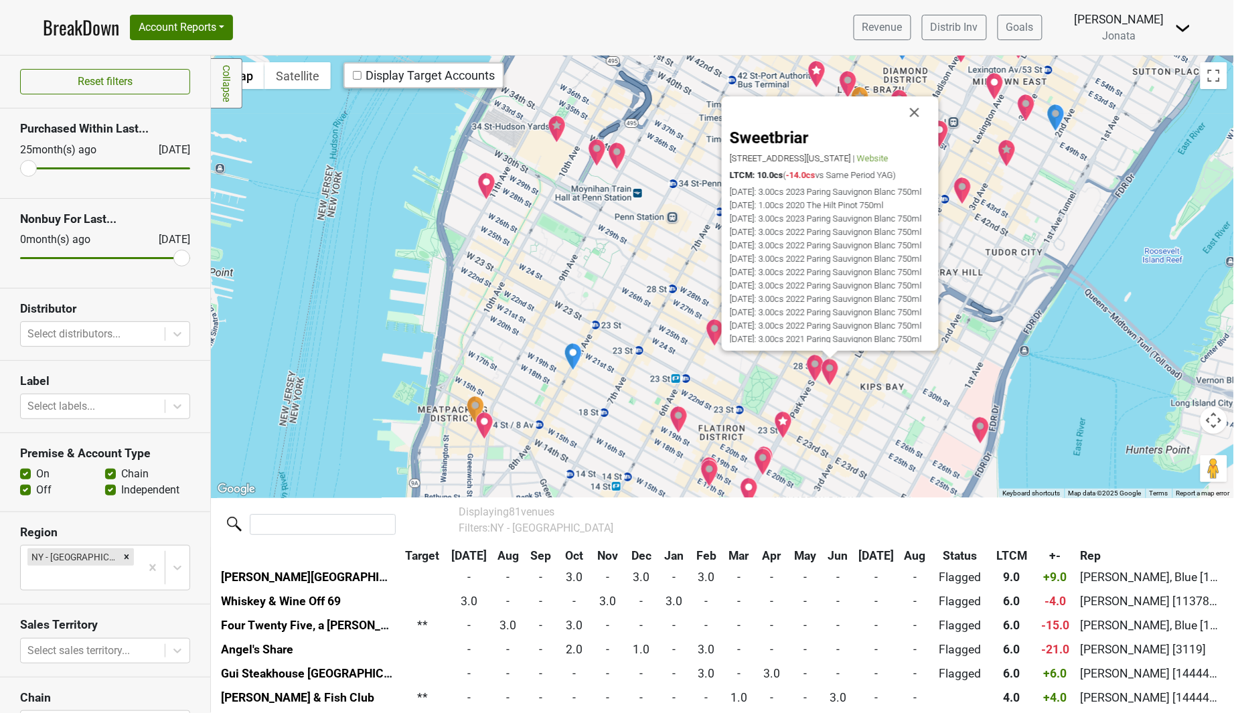
click at [812, 366] on img "Sarabeth's" at bounding box center [815, 368] width 19 height 28
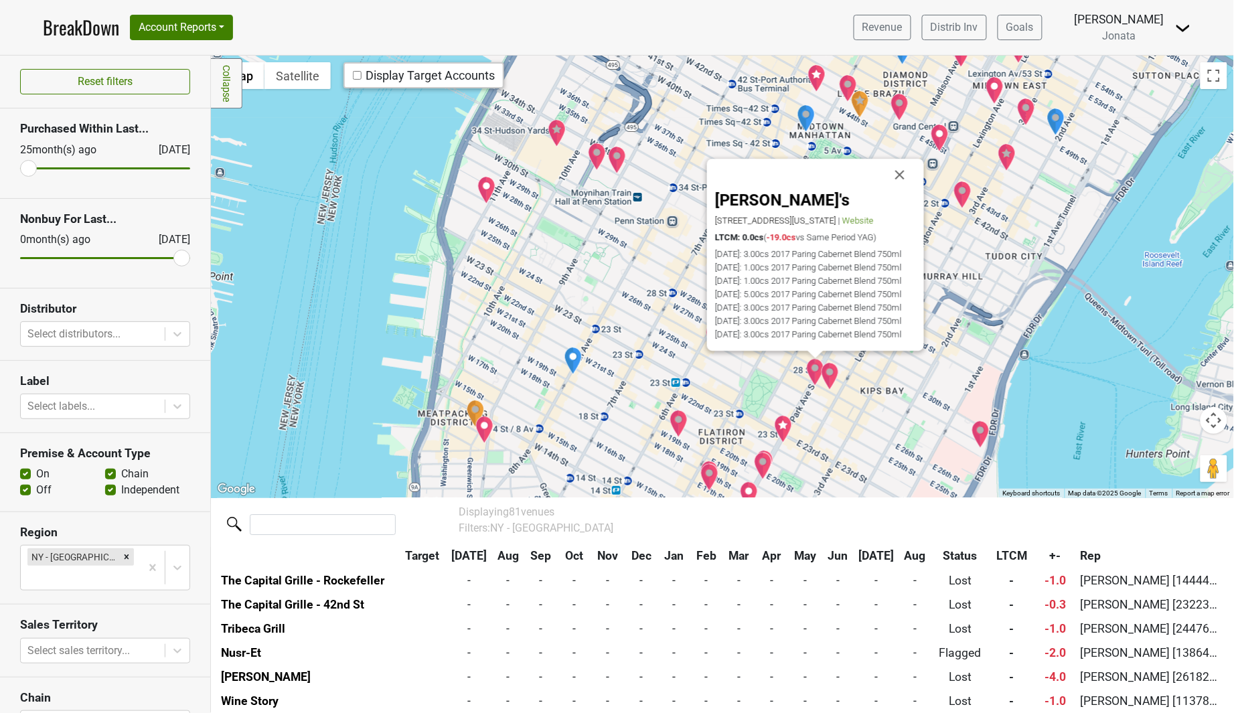
scroll to position [1616, 0]
click at [875, 406] on div "[PERSON_NAME]'s [STREET_ADDRESS][US_STATE] | Website LTCM: 0.0cs ( -19.0cs vs S…" at bounding box center [722, 277] width 1023 height 442
click at [909, 159] on button "Close" at bounding box center [900, 175] width 32 height 32
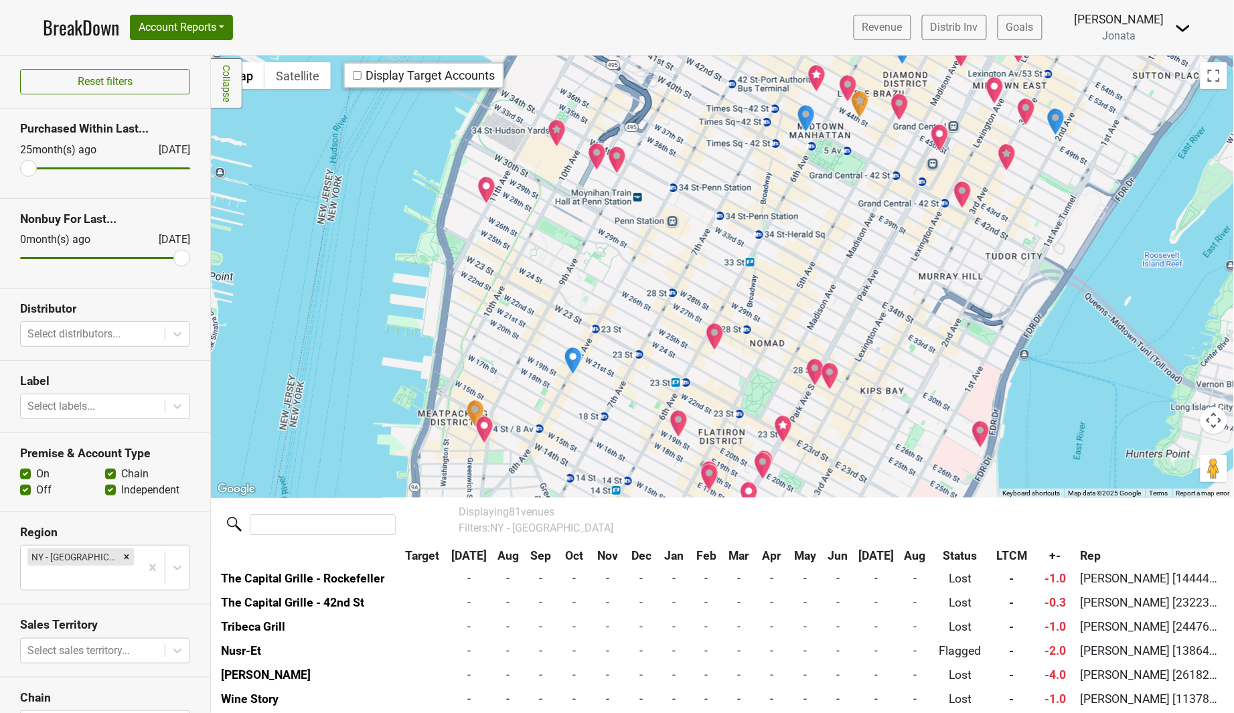
click at [724, 333] on img "The Ivory Peacock" at bounding box center [715, 337] width 19 height 28
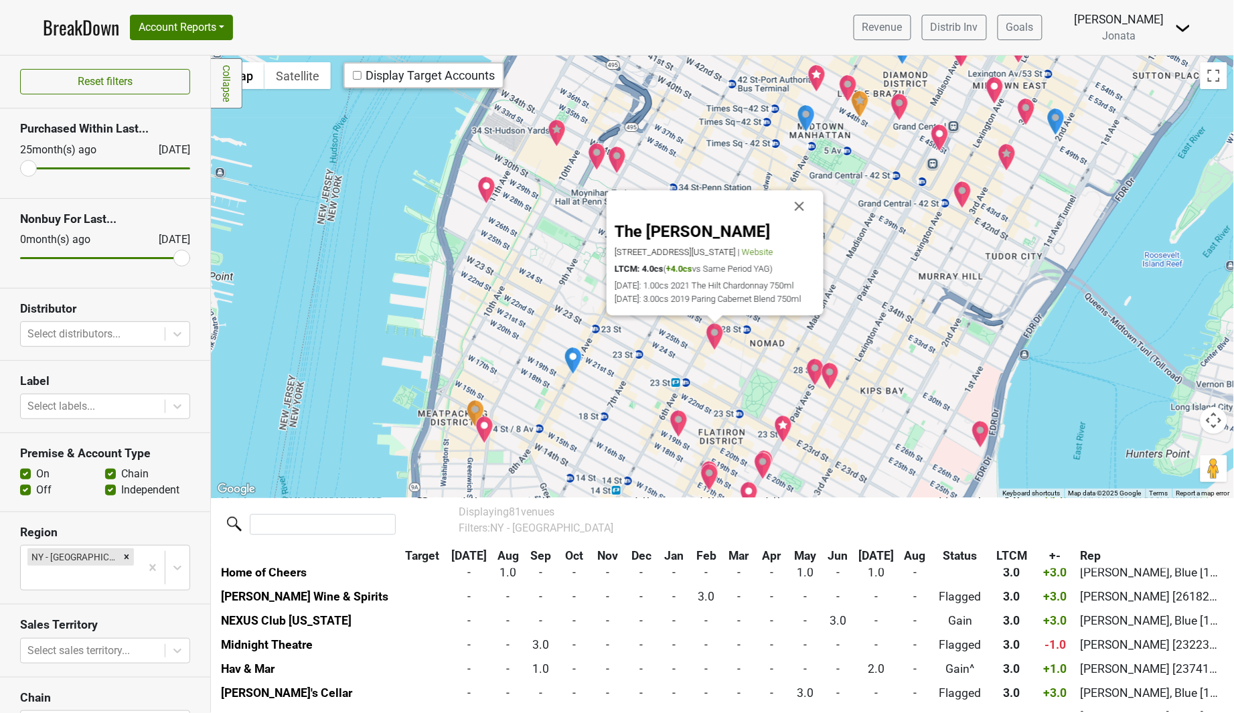
scroll to position [605, 0]
